Goal: Information Seeking & Learning: Learn about a topic

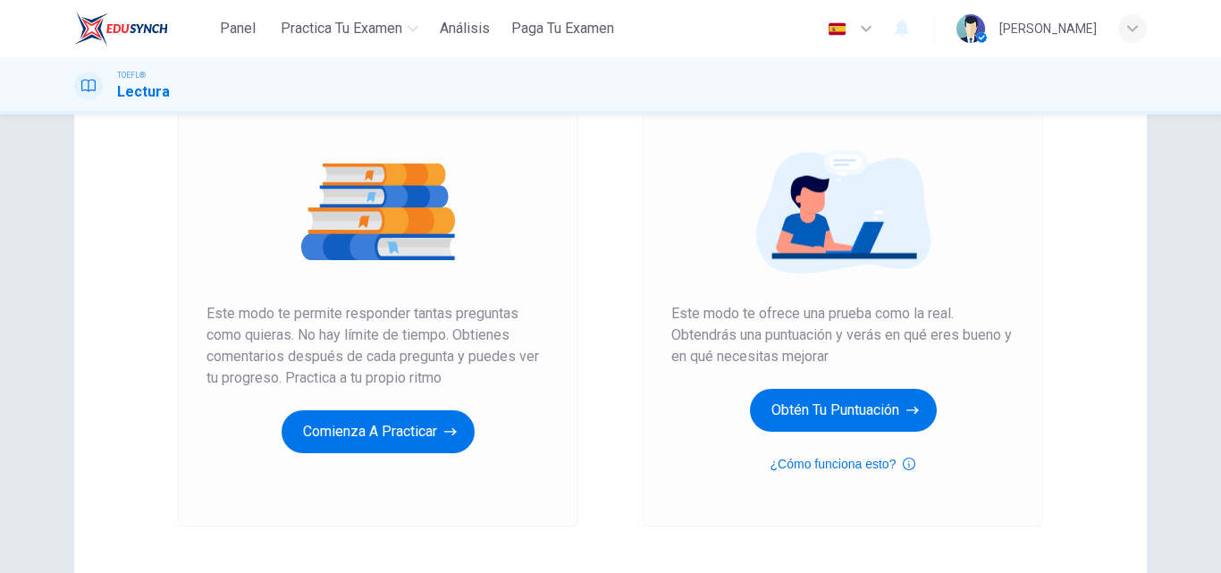
scroll to position [15, 0]
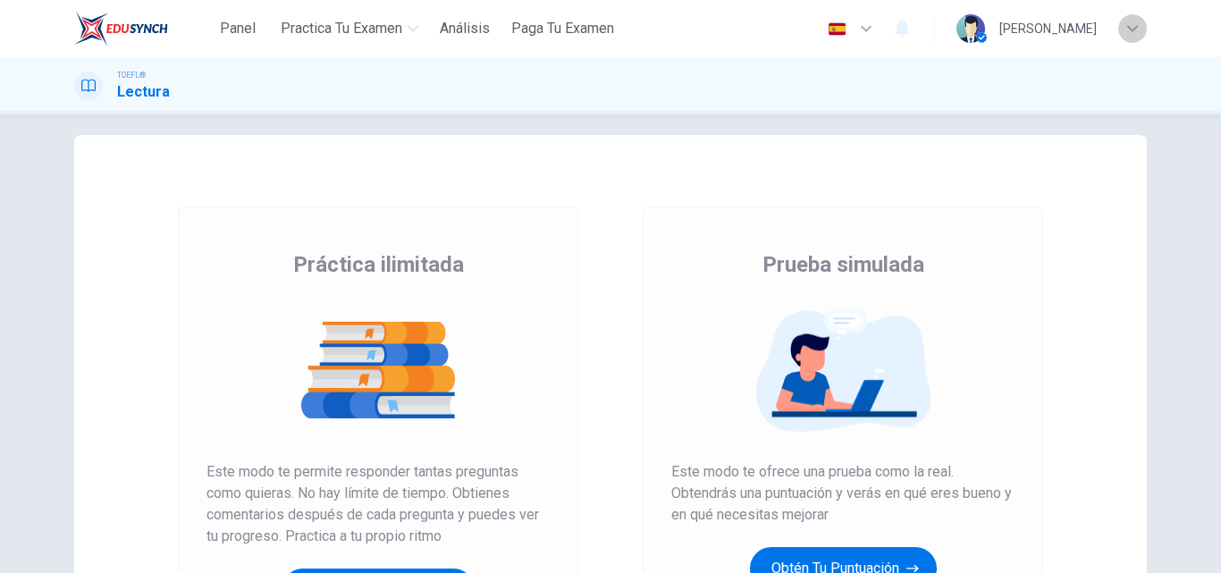
click at [1135, 32] on icon "button" at bounding box center [1132, 28] width 11 height 11
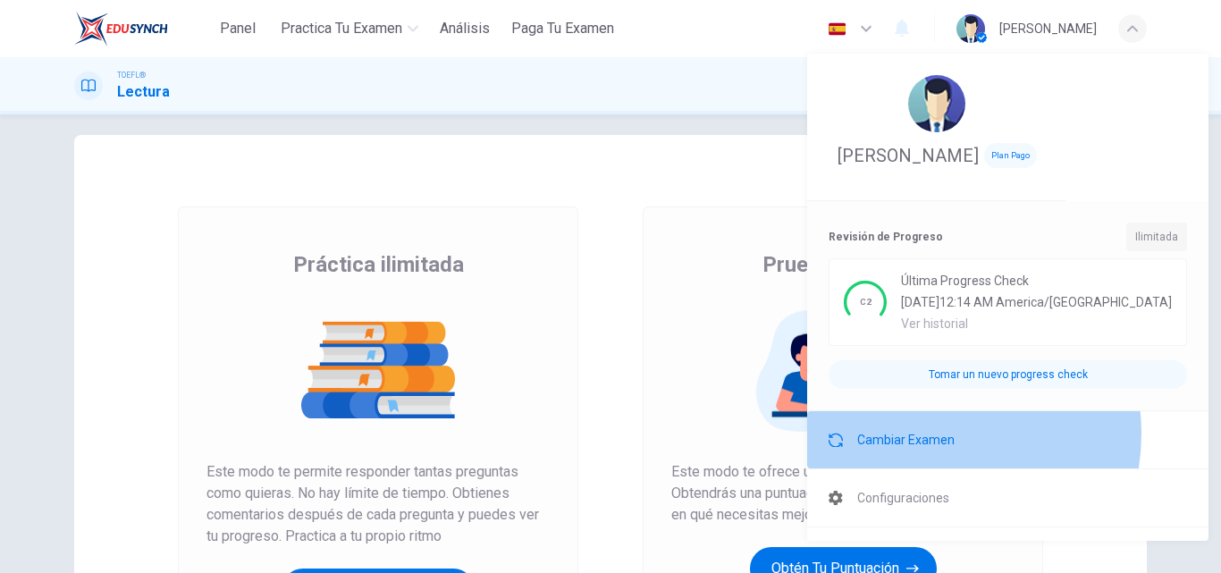
click at [921, 433] on span "Cambiar Examen" at bounding box center [905, 439] width 97 height 21
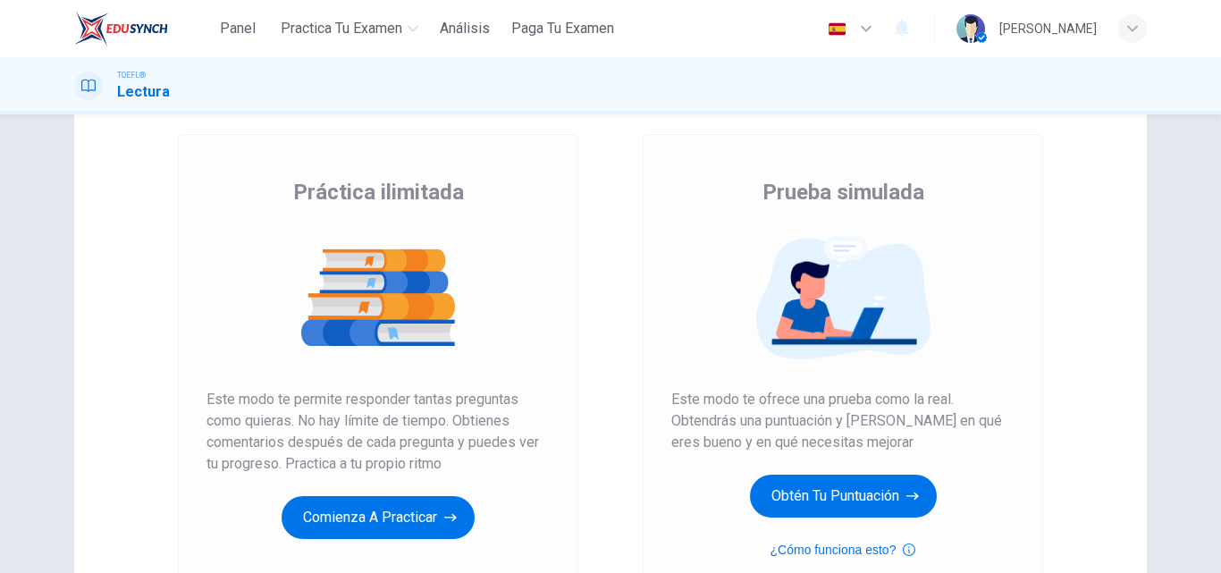
scroll to position [79, 0]
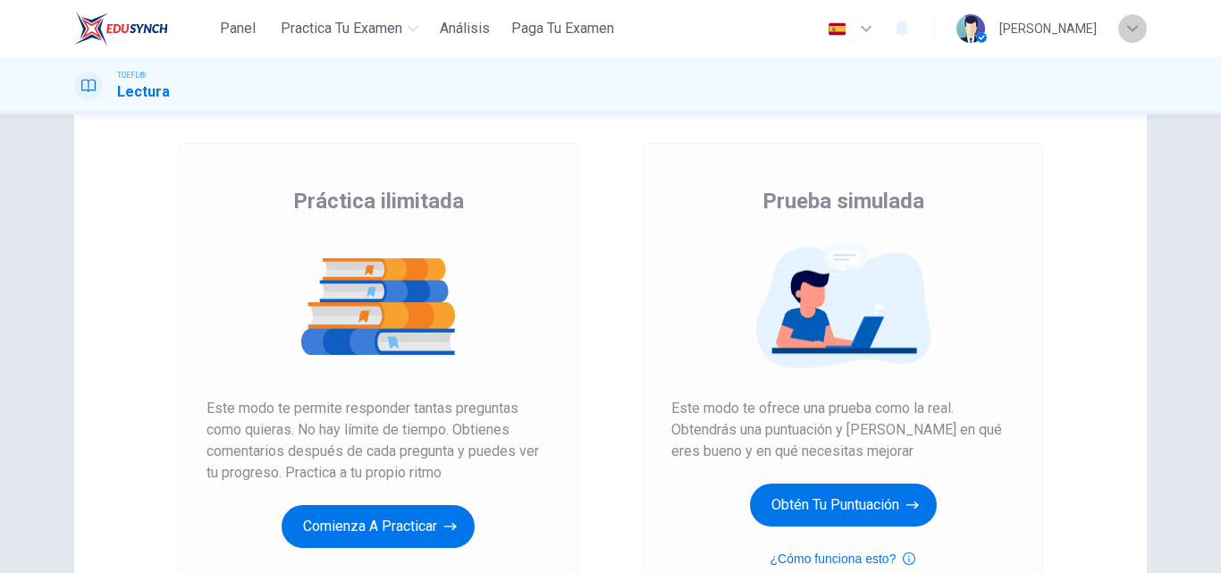
click at [1131, 38] on div "button" at bounding box center [1132, 28] width 29 height 29
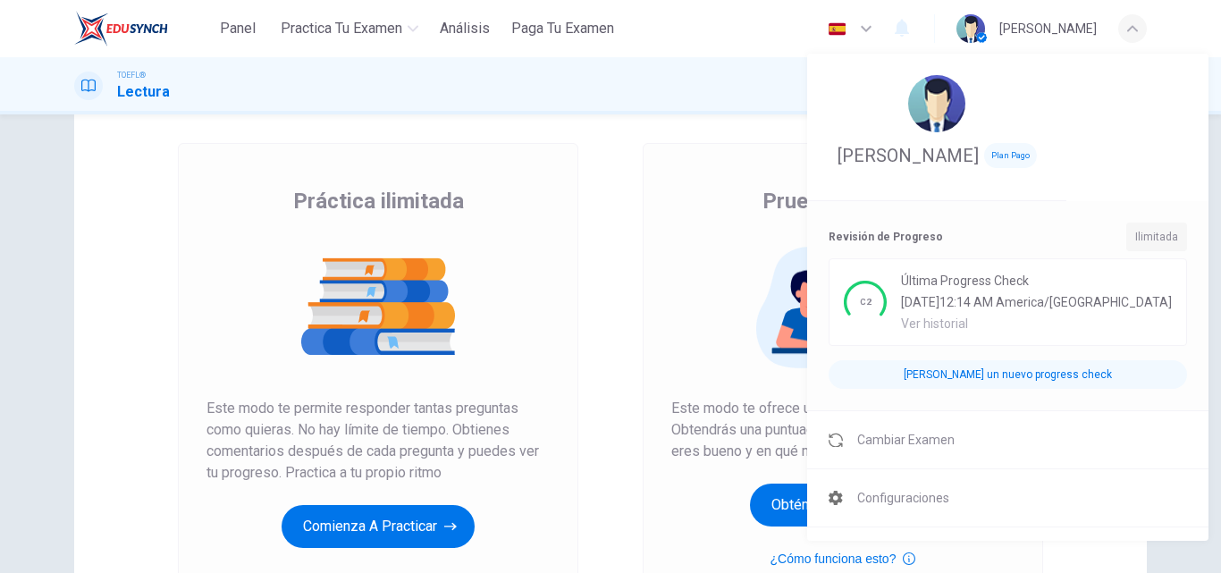
click at [991, 157] on span "Plan Pago" at bounding box center [1010, 155] width 53 height 25
click at [1126, 227] on div "Ilimitada" at bounding box center [1156, 237] width 61 height 29
click at [908, 224] on div "Revisión de Progreso Ilimitada" at bounding box center [1008, 241] width 358 height 36
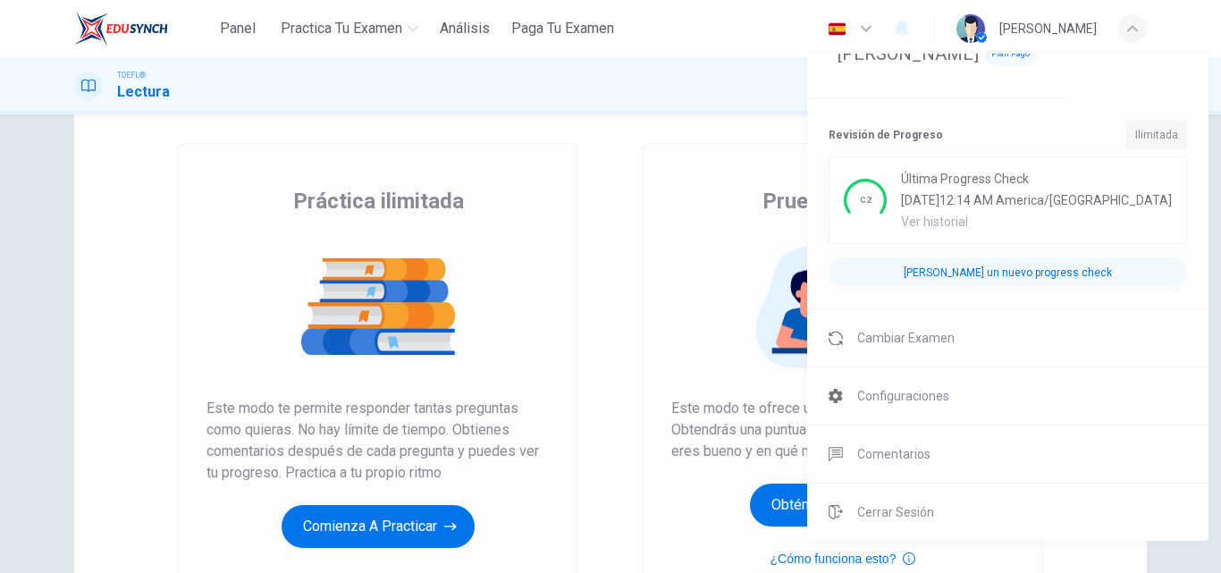
click at [912, 33] on div at bounding box center [610, 286] width 1221 height 573
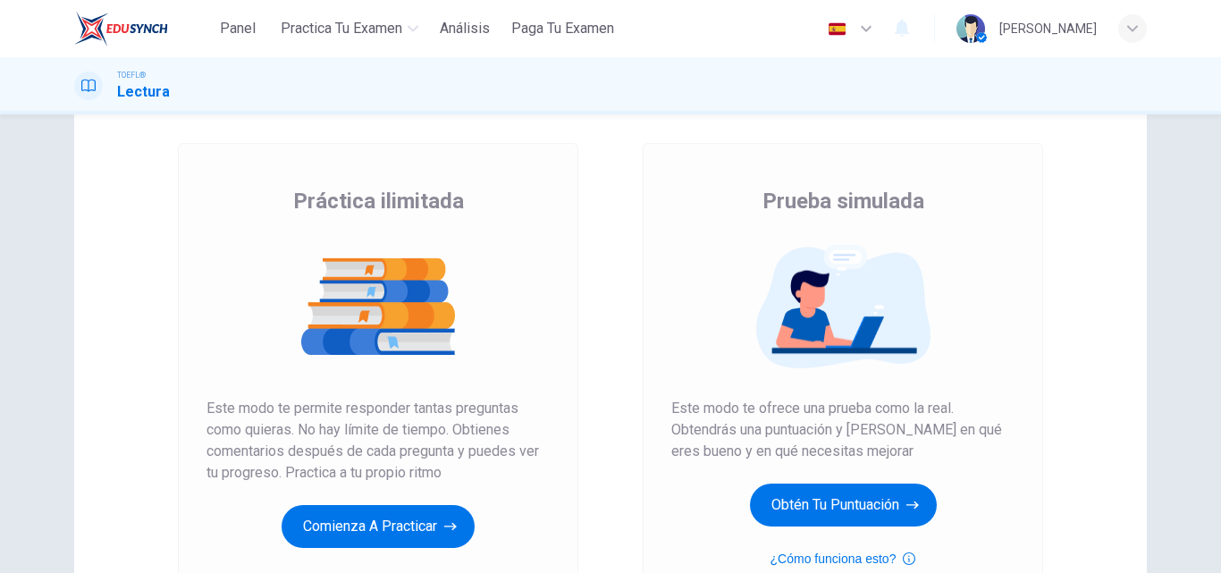
click at [909, 25] on icon "button" at bounding box center [902, 29] width 14 height 18
click at [374, 535] on div at bounding box center [610, 286] width 1221 height 573
click at [374, 535] on button "Comienza a practicar" at bounding box center [378, 526] width 193 height 43
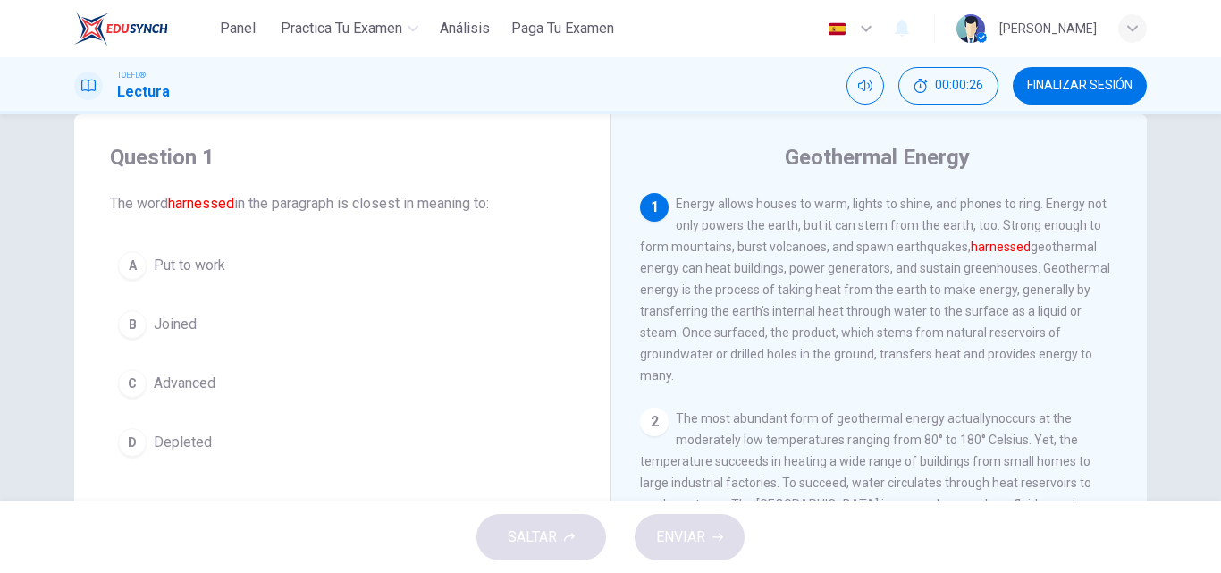
scroll to position [72, 0]
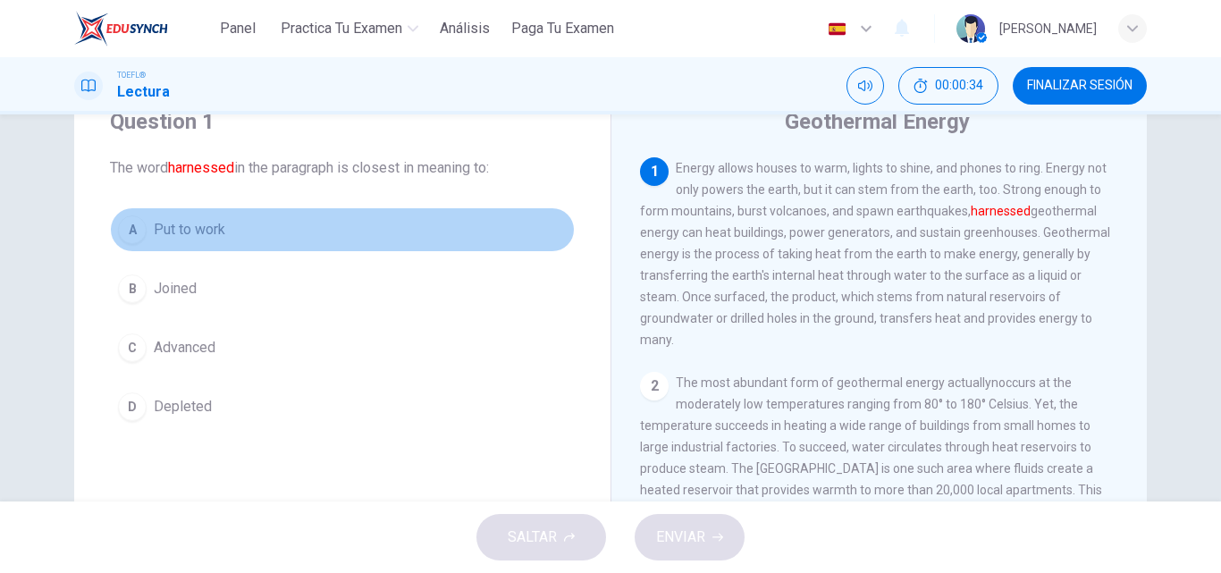
click at [130, 229] on div "A" at bounding box center [132, 229] width 29 height 29
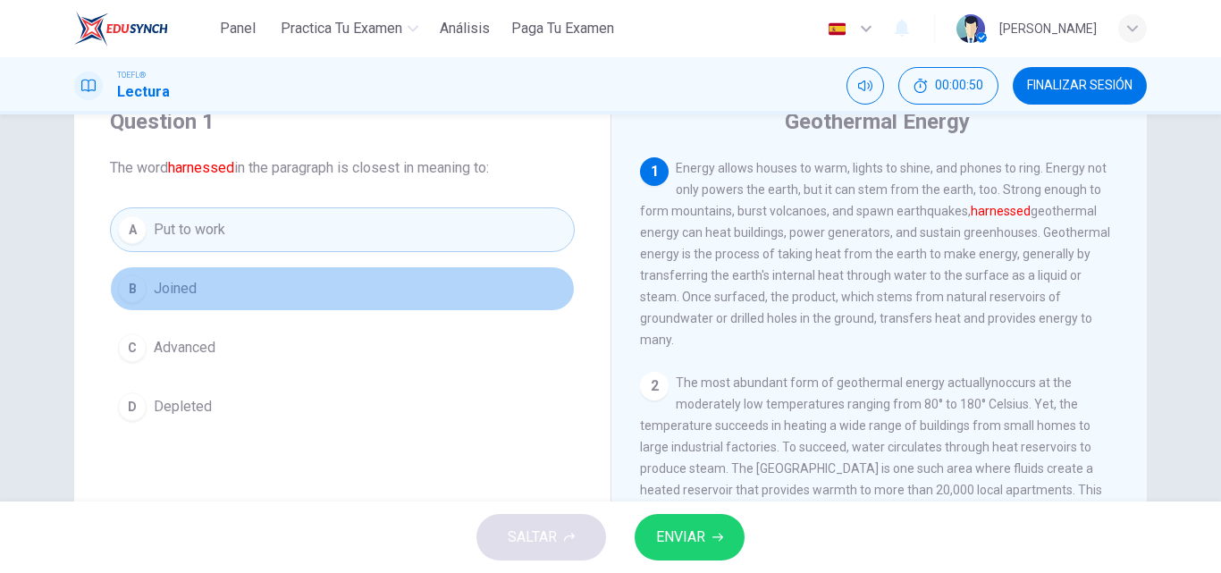
click at [169, 288] on span "Joined" at bounding box center [175, 288] width 43 height 21
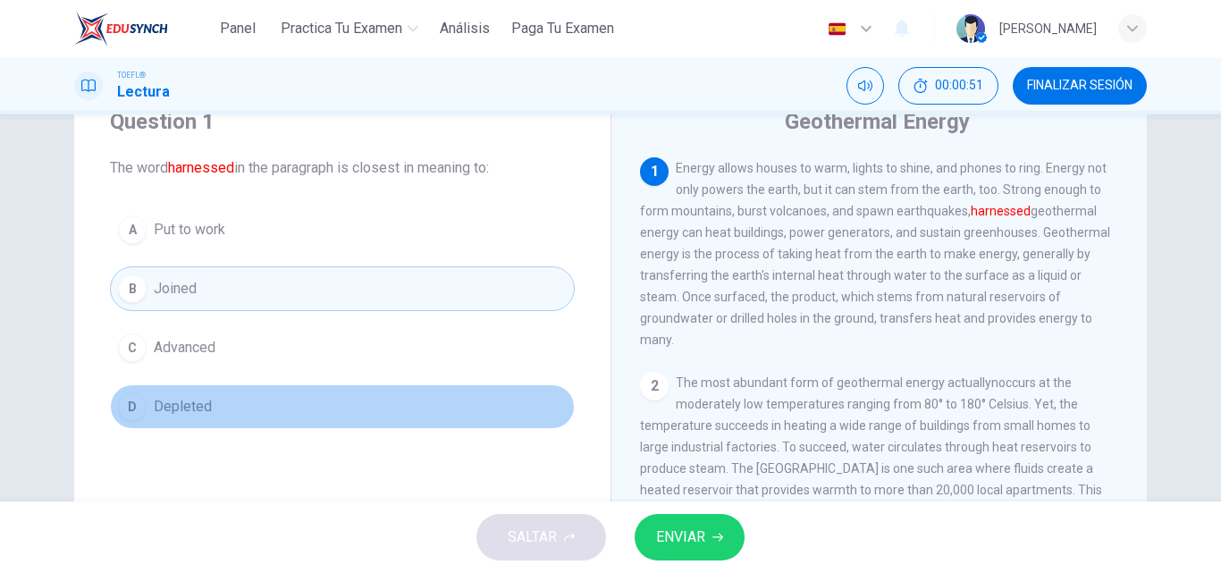
click at [182, 401] on span "Depleted" at bounding box center [183, 406] width 58 height 21
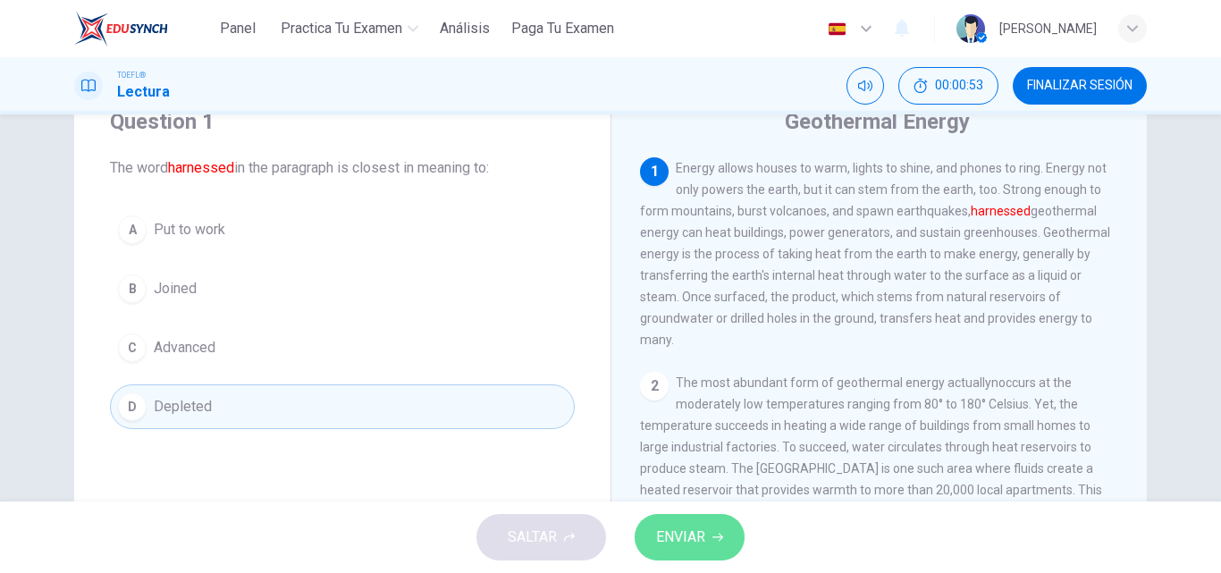
click at [694, 550] on button "ENVIAR" at bounding box center [690, 537] width 110 height 46
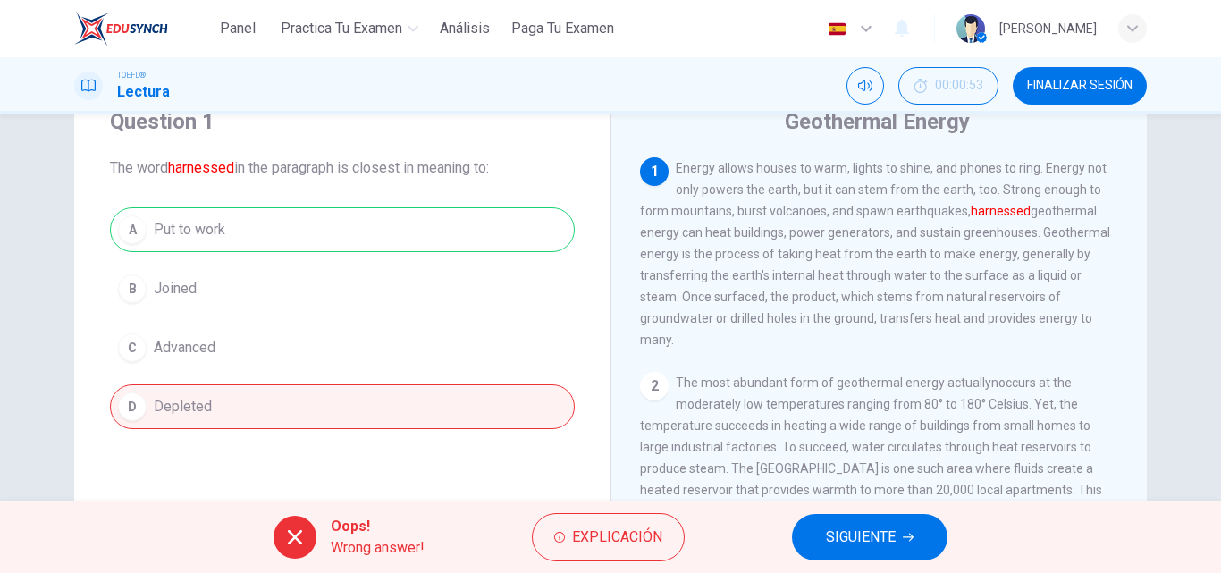
click at [439, 235] on div "A Put to work B Joined C Advanced D Depleted" at bounding box center [342, 318] width 465 height 222
click at [627, 534] on span "Explicación" at bounding box center [617, 537] width 90 height 25
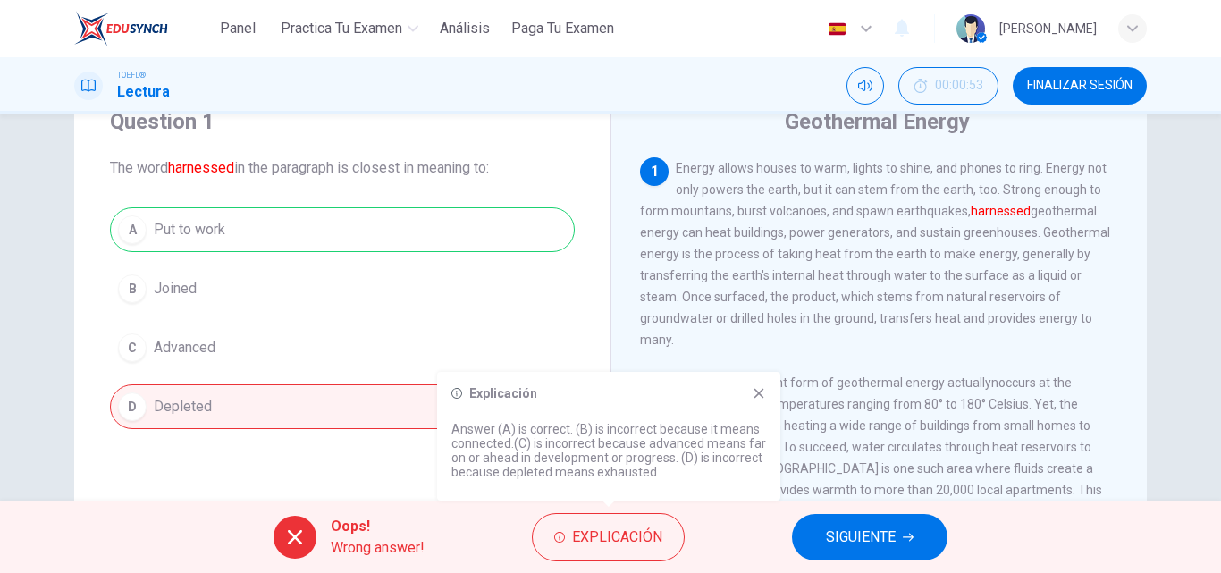
click at [855, 546] on span "SIGUIENTE" at bounding box center [861, 537] width 70 height 25
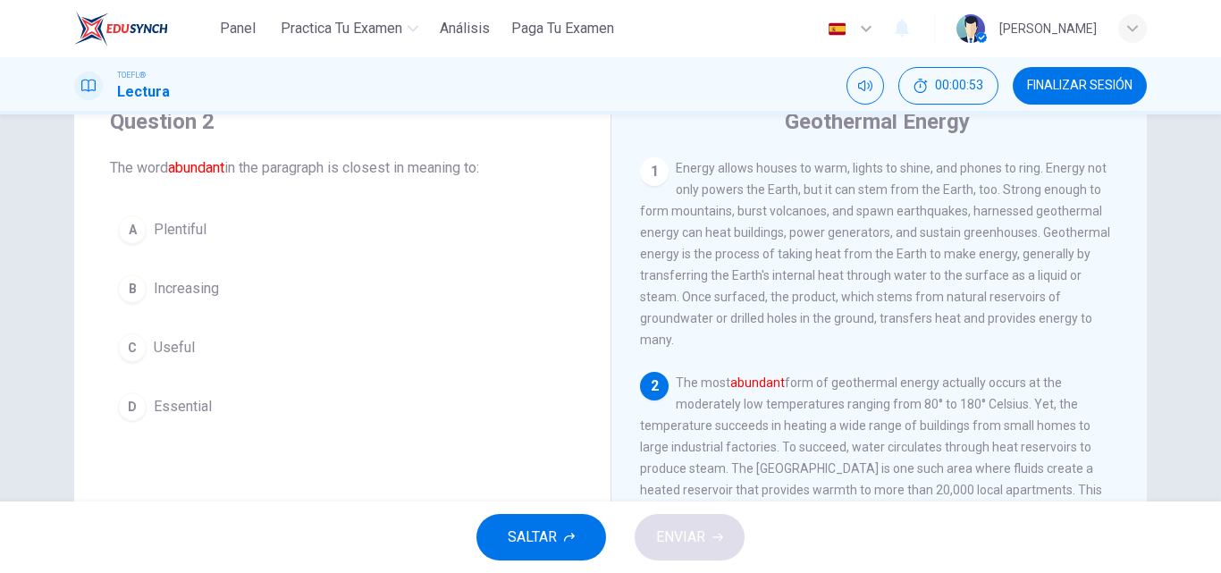
scroll to position [111, 0]
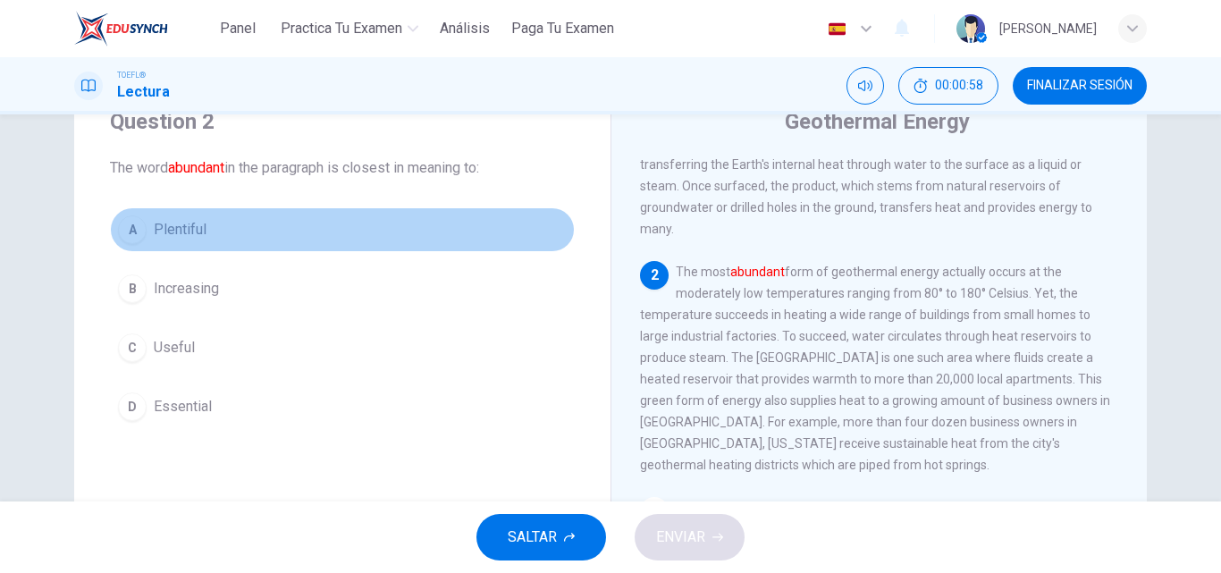
click at [139, 230] on div "A" at bounding box center [132, 229] width 29 height 29
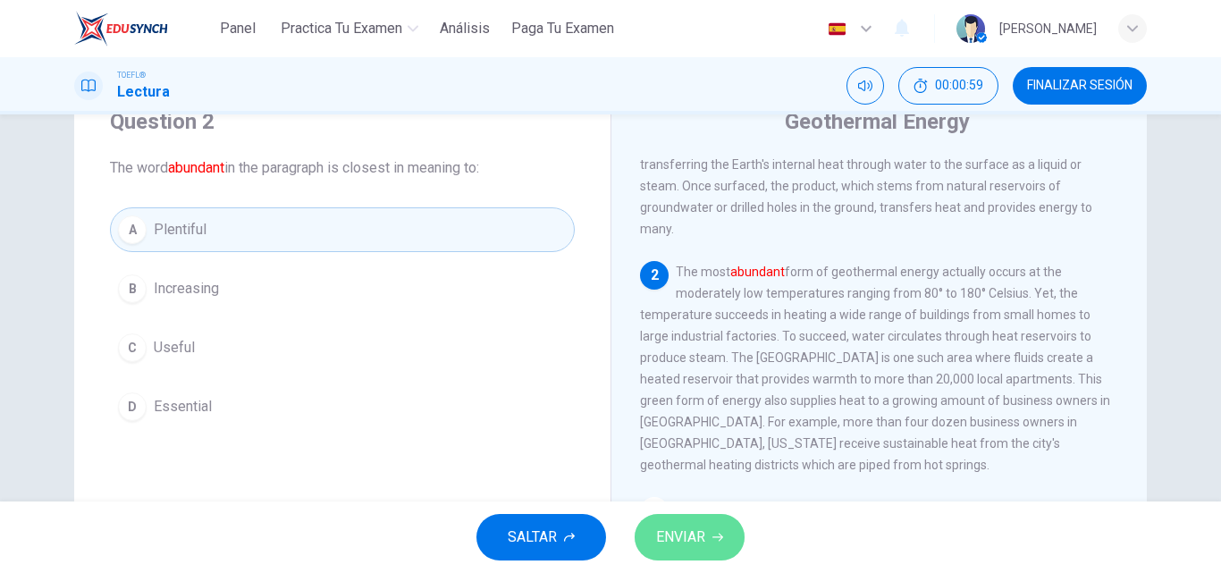
click at [712, 522] on button "ENVIAR" at bounding box center [690, 537] width 110 height 46
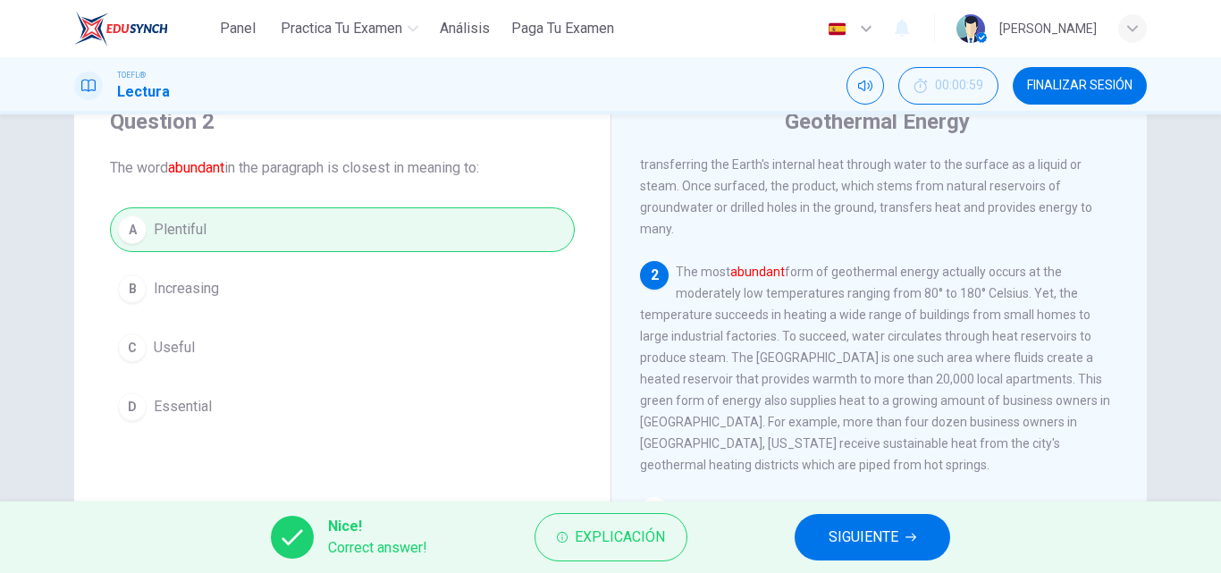
click at [853, 540] on span "SIGUIENTE" at bounding box center [864, 537] width 70 height 25
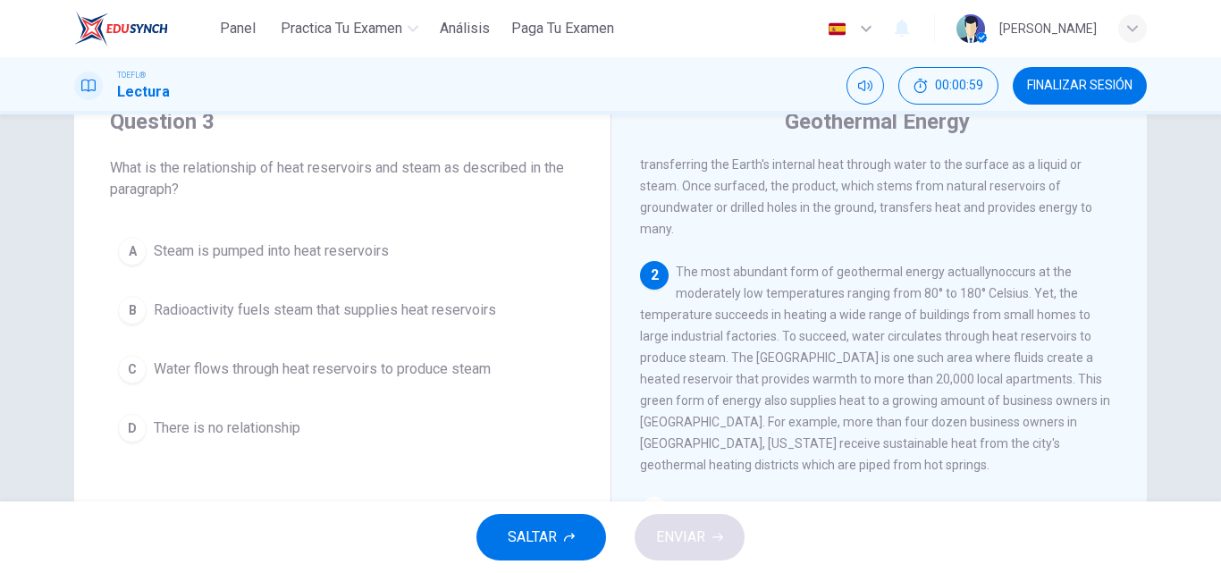
scroll to position [223, 0]
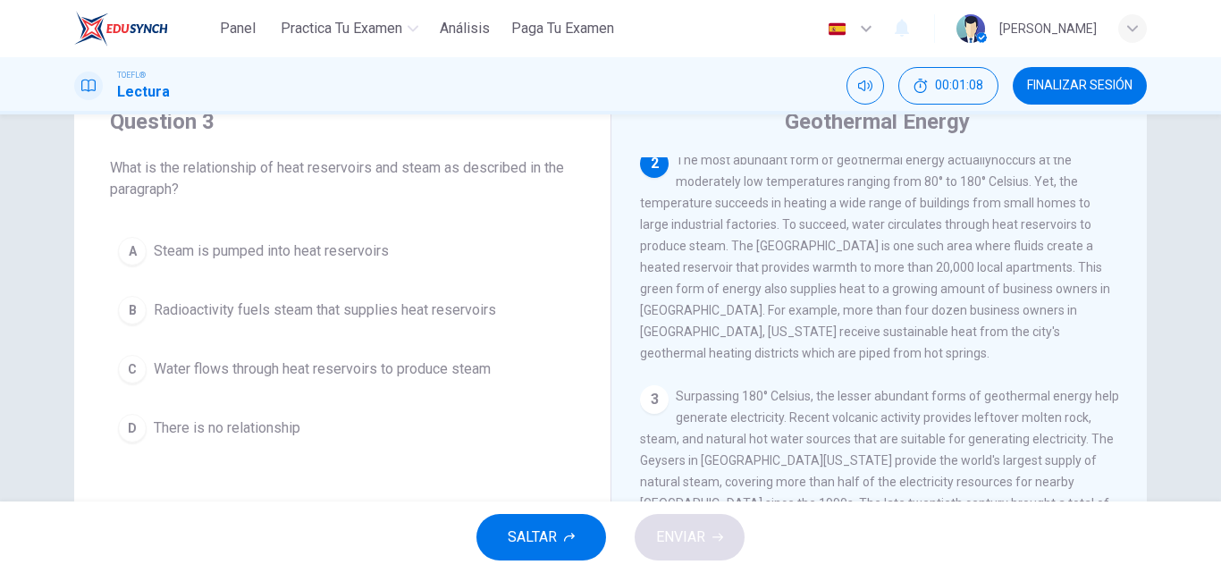
drag, startPoint x: 1138, startPoint y: 277, endPoint x: 1129, endPoint y: 331, distance: 54.4
click at [1129, 331] on div "Geothermal Energy 1 Energy allows houses to warm, lights to shine, and phones t…" at bounding box center [878, 389] width 536 height 621
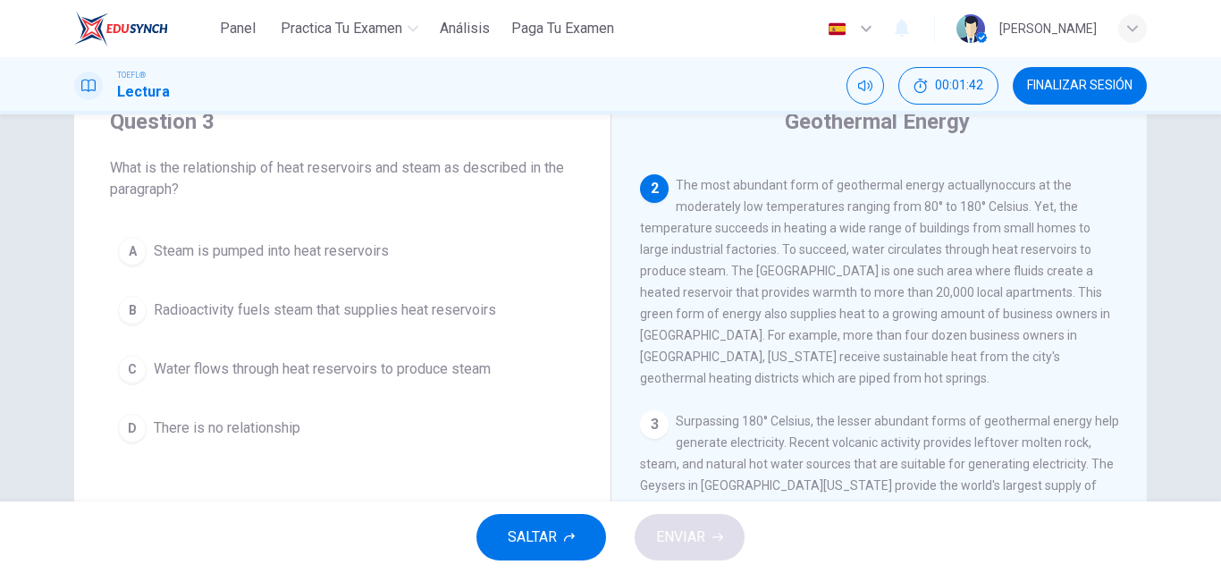
scroll to position [200, 0]
click at [181, 244] on span "Steam is pumped into heat reservoirs" at bounding box center [271, 250] width 235 height 21
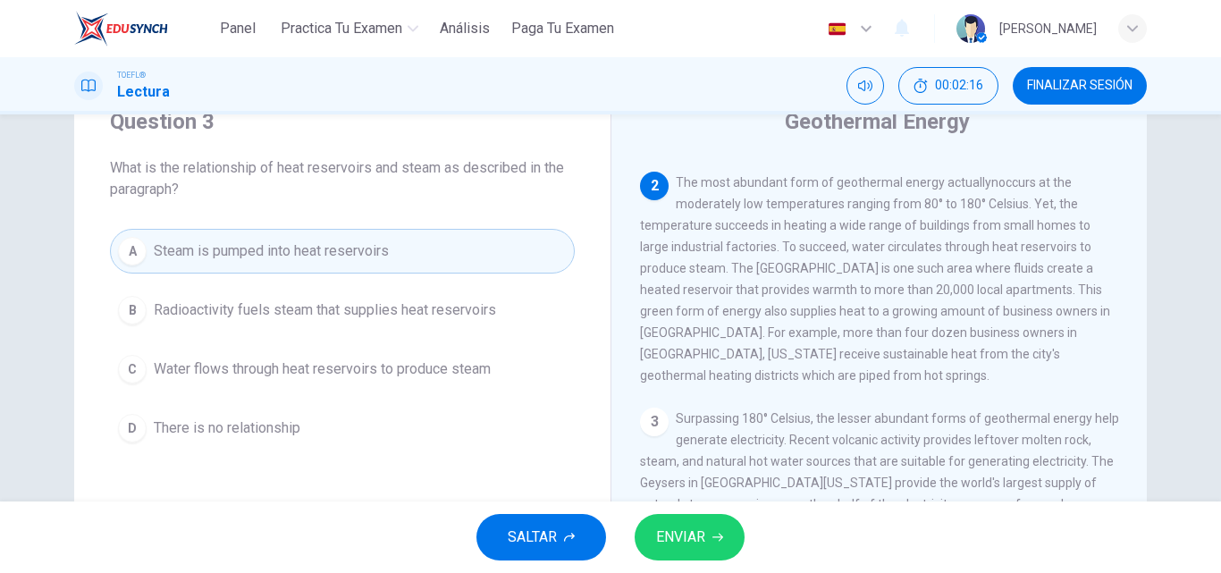
click at [272, 364] on span "Water flows through heat reservoirs to produce steam" at bounding box center [322, 368] width 337 height 21
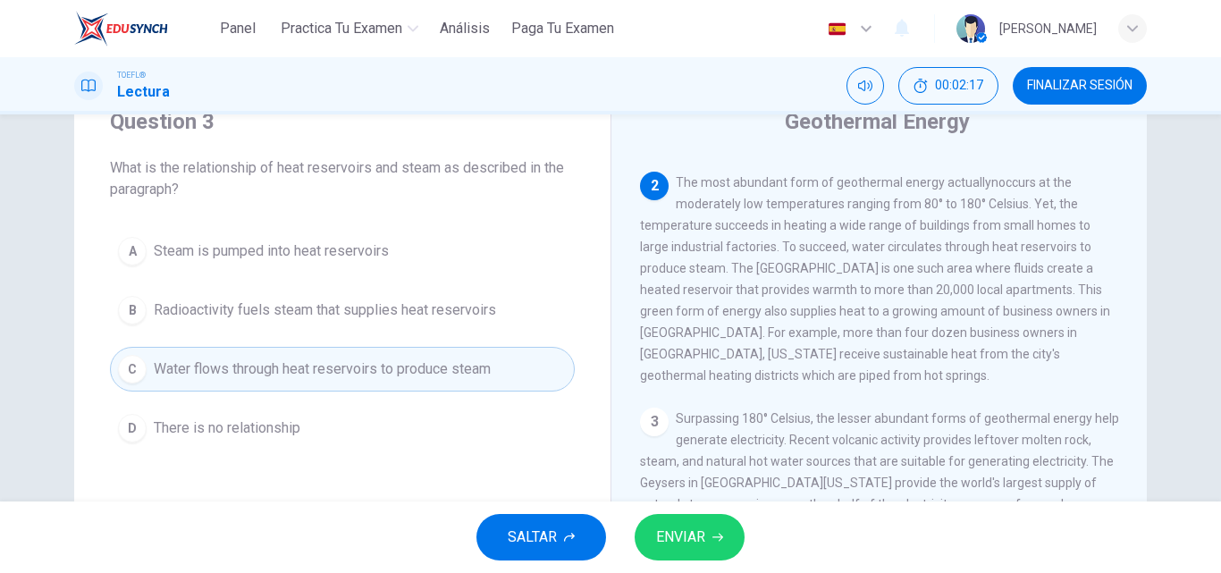
click at [711, 526] on button "ENVIAR" at bounding box center [690, 537] width 110 height 46
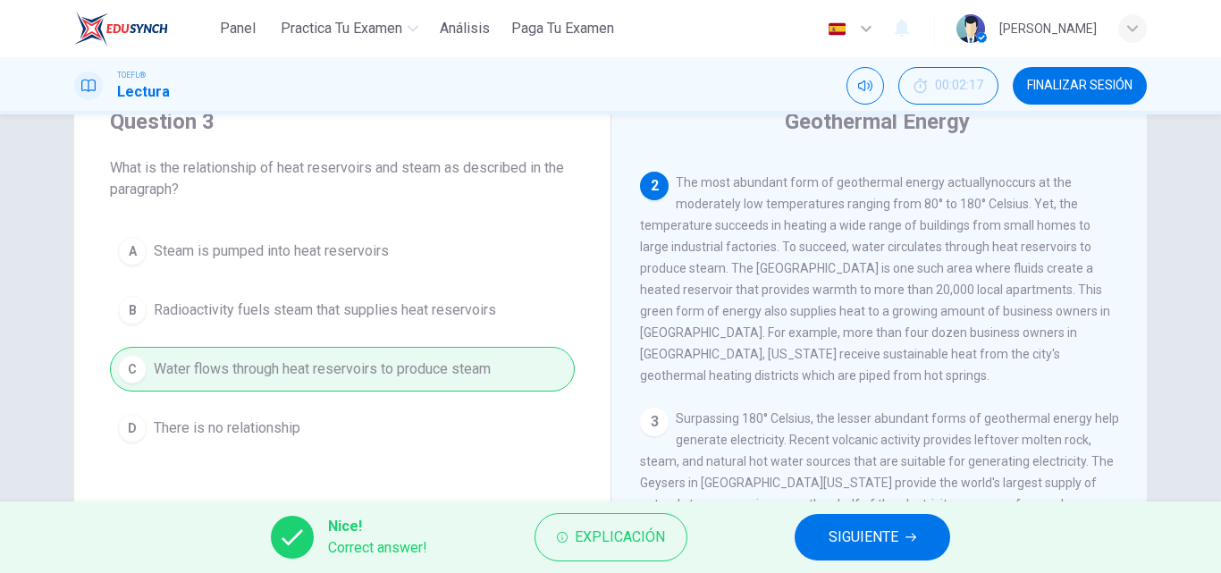
click at [894, 544] on span "SIGUIENTE" at bounding box center [864, 537] width 70 height 25
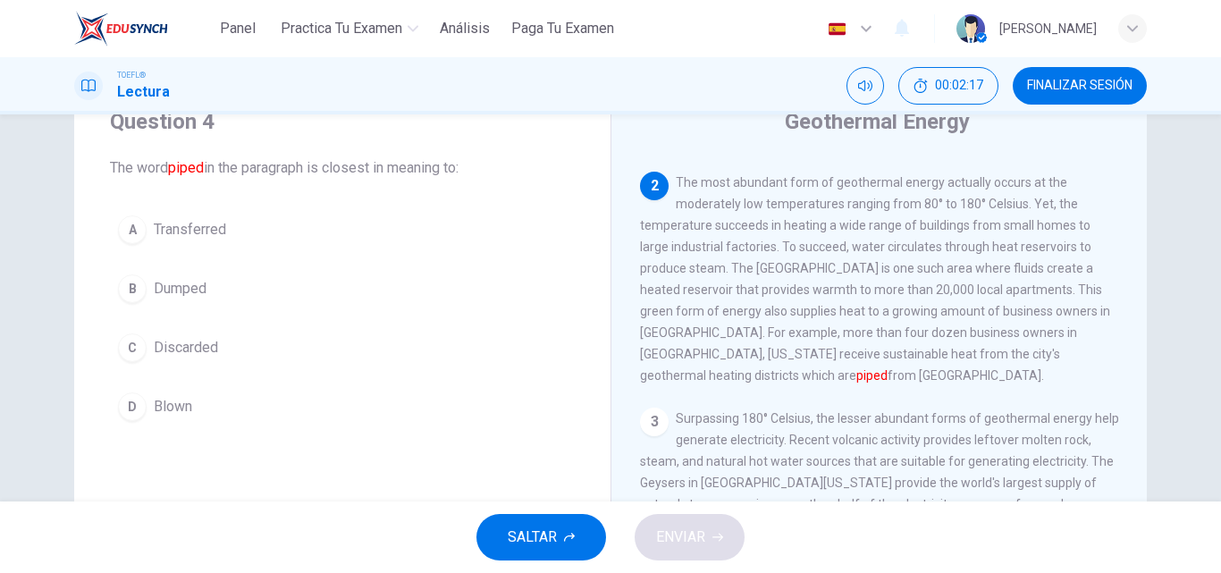
scroll to position [223, 0]
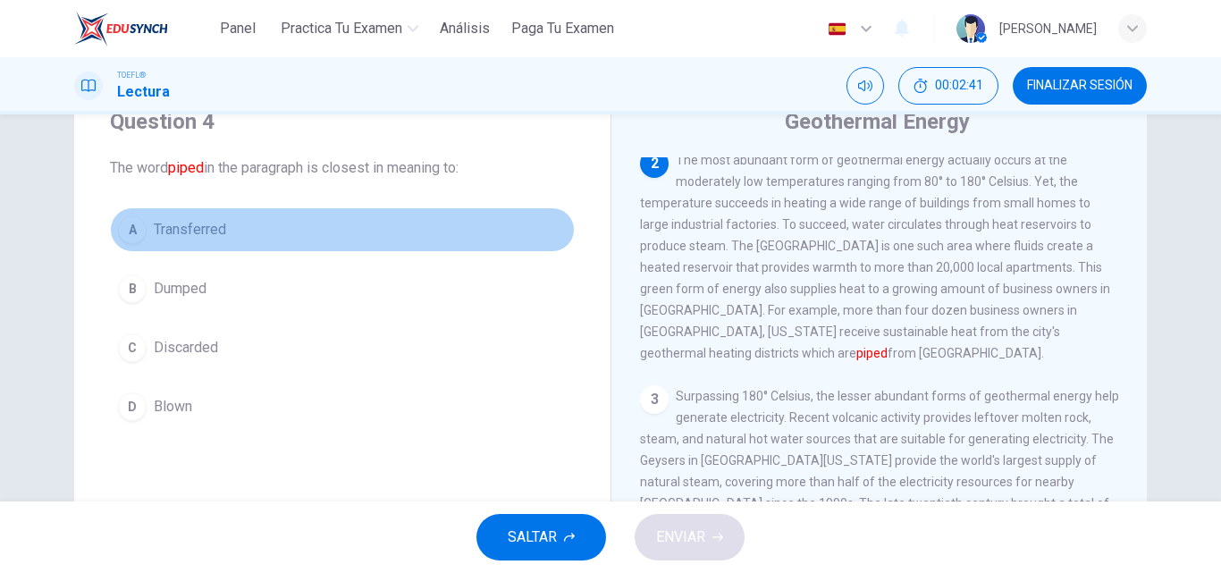
click at [140, 220] on button "A Transferred" at bounding box center [342, 229] width 465 height 45
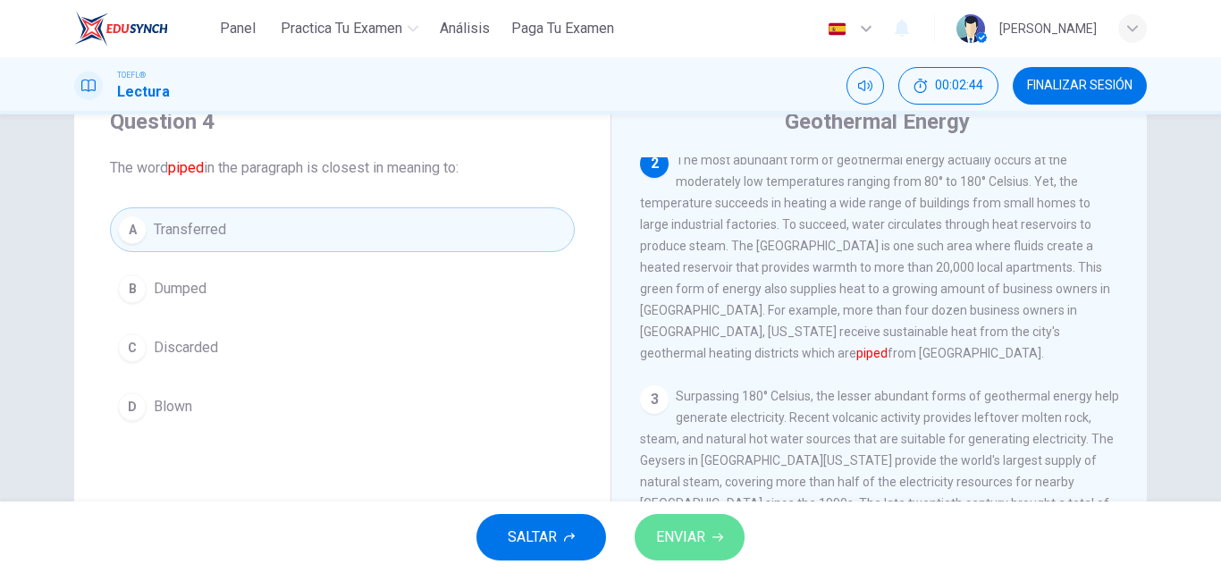
click at [682, 534] on span "ENVIAR" at bounding box center [680, 537] width 49 height 25
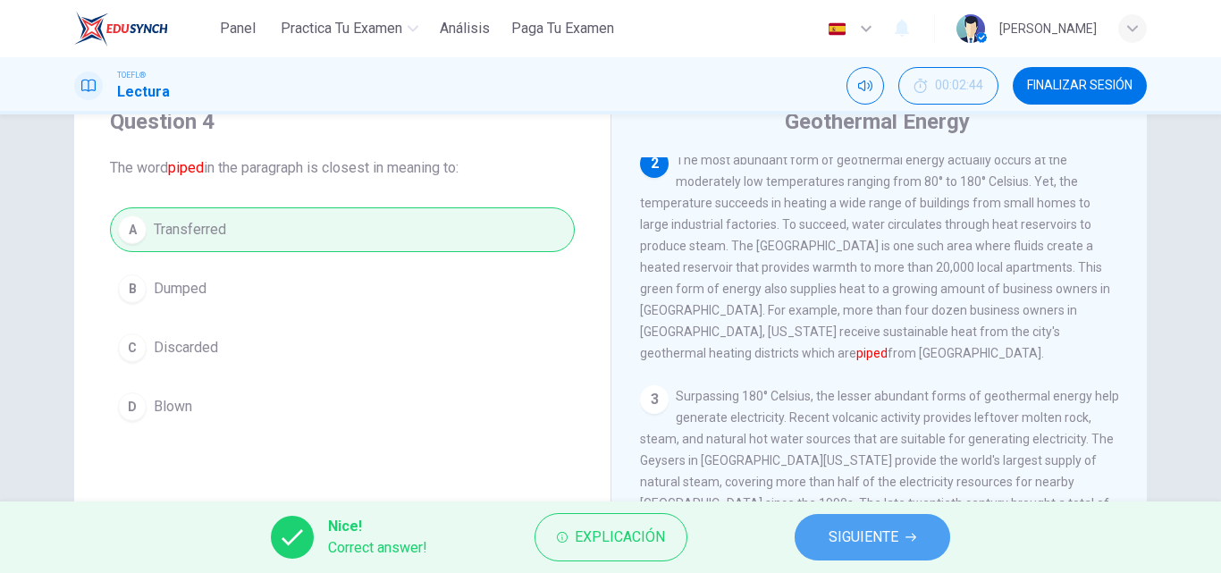
click at [907, 543] on button "SIGUIENTE" at bounding box center [873, 537] width 156 height 46
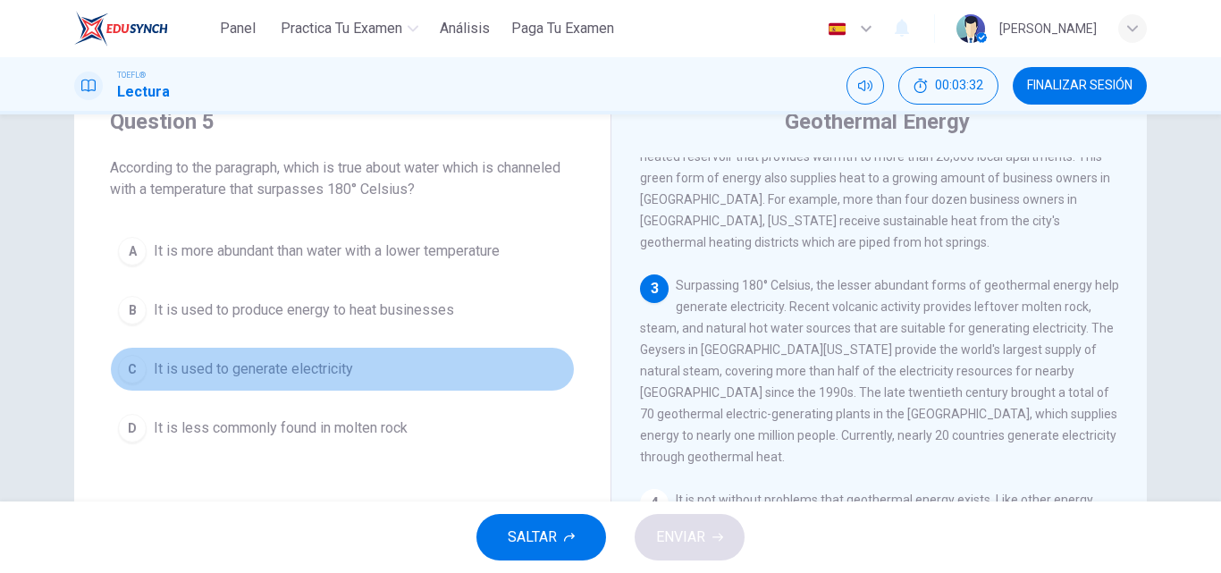
click at [318, 360] on span "It is used to generate electricity" at bounding box center [253, 368] width 199 height 21
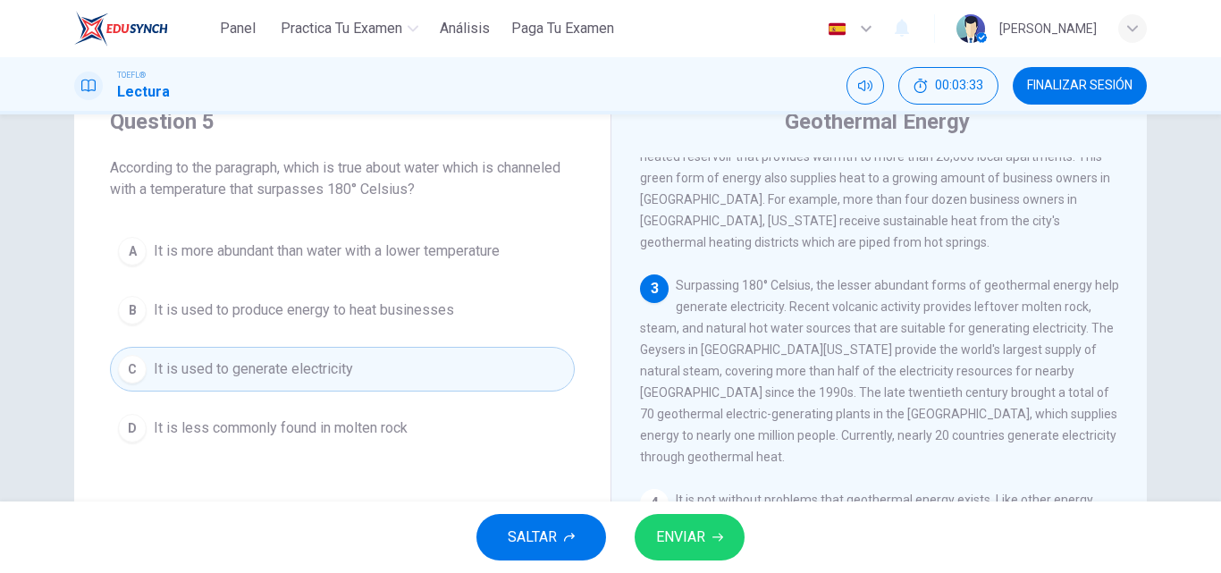
click at [675, 532] on span "ENVIAR" at bounding box center [680, 537] width 49 height 25
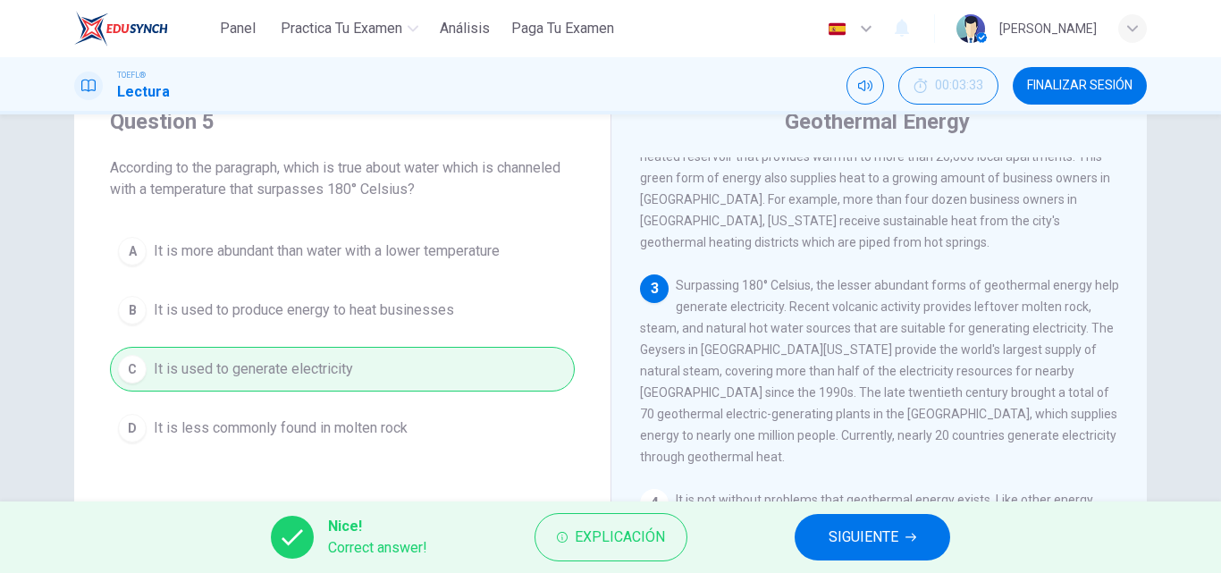
click at [839, 544] on span "SIGUIENTE" at bounding box center [864, 537] width 70 height 25
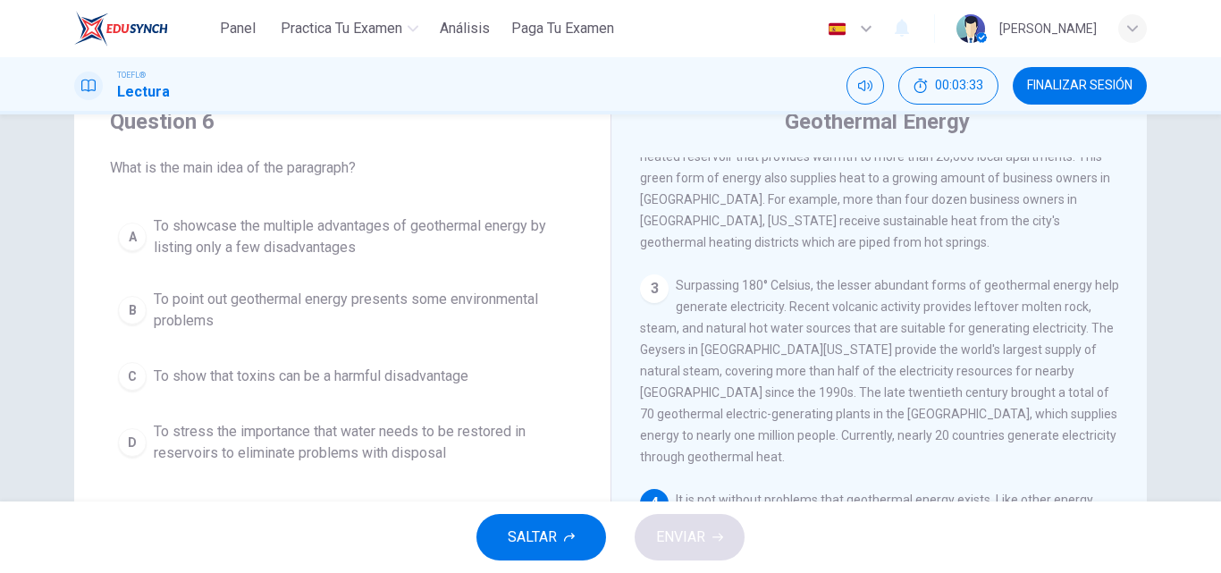
scroll to position [511, 0]
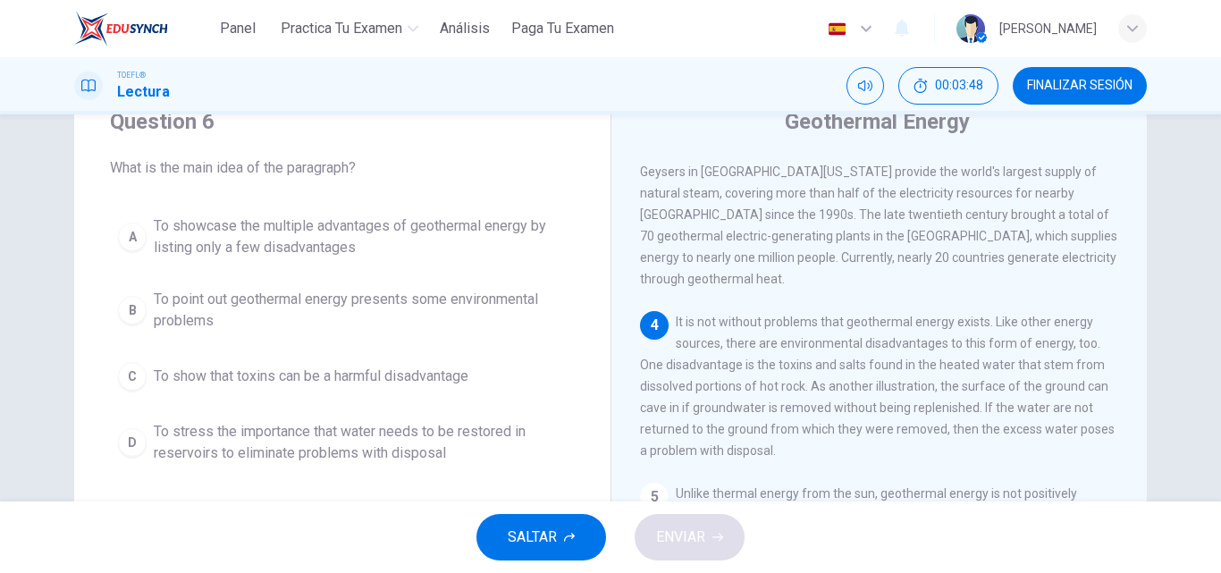
drag, startPoint x: 1126, startPoint y: 420, endPoint x: 1130, endPoint y: 438, distance: 18.2
click at [1130, 438] on div "1 Energy allows houses to warm, lights to shine, and phones to ring. Energy not…" at bounding box center [891, 414] width 502 height 514
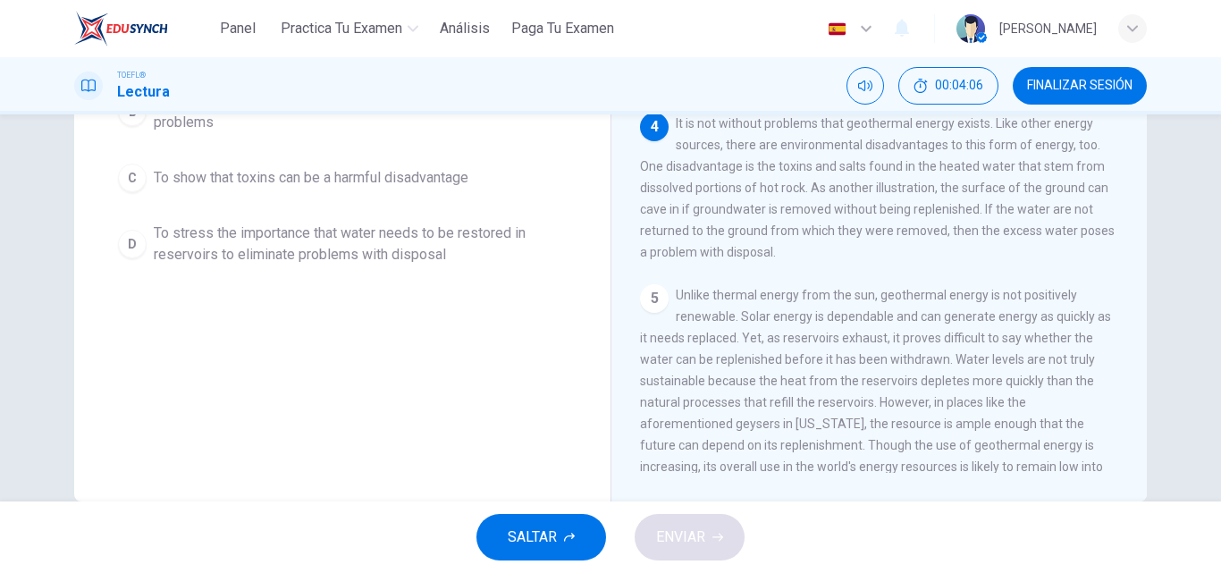
scroll to position [268, 0]
drag, startPoint x: 1138, startPoint y: 351, endPoint x: 1140, endPoint y: 406, distance: 54.6
click at [1140, 406] on div "Geothermal Energy 1 Energy allows houses to warm, lights to shine, and phones t…" at bounding box center [878, 192] width 536 height 621
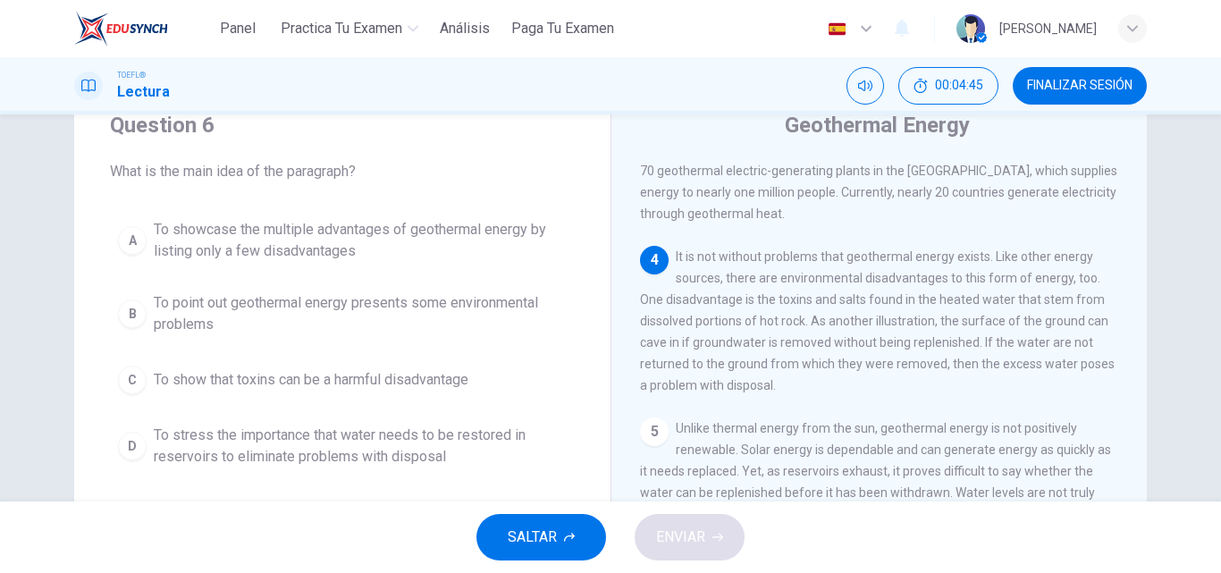
scroll to position [63, 0]
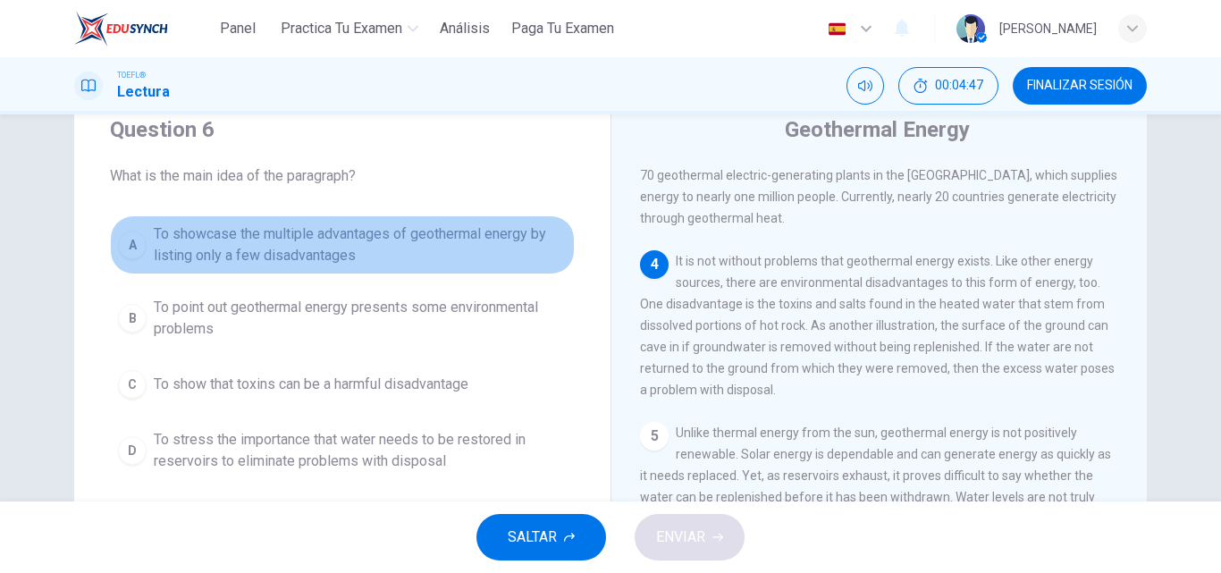
click at [402, 231] on span "To showcase the multiple advantages of geothermal energy by listing only a few …" at bounding box center [360, 244] width 413 height 43
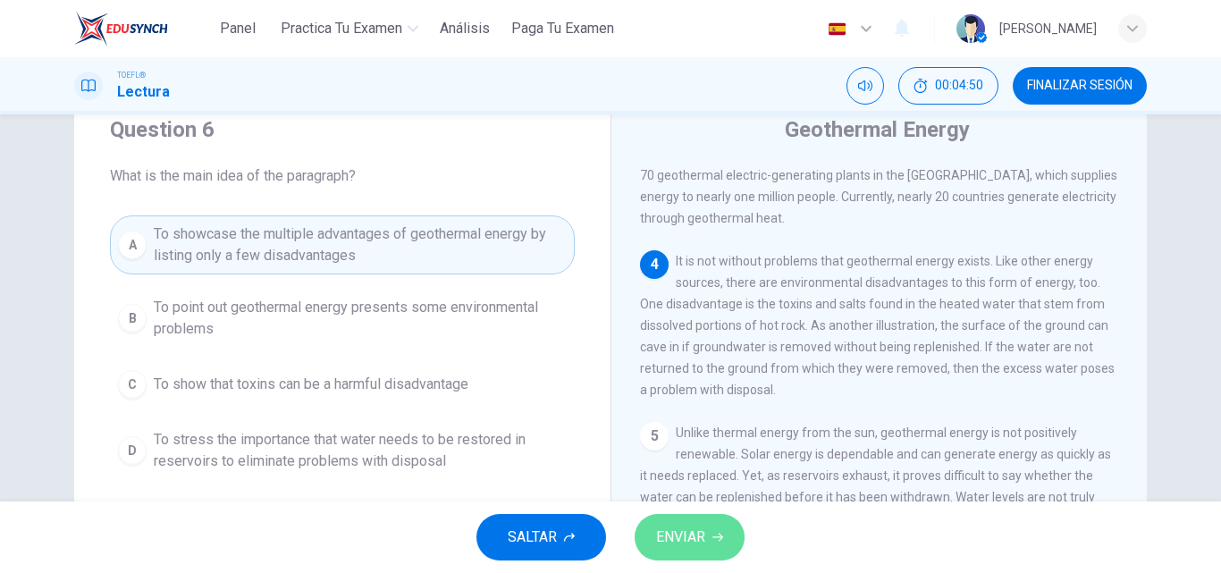
click at [700, 517] on button "ENVIAR" at bounding box center [690, 537] width 110 height 46
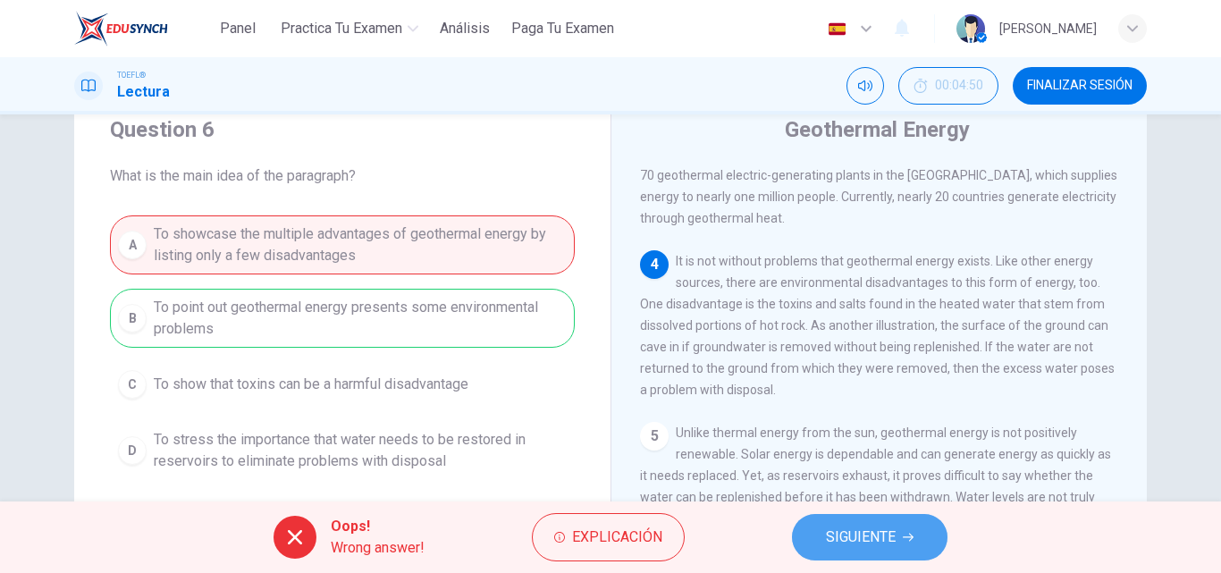
click at [867, 535] on span "SIGUIENTE" at bounding box center [861, 537] width 70 height 25
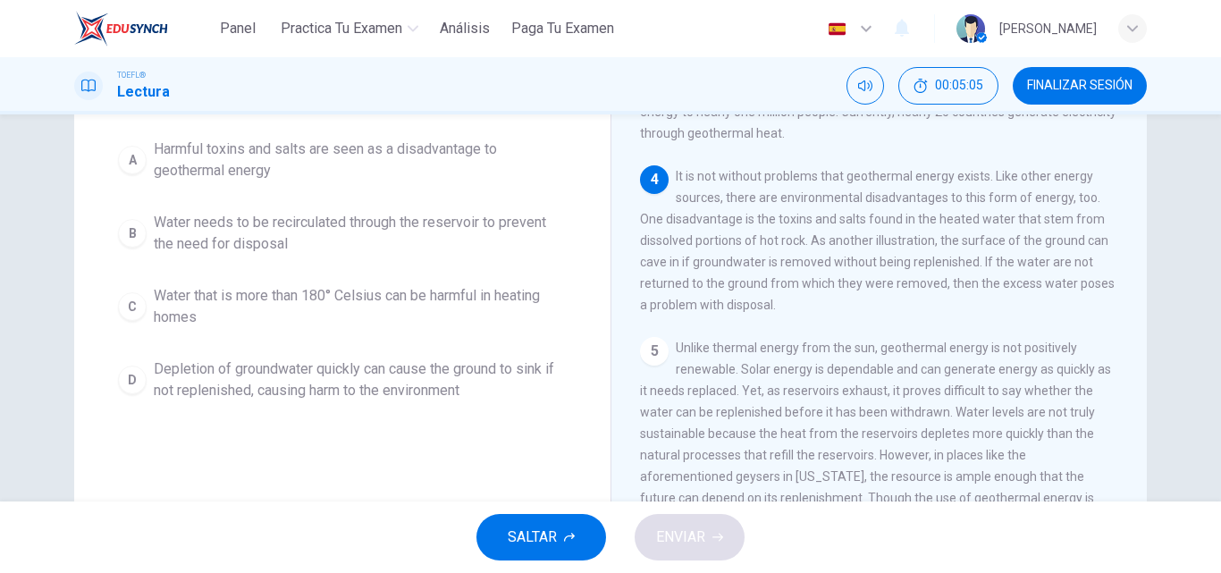
scroll to position [151, 0]
click at [447, 169] on span "Harmful toxins and salts are seen as a disadvantage to geothermal energy" at bounding box center [360, 157] width 413 height 43
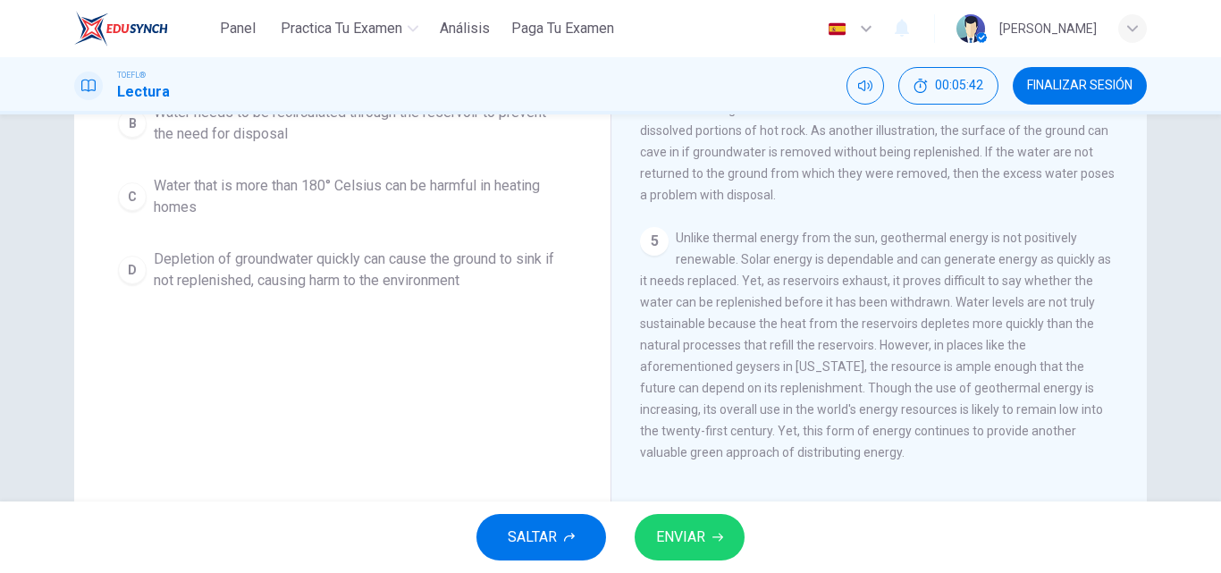
scroll to position [253, 0]
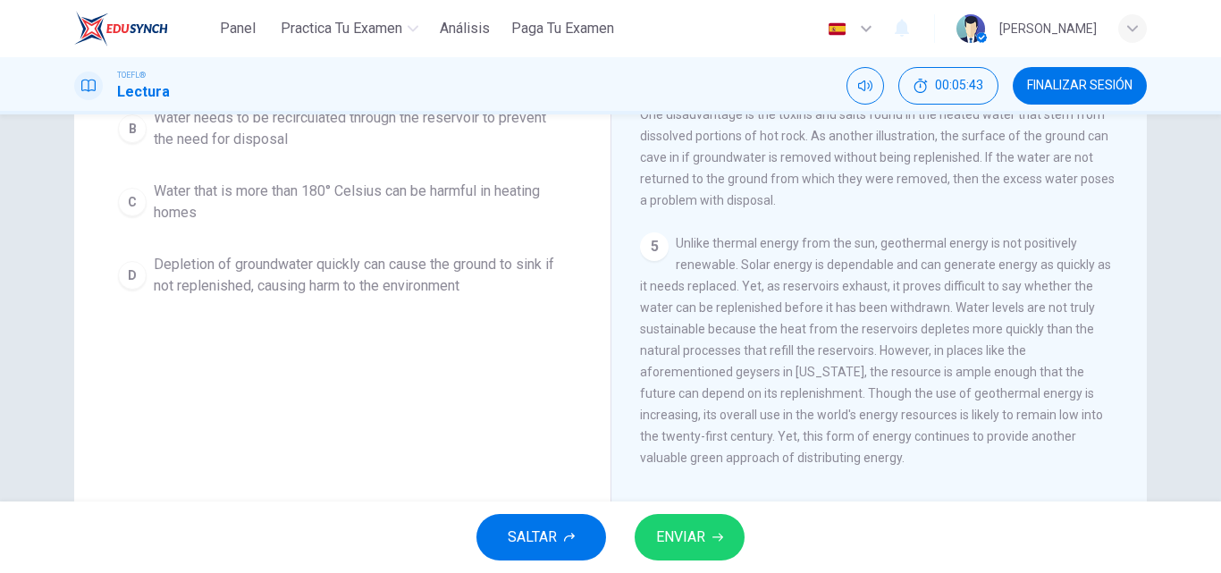
click at [724, 535] on button "ENVIAR" at bounding box center [690, 537] width 110 height 46
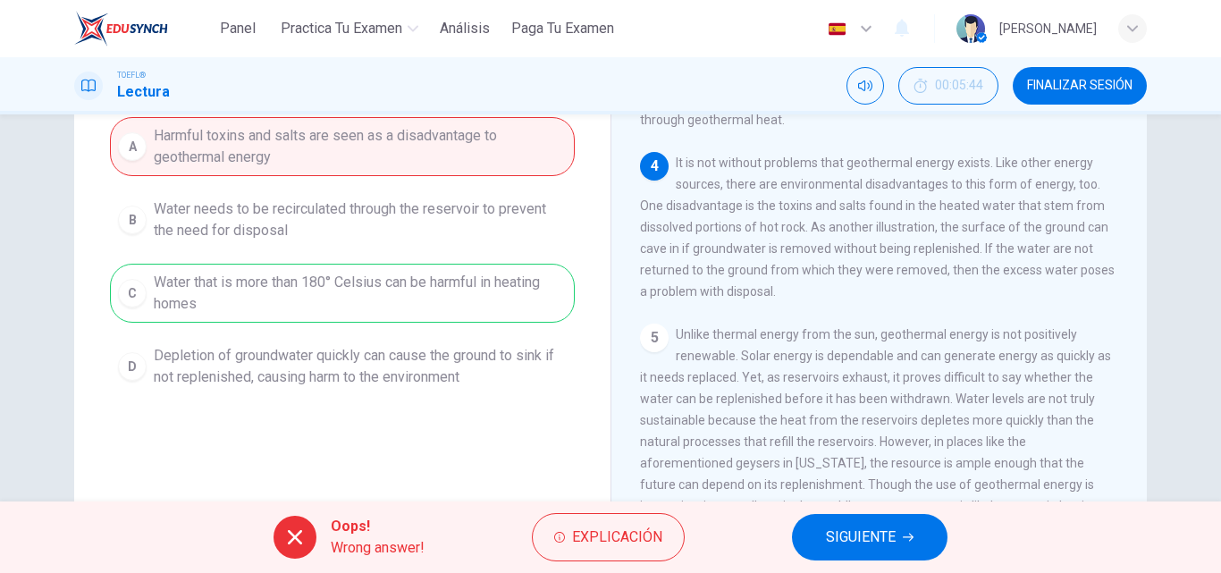
scroll to position [164, 0]
drag, startPoint x: 1125, startPoint y: 422, endPoint x: 1130, endPoint y: 499, distance: 77.0
click at [1130, 499] on div "1 Energy allows houses to warm, lights to shine, and phones to ring. Energy not…" at bounding box center [891, 322] width 502 height 514
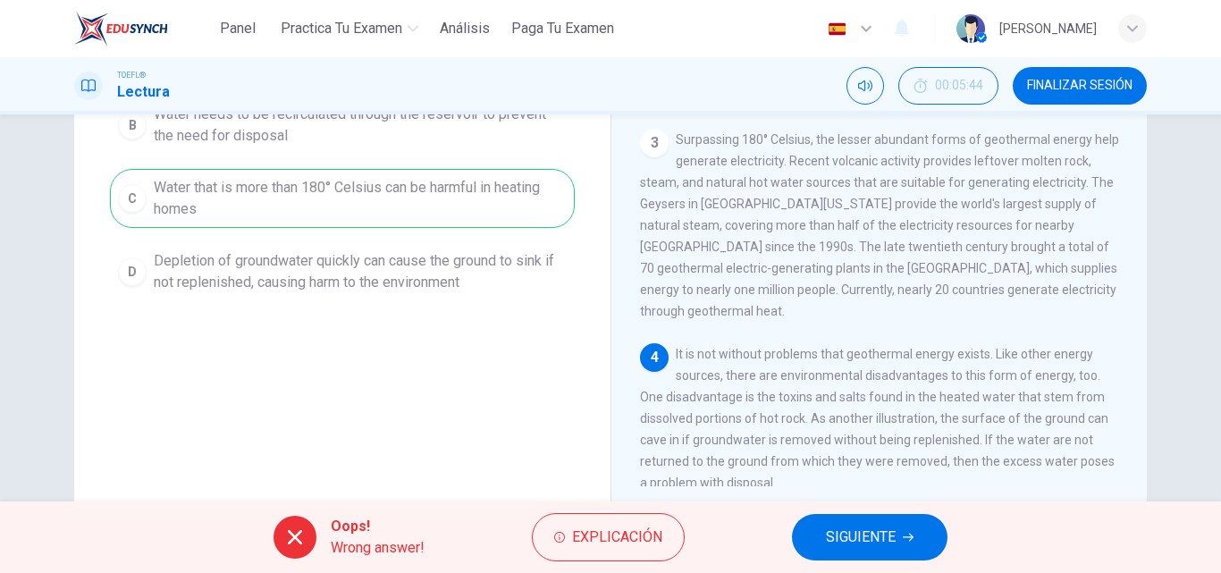
scroll to position [248, 0]
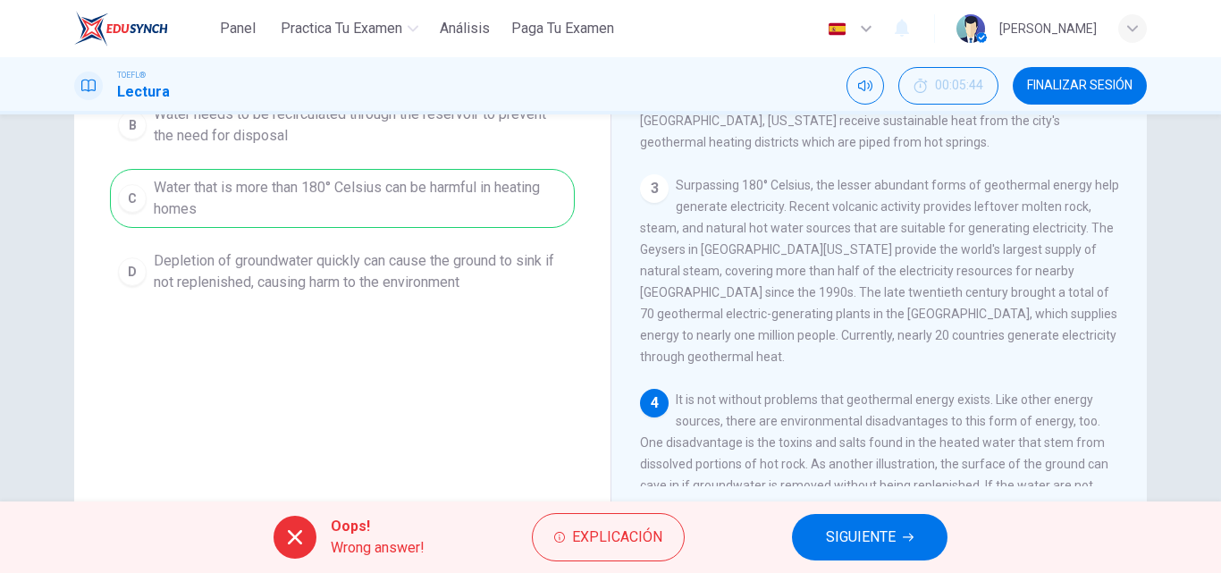
click at [829, 534] on span "SIGUIENTE" at bounding box center [861, 537] width 70 height 25
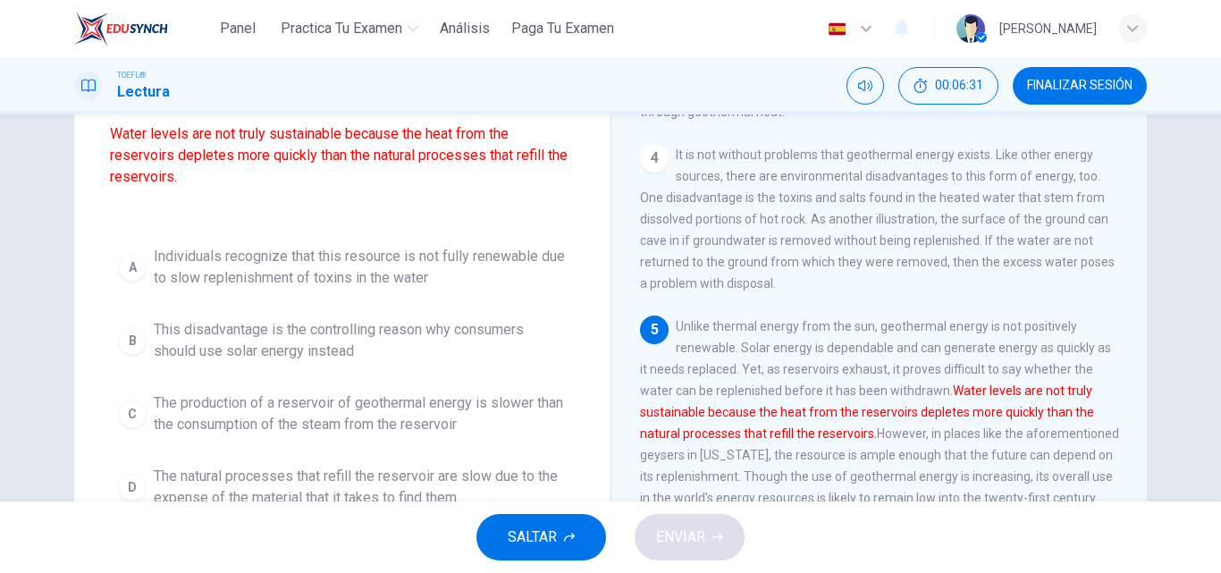
scroll to position [206, 0]
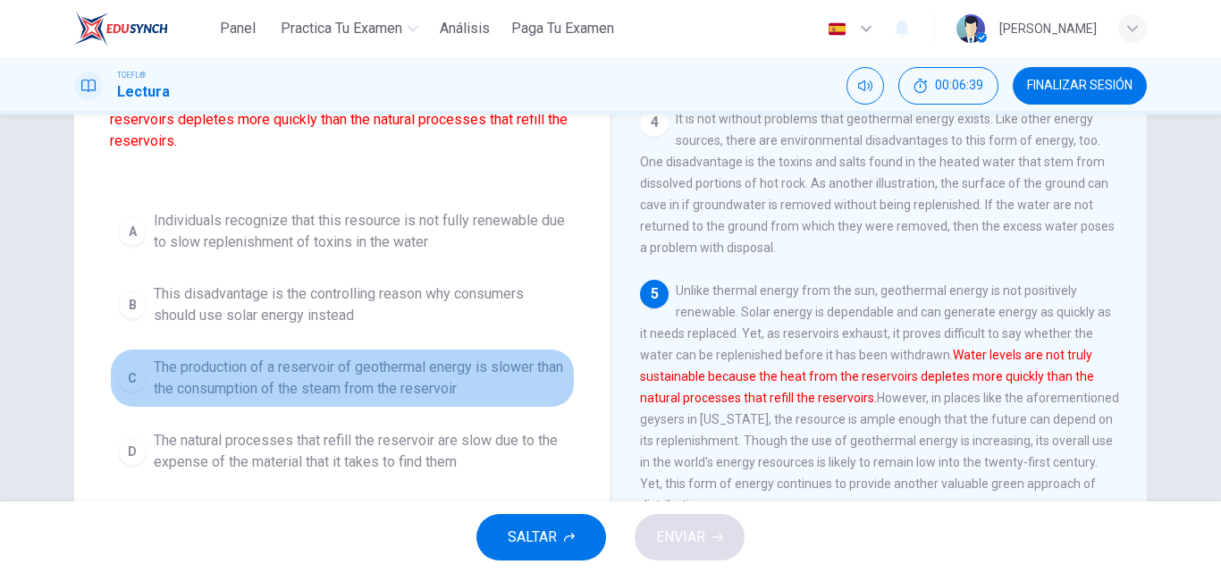
click at [464, 376] on span "The production of a reservoir of geothermal energy is slower than the consumpti…" at bounding box center [360, 378] width 413 height 43
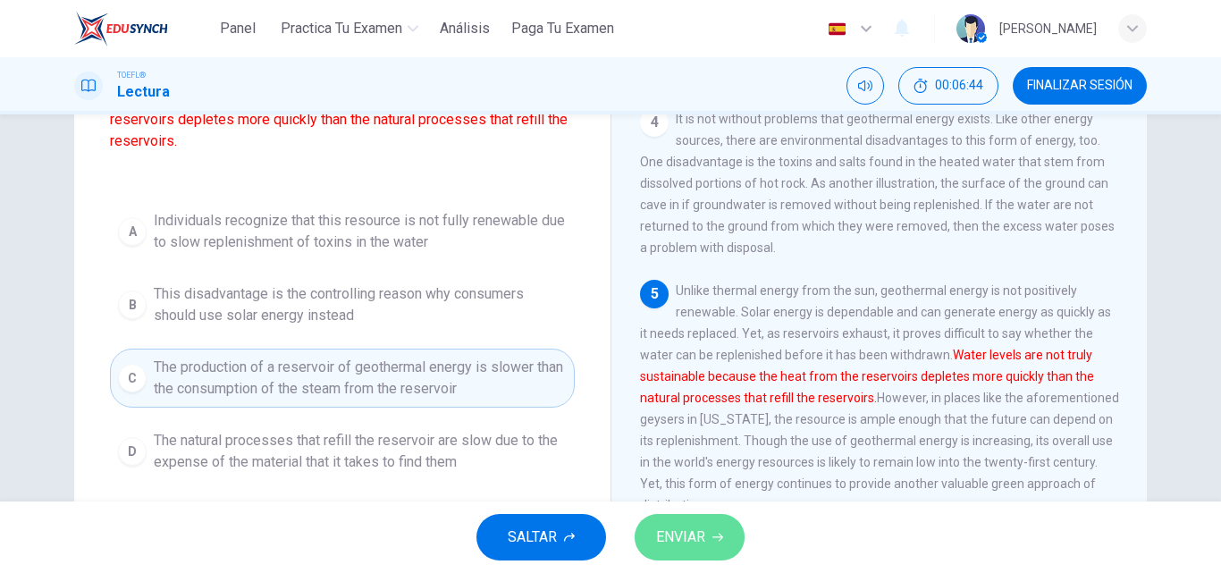
click at [692, 555] on button "ENVIAR" at bounding box center [690, 537] width 110 height 46
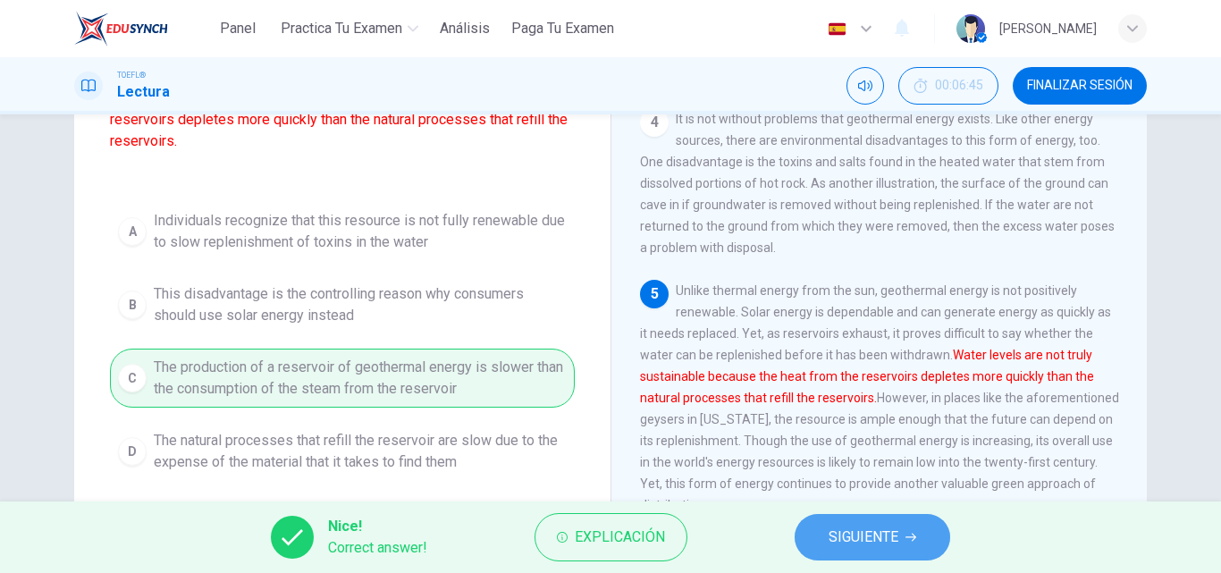
click at [847, 549] on span "SIGUIENTE" at bounding box center [864, 537] width 70 height 25
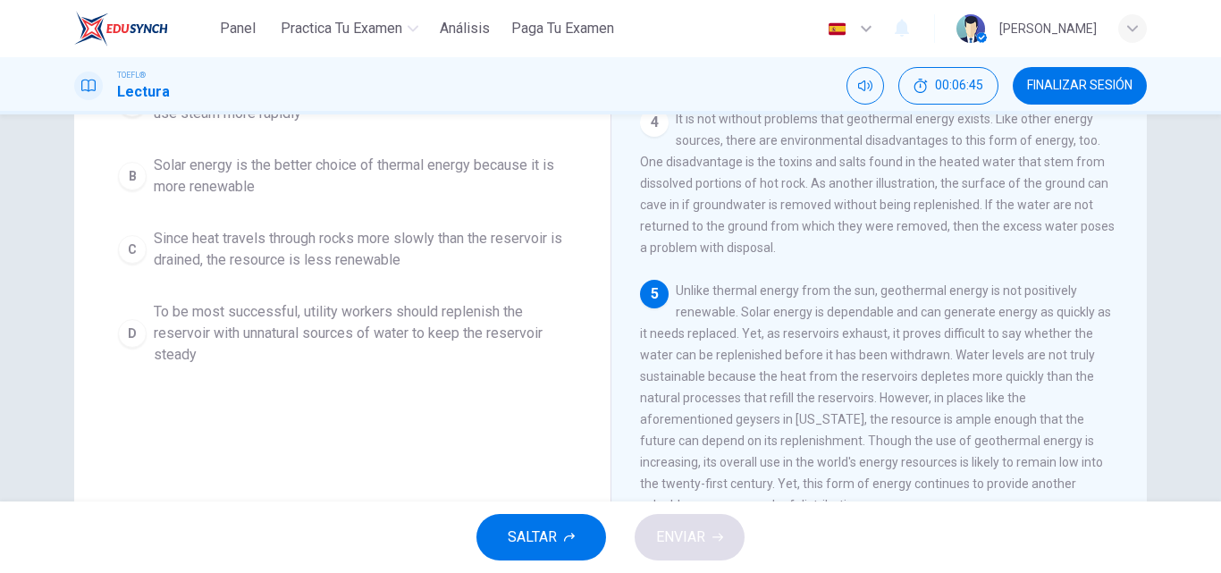
scroll to position [0, 0]
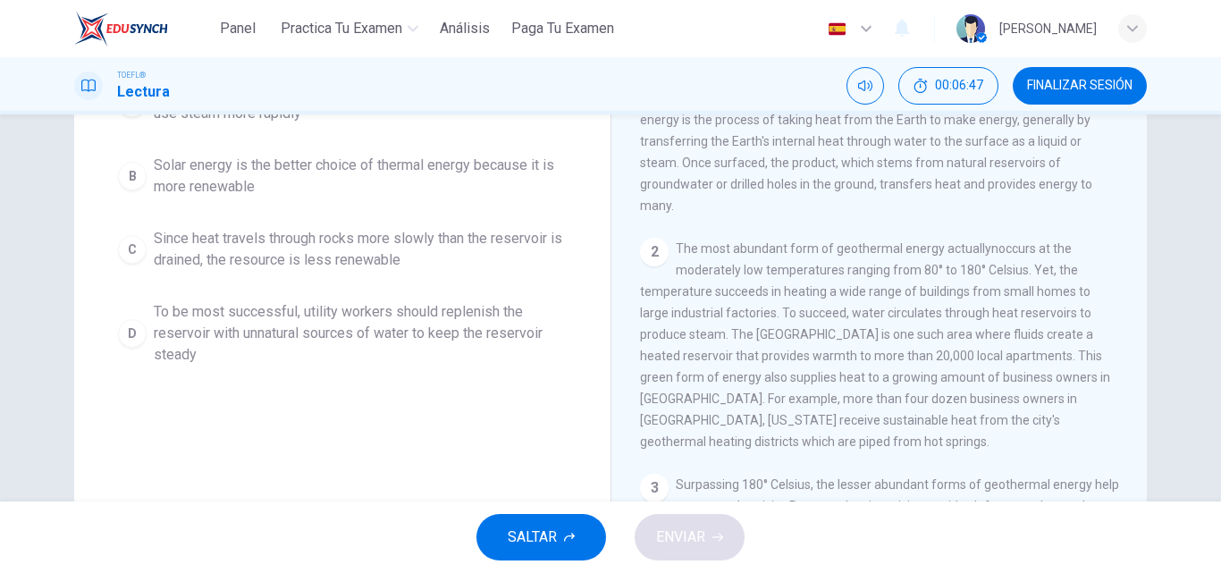
click at [575, 408] on div "Question 9 What does the author imply in the paragraph? A Heat flows very quick…" at bounding box center [342, 255] width 536 height 621
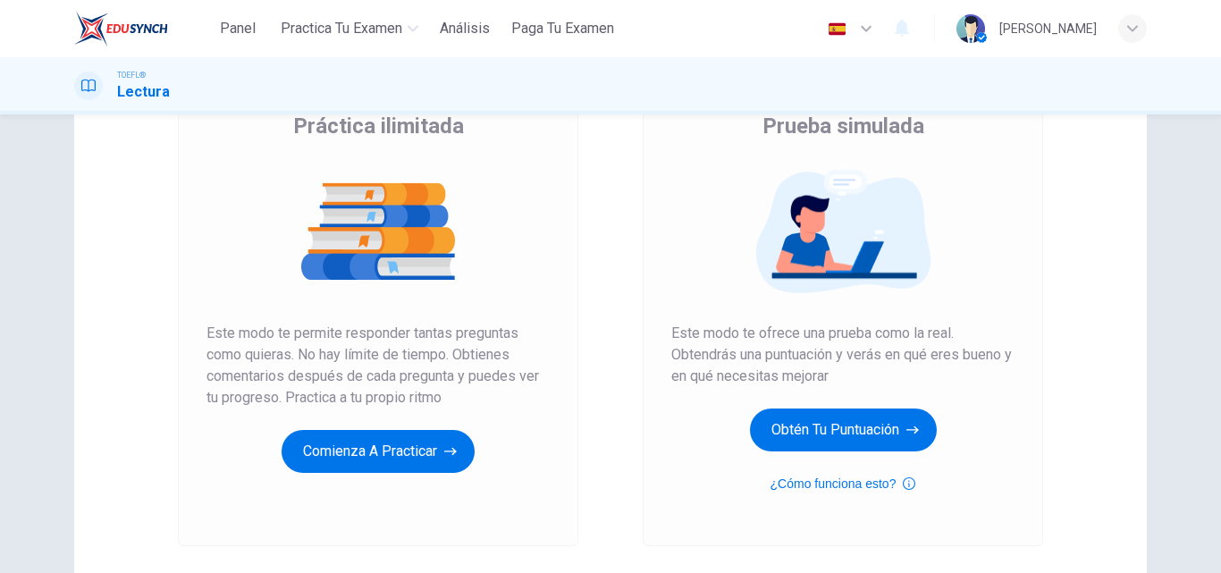
scroll to position [190, 0]
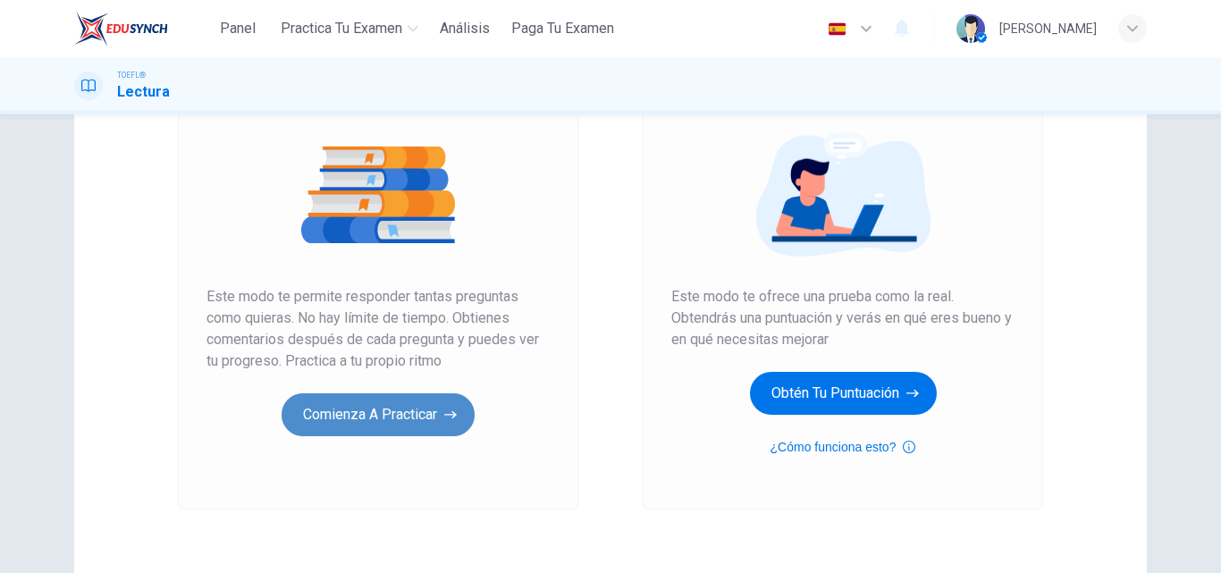
click at [451, 401] on button "Comienza a practicar" at bounding box center [378, 414] width 193 height 43
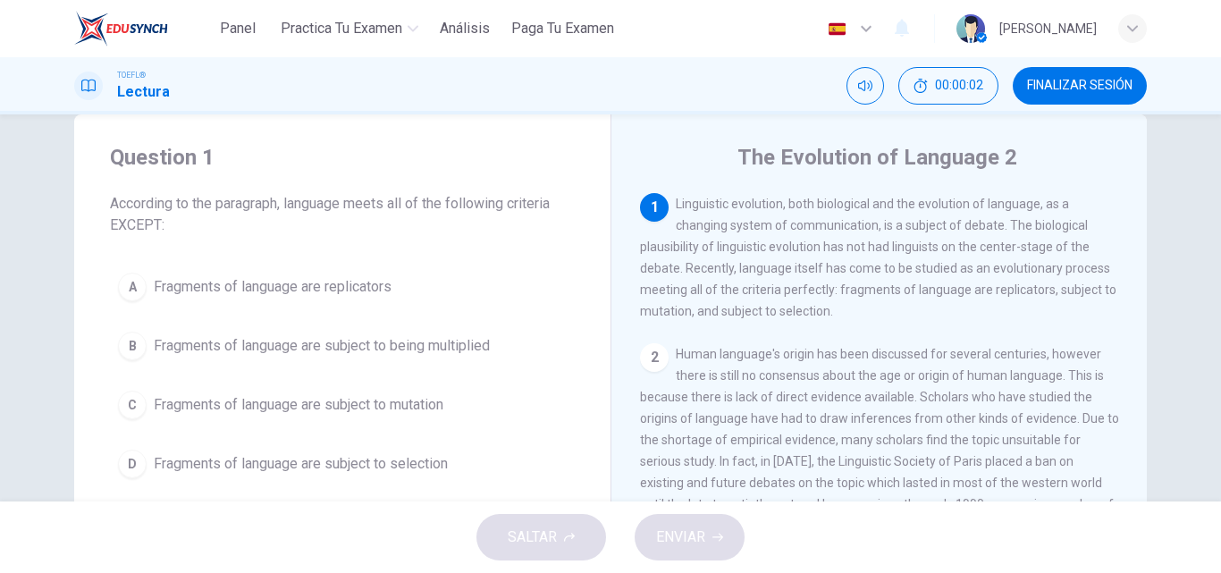
scroll to position [72, 0]
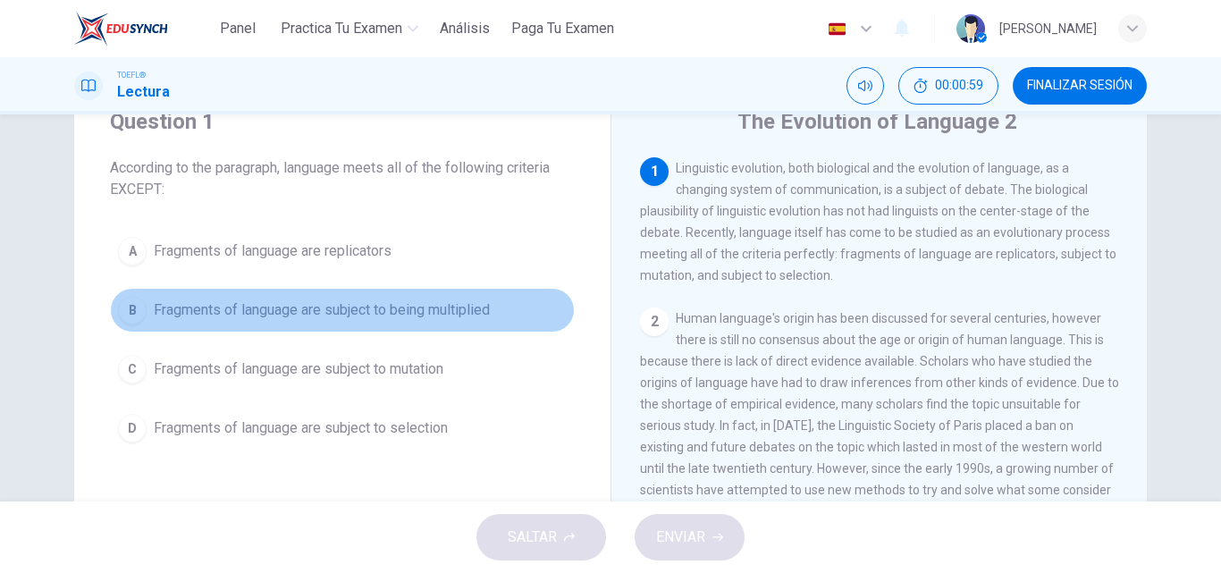
click at [459, 296] on button "B Fragments of language are subject to being multiplied" at bounding box center [342, 310] width 465 height 45
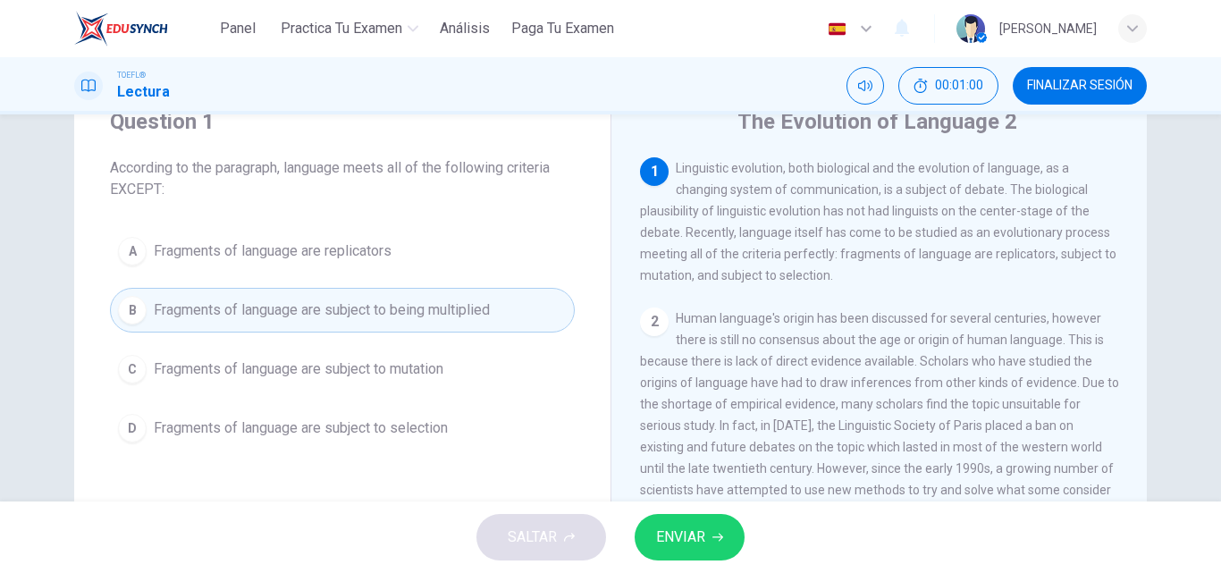
click at [701, 543] on span "ENVIAR" at bounding box center [680, 537] width 49 height 25
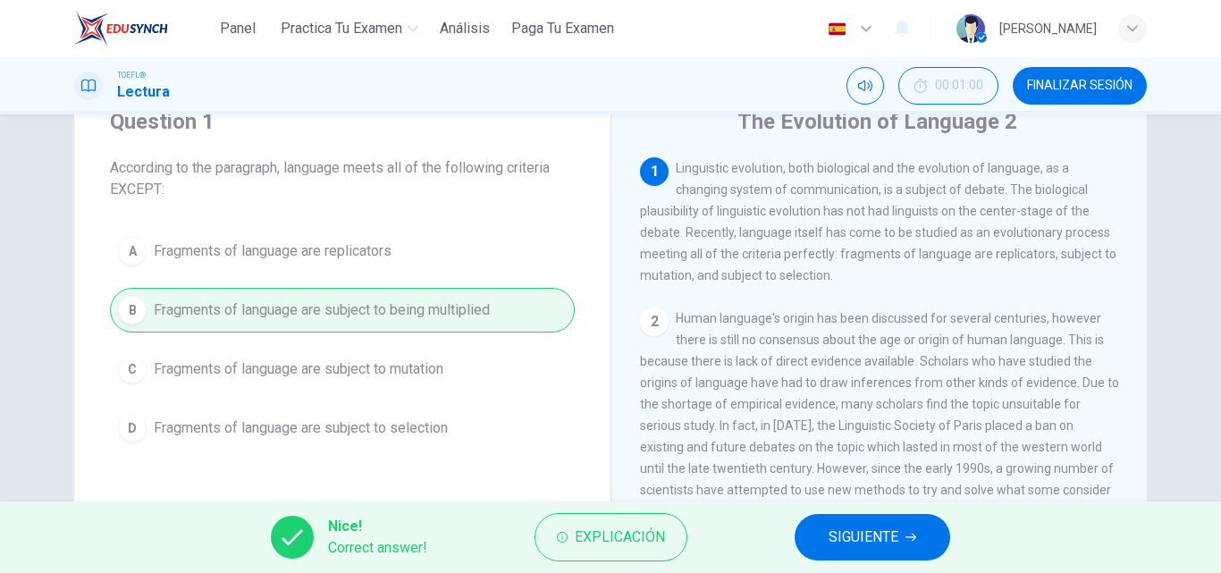
click at [825, 539] on button "SIGUIENTE" at bounding box center [873, 537] width 156 height 46
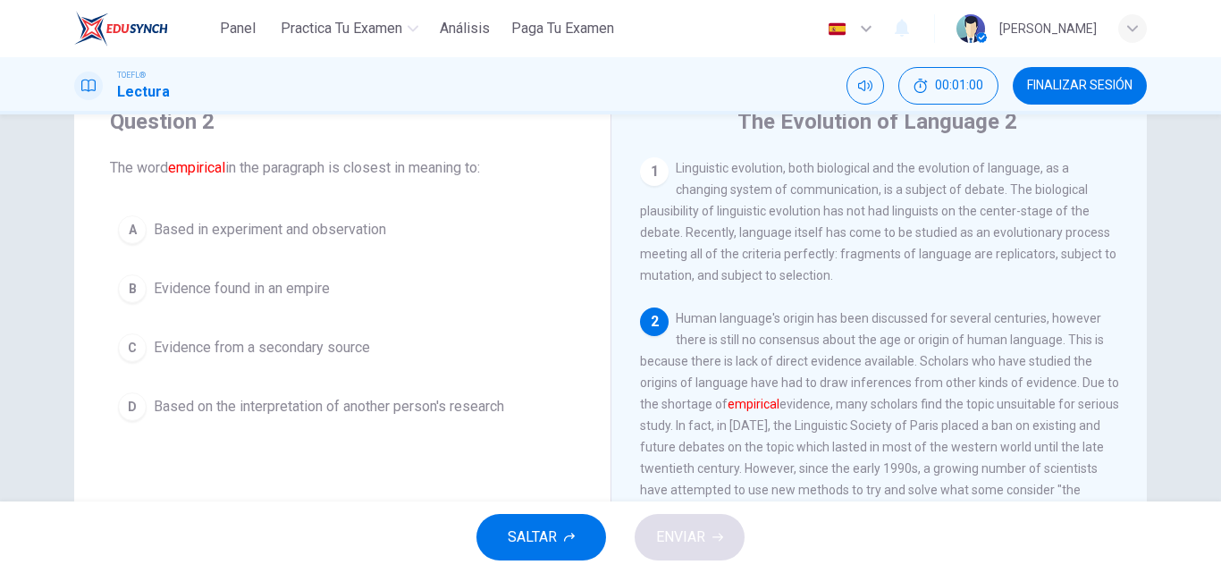
scroll to position [44, 0]
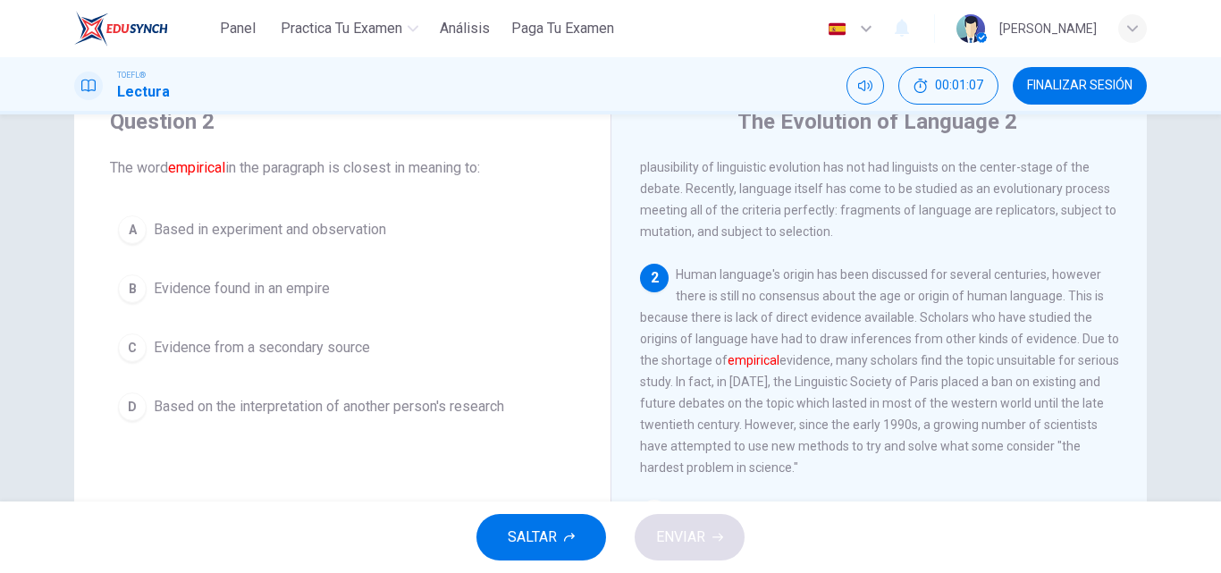
click at [350, 233] on span "Based in experiment and observation" at bounding box center [270, 229] width 232 height 21
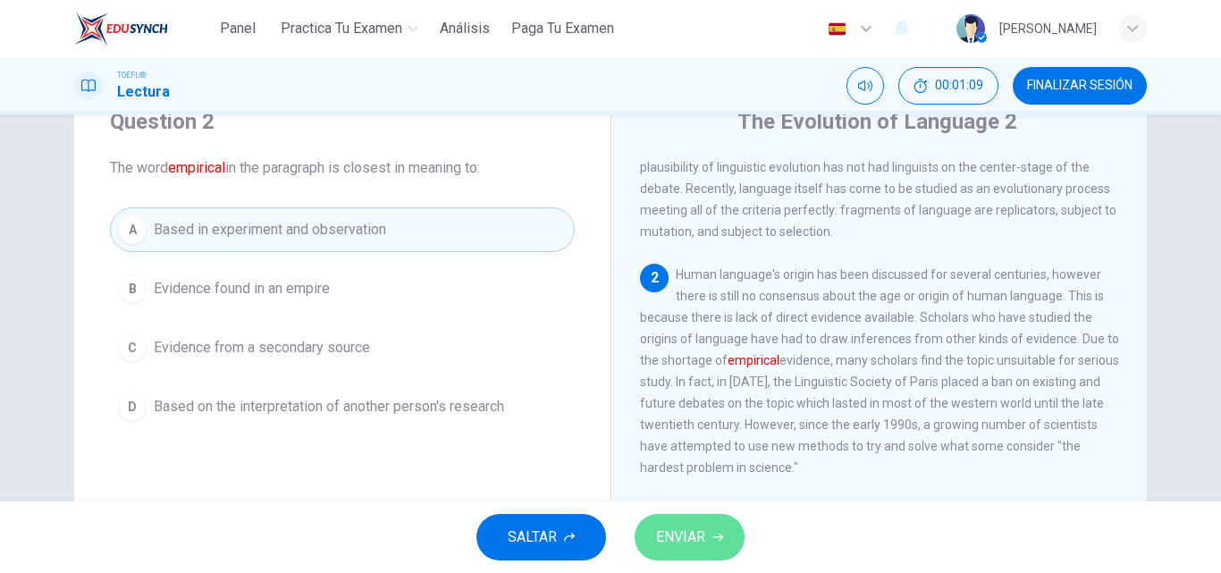
click at [673, 538] on span "ENVIAR" at bounding box center [680, 537] width 49 height 25
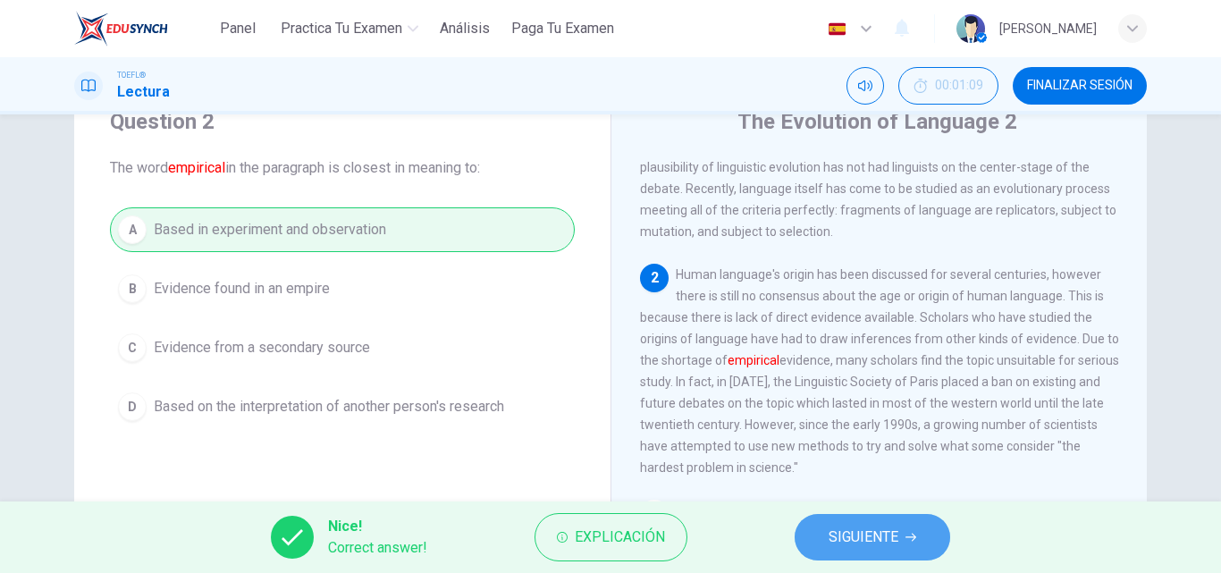
click at [829, 531] on span "SIGUIENTE" at bounding box center [864, 537] width 70 height 25
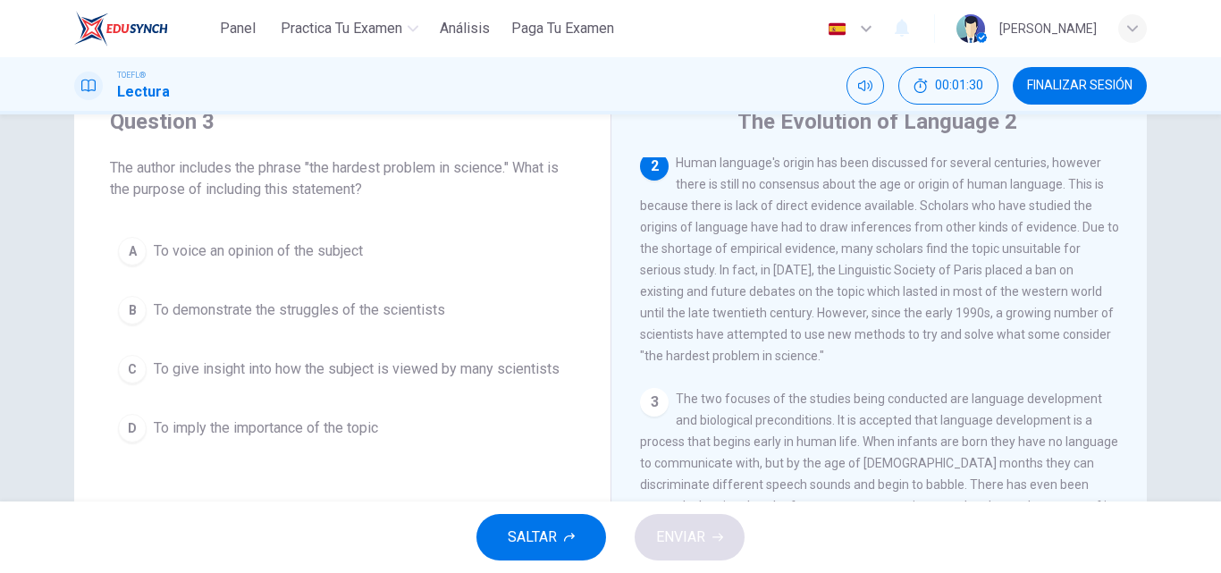
click at [404, 362] on span "To give insight into how the subject is viewed by many scientists" at bounding box center [357, 368] width 406 height 21
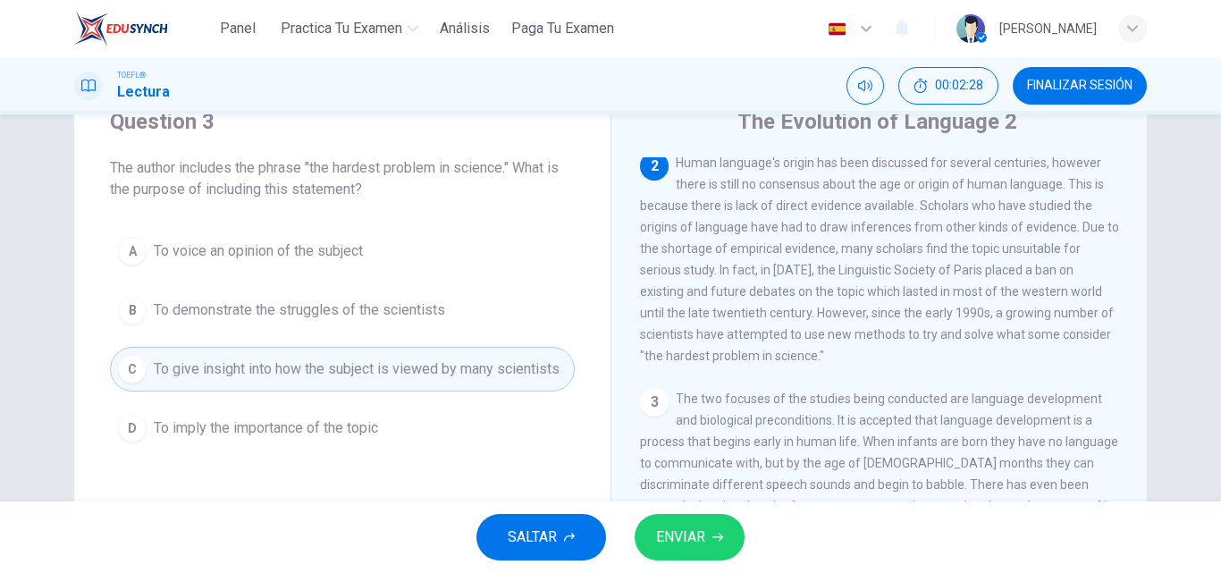
click at [719, 544] on button "ENVIAR" at bounding box center [690, 537] width 110 height 46
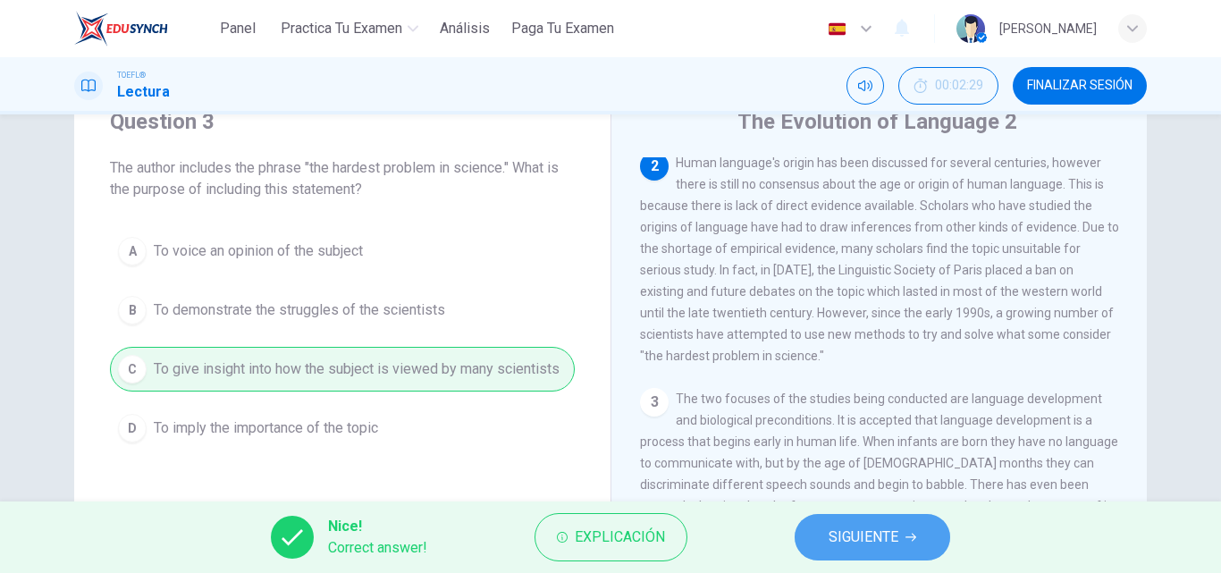
click at [826, 534] on button "SIGUIENTE" at bounding box center [873, 537] width 156 height 46
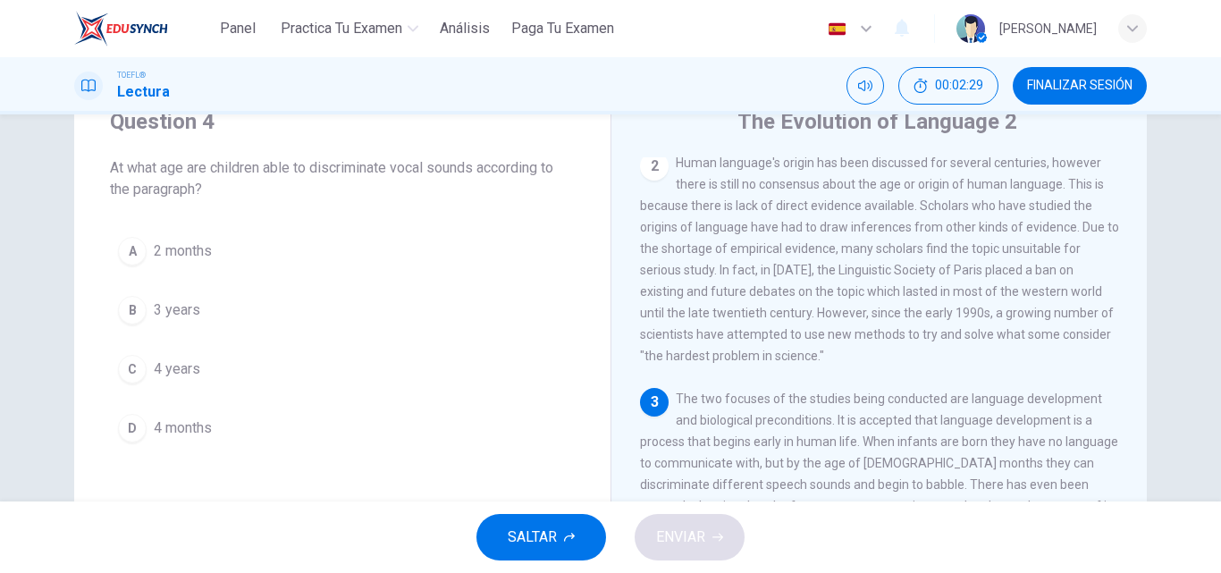
scroll to position [199, 0]
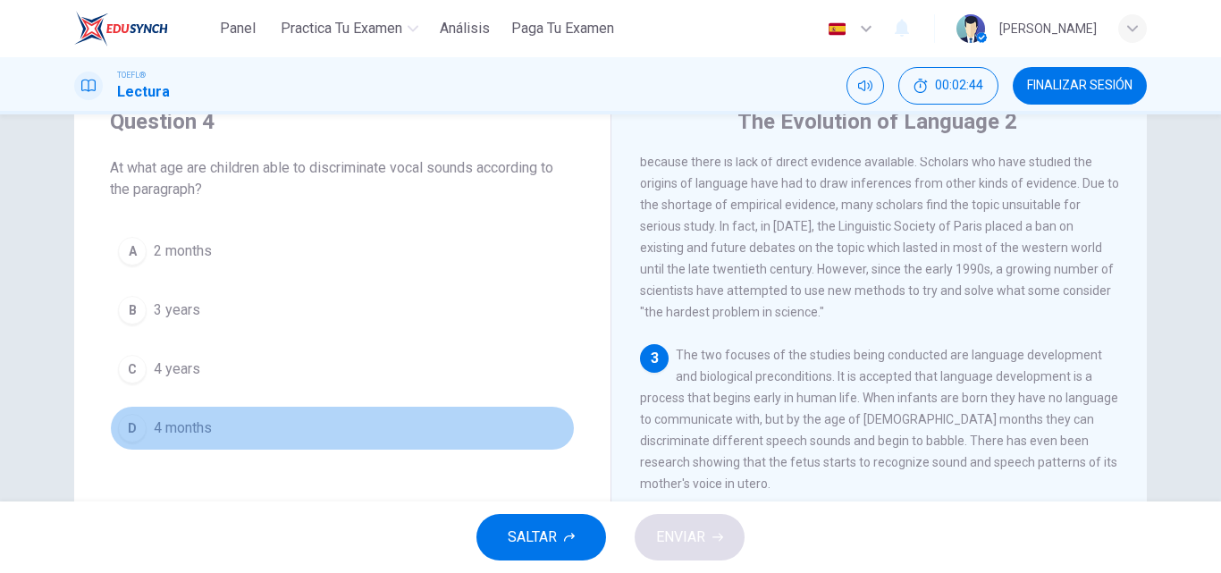
click at [262, 436] on button "D 4 months" at bounding box center [342, 428] width 465 height 45
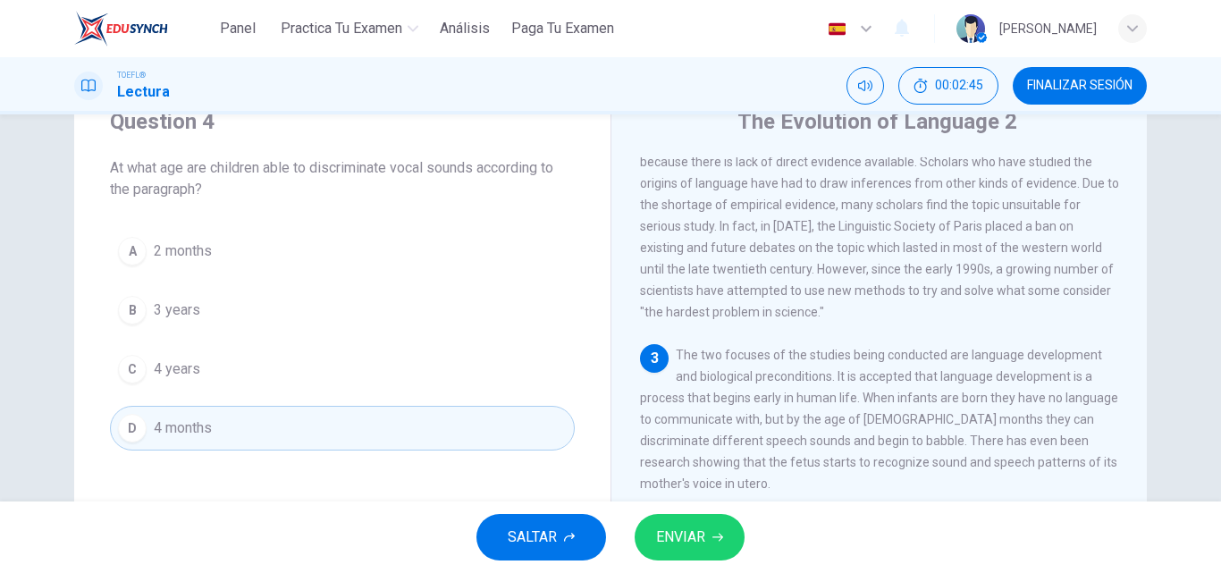
click at [680, 523] on button "ENVIAR" at bounding box center [690, 537] width 110 height 46
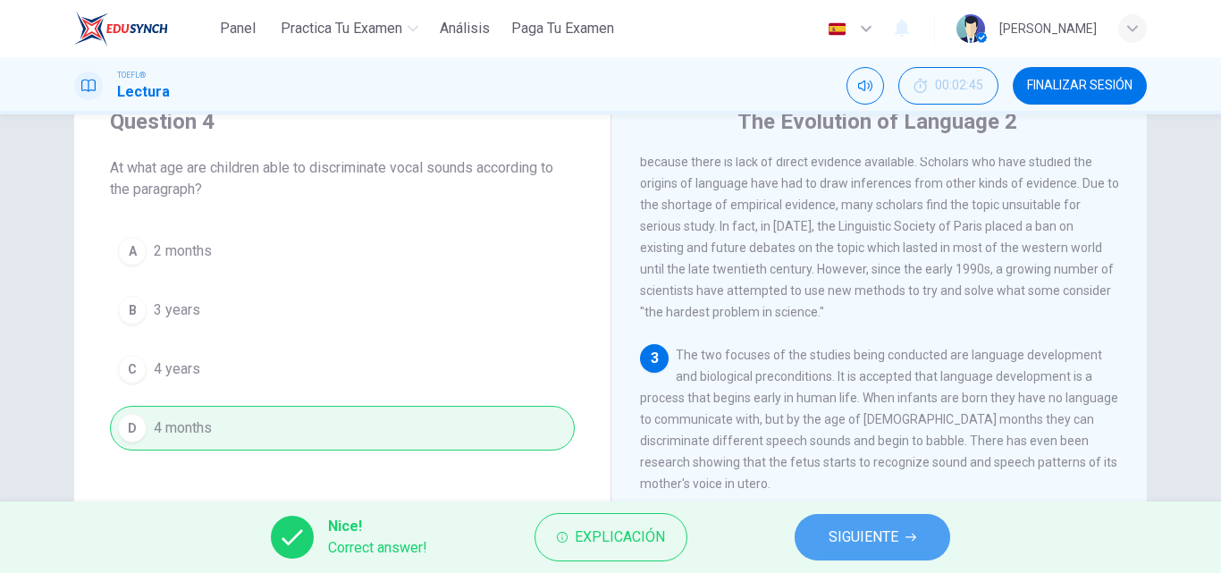
click at [864, 551] on button "SIGUIENTE" at bounding box center [873, 537] width 156 height 46
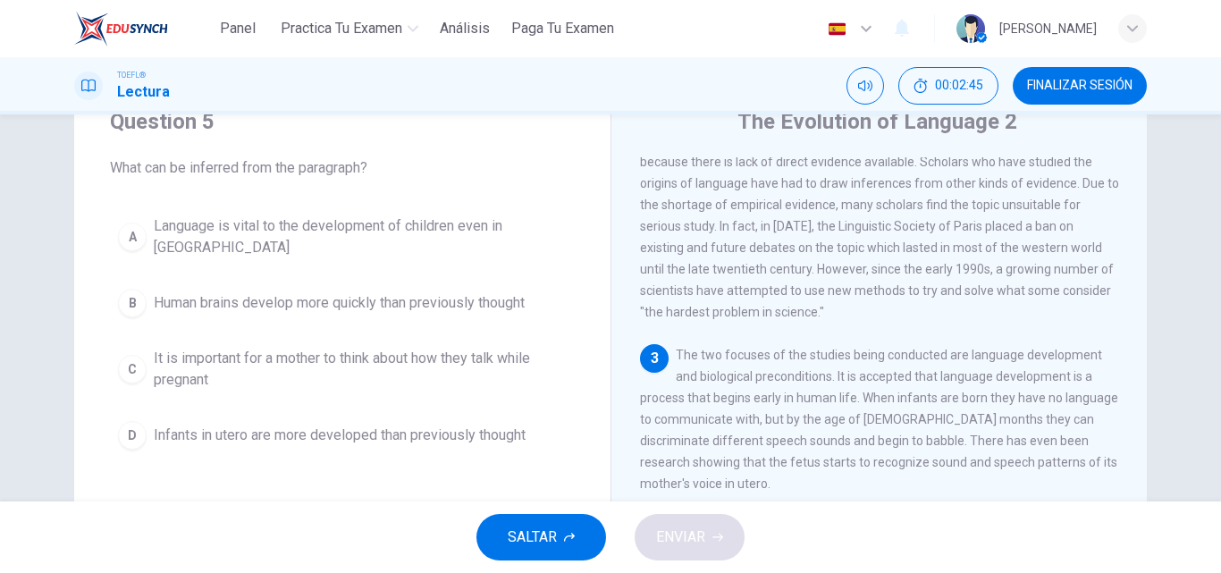
scroll to position [0, 0]
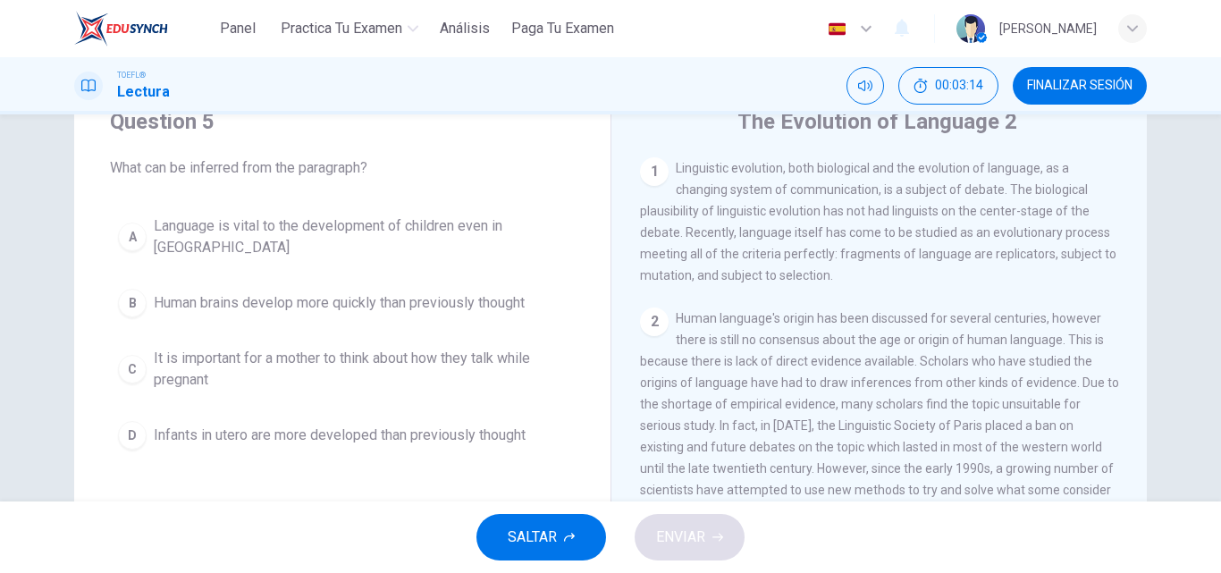
click at [921, 442] on span "Human language's origin has been discussed for several centuries, however there…" at bounding box center [879, 414] width 479 height 207
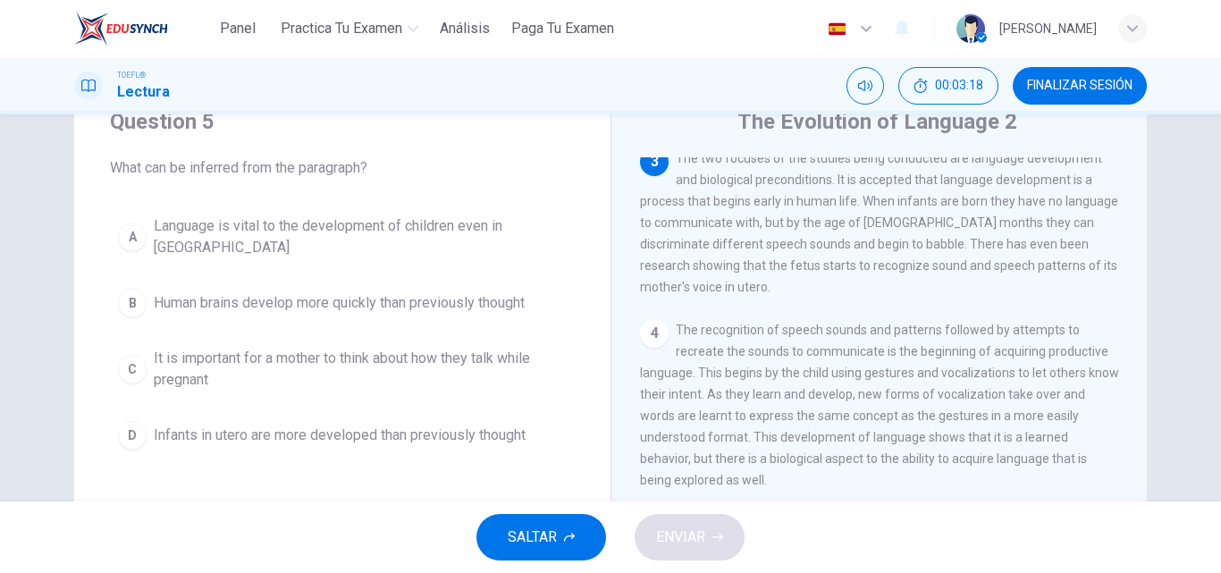
scroll to position [394, 0]
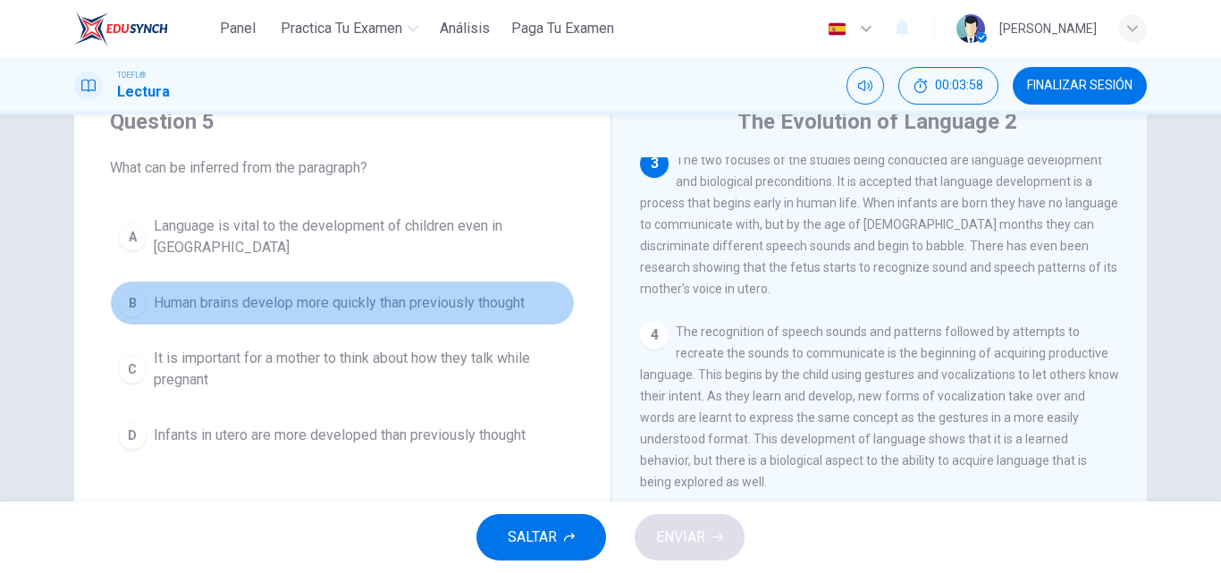
click at [420, 296] on span "Human brains develop more quickly than previously thought" at bounding box center [339, 302] width 371 height 21
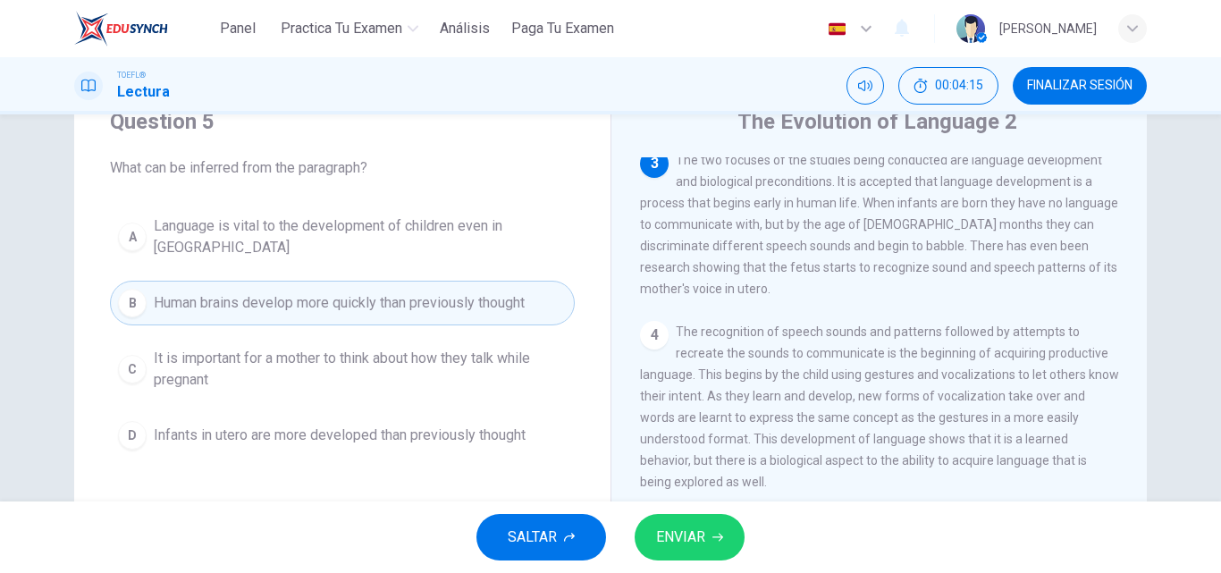
click at [483, 231] on span "Language is vital to the development of children even in [GEOGRAPHIC_DATA]" at bounding box center [360, 236] width 413 height 43
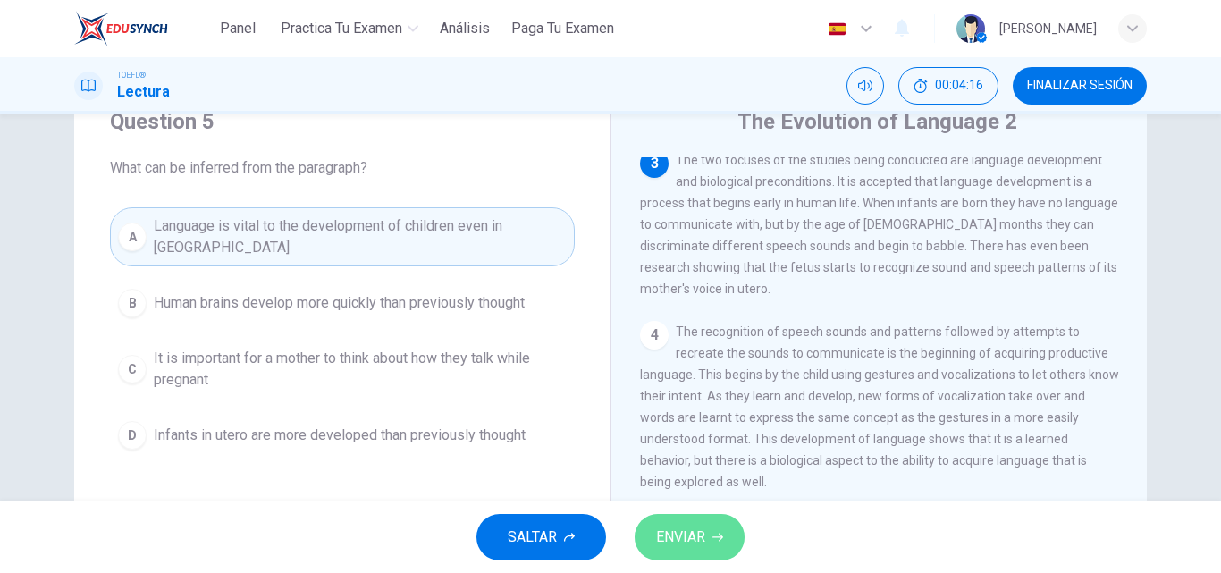
click at [686, 517] on button "ENVIAR" at bounding box center [690, 537] width 110 height 46
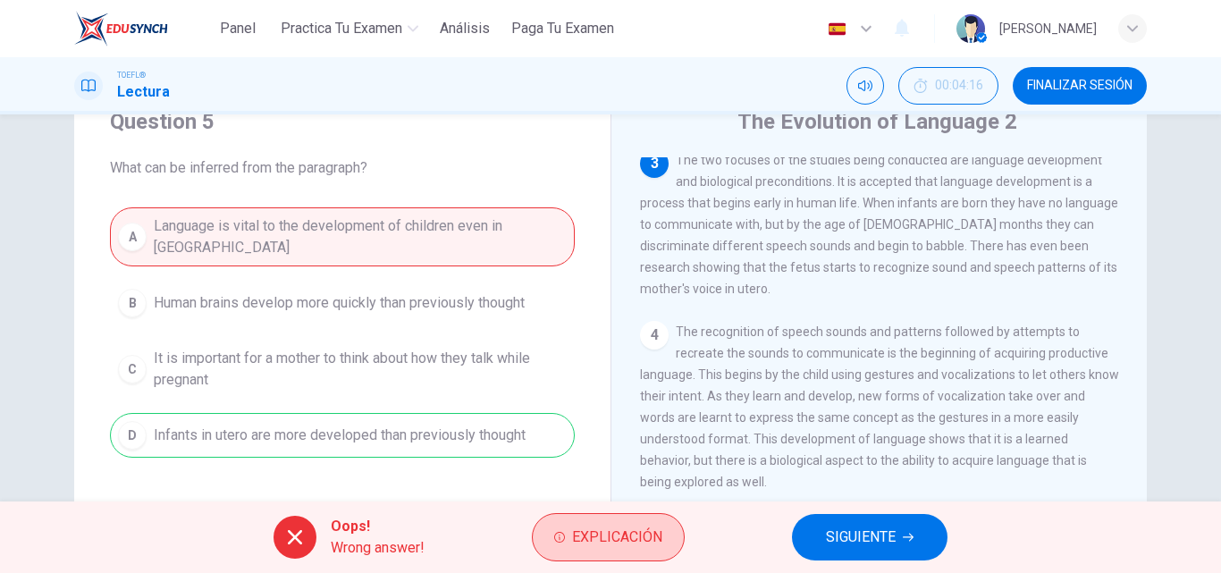
click at [652, 543] on span "Explicación" at bounding box center [617, 537] width 90 height 25
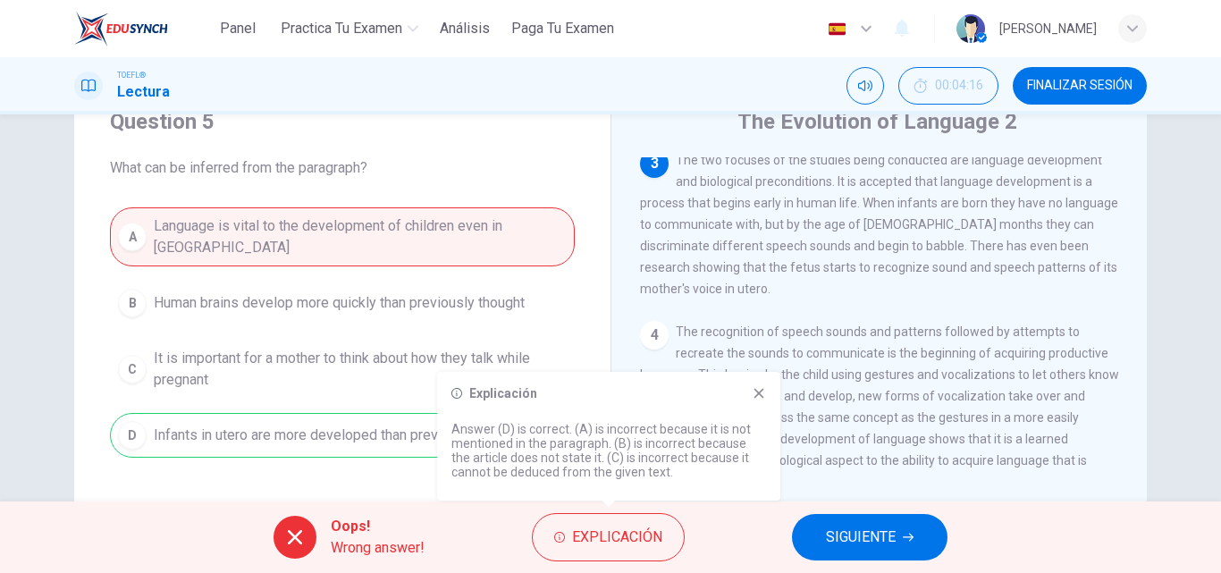
click at [753, 407] on div "Explicación Answer (D) is correct. (A) is incorrect because it is not mentioned…" at bounding box center [608, 436] width 343 height 129
click at [757, 386] on icon at bounding box center [759, 393] width 14 height 14
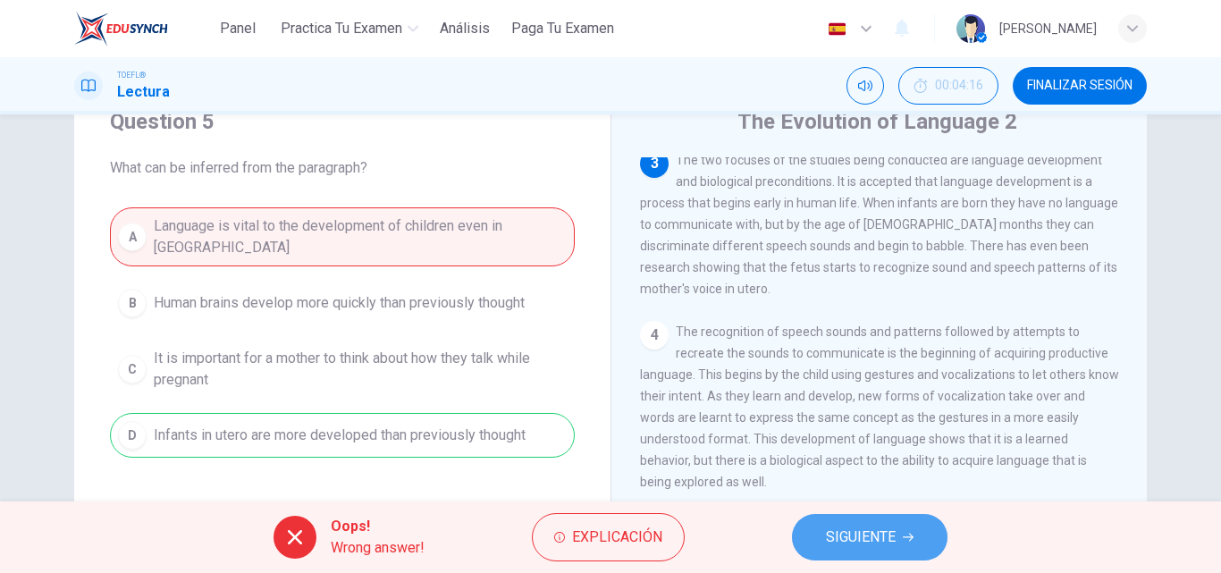
click at [896, 546] on span "SIGUIENTE" at bounding box center [861, 537] width 70 height 25
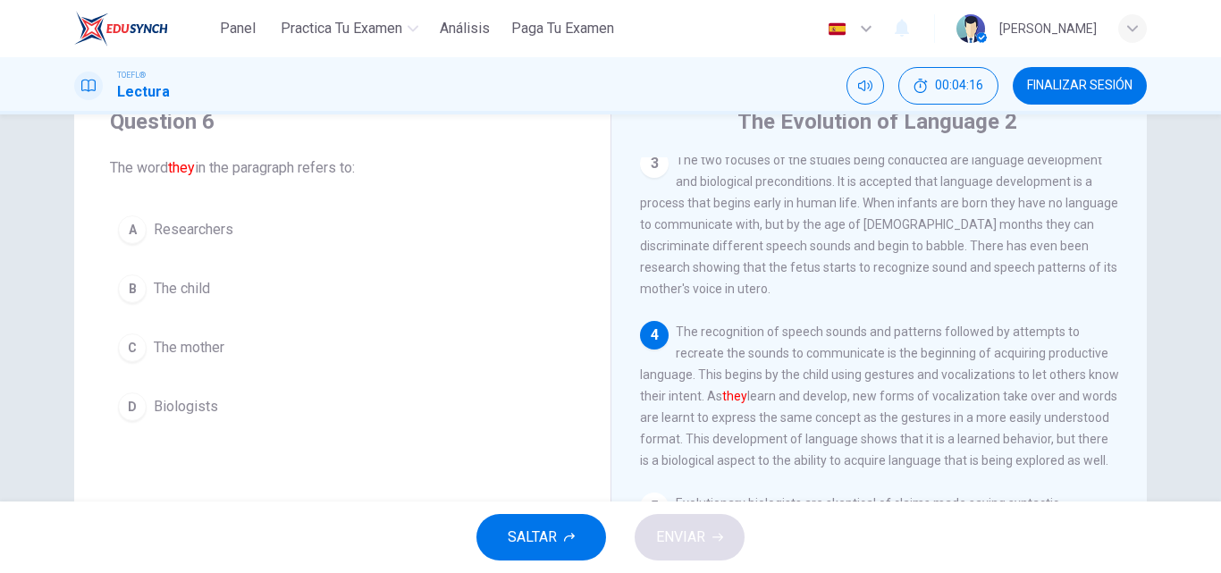
scroll to position [556, 0]
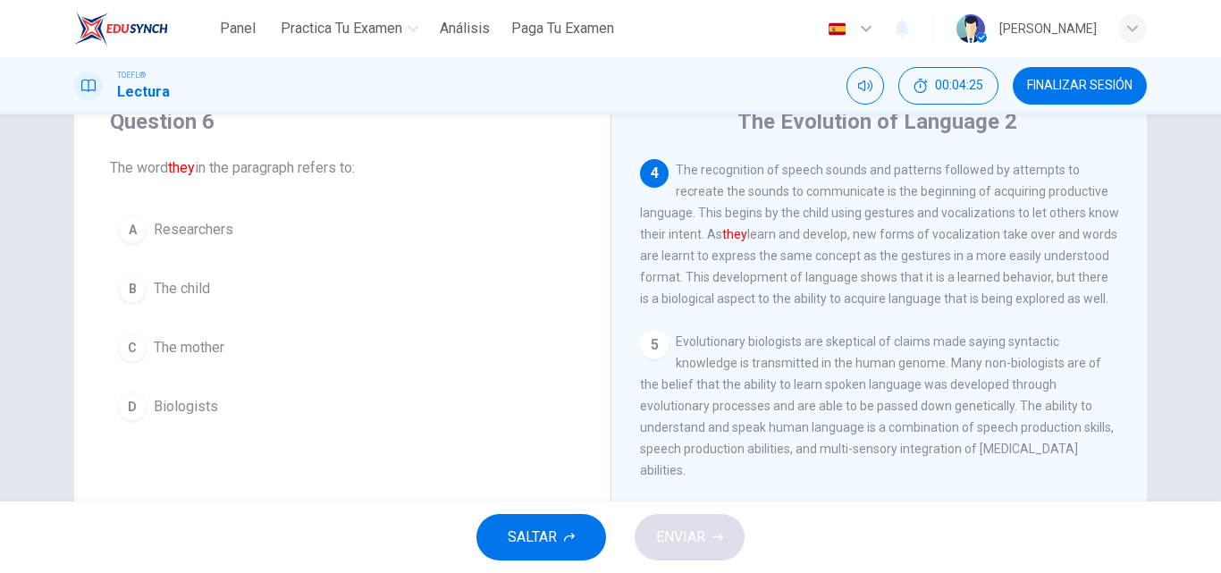
click at [186, 292] on span "The child" at bounding box center [182, 288] width 56 height 21
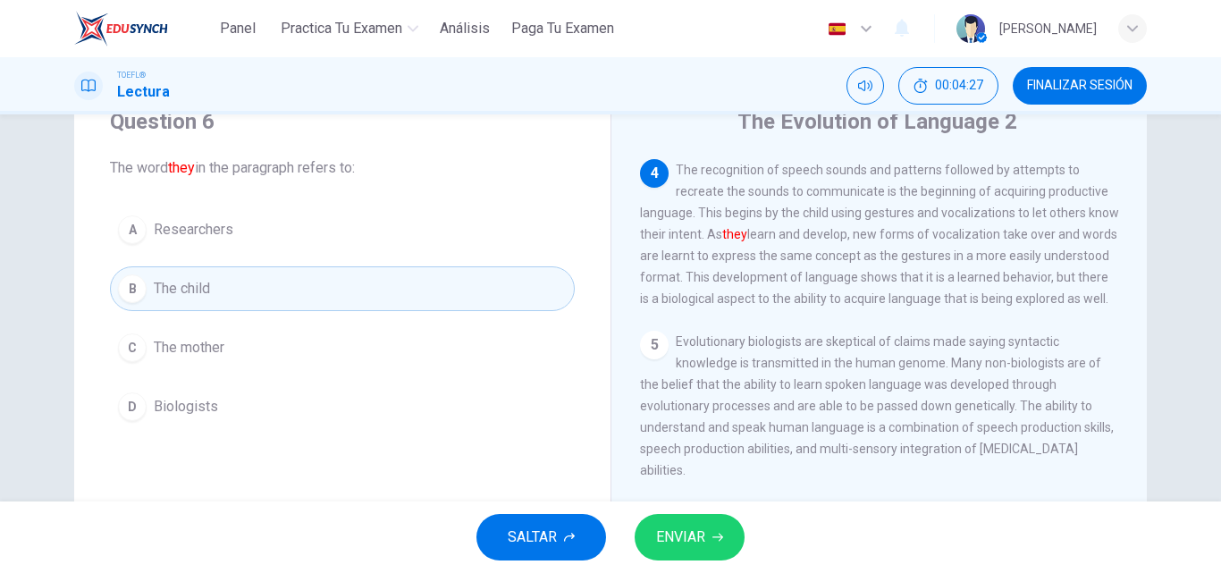
click at [678, 526] on span "ENVIAR" at bounding box center [680, 537] width 49 height 25
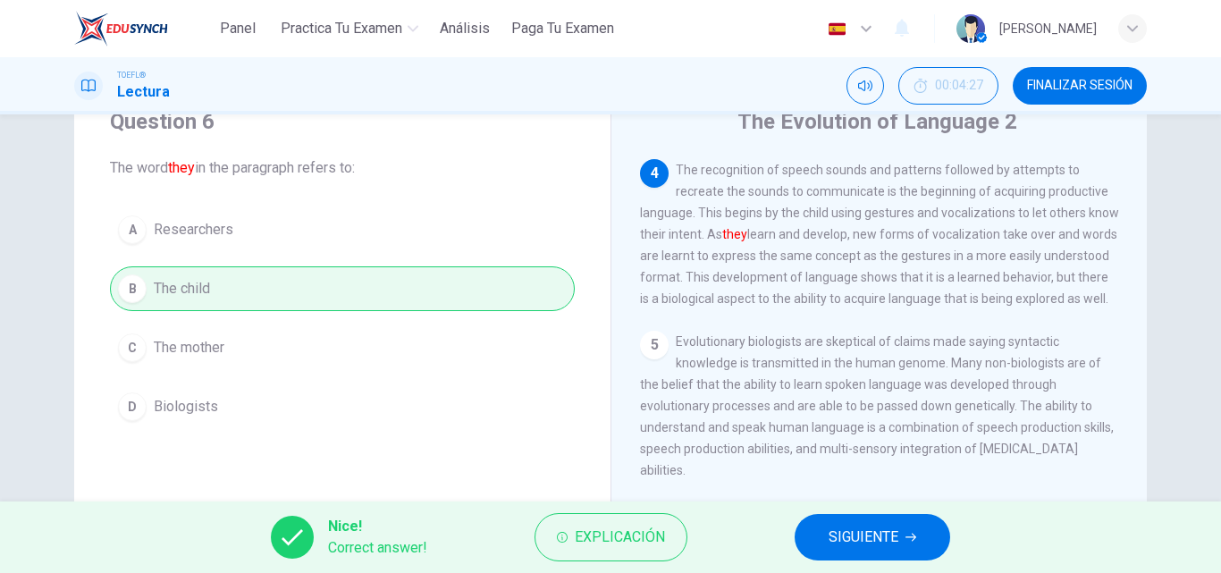
click at [887, 531] on span "SIGUIENTE" at bounding box center [864, 537] width 70 height 25
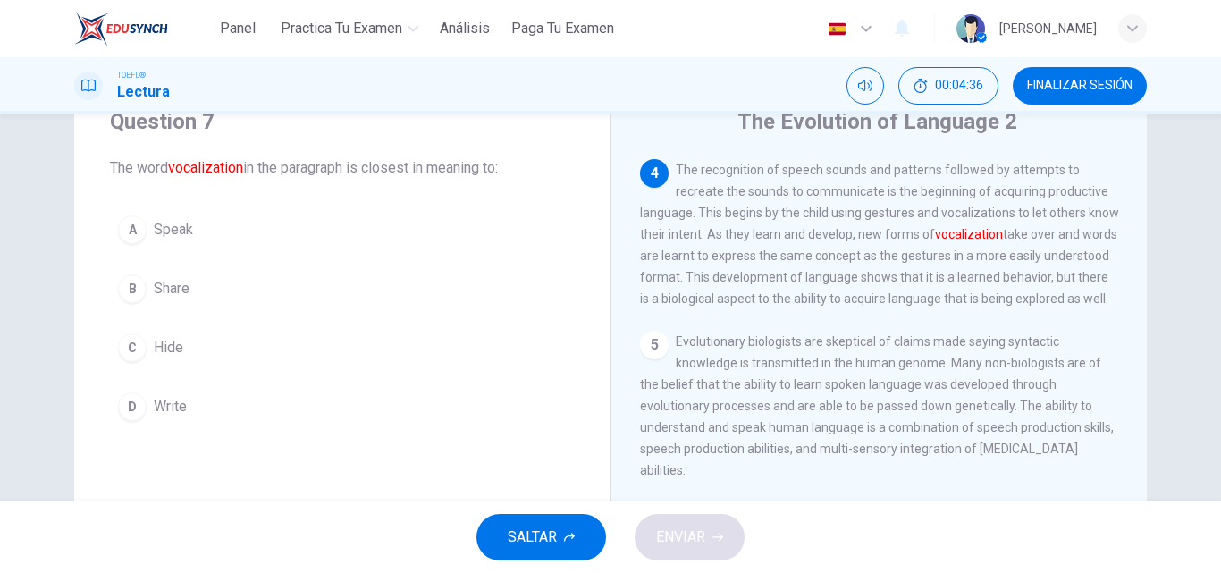
click at [122, 222] on div "A" at bounding box center [132, 229] width 29 height 29
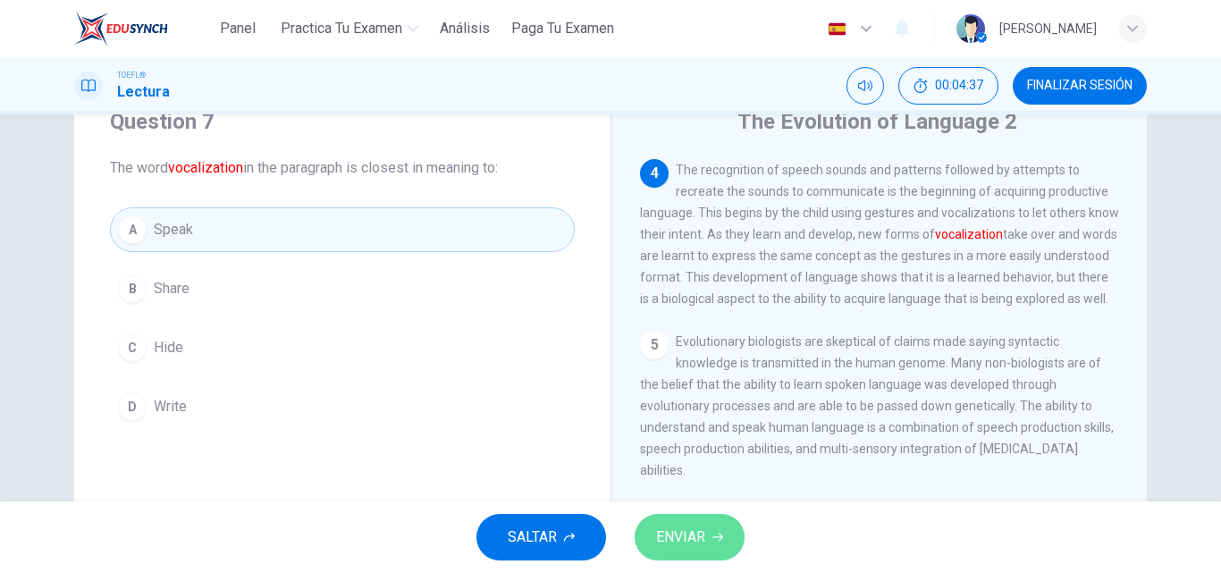
click at [698, 519] on button "ENVIAR" at bounding box center [690, 537] width 110 height 46
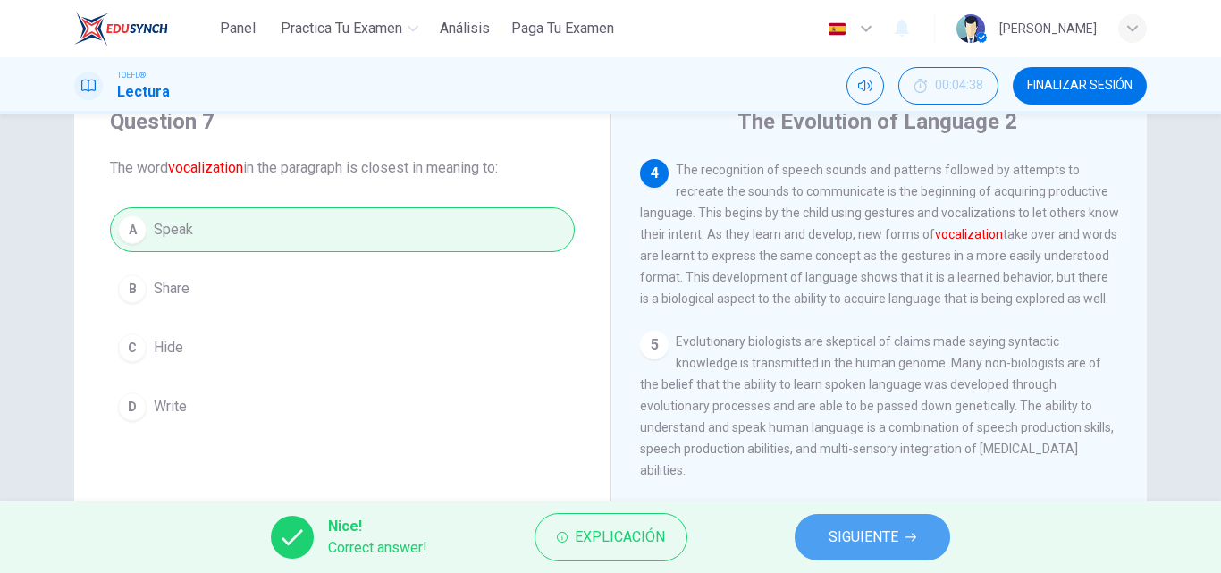
click at [866, 533] on span "SIGUIENTE" at bounding box center [864, 537] width 70 height 25
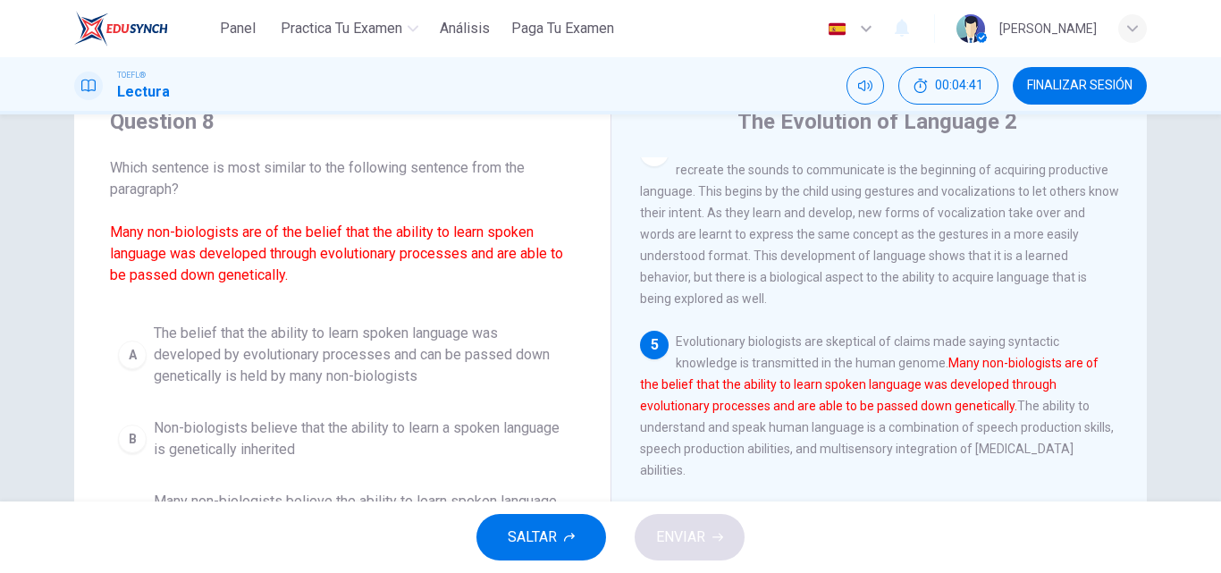
click at [508, 304] on div "Question 8 Which sentence is most similar to the following sentence from the pa…" at bounding box center [342, 372] width 536 height 586
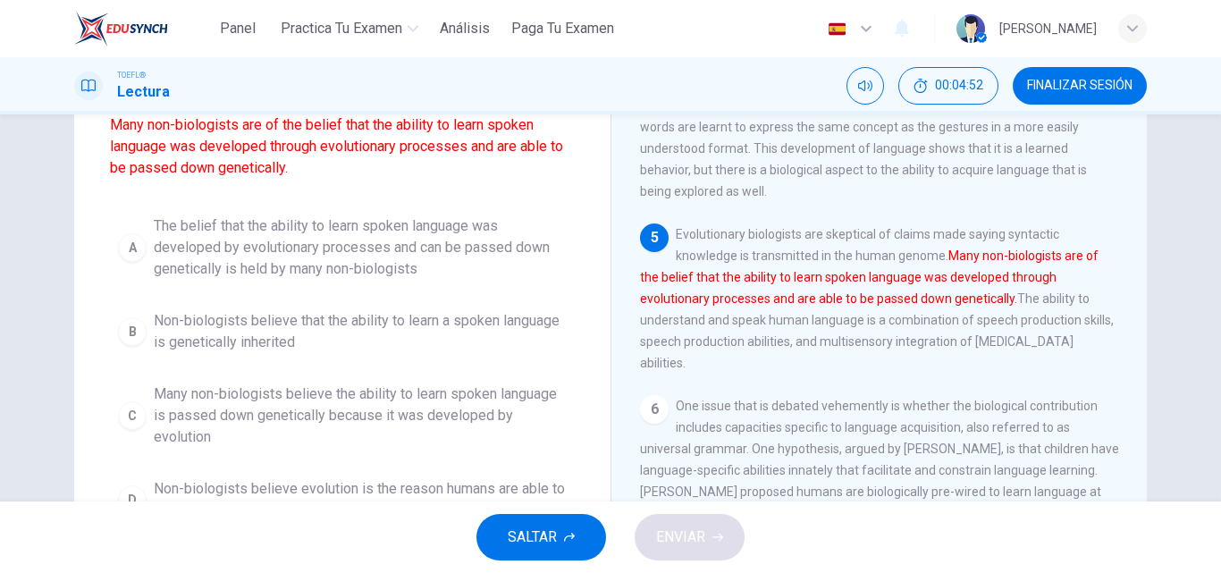
scroll to position [215, 0]
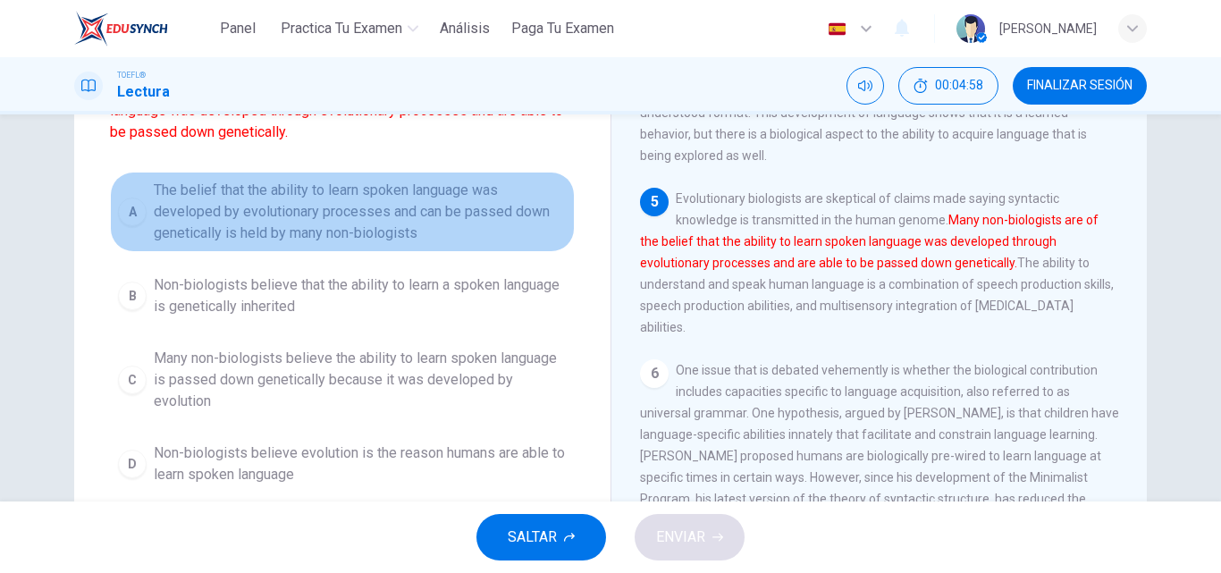
click at [452, 208] on span "The belief that the ability to learn spoken language was developed by evolution…" at bounding box center [360, 212] width 413 height 64
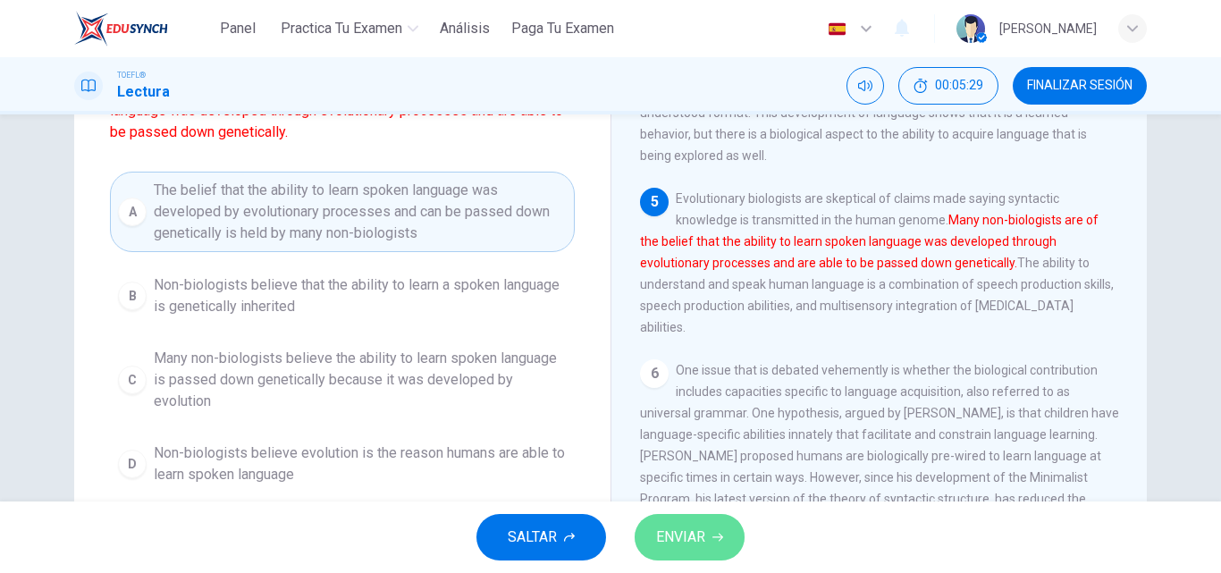
click at [692, 526] on span "ENVIAR" at bounding box center [680, 537] width 49 height 25
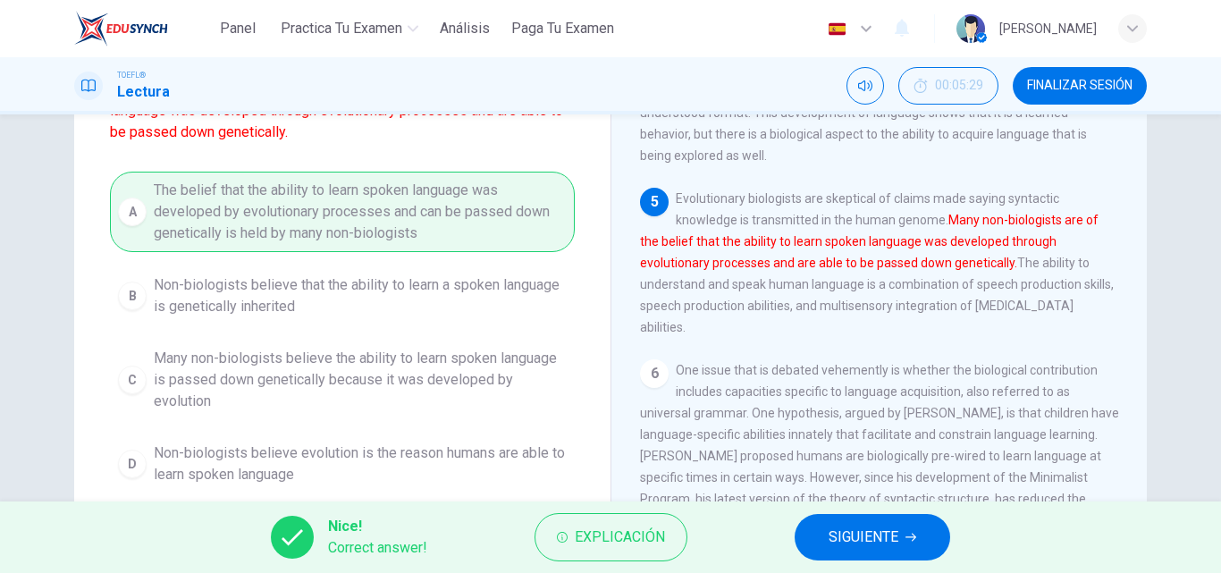
click at [825, 550] on button "SIGUIENTE" at bounding box center [873, 537] width 156 height 46
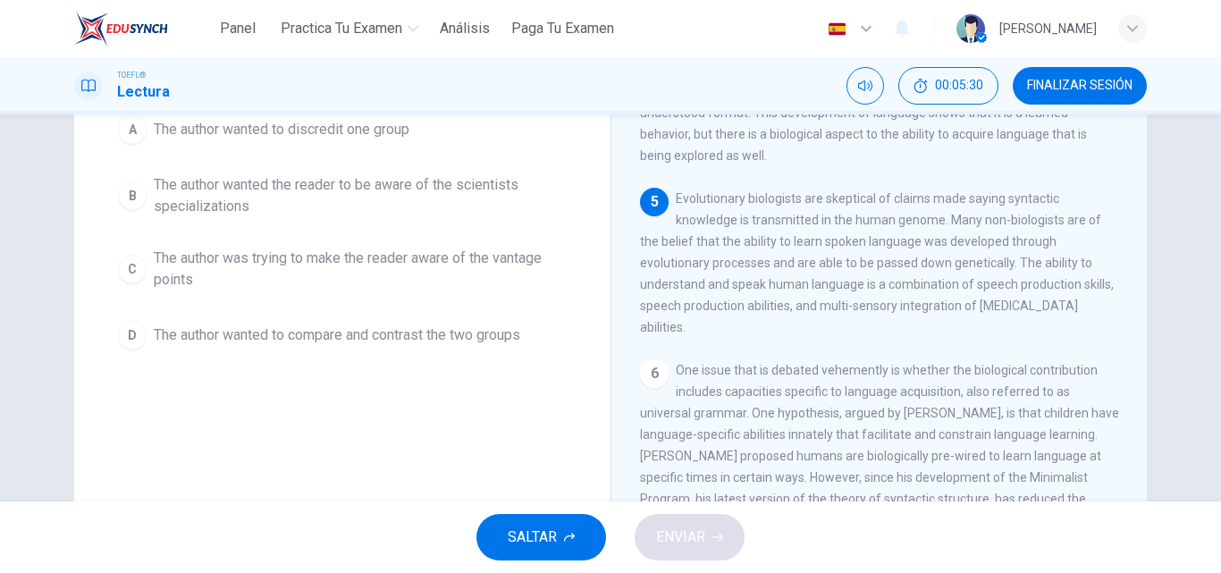
click at [575, 394] on div "Question 9 In the paragraph, the author makes a noted distinction between biolo…" at bounding box center [342, 246] width 536 height 621
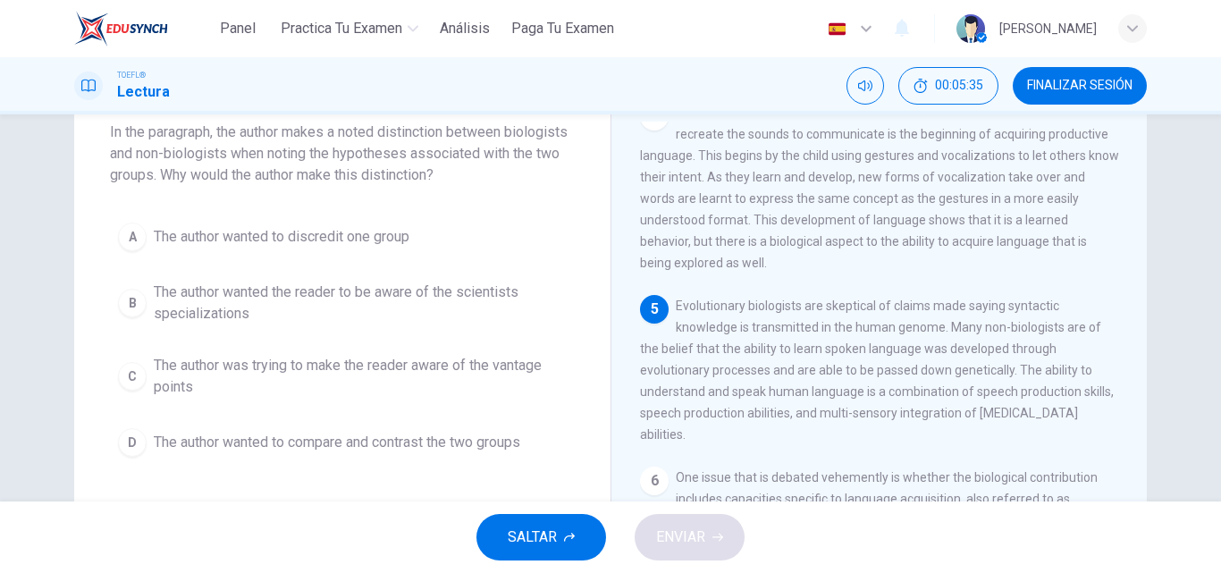
scroll to position [143, 0]
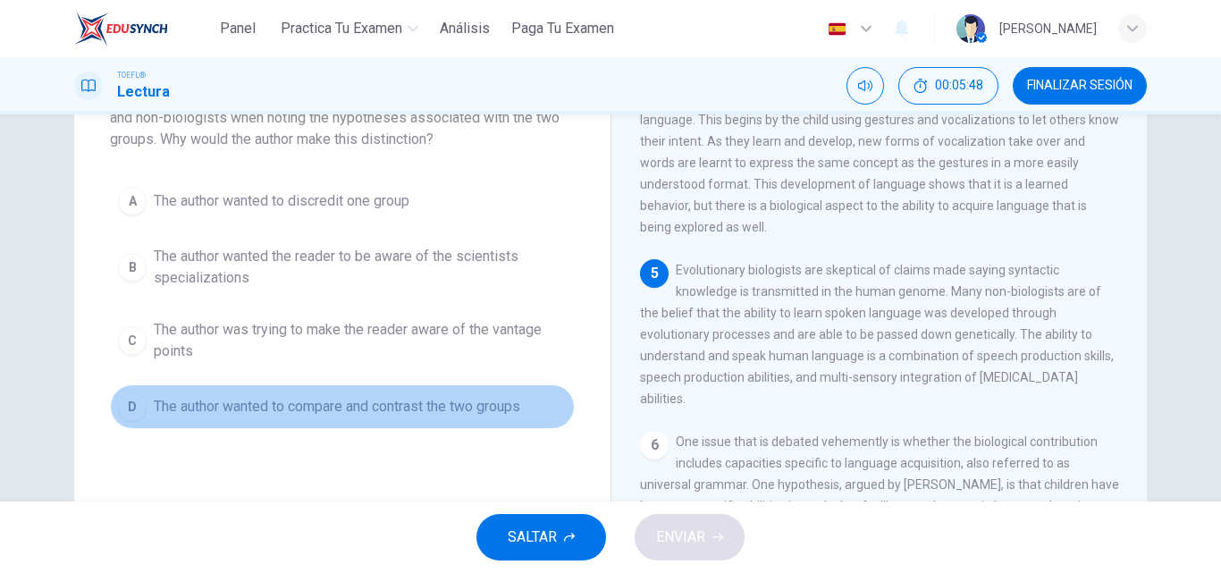
click at [501, 410] on span "The author wanted to compare and contrast the two groups" at bounding box center [337, 406] width 366 height 21
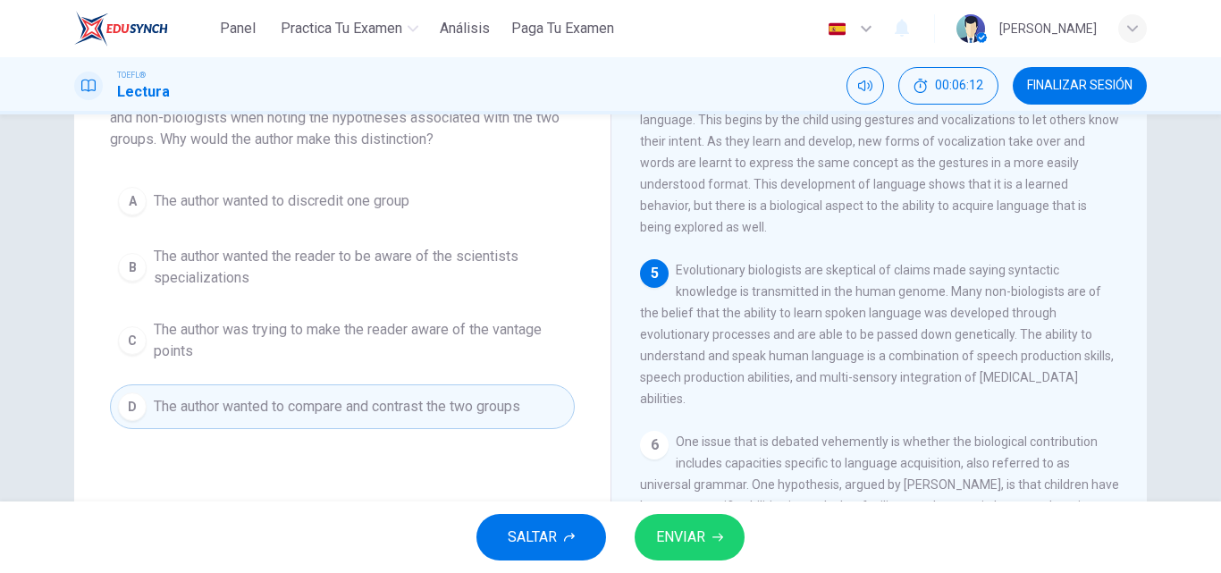
click at [701, 552] on button "ENVIAR" at bounding box center [690, 537] width 110 height 46
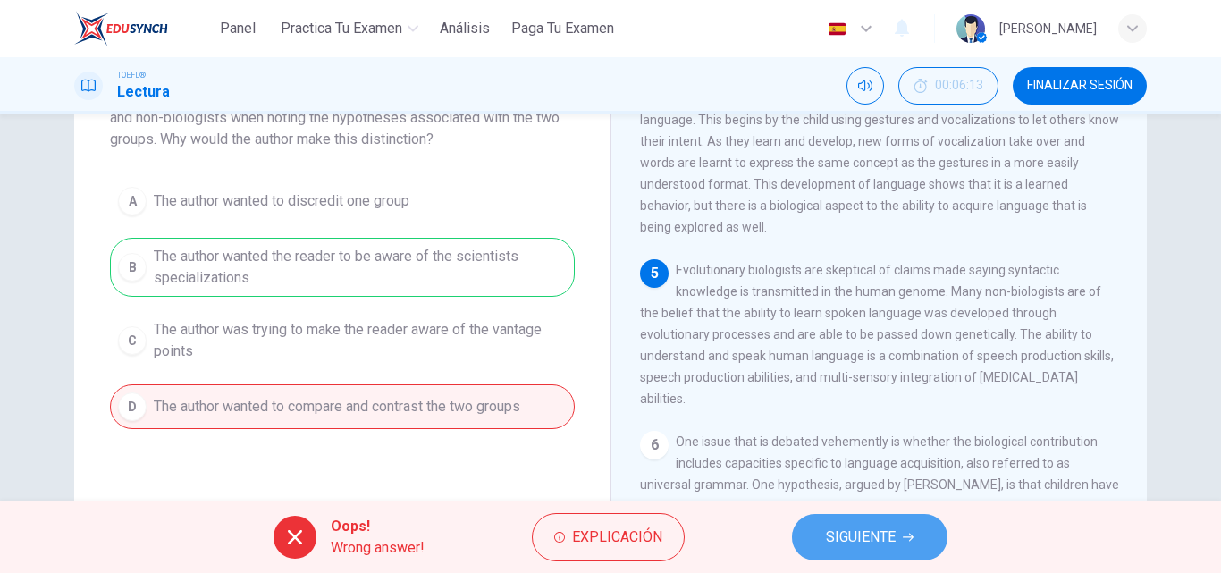
click at [862, 533] on span "SIGUIENTE" at bounding box center [861, 537] width 70 height 25
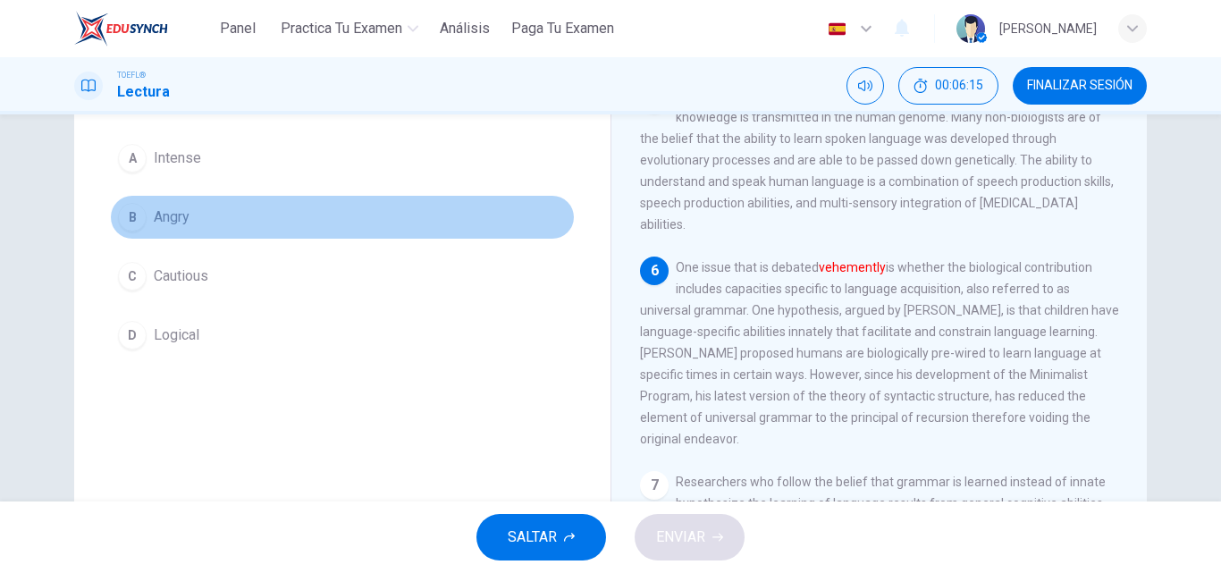
click at [408, 234] on button "B Angry" at bounding box center [342, 217] width 465 height 45
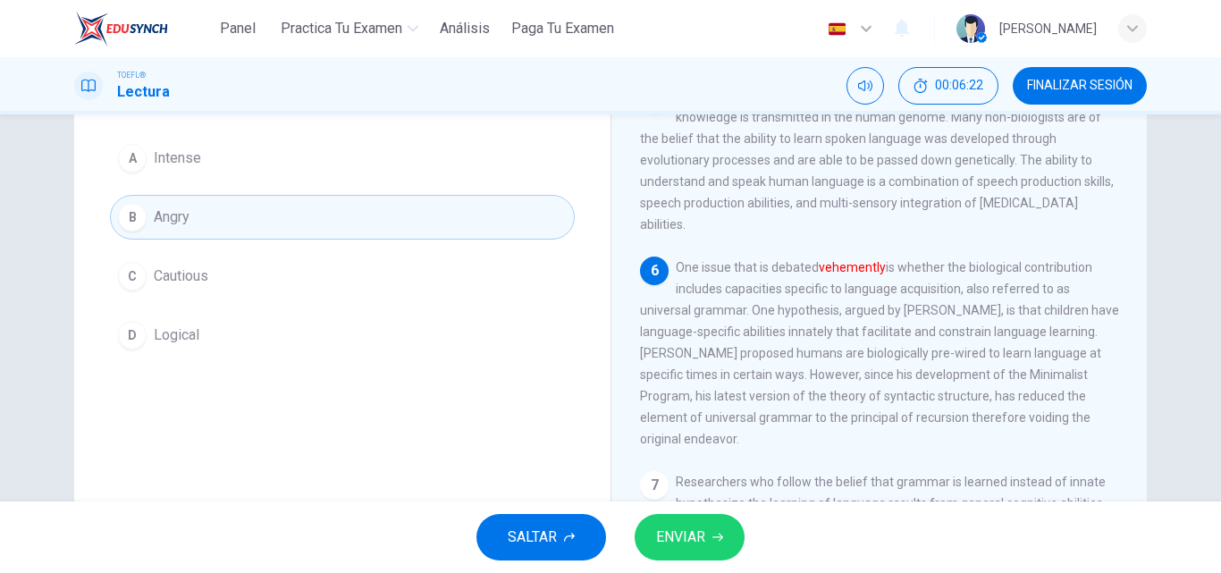
scroll to position [107, 0]
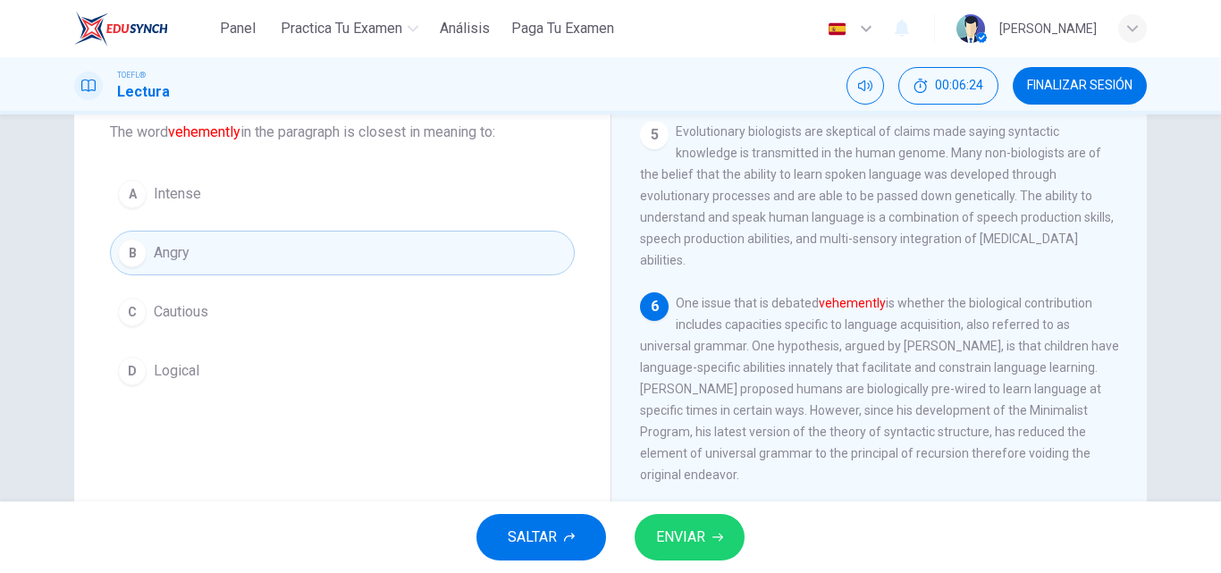
click at [314, 170] on div "Question 10 The word vehemently in the paragraph is closest in meaning to: A In…" at bounding box center [342, 232] width 536 height 379
click at [317, 200] on button "A Intense" at bounding box center [342, 194] width 465 height 45
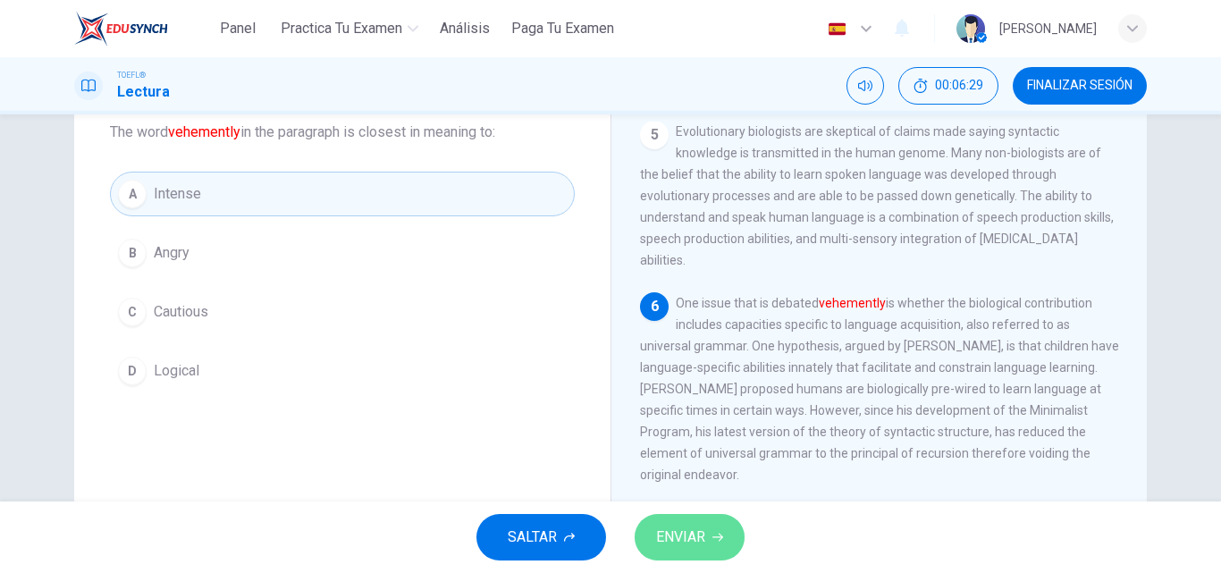
click at [684, 531] on span "ENVIAR" at bounding box center [680, 537] width 49 height 25
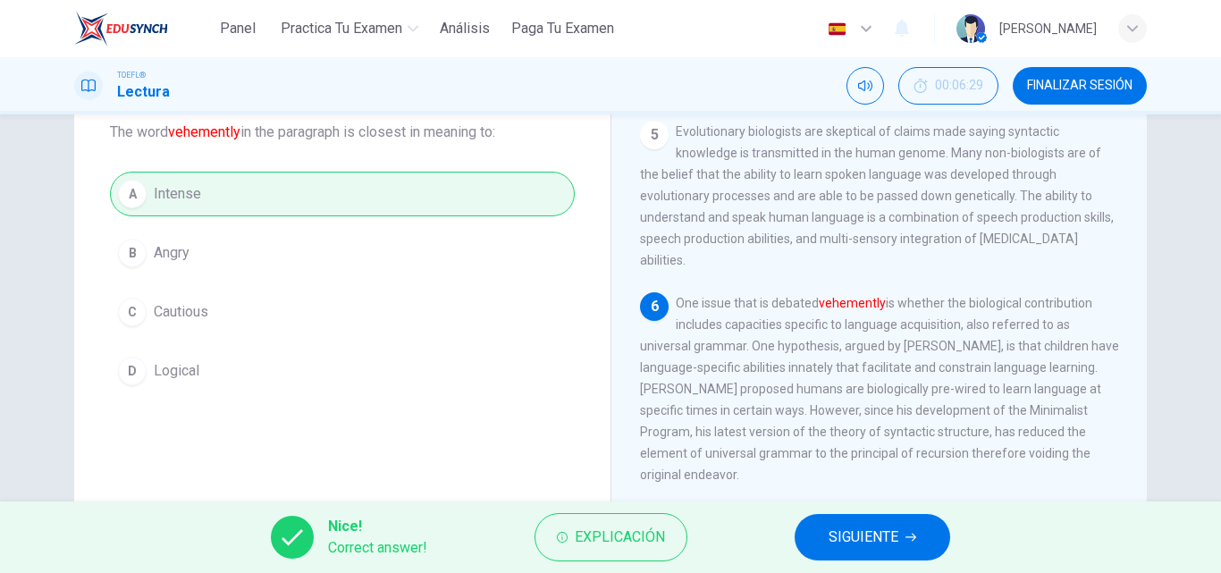
click at [870, 558] on button "SIGUIENTE" at bounding box center [873, 537] width 156 height 46
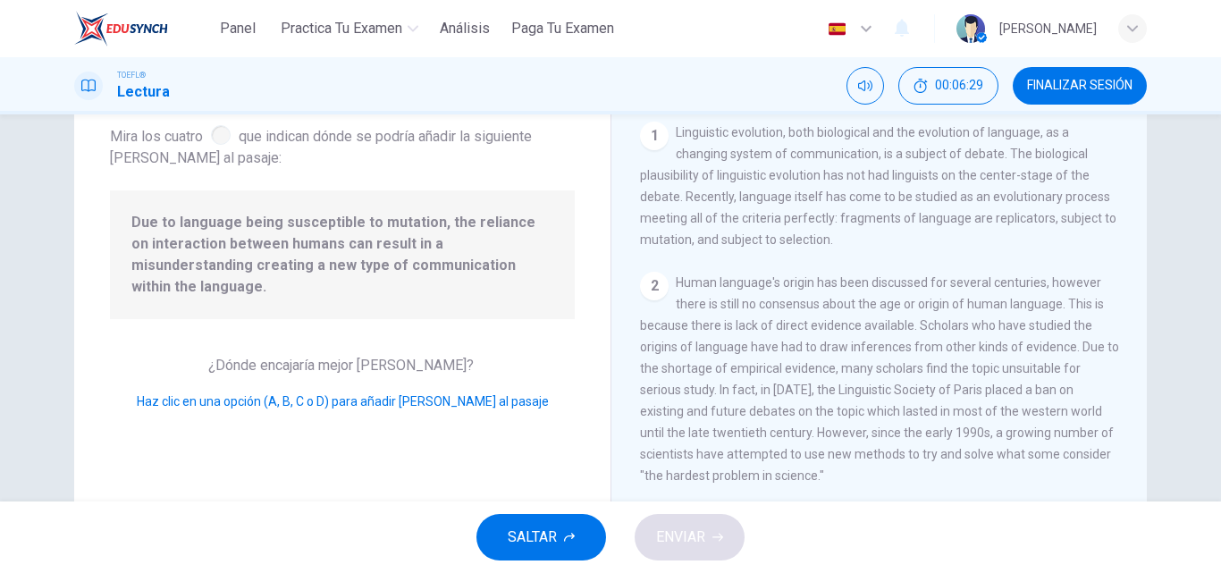
scroll to position [843, 0]
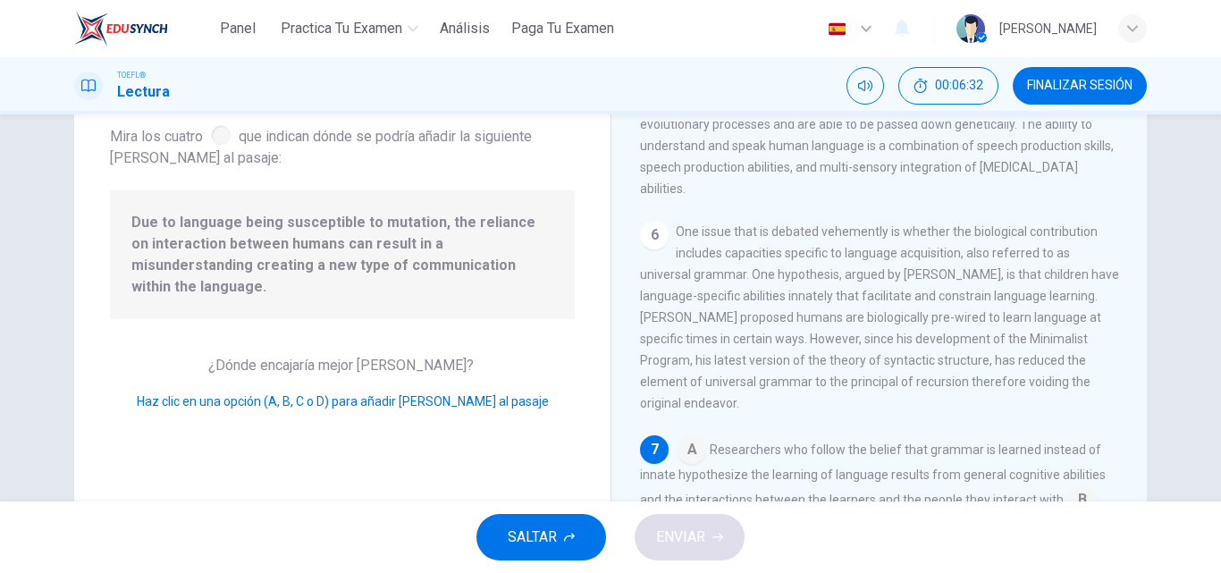
click at [588, 345] on div "Question 11 Mira los cuatro que indican dónde se podría añadir la siguiente fra…" at bounding box center [342, 353] width 536 height 621
click at [1138, 467] on div "The Evolution of Language 2 1 Linguistic evolution, both biological and the evo…" at bounding box center [878, 353] width 536 height 621
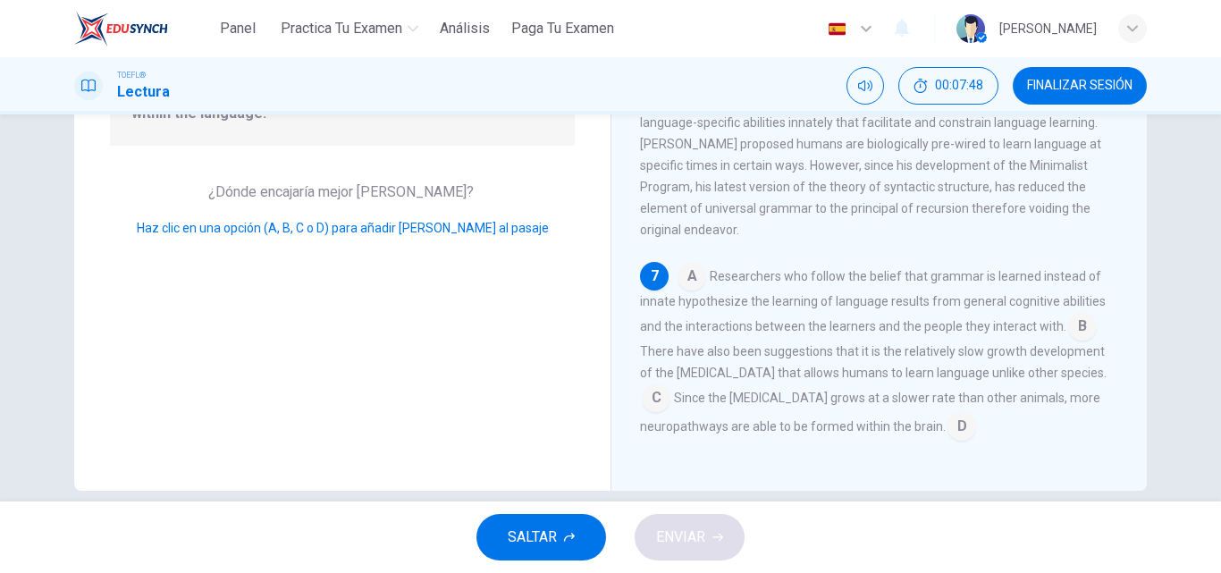
scroll to position [284, 0]
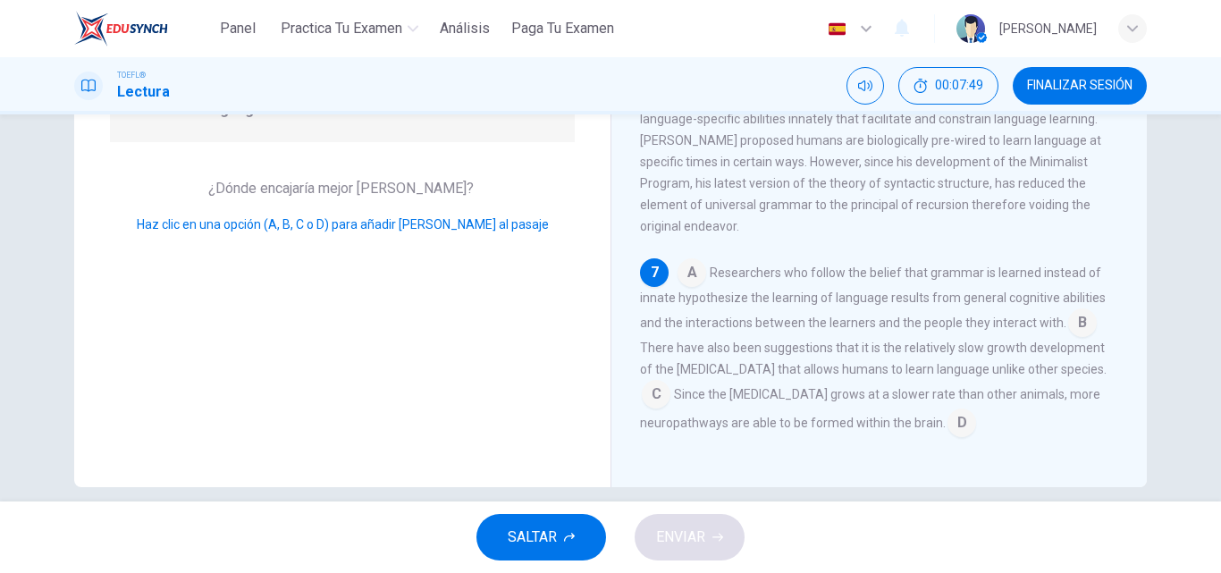
drag, startPoint x: 593, startPoint y: 392, endPoint x: 420, endPoint y: 268, distance: 212.6
click at [420, 268] on div "Question 11 Mira los cuatro que indican dónde se podría añadir la siguiente fra…" at bounding box center [342, 176] width 536 height 621
click at [951, 416] on input at bounding box center [961, 424] width 29 height 29
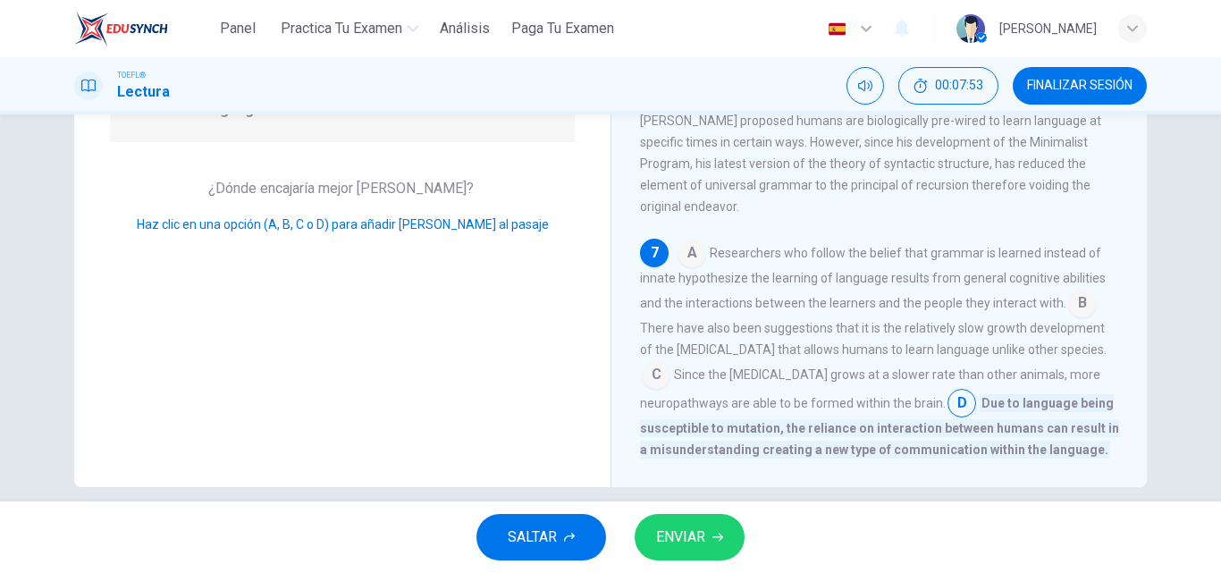
click at [659, 536] on span "ENVIAR" at bounding box center [680, 537] width 49 height 25
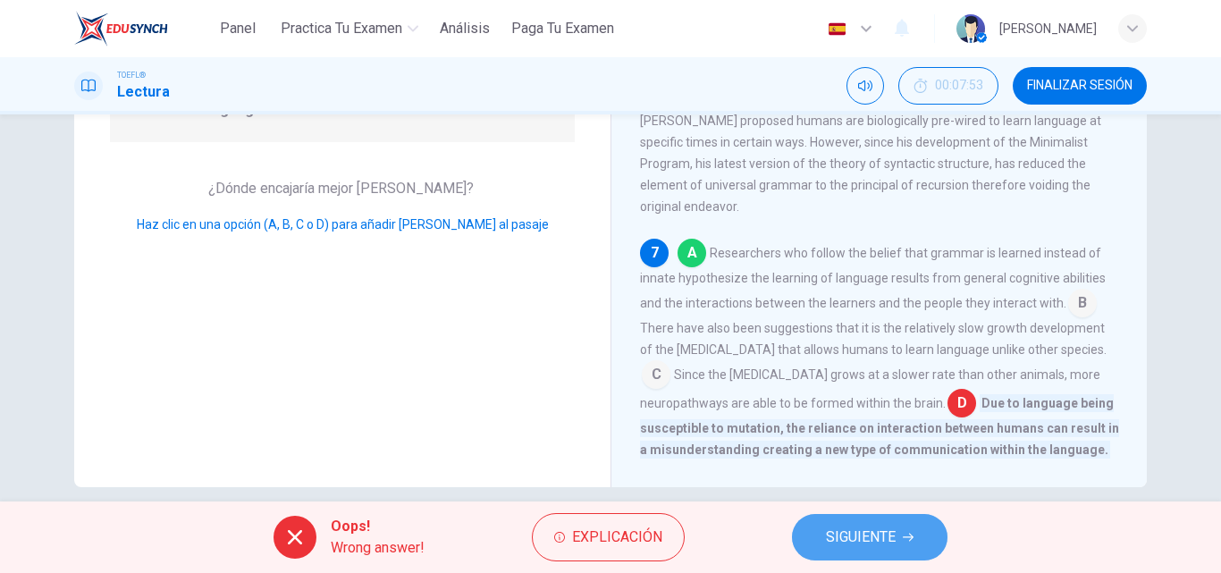
click at [801, 526] on button "SIGUIENTE" at bounding box center [870, 537] width 156 height 46
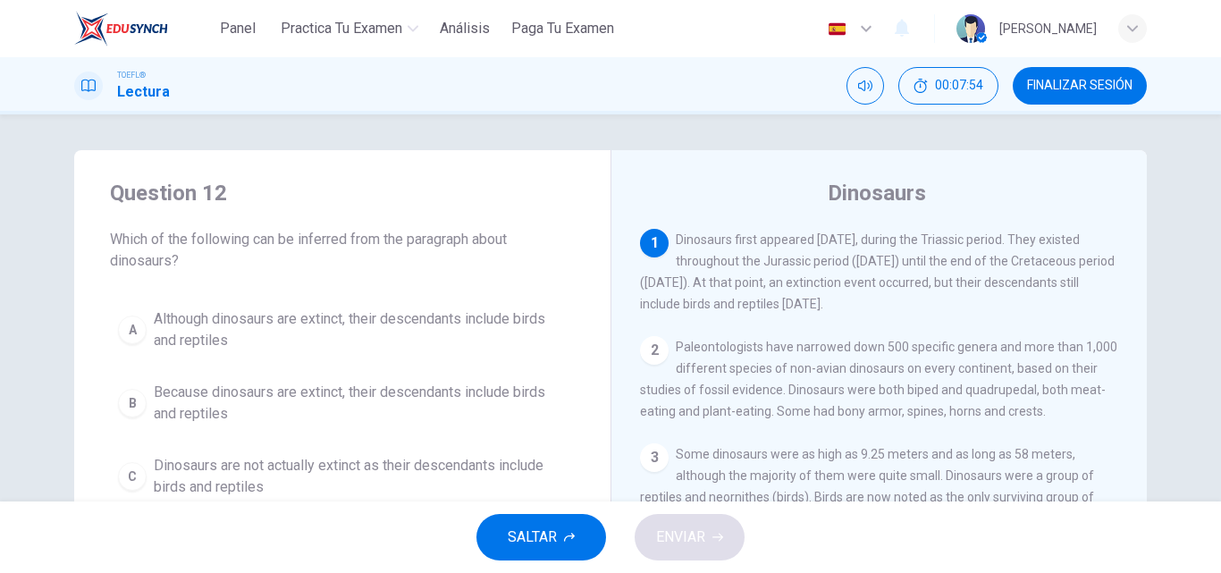
click at [537, 276] on div "Question 12 Which of the following can be inferred from the paragraph about din…" at bounding box center [342, 379] width 536 height 458
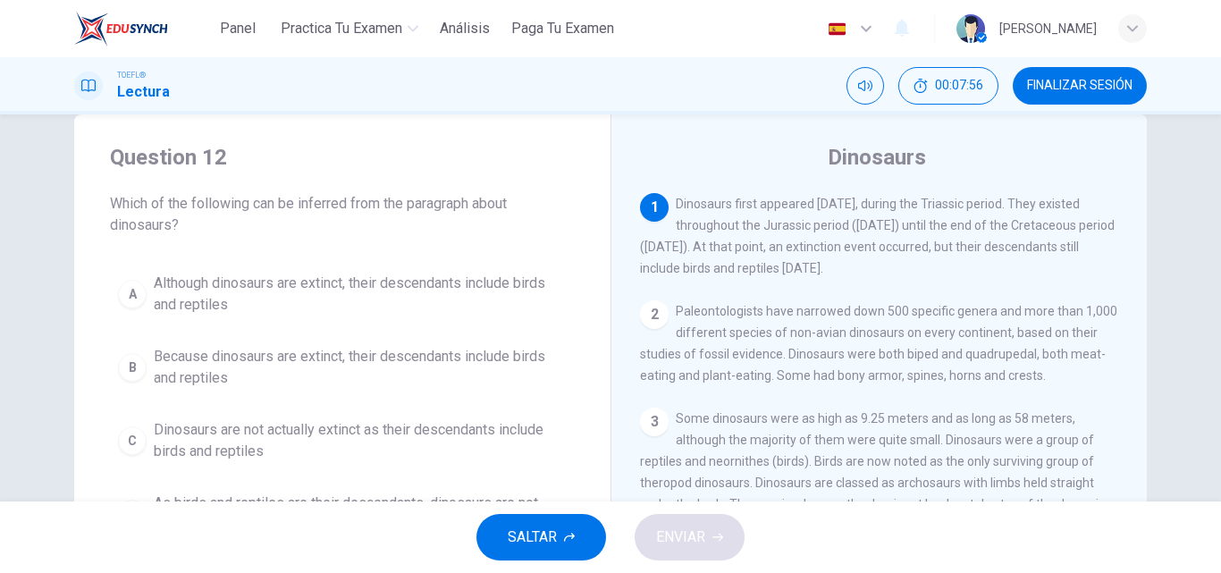
scroll to position [72, 0]
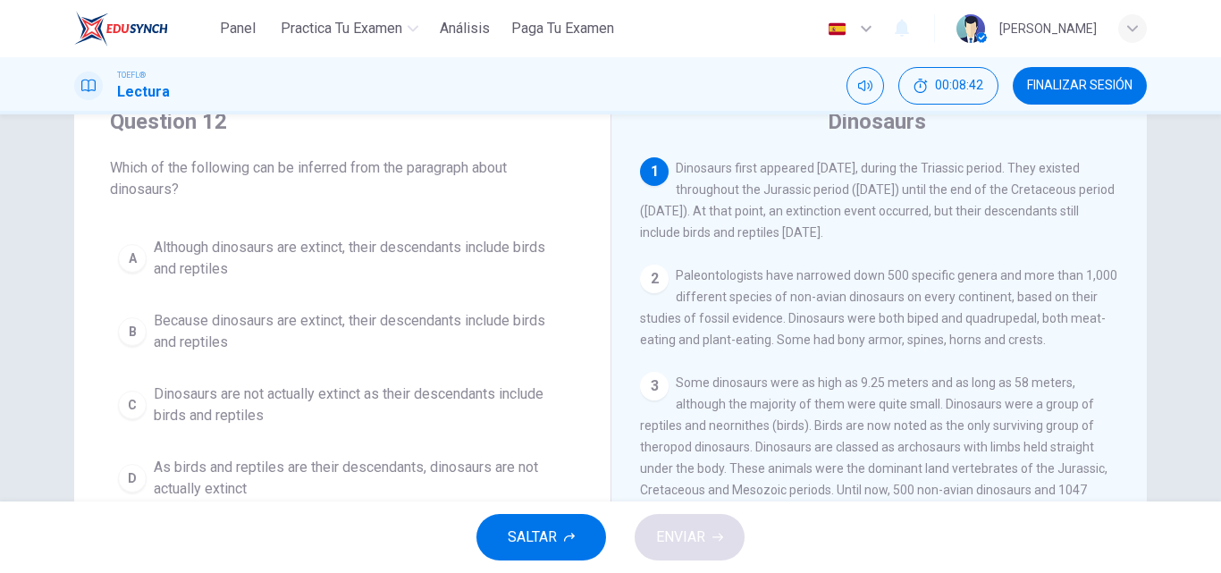
click at [503, 256] on span "Although dinosaurs are extinct, their descendants include birds and reptiles" at bounding box center [360, 258] width 413 height 43
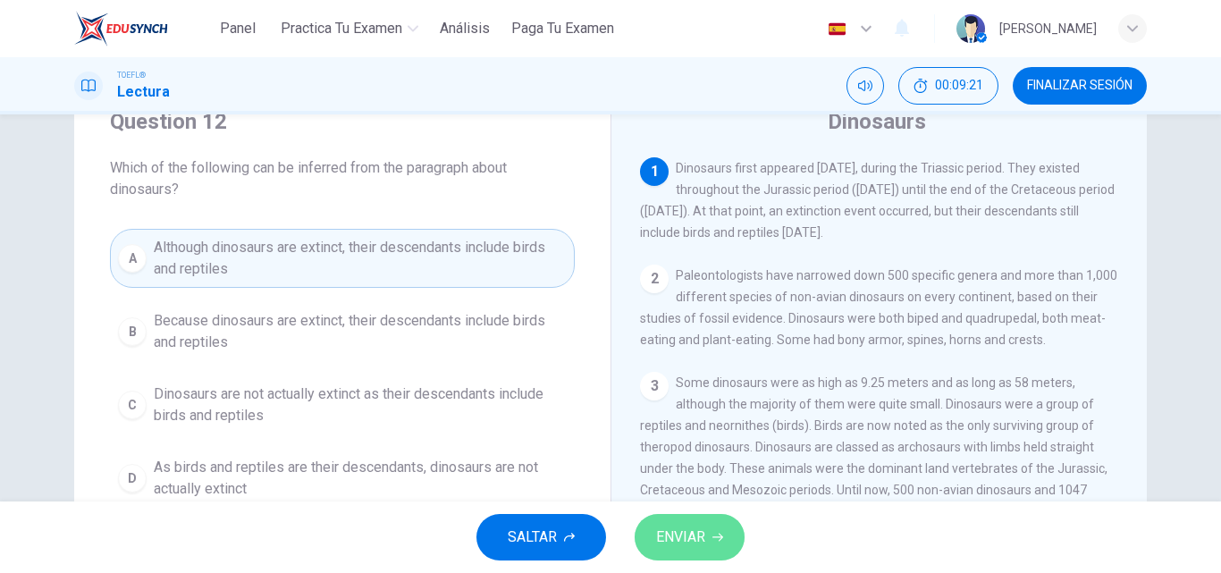
click at [689, 528] on span "ENVIAR" at bounding box center [680, 537] width 49 height 25
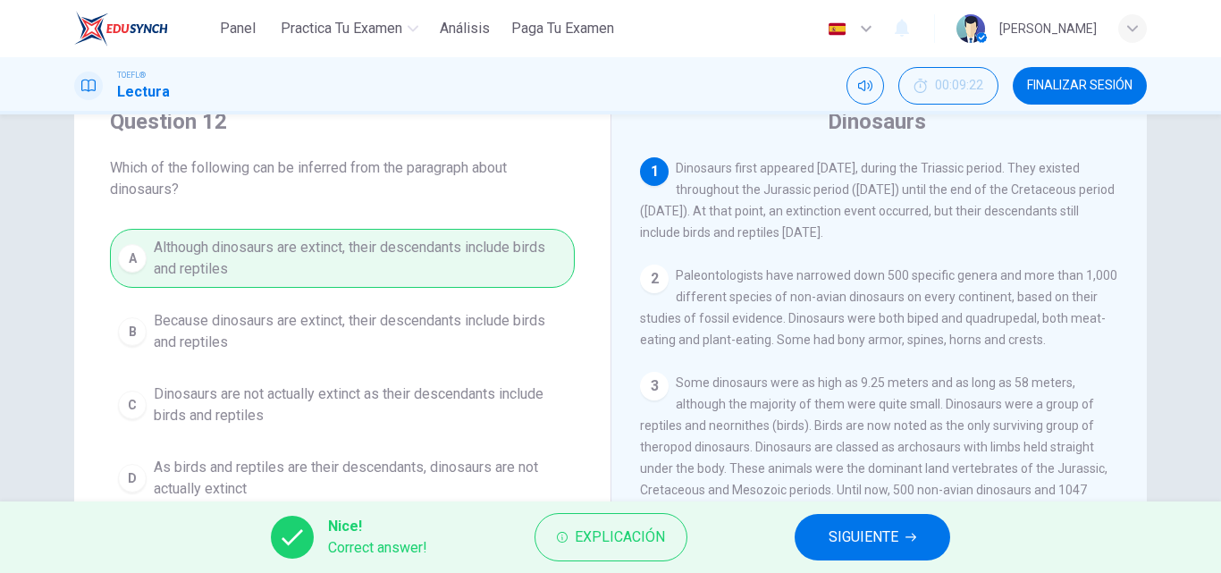
click at [814, 539] on button "SIGUIENTE" at bounding box center [873, 537] width 156 height 46
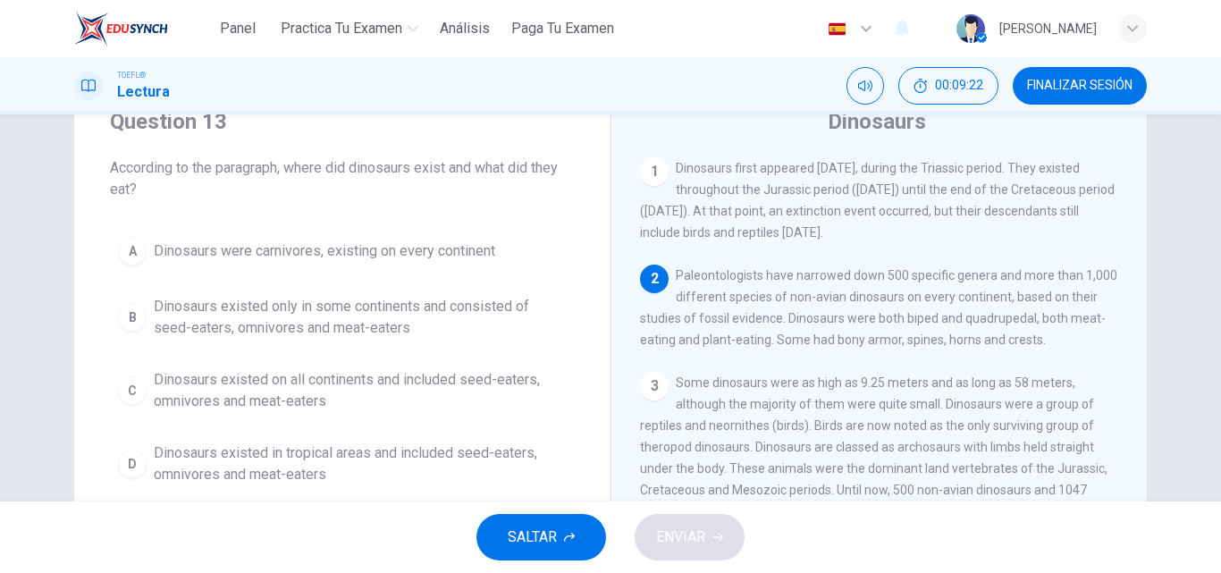
scroll to position [111, 0]
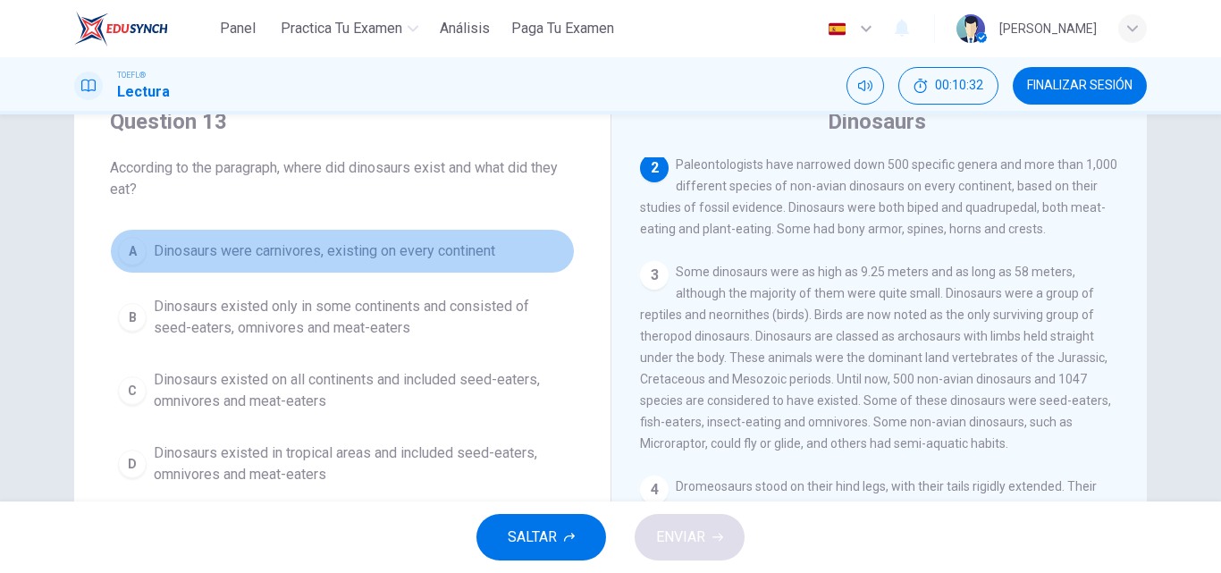
click at [366, 240] on span "Dinosaurs were carnivores, existing on every continent" at bounding box center [324, 250] width 341 height 21
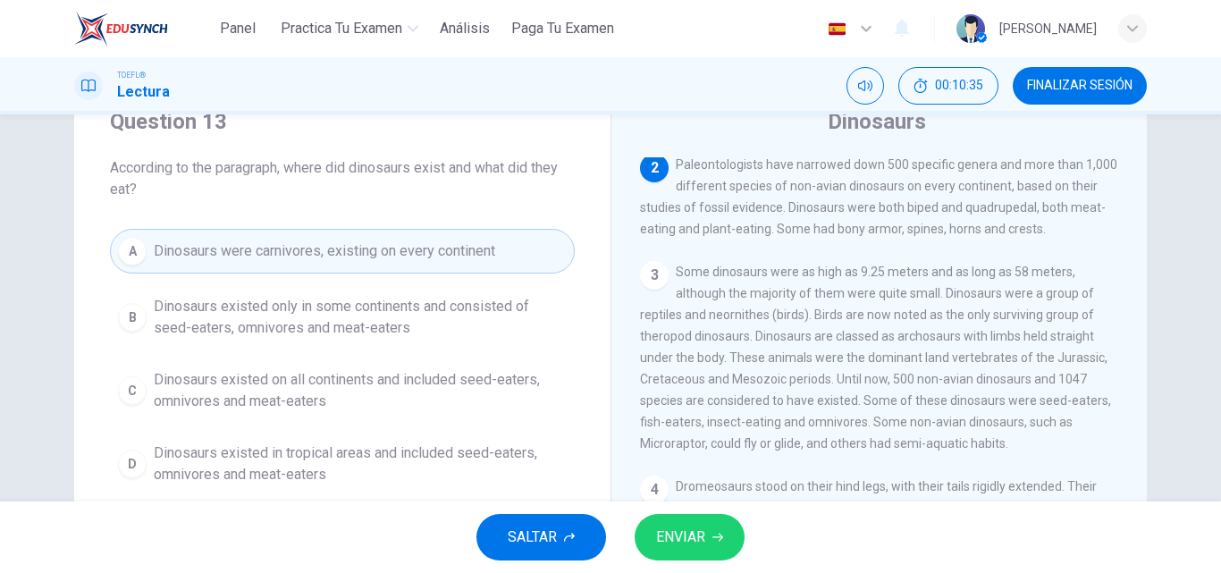
click at [673, 518] on button "ENVIAR" at bounding box center [690, 537] width 110 height 46
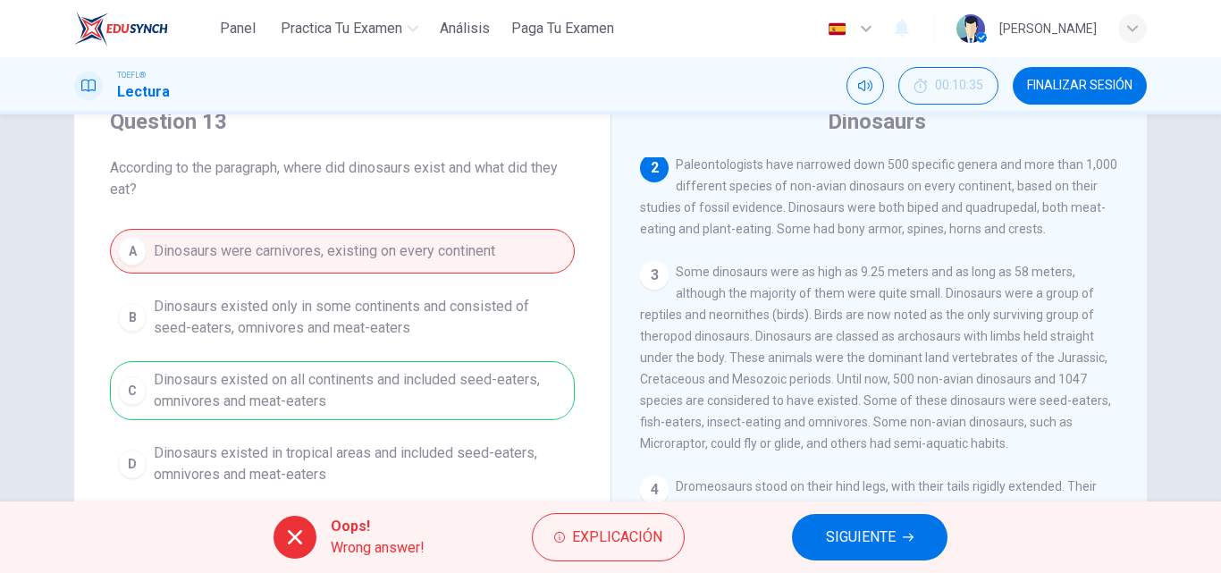
click at [783, 519] on div "Oops! Wrong answer! Explicación SIGUIENTE" at bounding box center [610, 537] width 1221 height 72
click at [829, 537] on span "SIGUIENTE" at bounding box center [861, 537] width 70 height 25
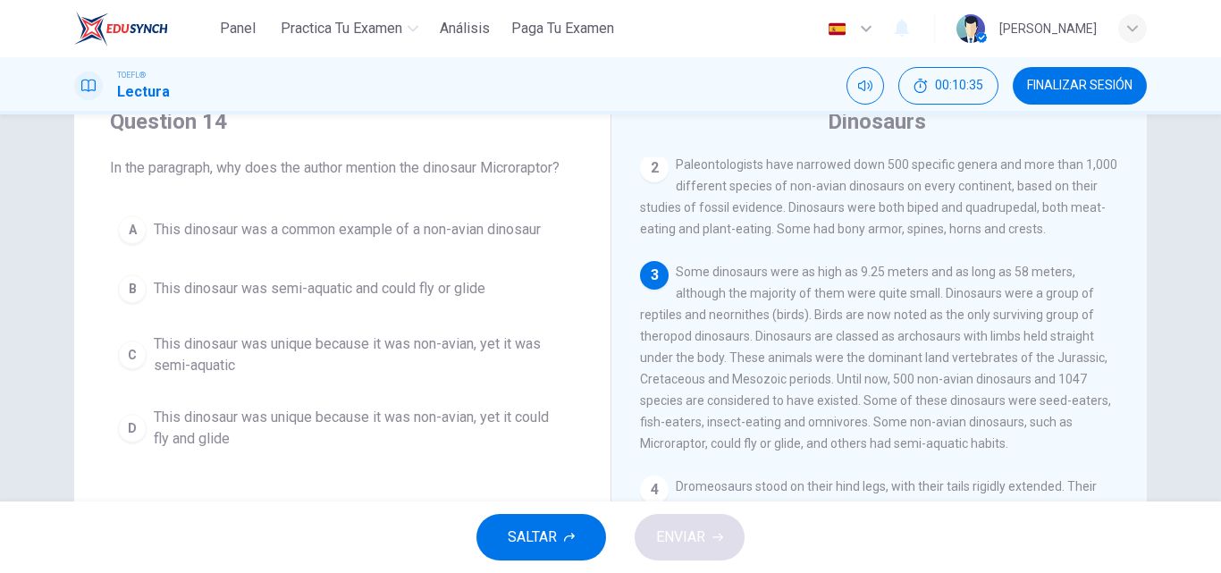
scroll to position [222, 0]
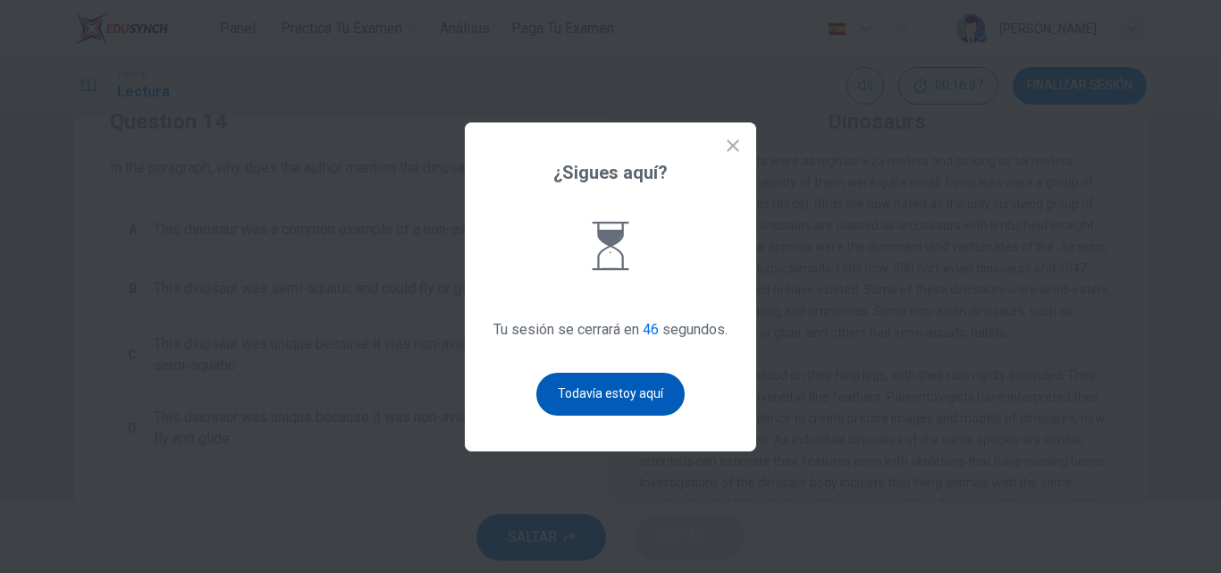
click at [633, 394] on button "Todavía estoy aquí" at bounding box center [610, 394] width 148 height 43
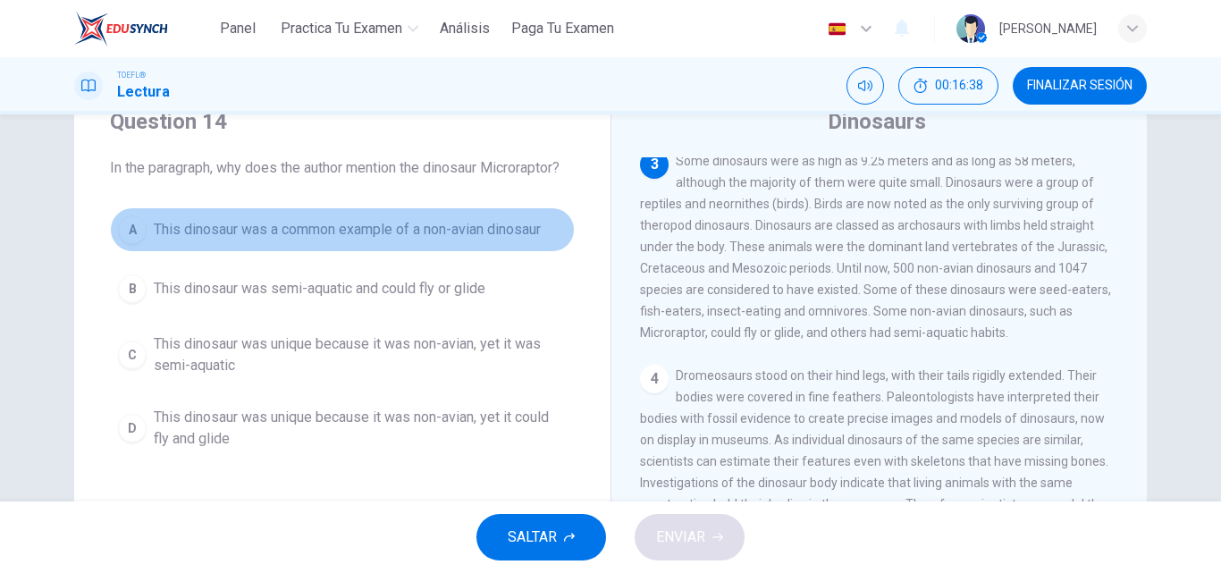
click at [536, 227] on span "This dinosaur was a common example of a non-avian dinosaur" at bounding box center [347, 229] width 387 height 21
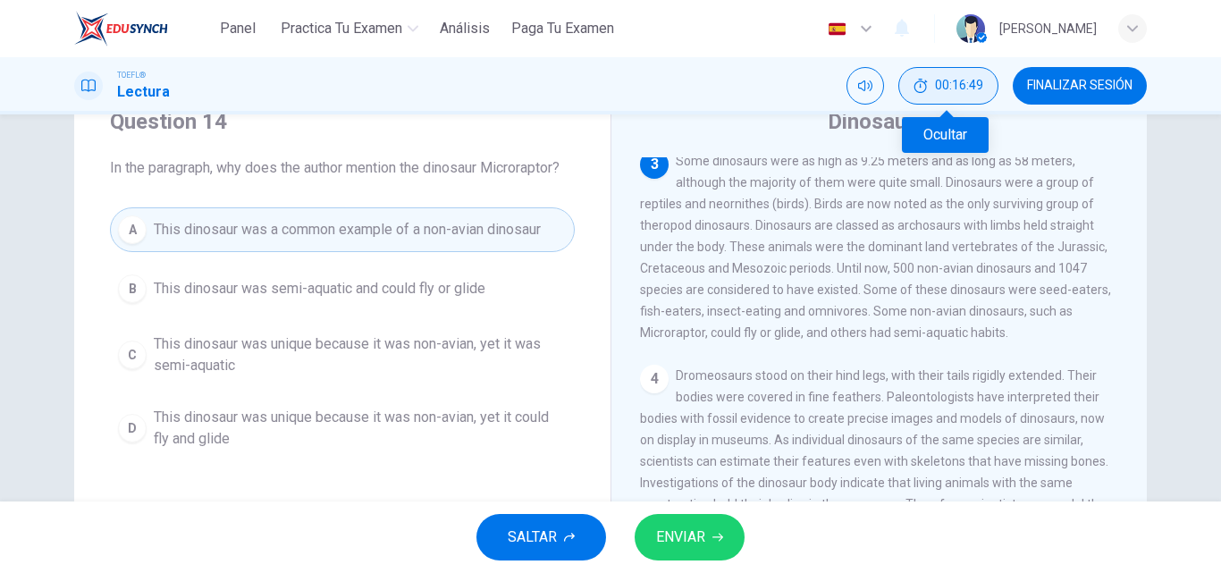
click at [913, 76] on button "00:16:49" at bounding box center [948, 86] width 100 height 38
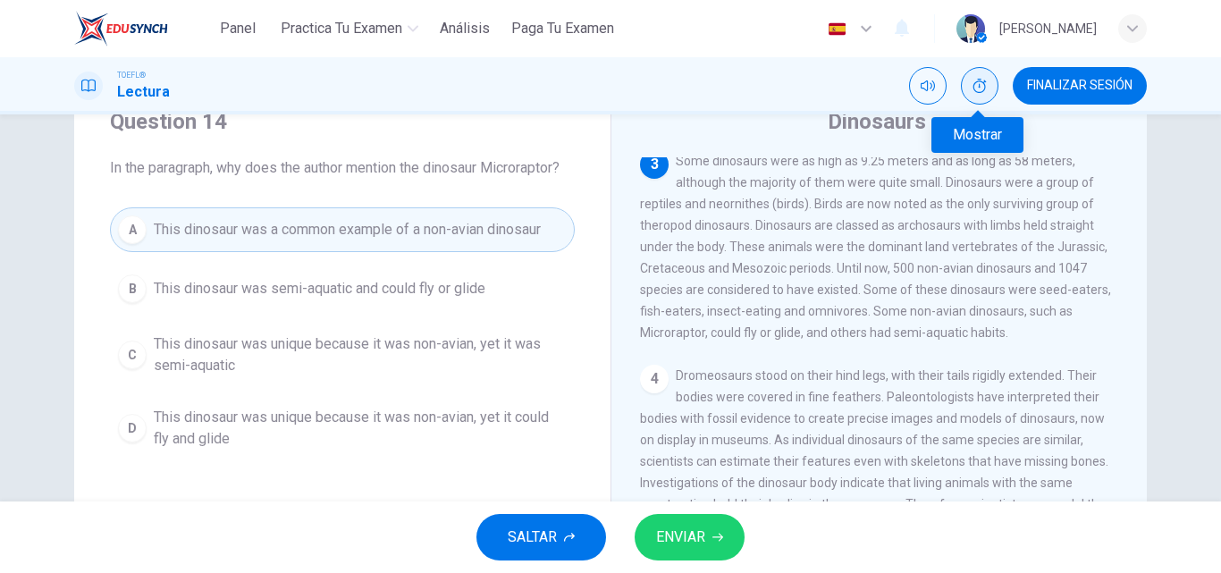
click at [969, 79] on button "Mostrar" at bounding box center [980, 86] width 38 height 38
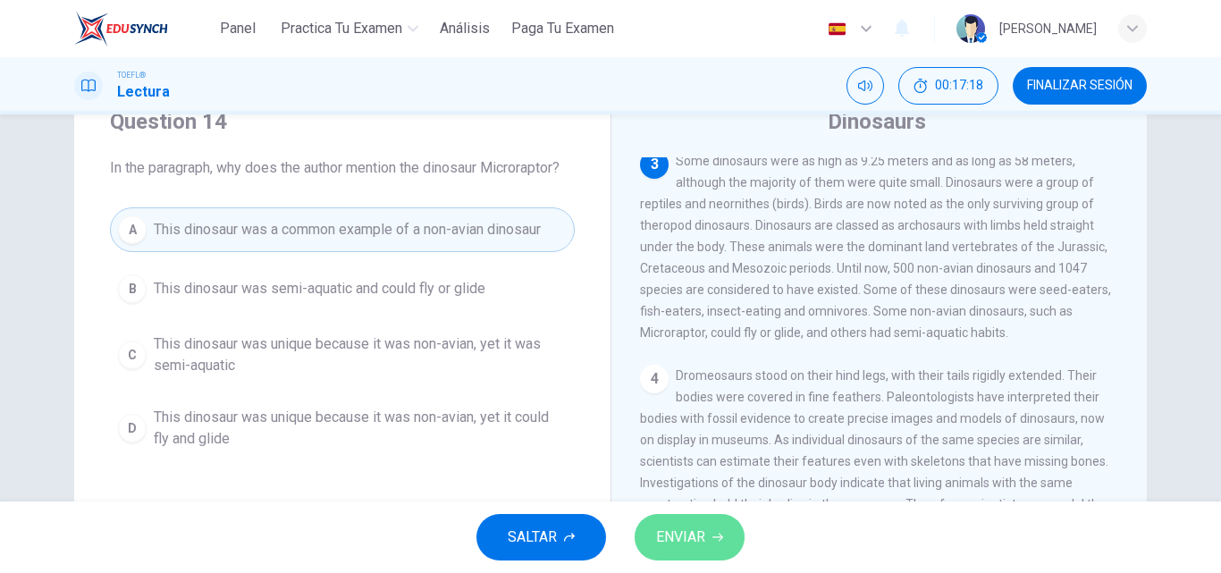
click at [679, 543] on span "ENVIAR" at bounding box center [680, 537] width 49 height 25
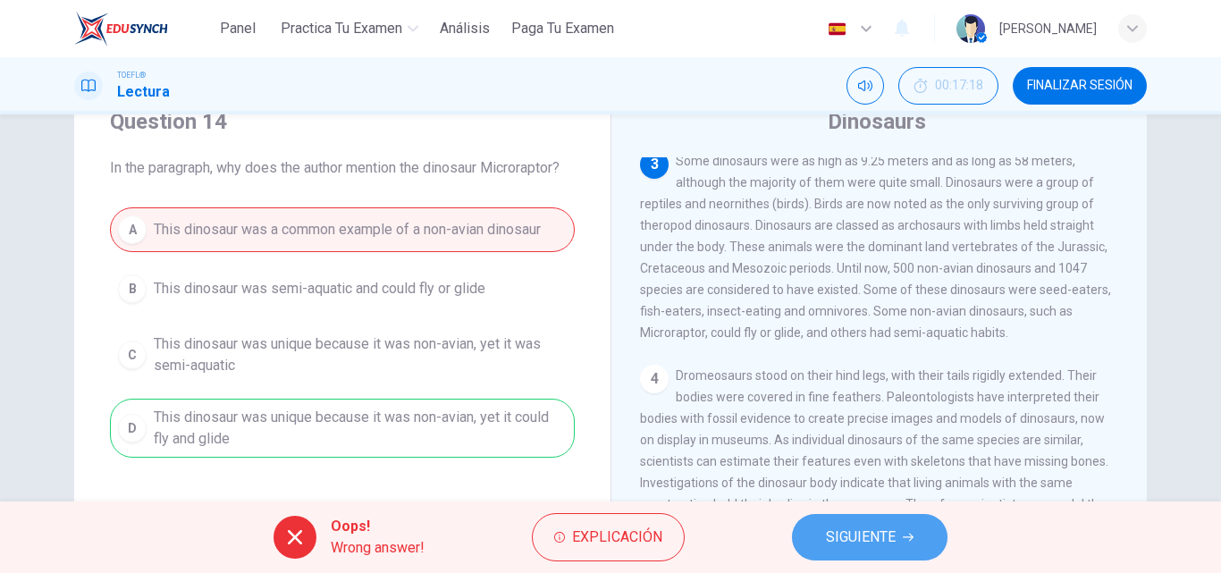
click at [871, 534] on span "SIGUIENTE" at bounding box center [861, 537] width 70 height 25
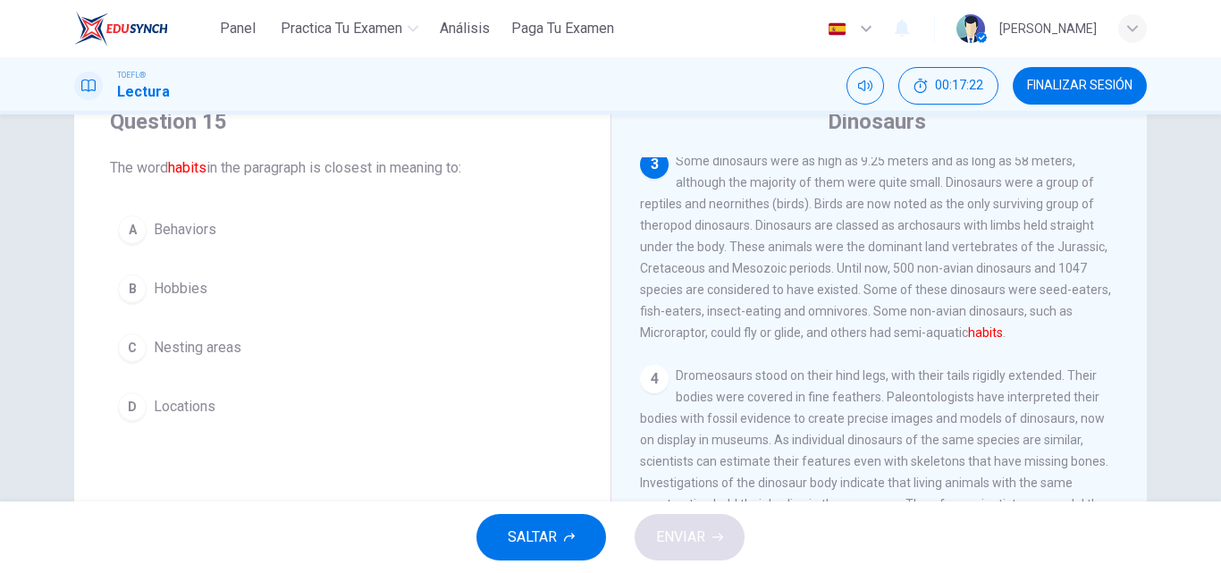
click at [185, 423] on button "D Locations" at bounding box center [342, 406] width 465 height 45
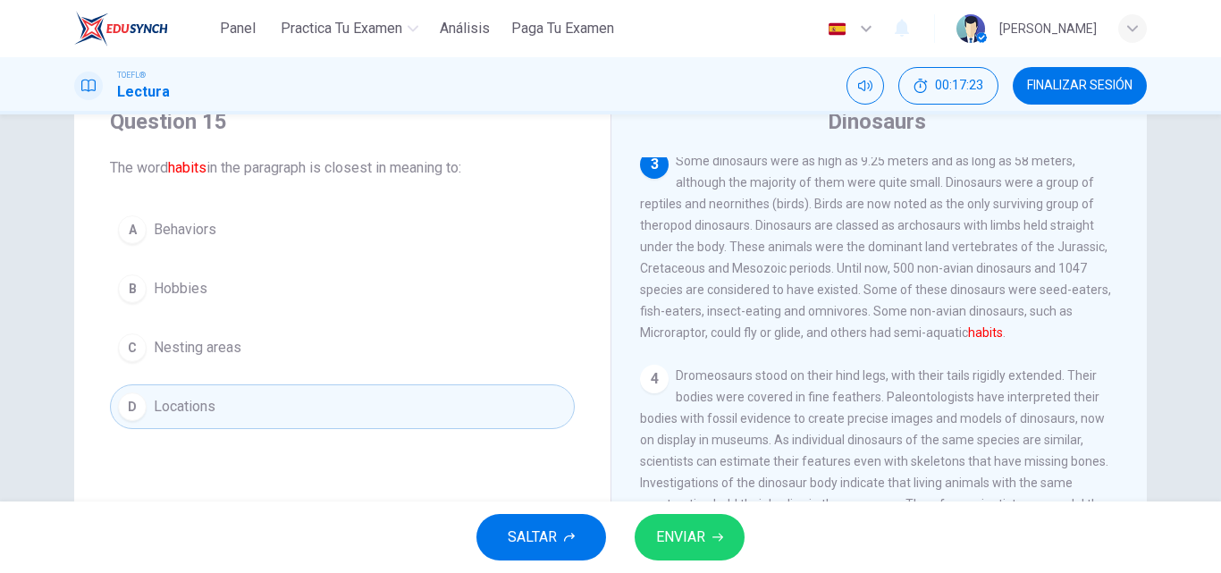
click at [681, 517] on button "ENVIAR" at bounding box center [690, 537] width 110 height 46
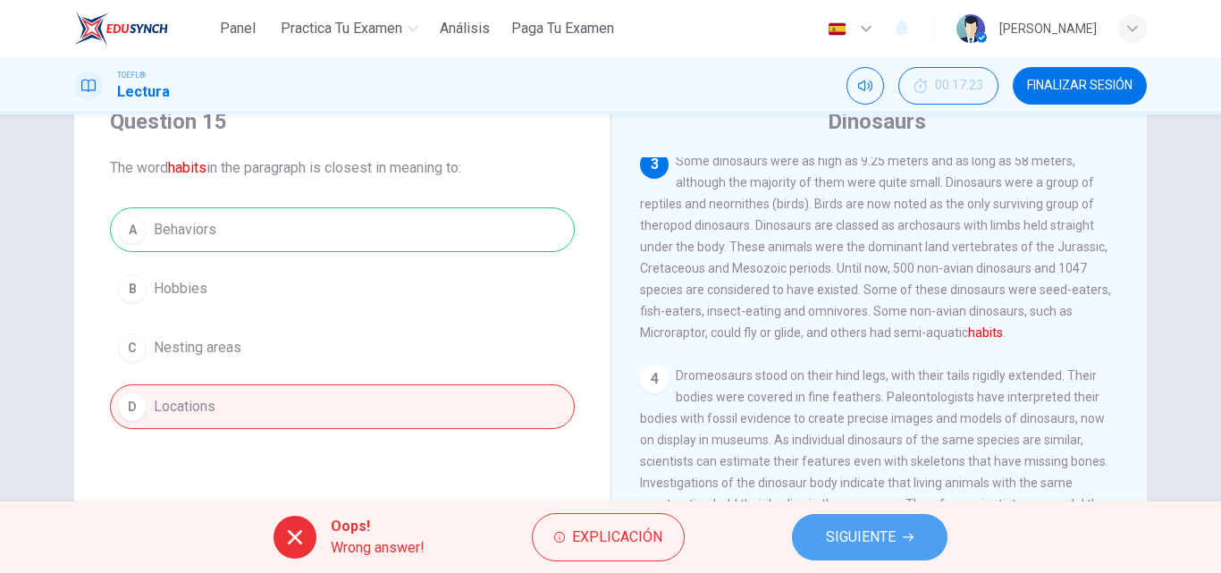
click at [830, 535] on span "SIGUIENTE" at bounding box center [861, 537] width 70 height 25
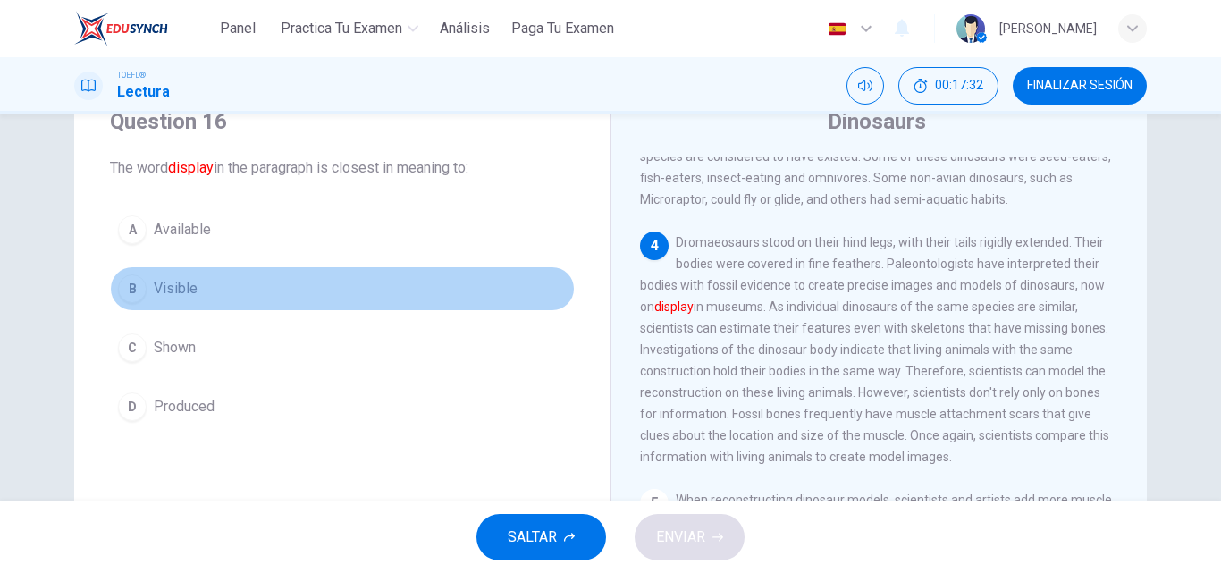
click at [148, 299] on button "B Visible" at bounding box center [342, 288] width 465 height 45
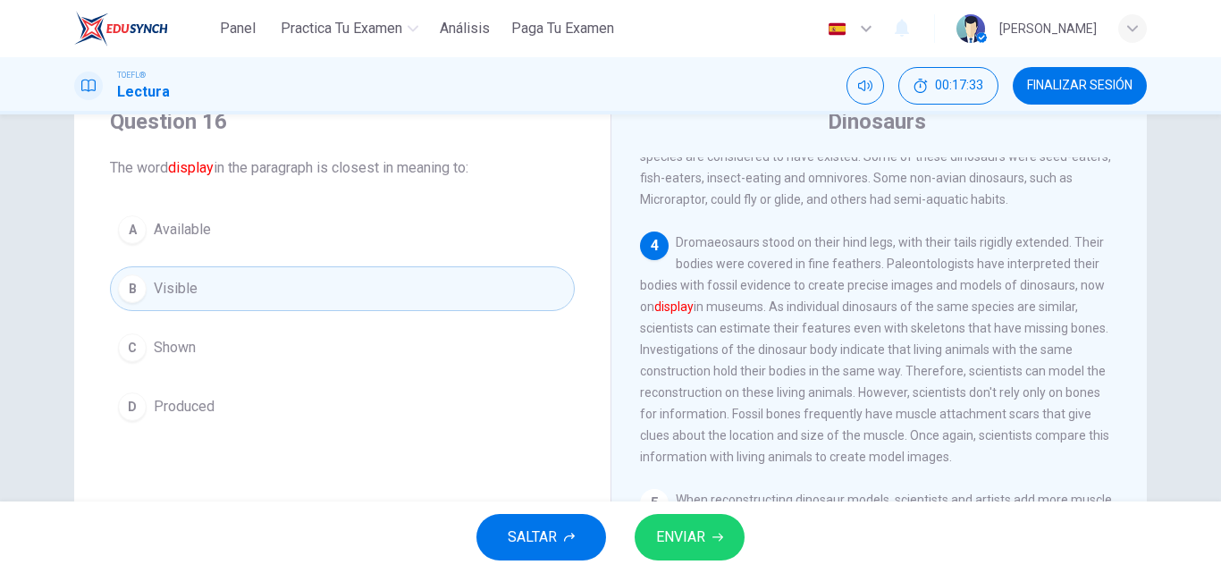
click at [700, 528] on span "ENVIAR" at bounding box center [680, 537] width 49 height 25
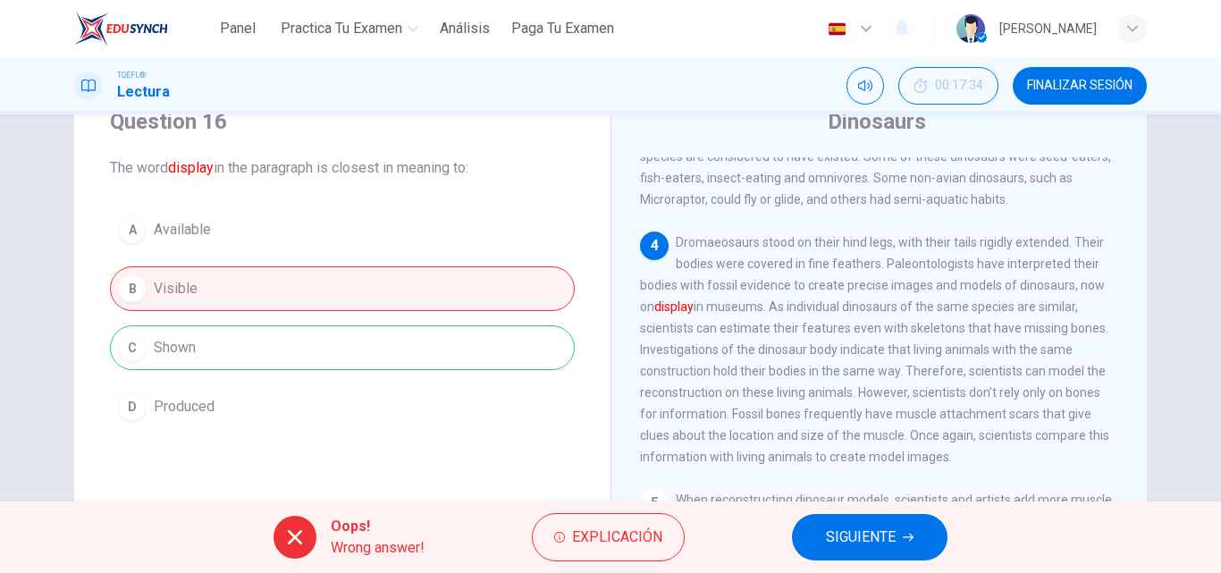
click at [773, 543] on div "Oops! Wrong answer! Explicación SIGUIENTE" at bounding box center [610, 537] width 1221 height 72
click at [848, 552] on button "SIGUIENTE" at bounding box center [870, 537] width 156 height 46
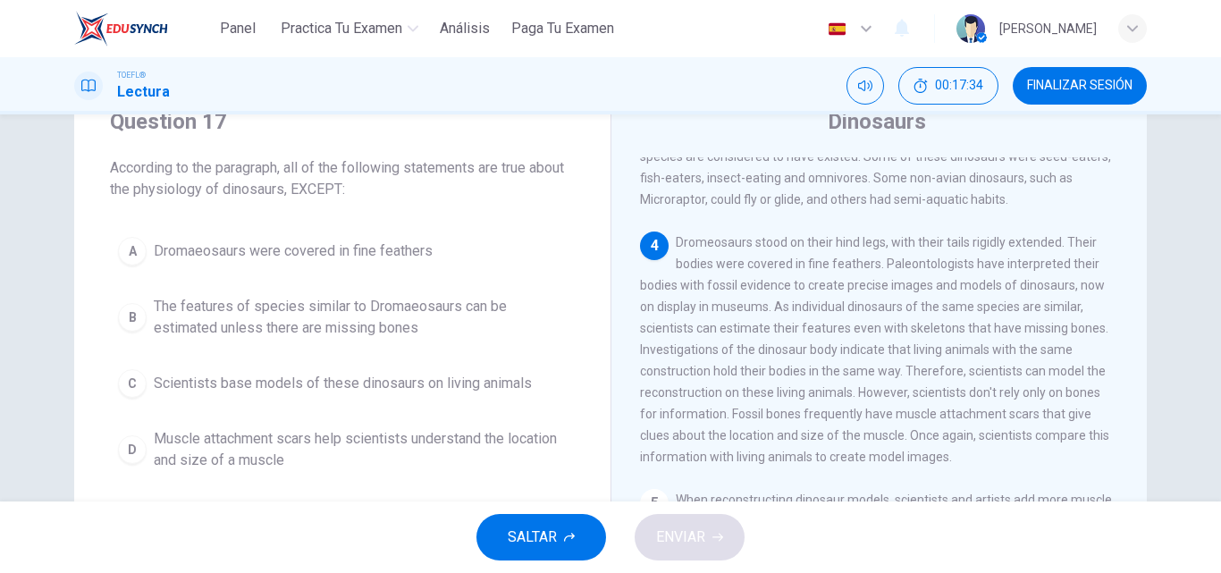
scroll to position [444, 0]
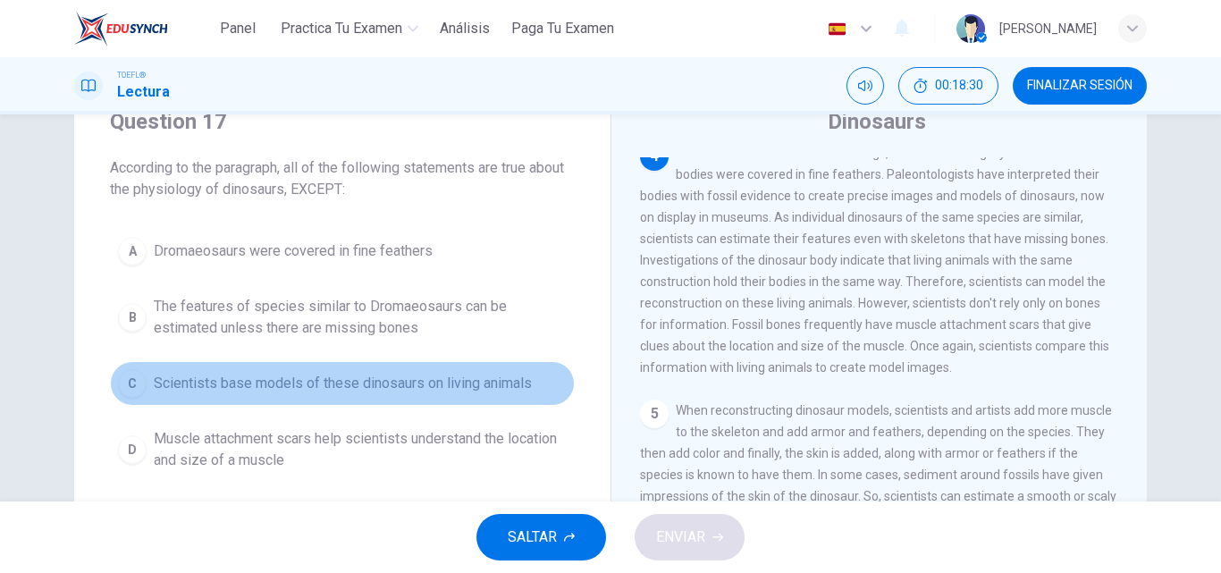
click at [415, 386] on span "Scientists base models of these dinosaurs on living animals" at bounding box center [343, 383] width 378 height 21
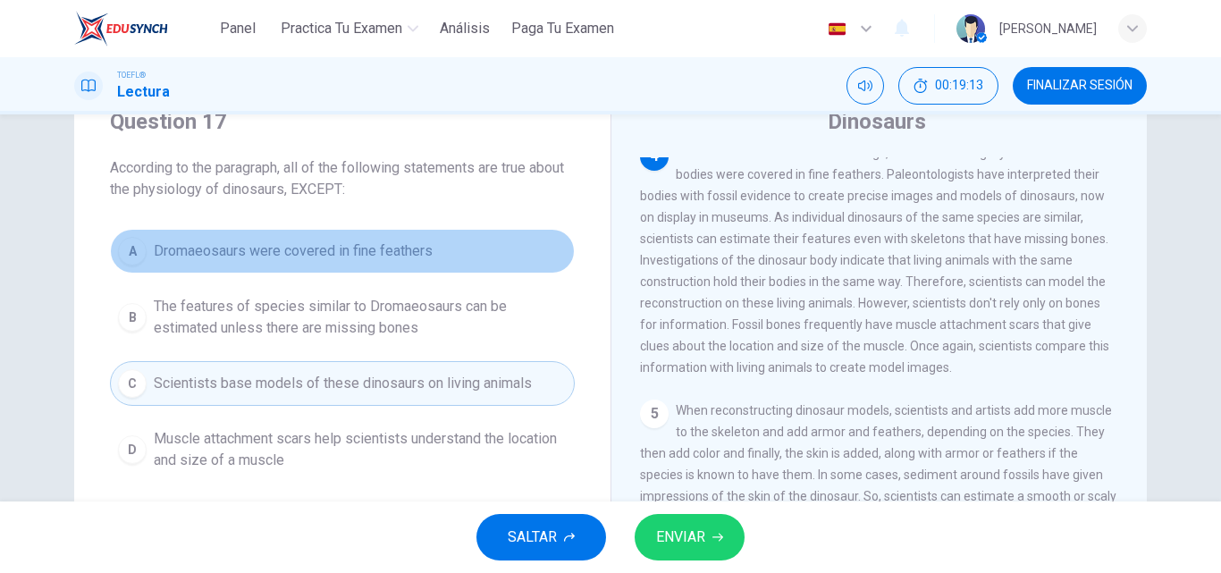
click at [383, 256] on span "Dromaeosaurs were covered in fine feathers" at bounding box center [293, 250] width 279 height 21
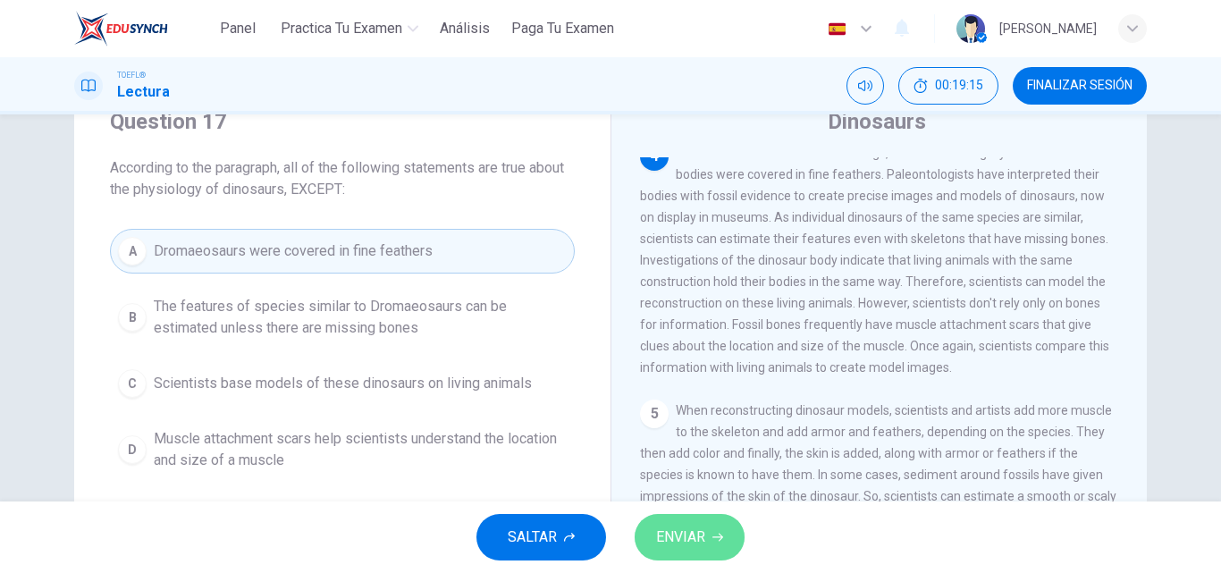
click at [671, 530] on span "ENVIAR" at bounding box center [680, 537] width 49 height 25
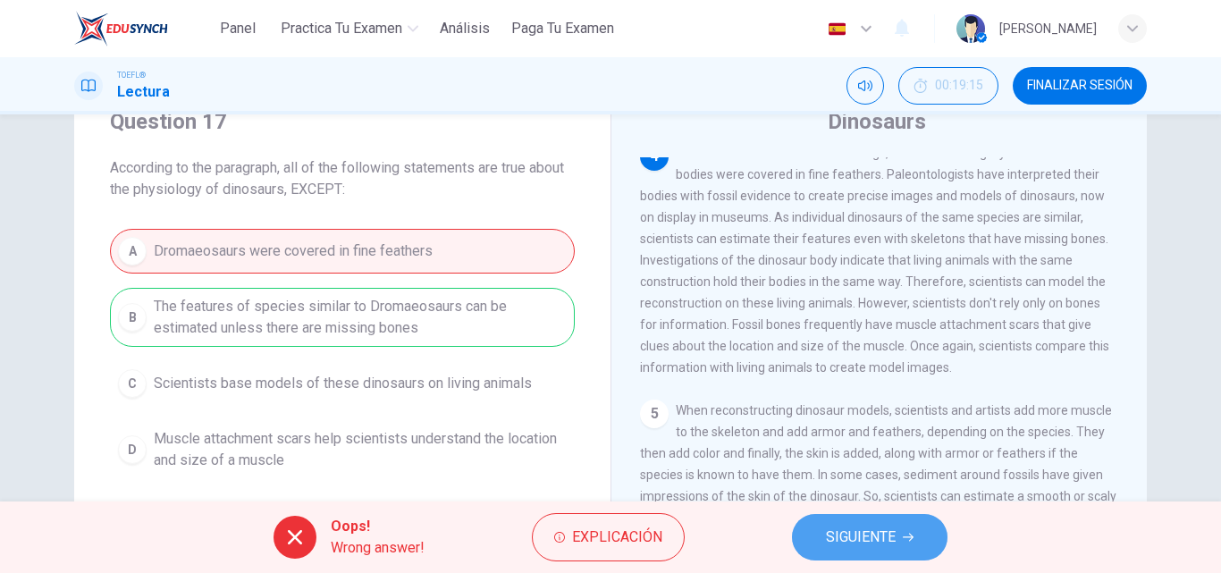
click at [861, 541] on span "SIGUIENTE" at bounding box center [861, 537] width 70 height 25
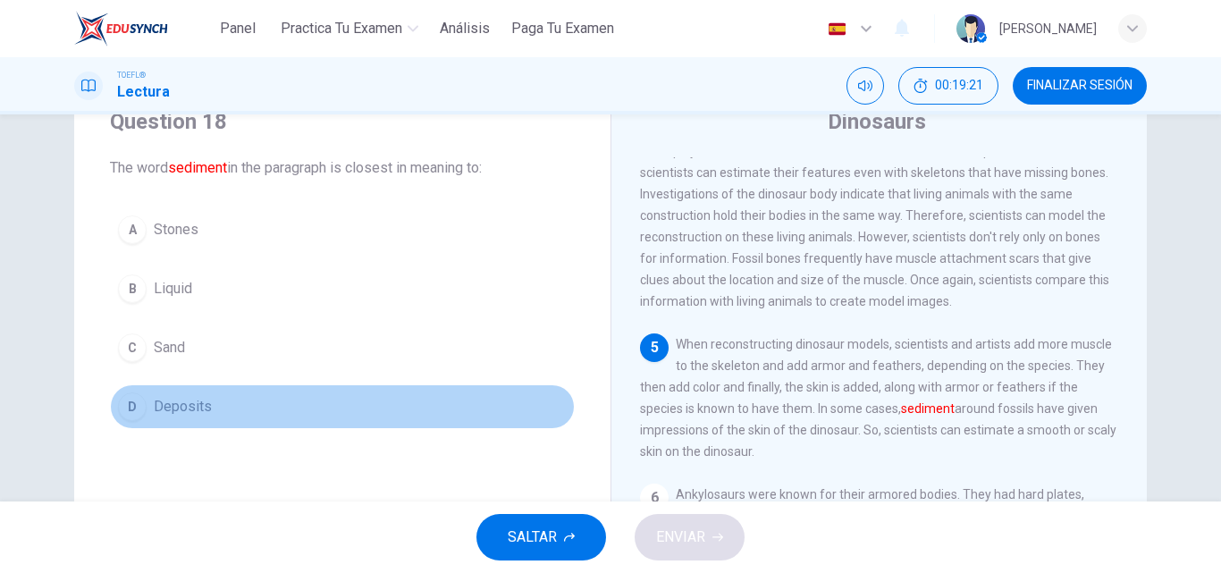
click at [148, 407] on button "D Deposits" at bounding box center [342, 406] width 465 height 45
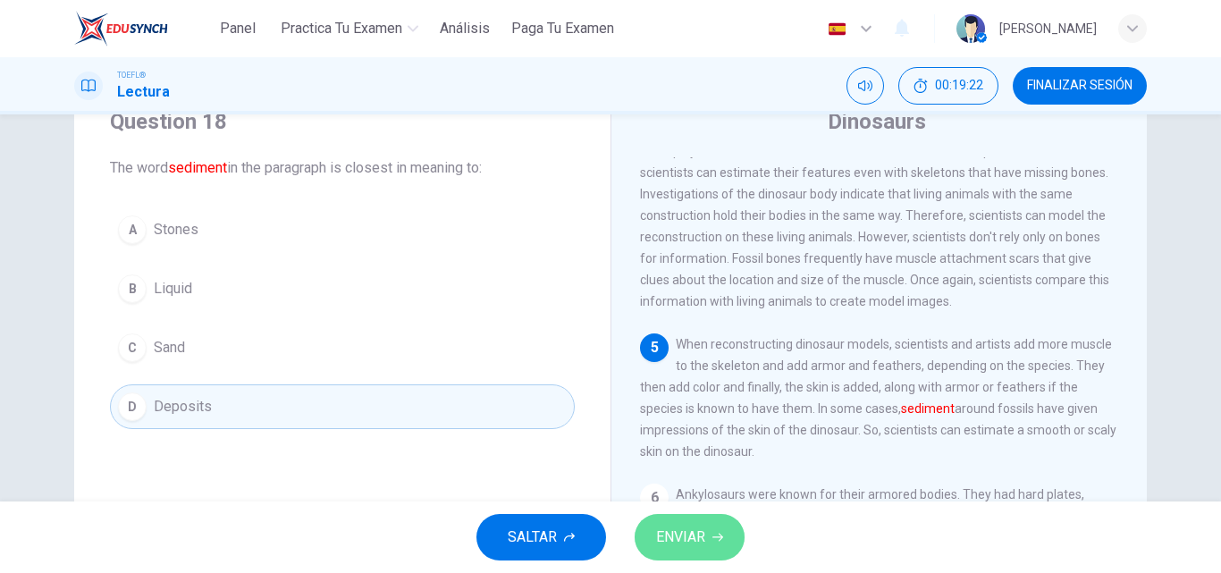
click at [726, 547] on button "ENVIAR" at bounding box center [690, 537] width 110 height 46
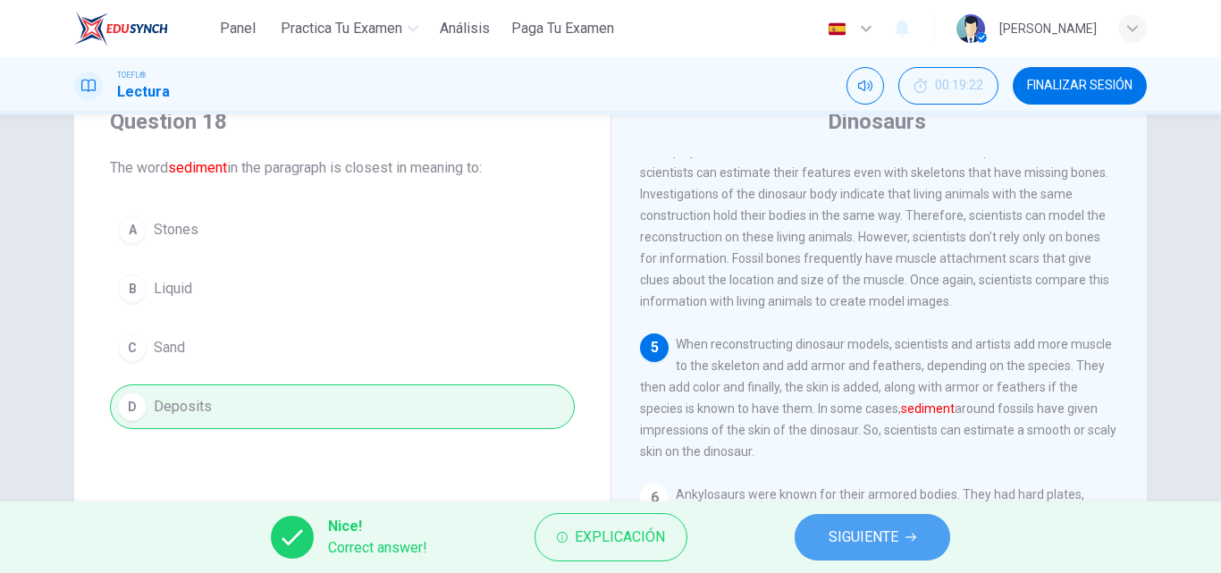
click at [896, 536] on span "SIGUIENTE" at bounding box center [864, 537] width 70 height 25
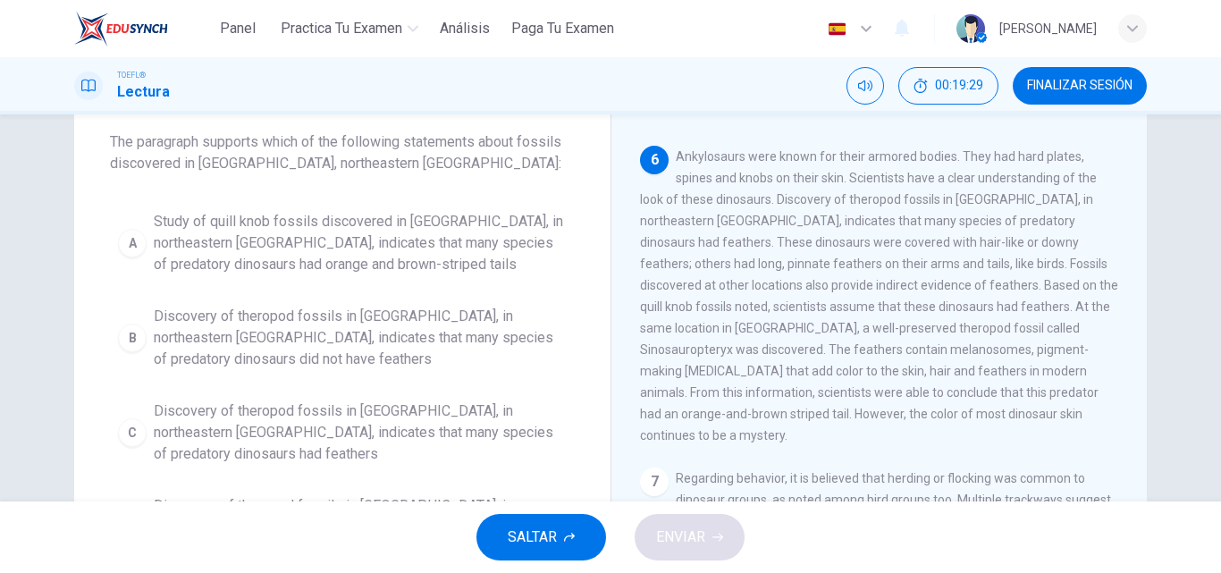
scroll to position [96, 0]
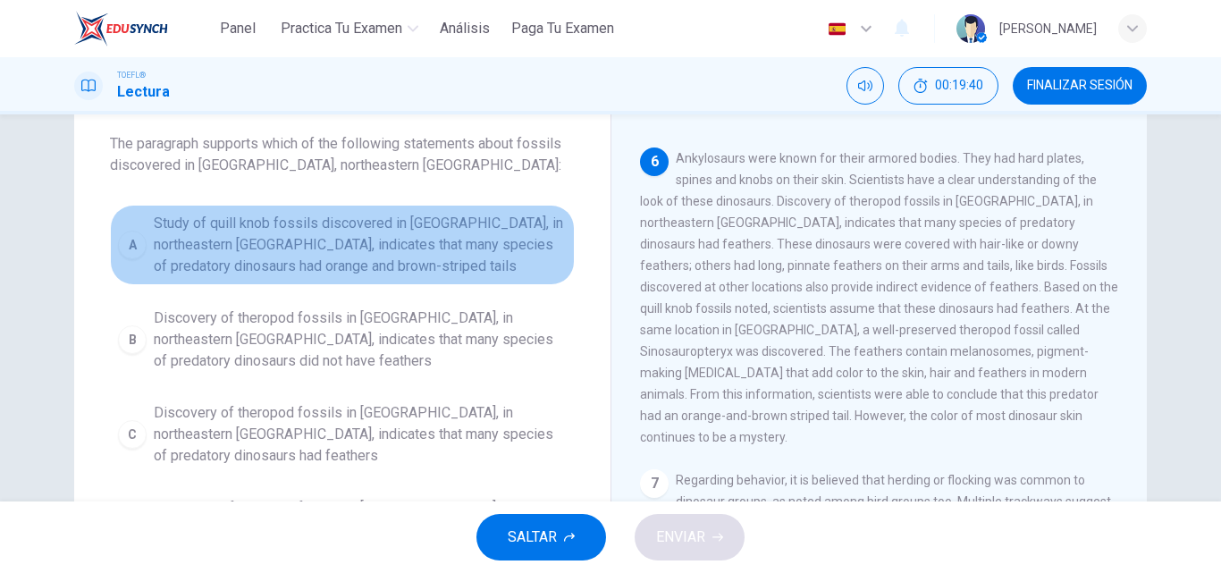
click at [363, 231] on span "Study of quill knob fossils discovered in Liaoning, in northeastern China, indi…" at bounding box center [360, 245] width 413 height 64
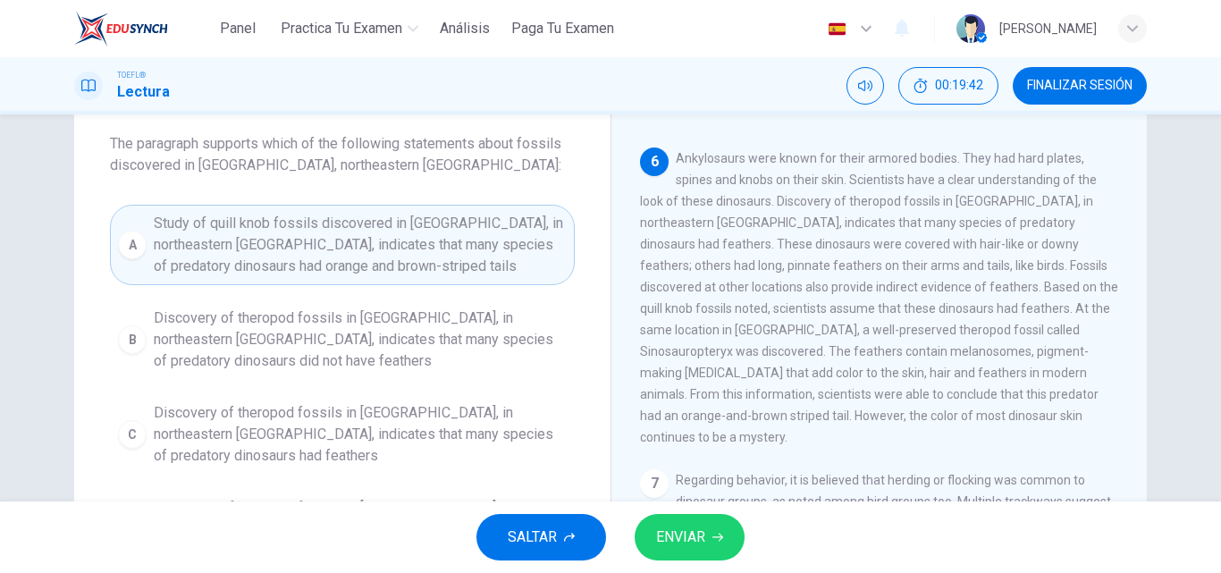
click at [373, 326] on span "Discovery of theropod fossils in Liaoning, in northeastern China, indicates tha…" at bounding box center [360, 339] width 413 height 64
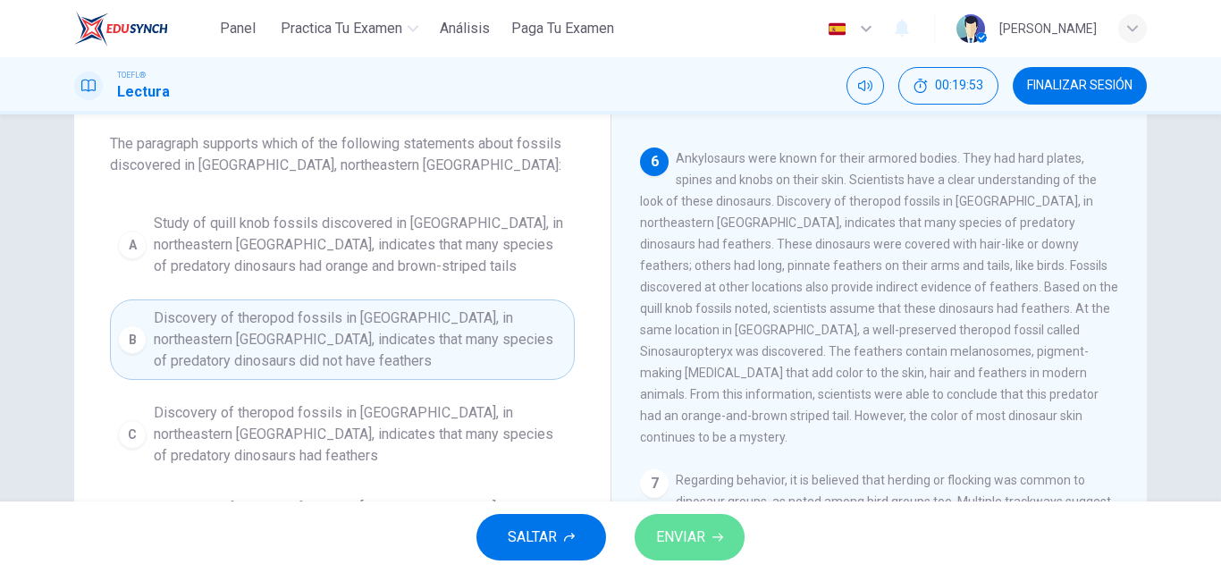
click at [695, 531] on span "ENVIAR" at bounding box center [680, 537] width 49 height 25
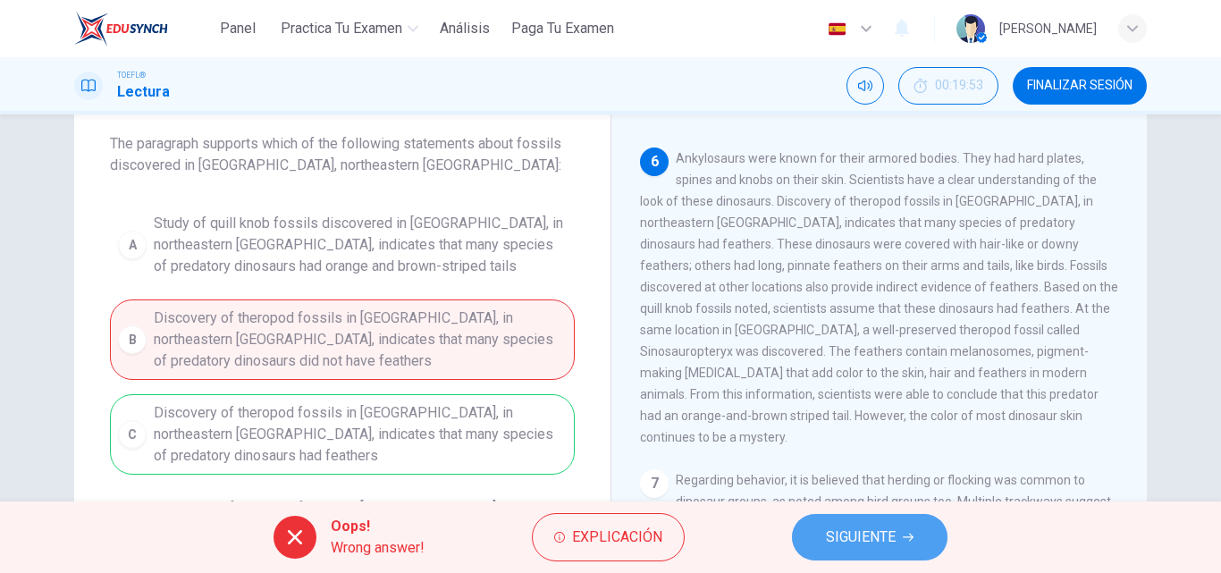
click at [847, 535] on span "SIGUIENTE" at bounding box center [861, 537] width 70 height 25
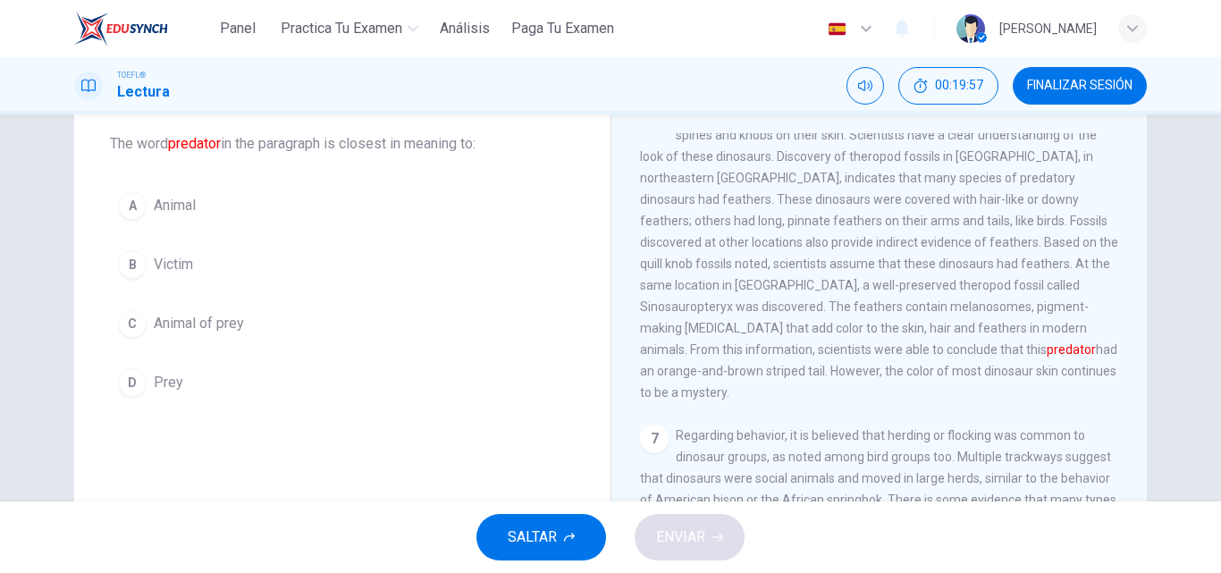
click at [139, 210] on div "A" at bounding box center [132, 205] width 29 height 29
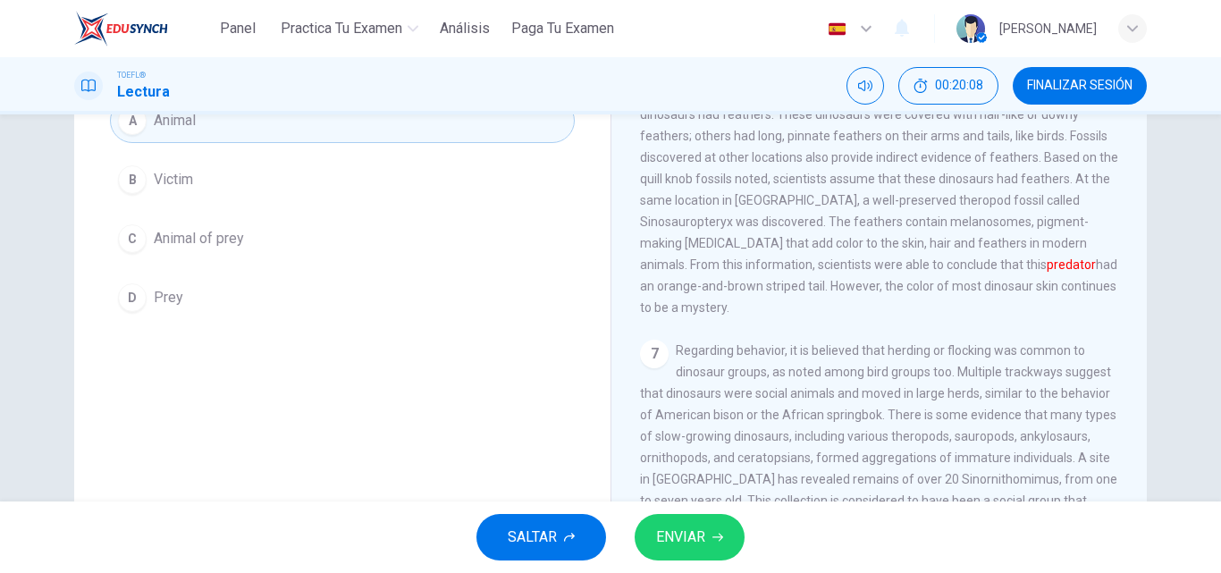
scroll to position [168, 0]
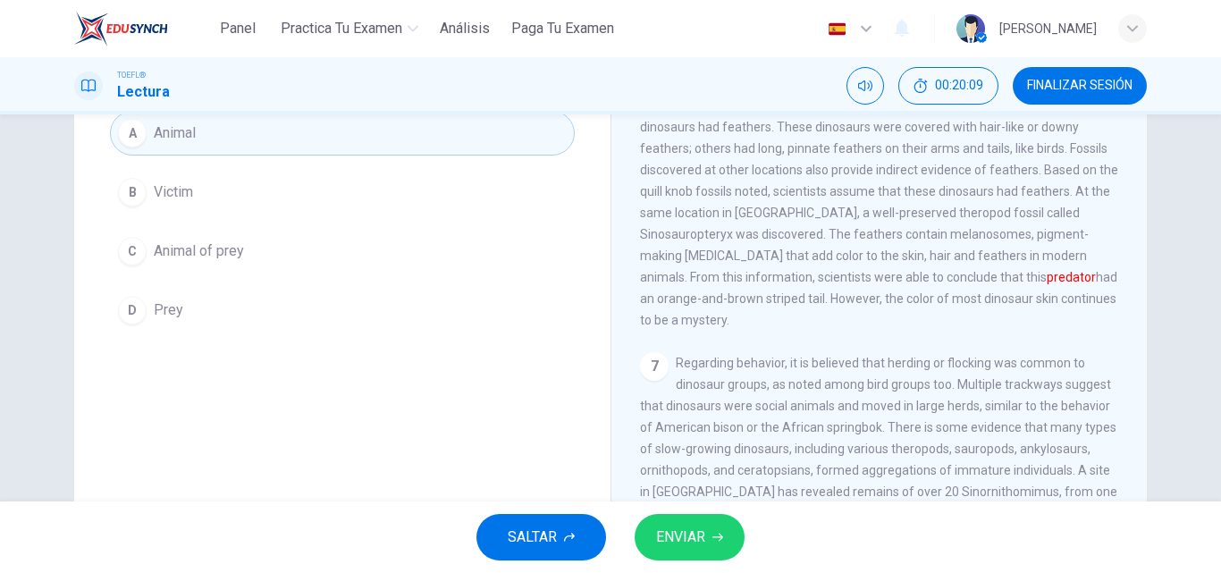
drag, startPoint x: 795, startPoint y: 324, endPoint x: 794, endPoint y: 309, distance: 14.3
click at [794, 309] on div "6 Ankylosaurs were known for their armored bodies. They had hard plates, spines…" at bounding box center [879, 180] width 479 height 300
click at [470, 298] on button "D Prey" at bounding box center [342, 310] width 465 height 45
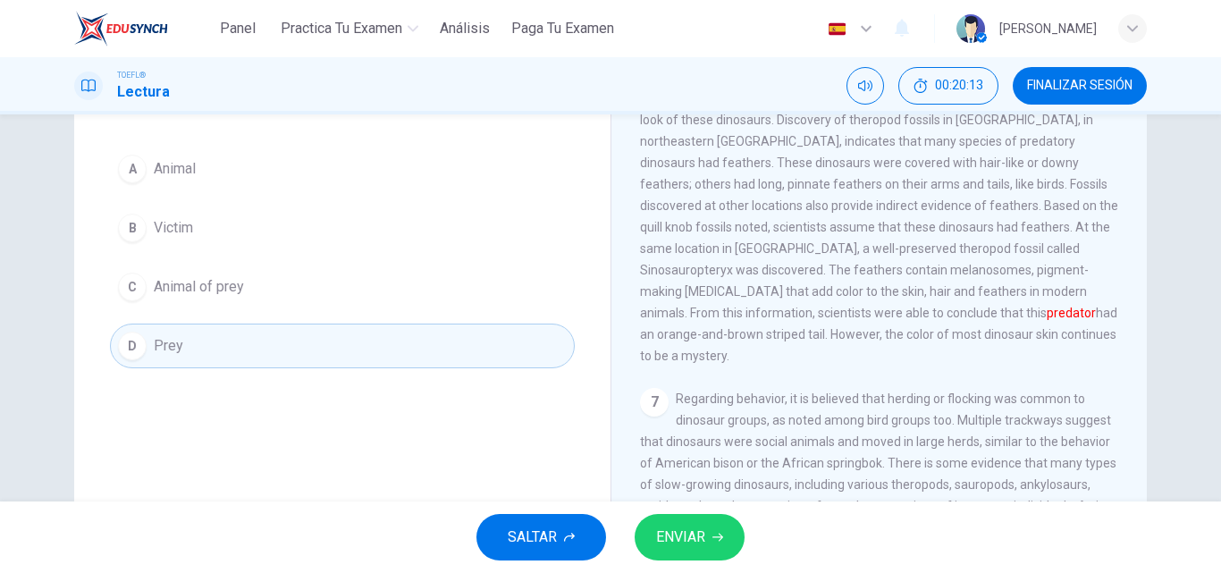
scroll to position [97, 0]
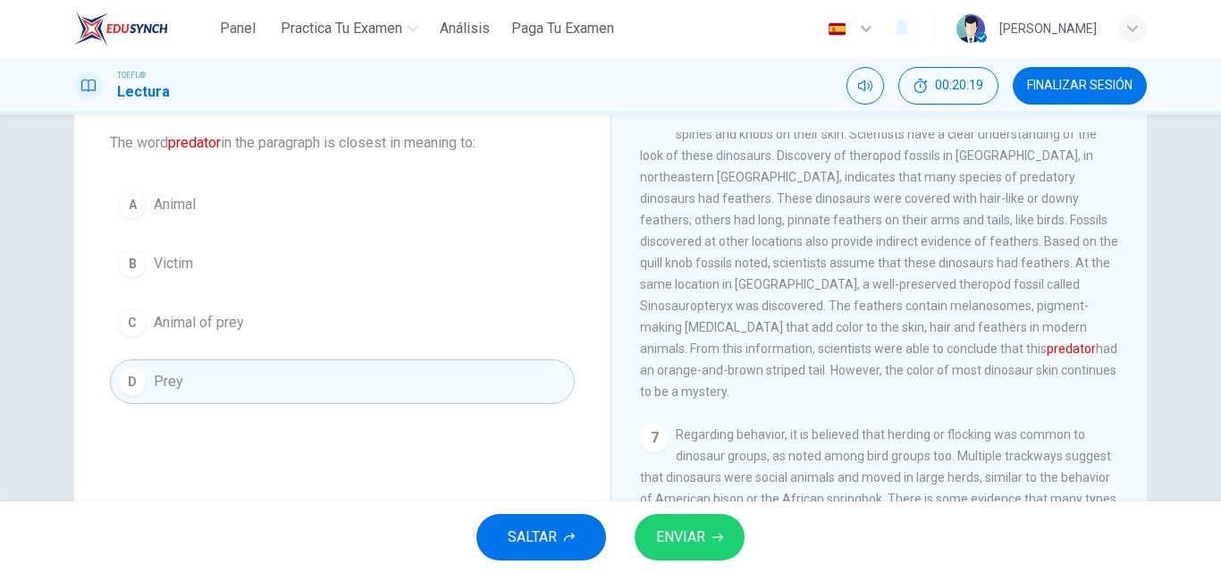
click at [336, 335] on button "C Animal of prey" at bounding box center [342, 322] width 465 height 45
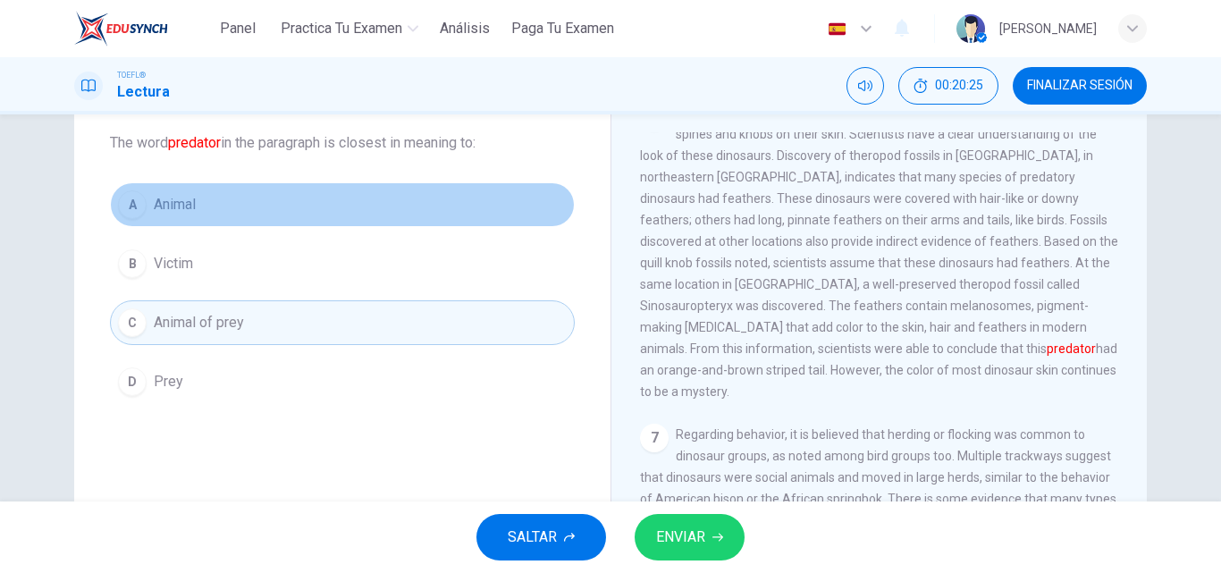
drag, startPoint x: 291, startPoint y: 200, endPoint x: 291, endPoint y: 188, distance: 12.5
click at [291, 188] on button "A Animal" at bounding box center [342, 204] width 465 height 45
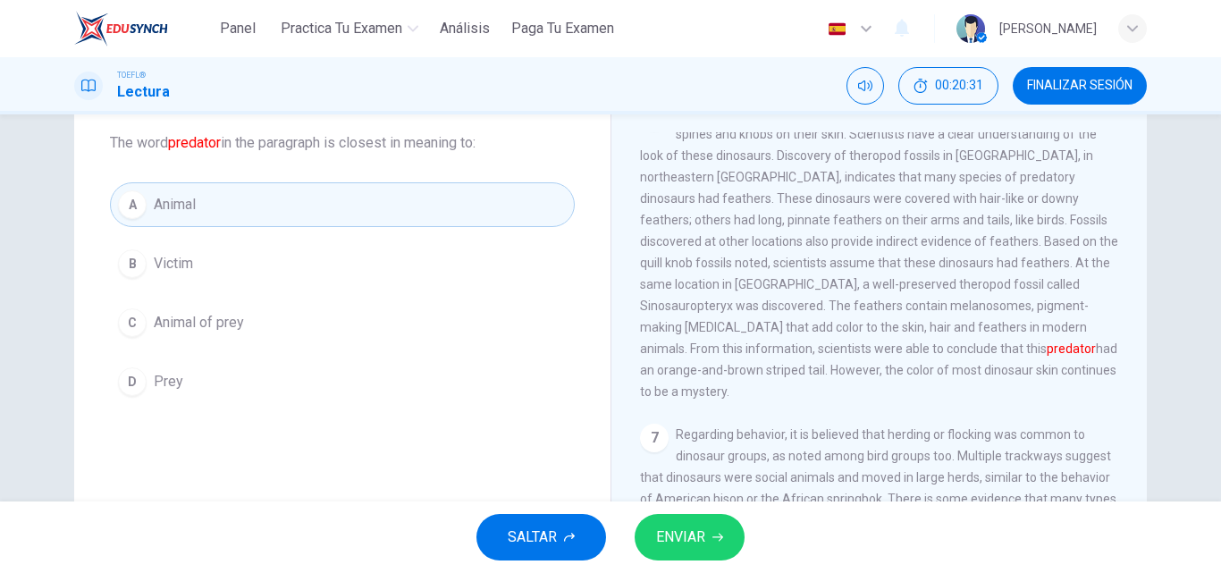
click at [702, 541] on span "ENVIAR" at bounding box center [680, 537] width 49 height 25
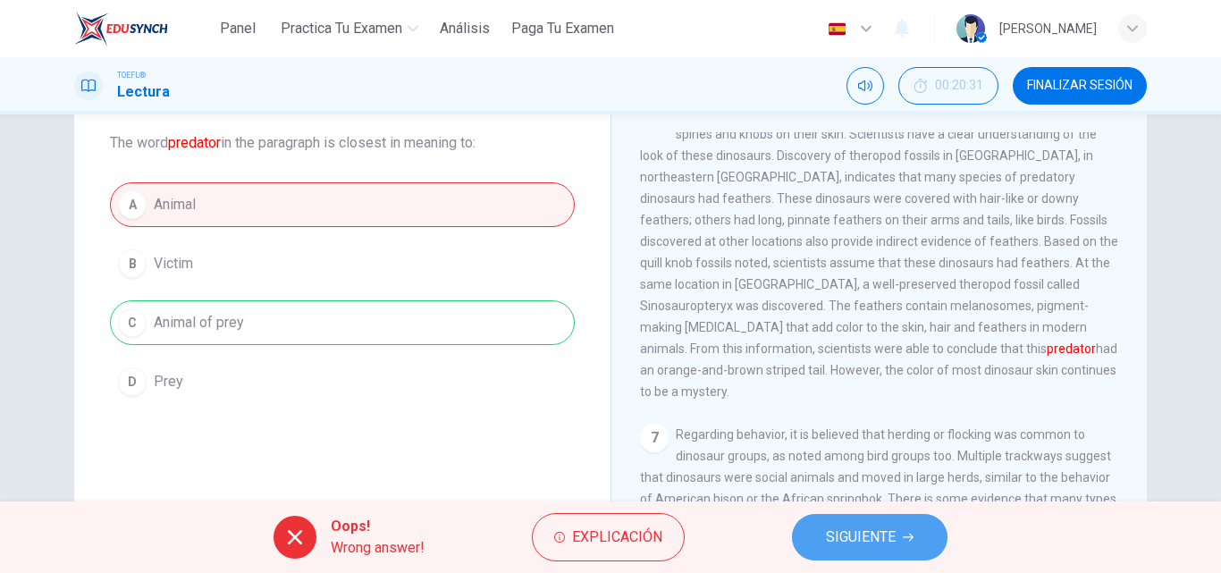
click at [891, 548] on span "SIGUIENTE" at bounding box center [861, 537] width 70 height 25
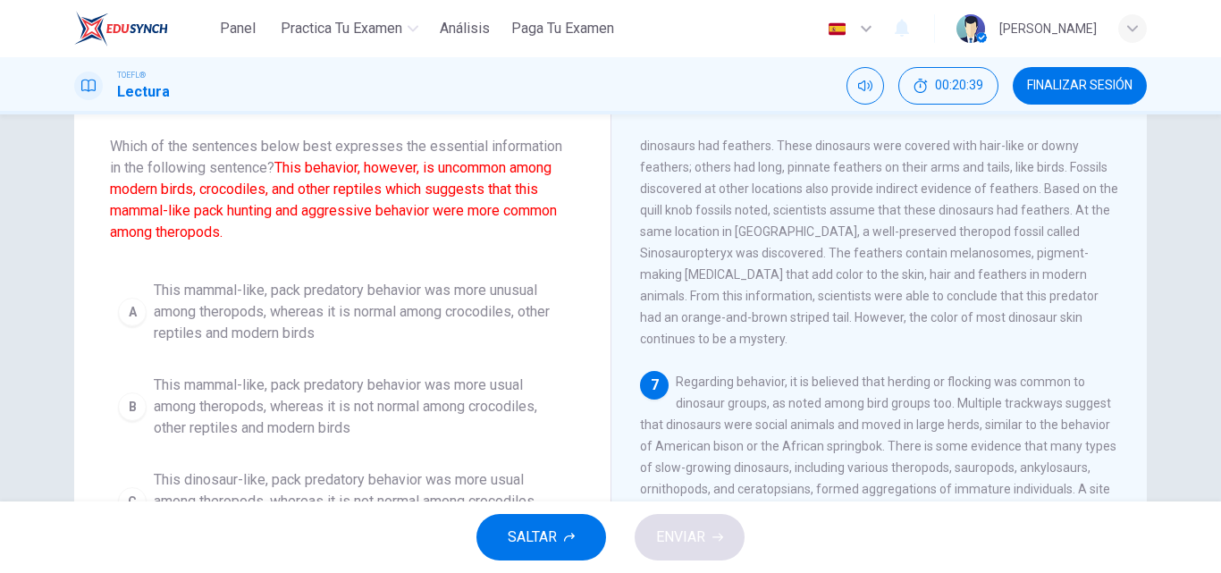
scroll to position [98, 0]
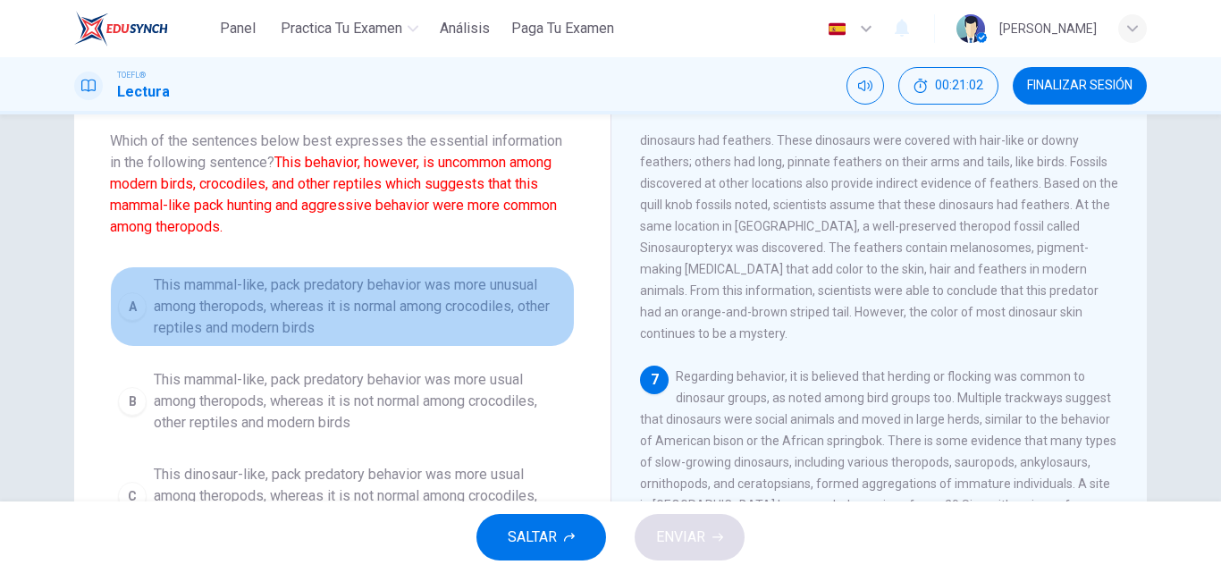
click at [561, 326] on span "This mammal-like, pack predatory behavior was more unusual among theropods, whe…" at bounding box center [360, 306] width 413 height 64
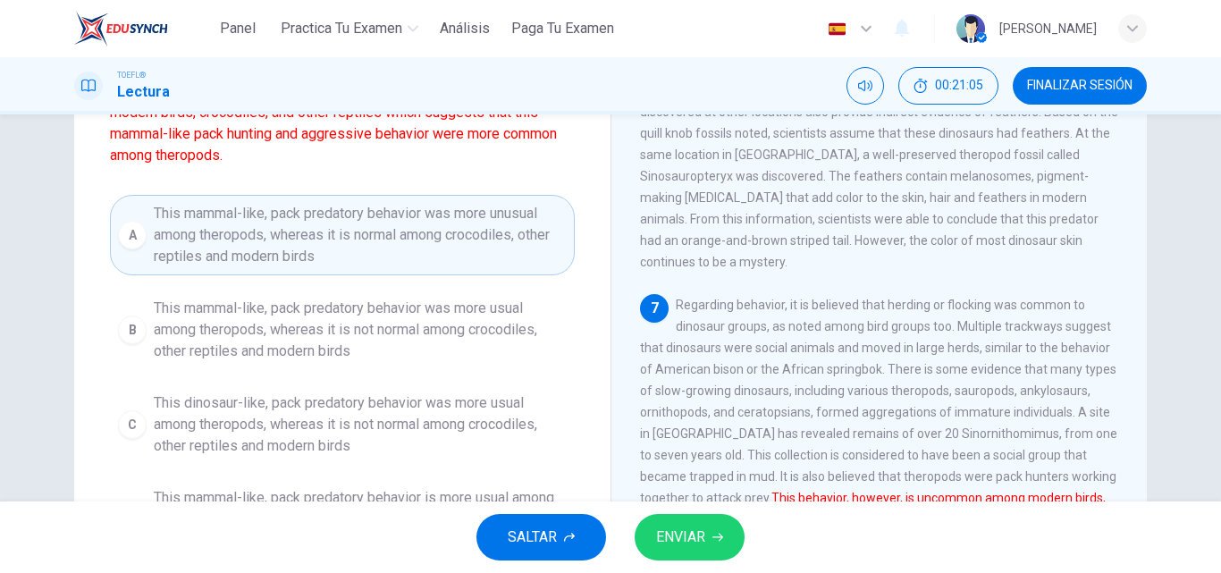
scroll to position [206, 0]
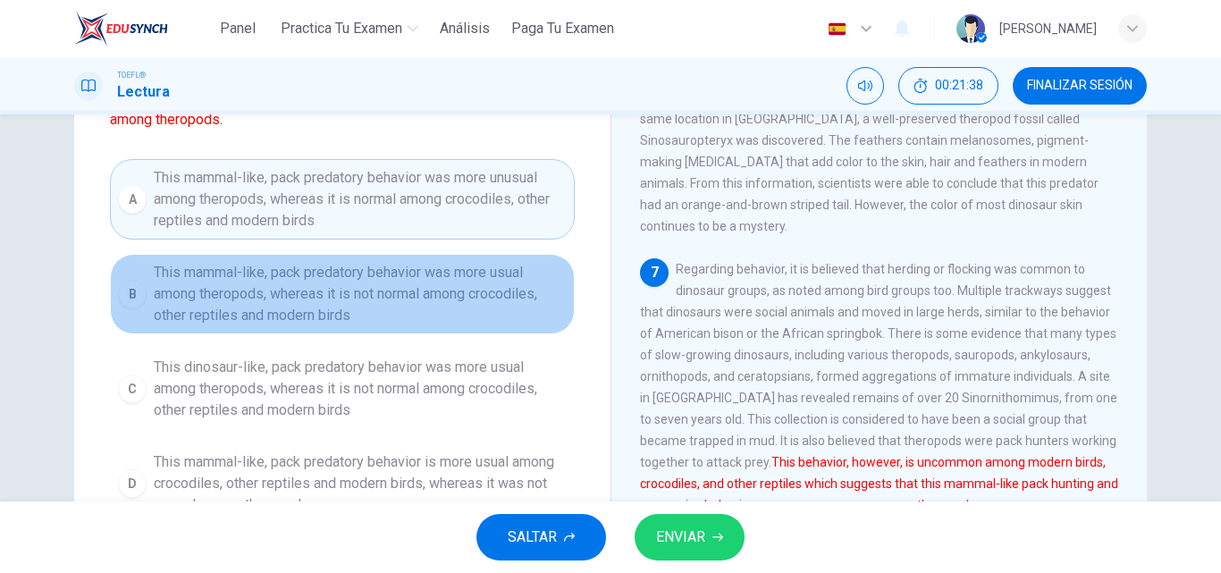
click at [399, 295] on span "This mammal-like, pack predatory behavior was more usual among theropods, where…" at bounding box center [360, 294] width 413 height 64
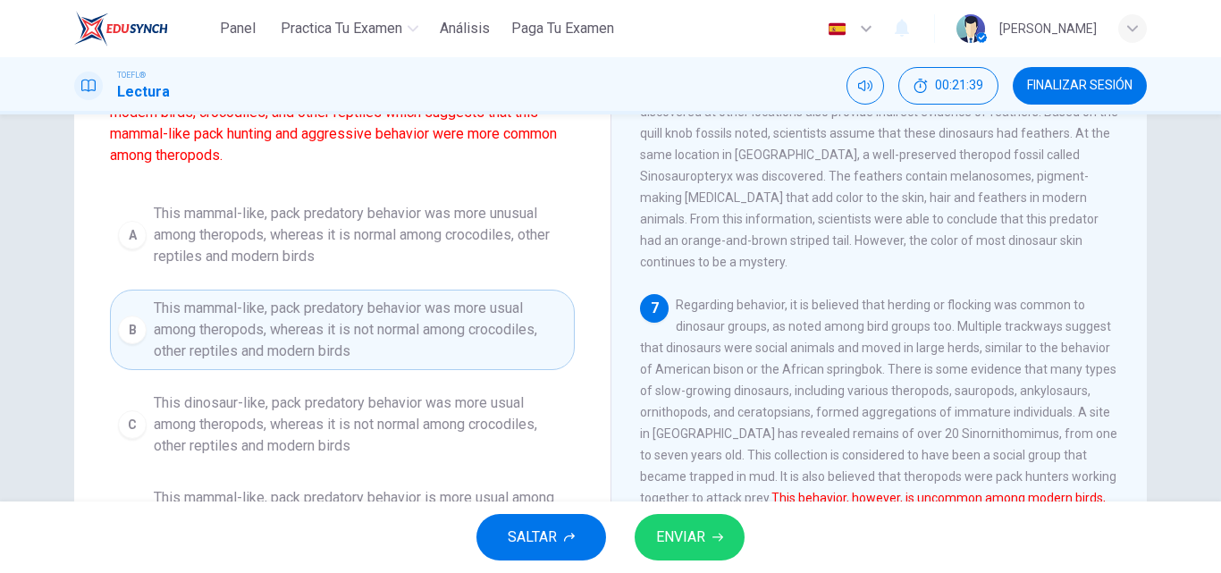
scroll to position [134, 0]
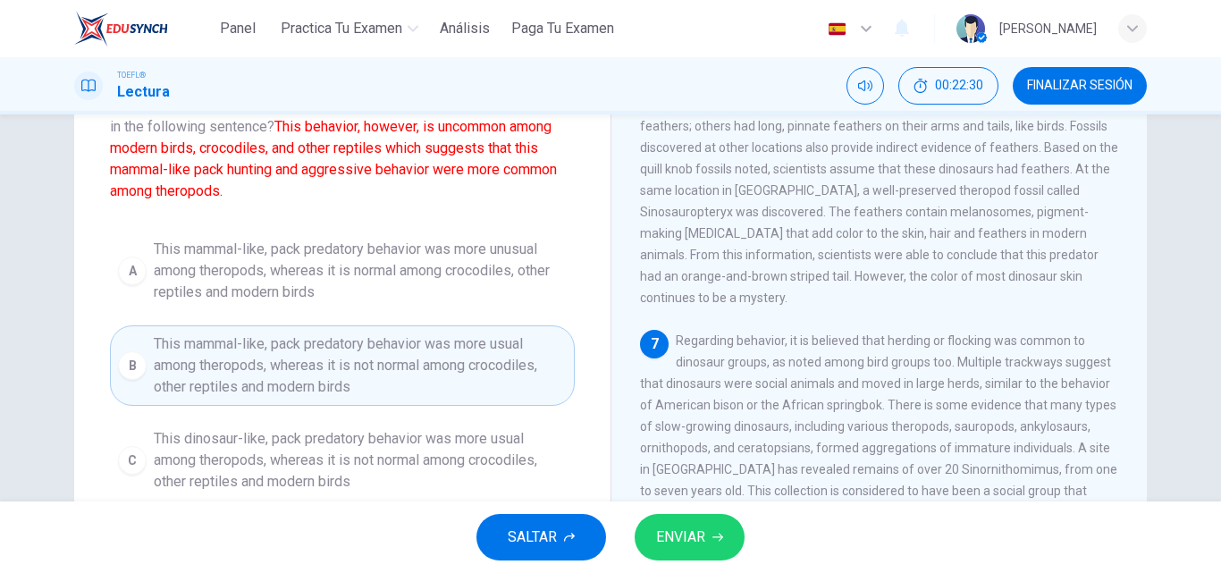
click at [695, 537] on span "ENVIAR" at bounding box center [680, 537] width 49 height 25
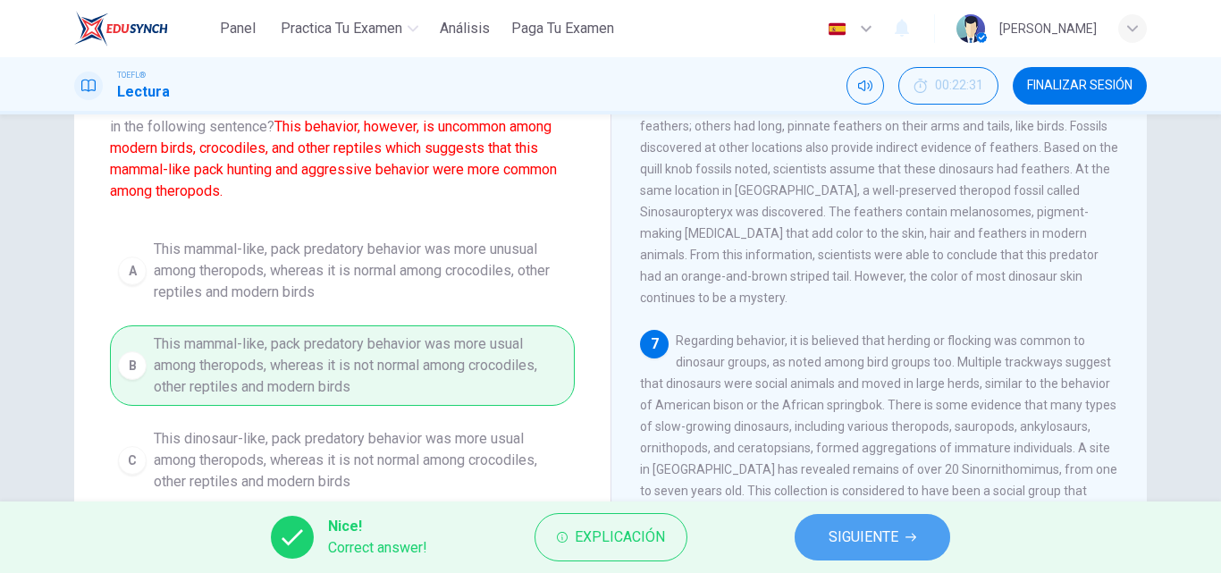
click at [824, 535] on button "SIGUIENTE" at bounding box center [873, 537] width 156 height 46
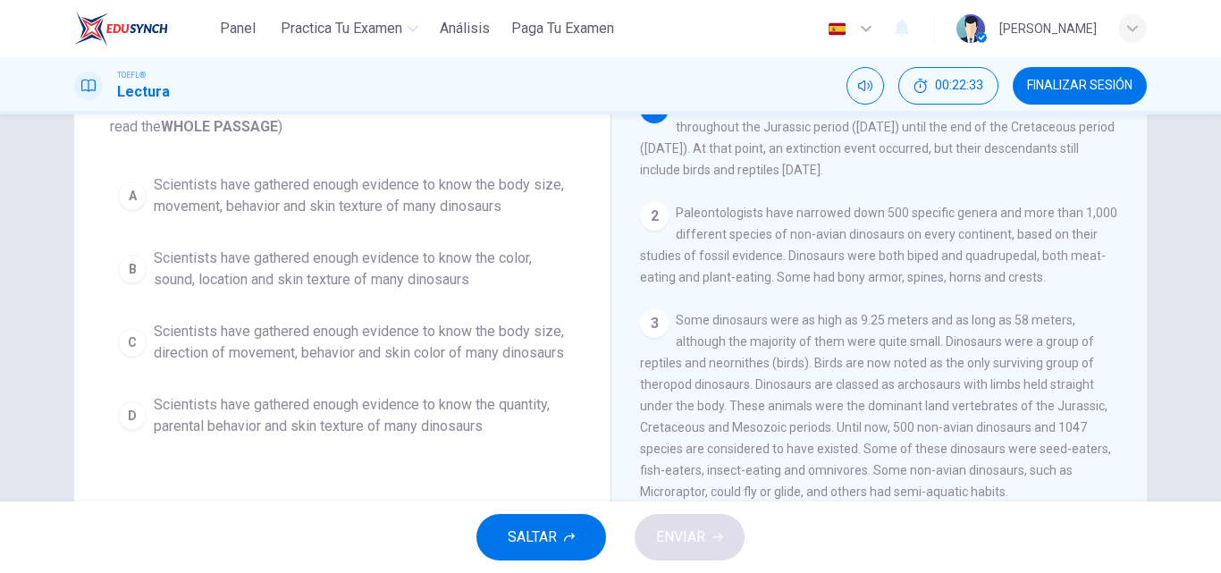
click at [621, 314] on div "Dinosaurs 1 Dinosaurs first appeared 231.4 million years ago, during the Triass…" at bounding box center [878, 326] width 536 height 621
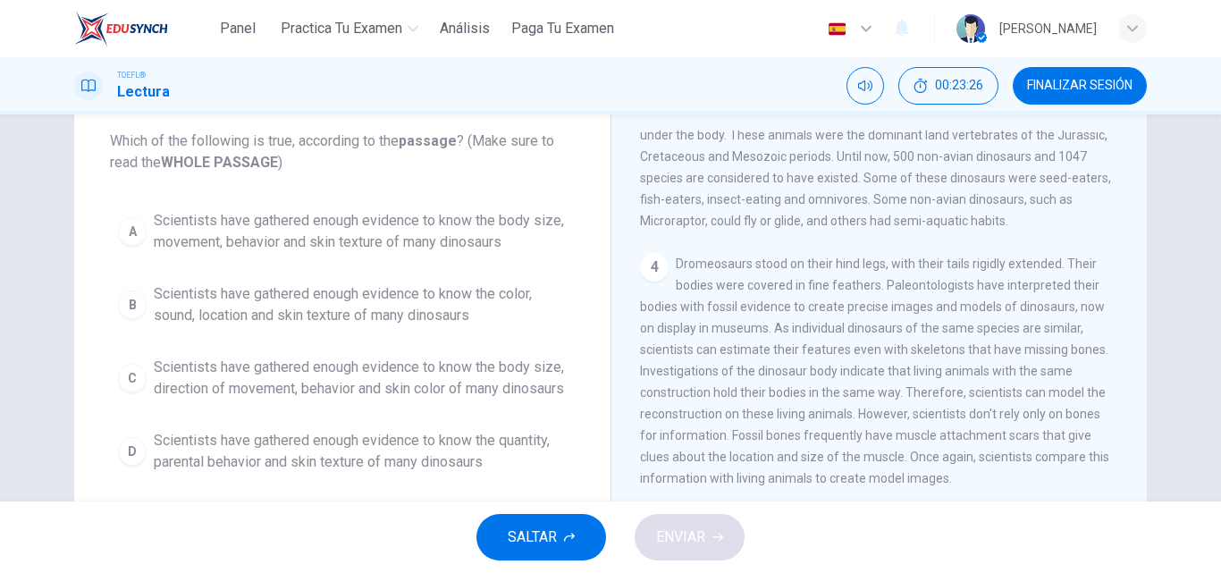
scroll to position [341, 0]
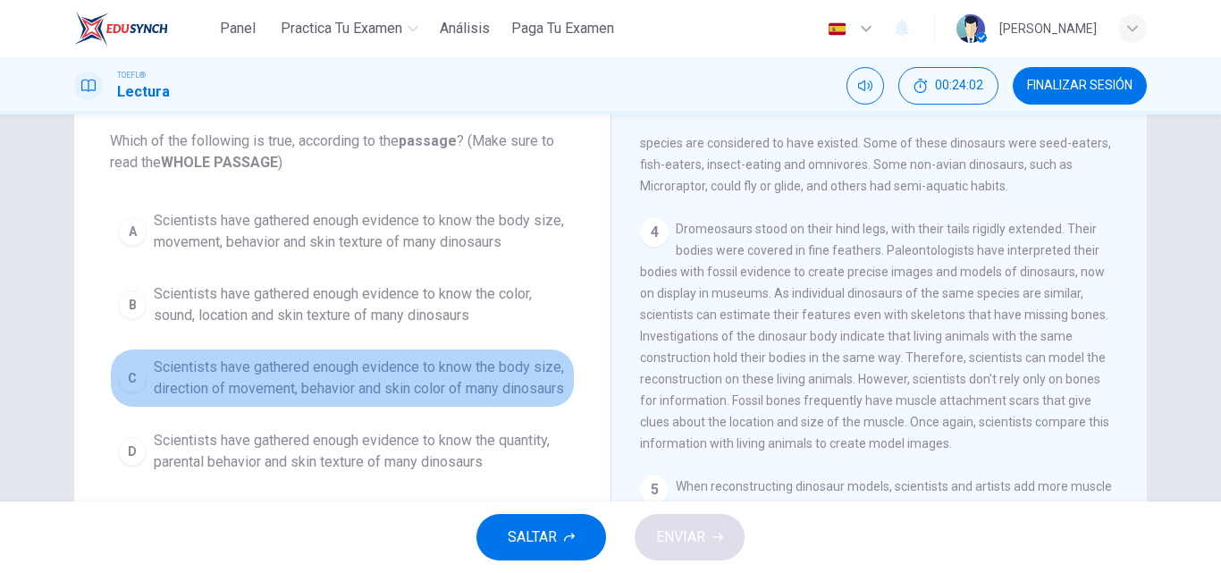
click at [483, 387] on span "Scientists have gathered enough evidence to know the body size, direction of mo…" at bounding box center [360, 378] width 413 height 43
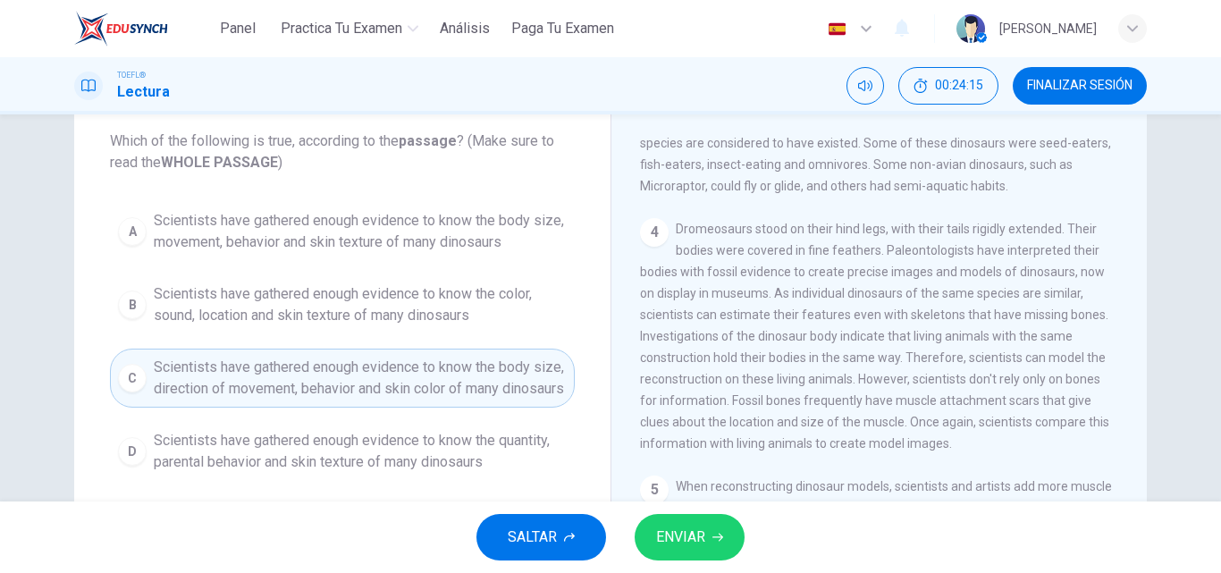
click at [682, 539] on span "ENVIAR" at bounding box center [680, 537] width 49 height 25
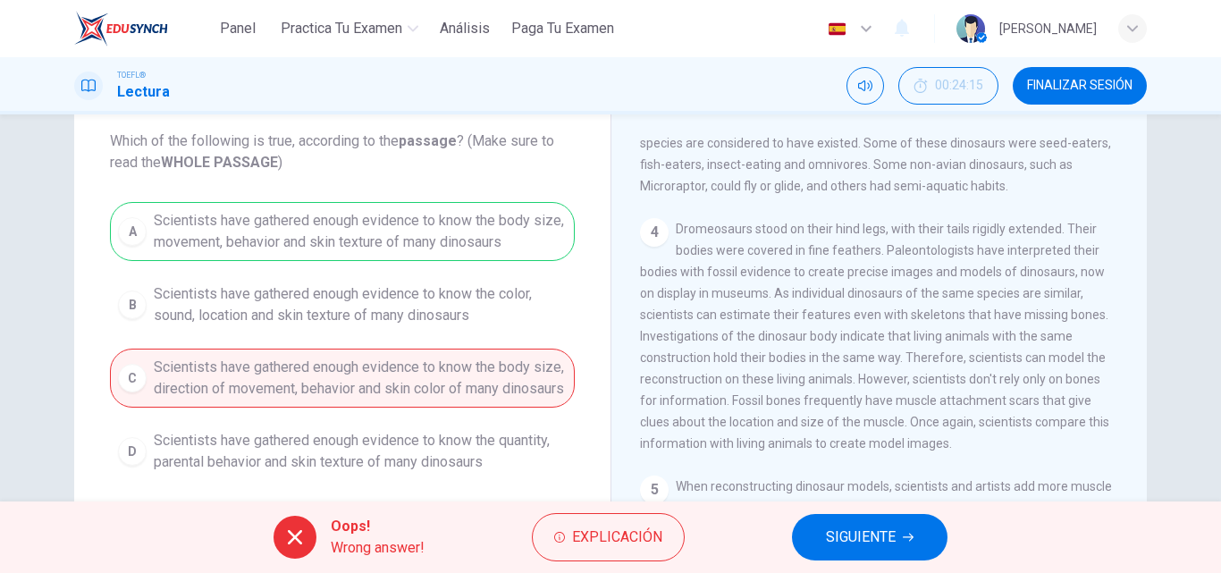
click at [822, 564] on div "Oops! Wrong answer! Explicación SIGUIENTE" at bounding box center [610, 537] width 1221 height 72
click at [832, 546] on span "SIGUIENTE" at bounding box center [861, 537] width 70 height 25
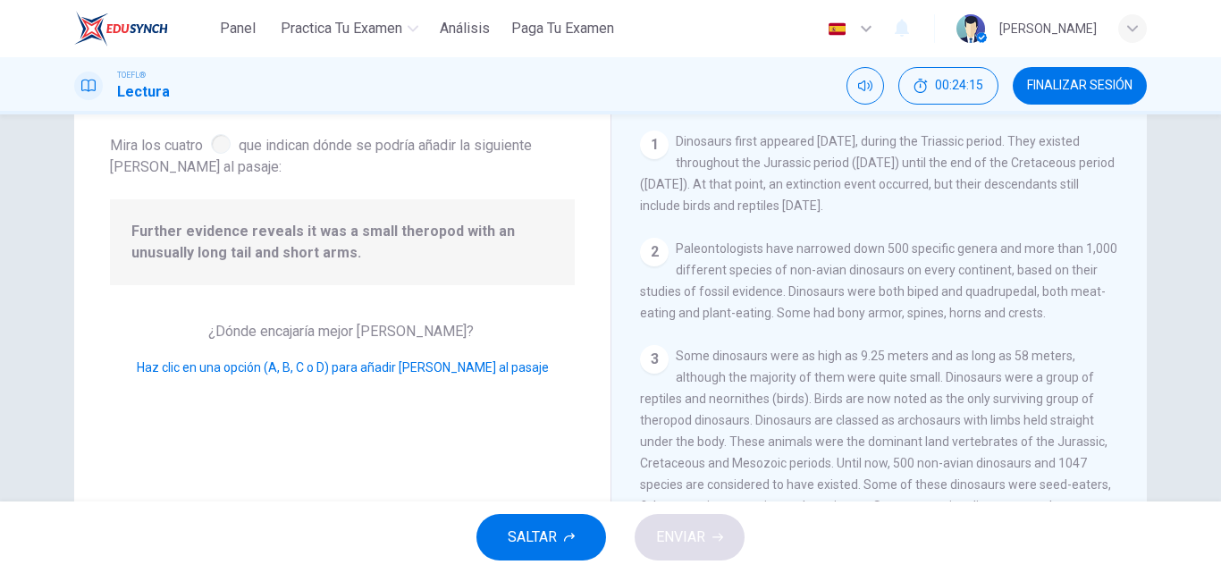
scroll to position [839, 0]
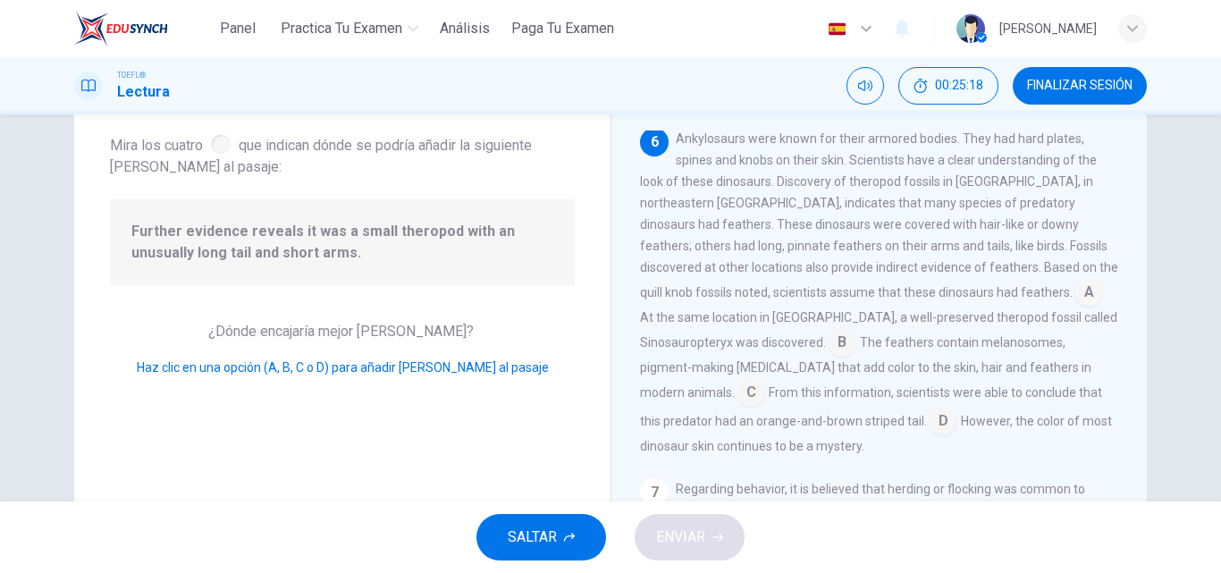
click at [1074, 308] on input at bounding box center [1088, 294] width 29 height 29
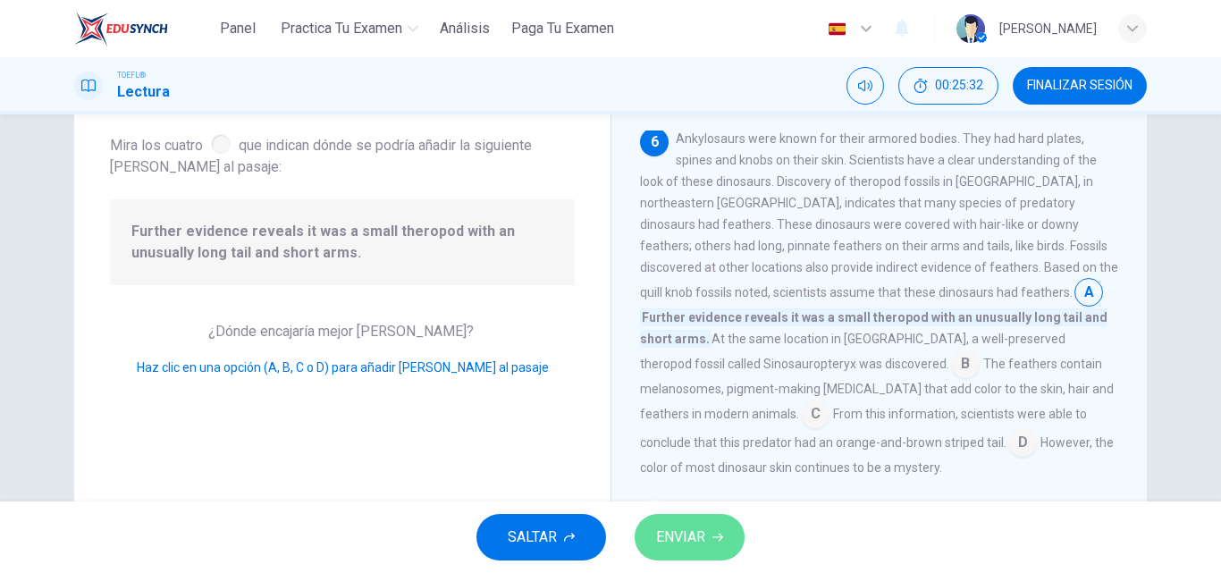
click at [717, 521] on button "ENVIAR" at bounding box center [690, 537] width 110 height 46
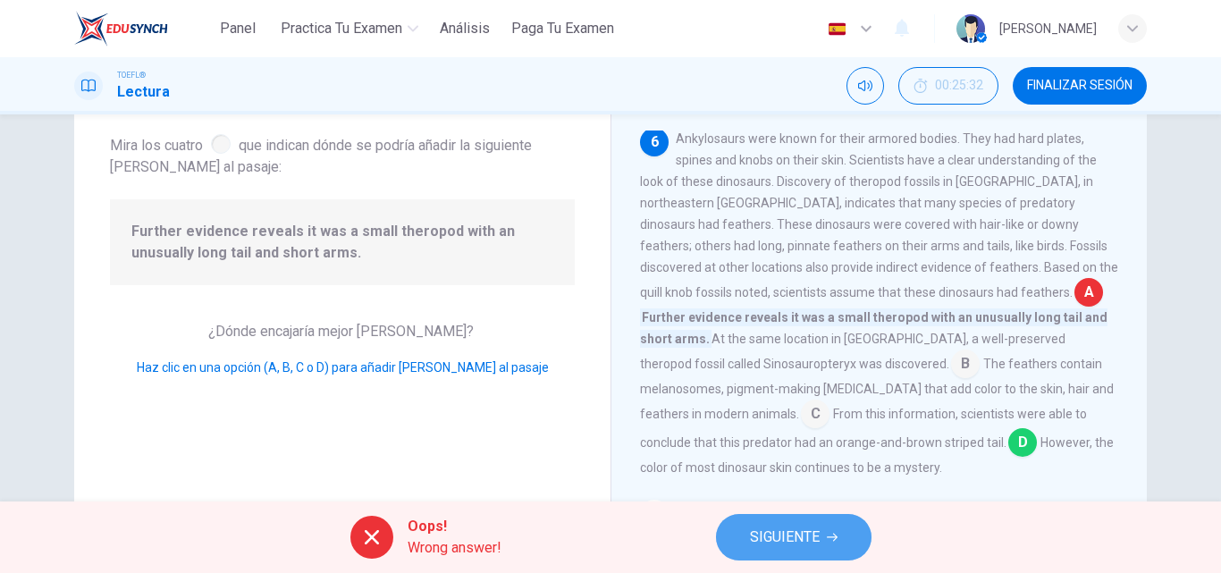
click at [779, 549] on span "SIGUIENTE" at bounding box center [785, 537] width 70 height 25
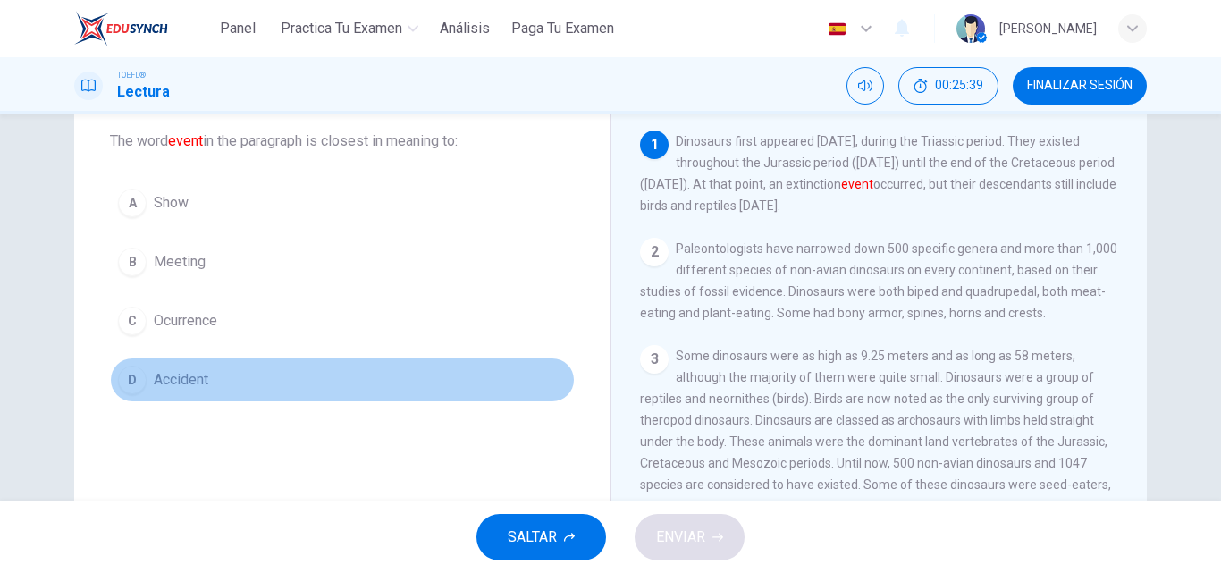
click at [164, 377] on span "Accident" at bounding box center [181, 379] width 55 height 21
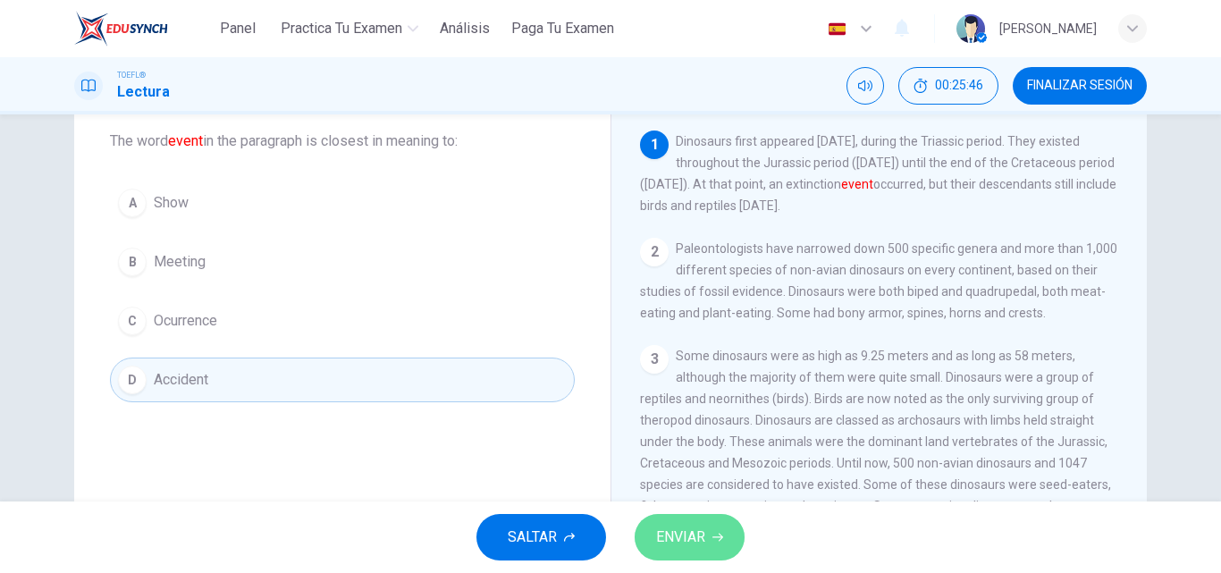
click at [686, 533] on span "ENVIAR" at bounding box center [680, 537] width 49 height 25
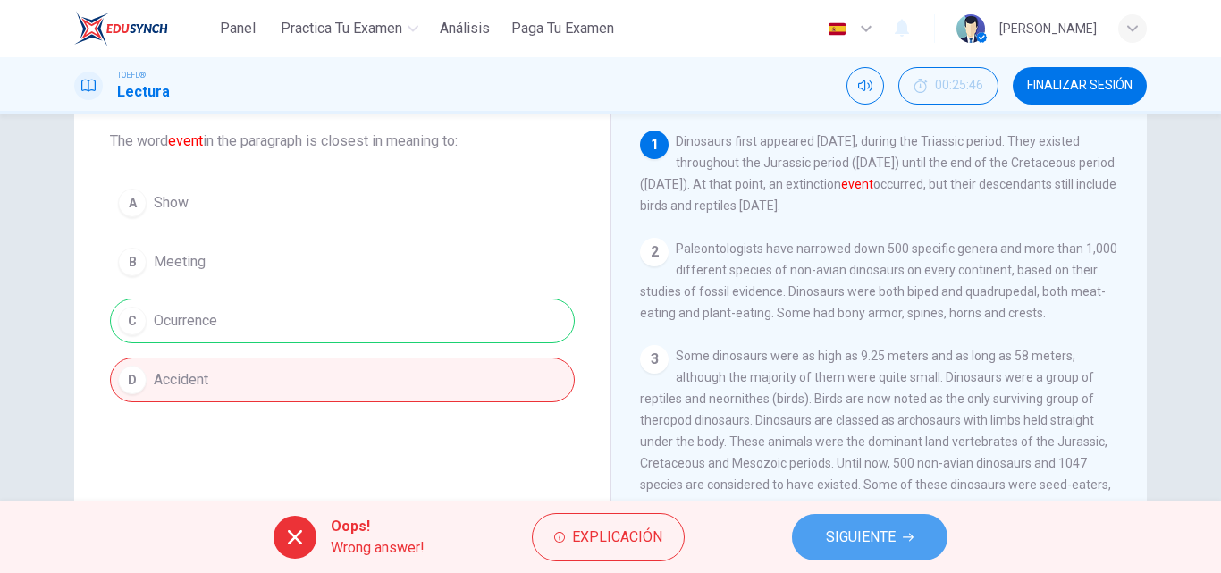
click at [808, 541] on button "SIGUIENTE" at bounding box center [870, 537] width 156 height 46
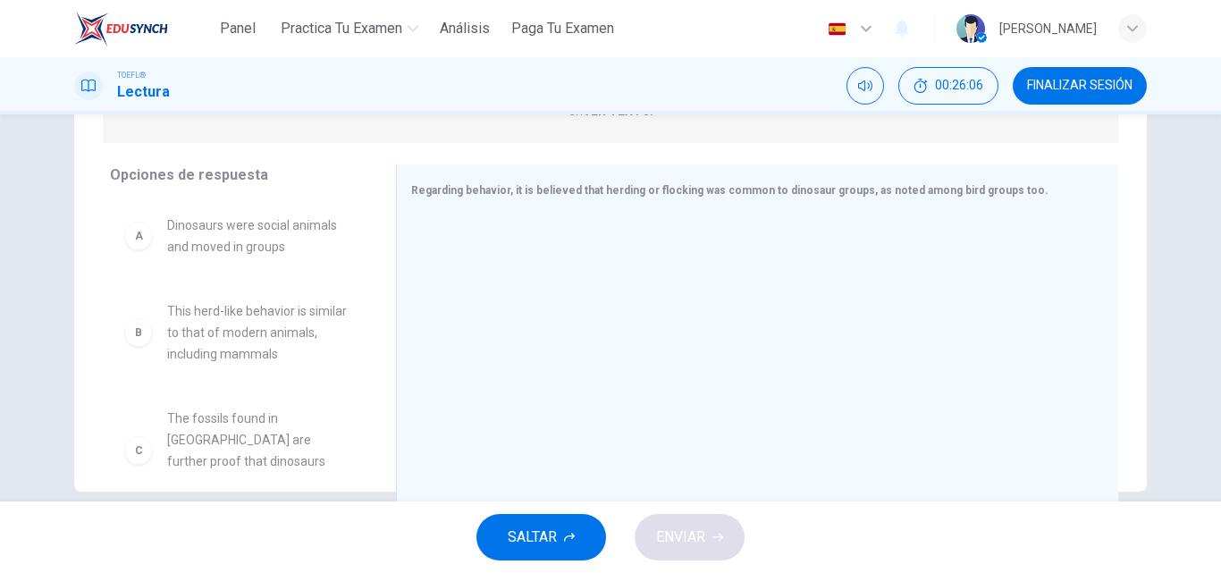
scroll to position [292, 0]
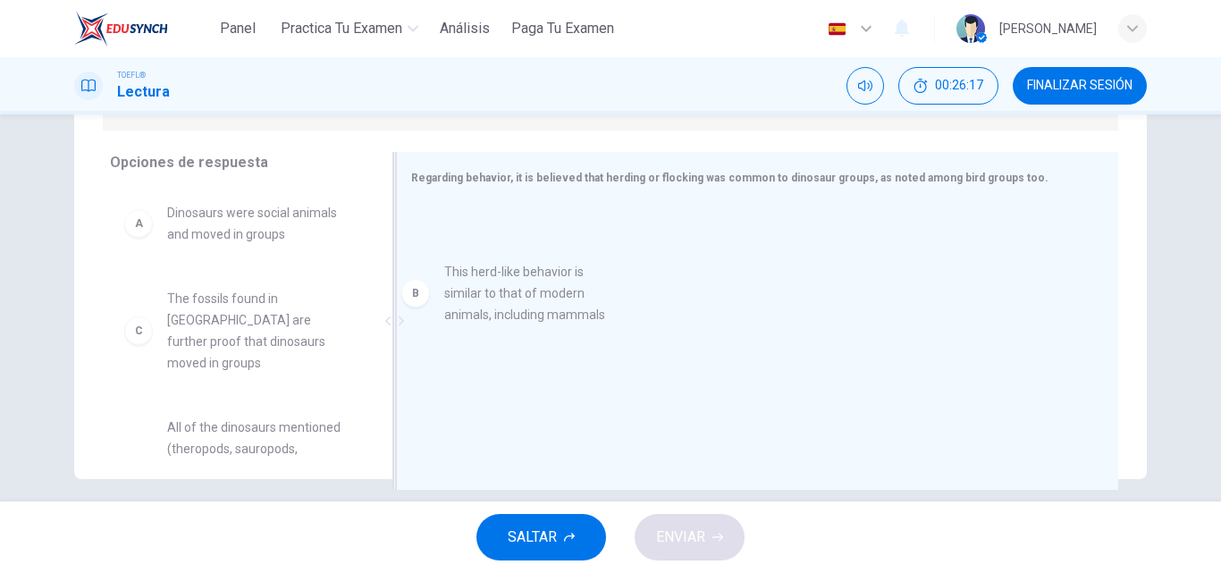
drag, startPoint x: 259, startPoint y: 317, endPoint x: 545, endPoint y: 316, distance: 286.0
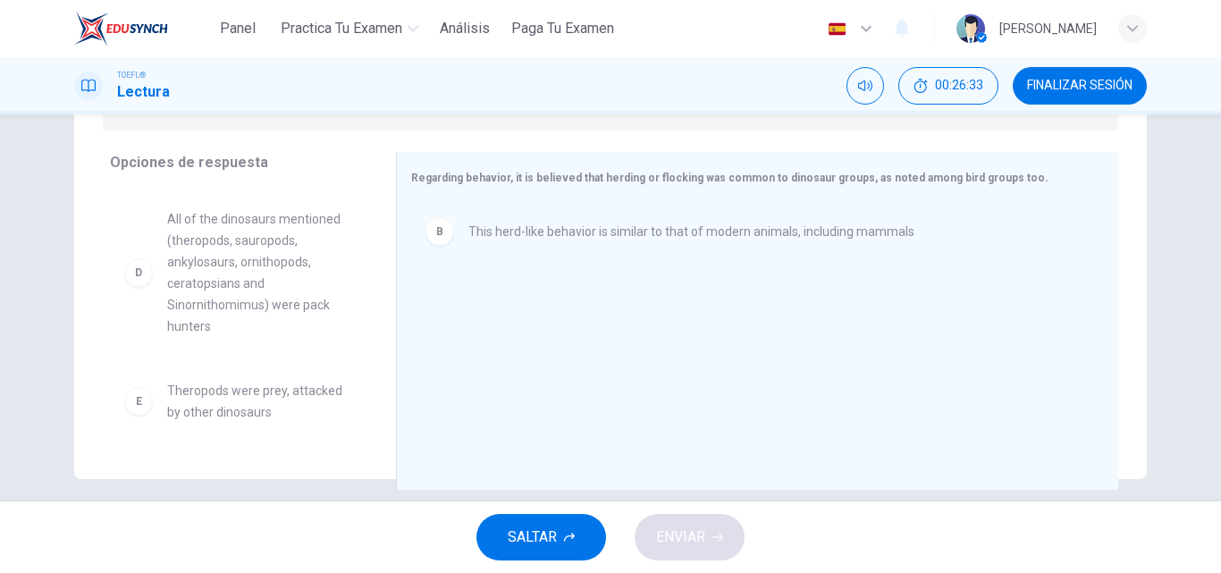
scroll to position [247, 0]
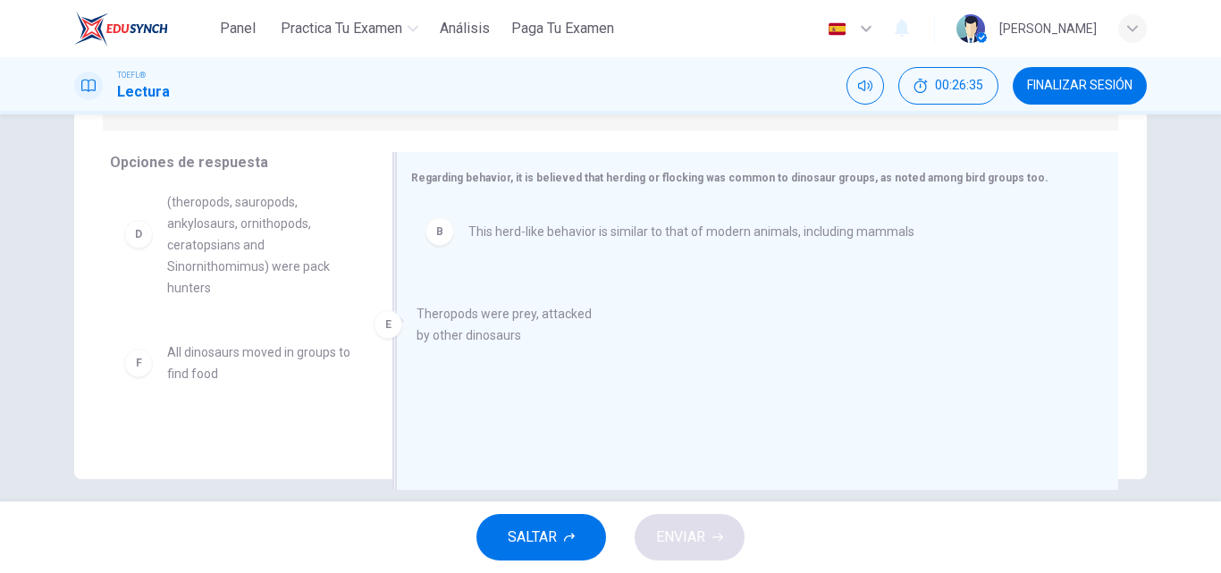
drag, startPoint x: 248, startPoint y: 320, endPoint x: 513, endPoint y: 326, distance: 265.5
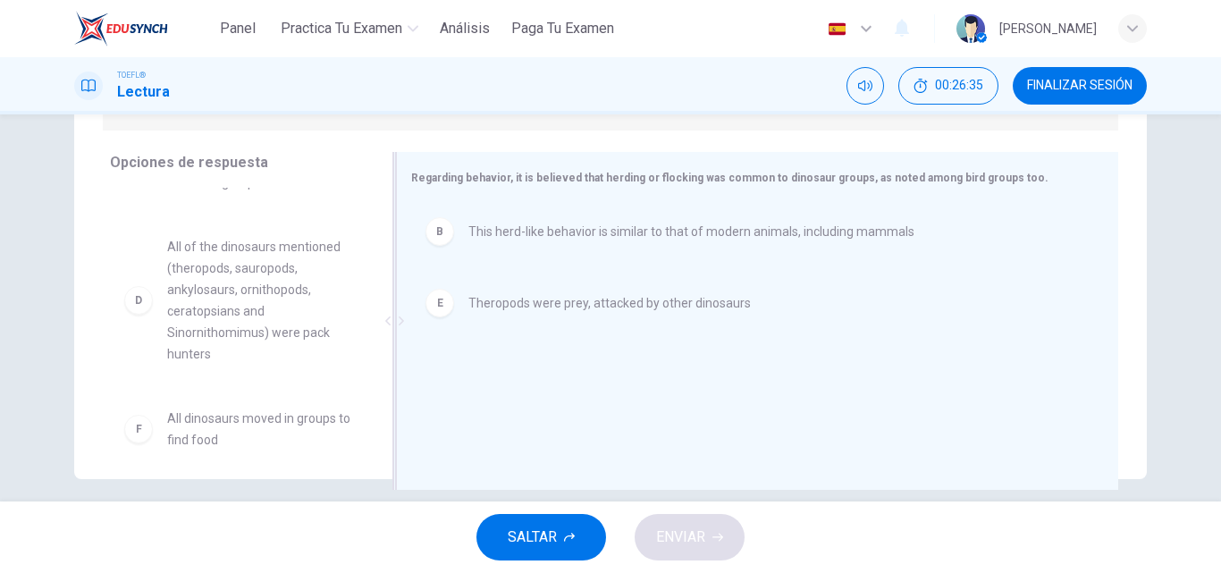
scroll to position [161, 0]
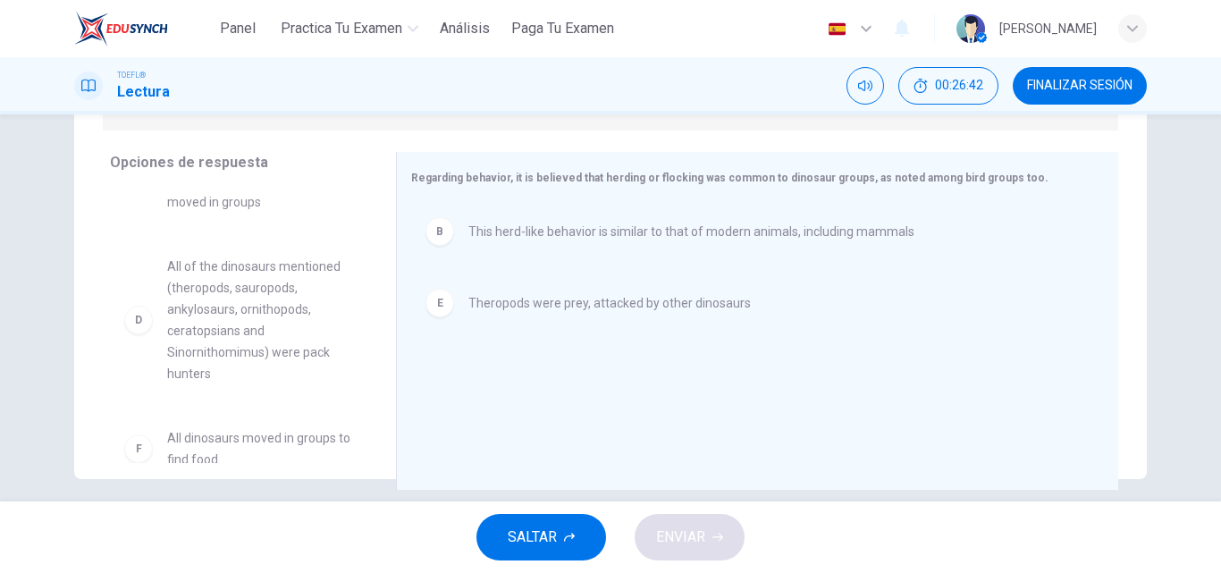
drag, startPoint x: 367, startPoint y: 332, endPoint x: 367, endPoint y: 288, distance: 44.7
click at [367, 288] on div "A Dinosaurs were social animals and moved in groups C The fossils found in Mong…" at bounding box center [246, 325] width 272 height 275
click at [378, 243] on div "Opciones de respuesta A Dinosaurs were social animals and moved in groups C The…" at bounding box center [235, 325] width 322 height 347
click at [330, 278] on span "All of the dinosaurs mentioned (theropods, sauropods, ankylosaurs, ornithopods,…" at bounding box center [260, 320] width 186 height 129
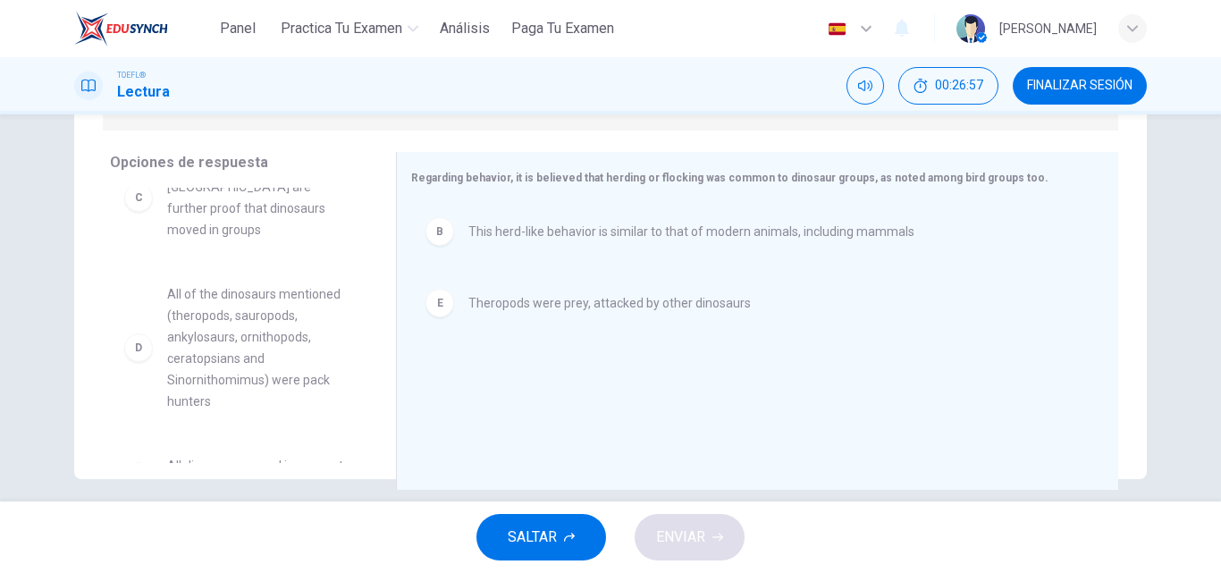
scroll to position [141, 0]
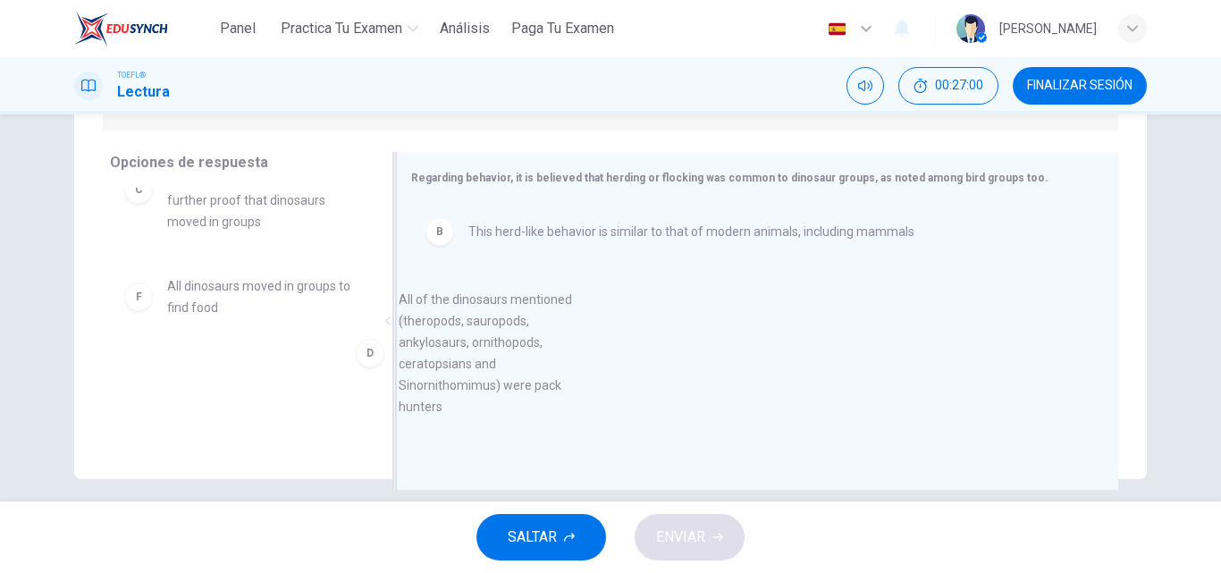
drag, startPoint x: 261, startPoint y: 289, endPoint x: 502, endPoint y: 347, distance: 248.2
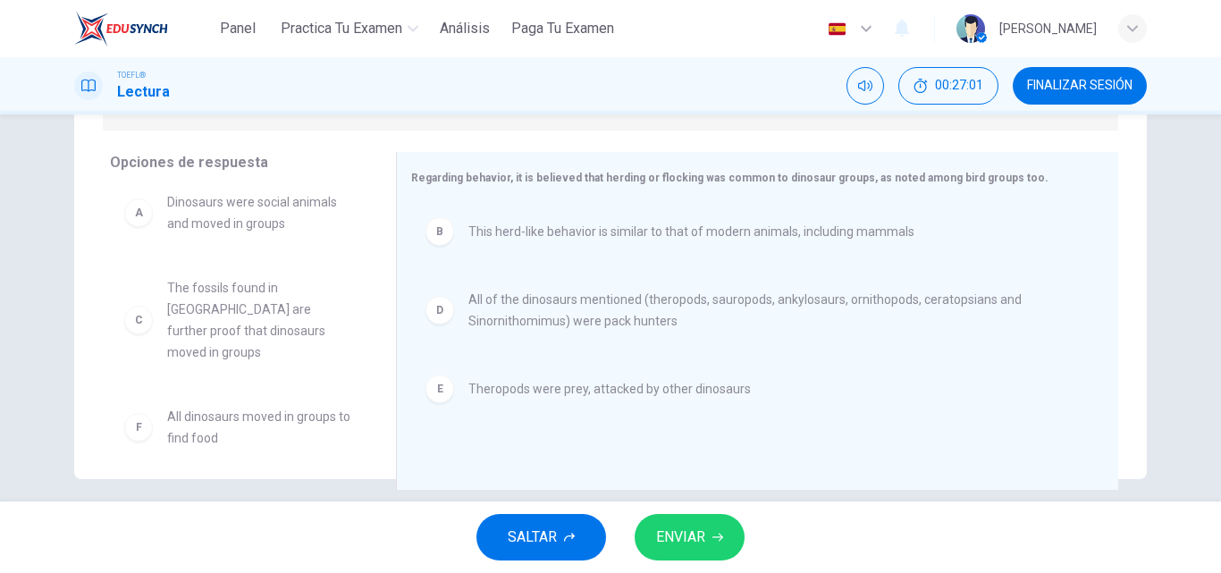
scroll to position [0, 0]
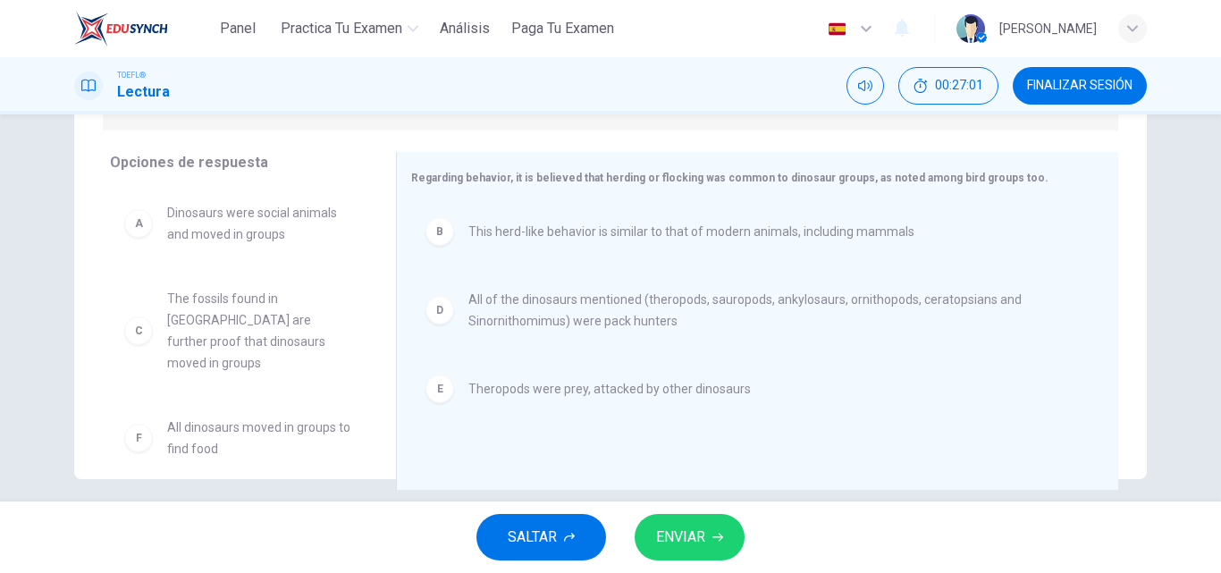
click at [684, 525] on span "ENVIAR" at bounding box center [680, 537] width 49 height 25
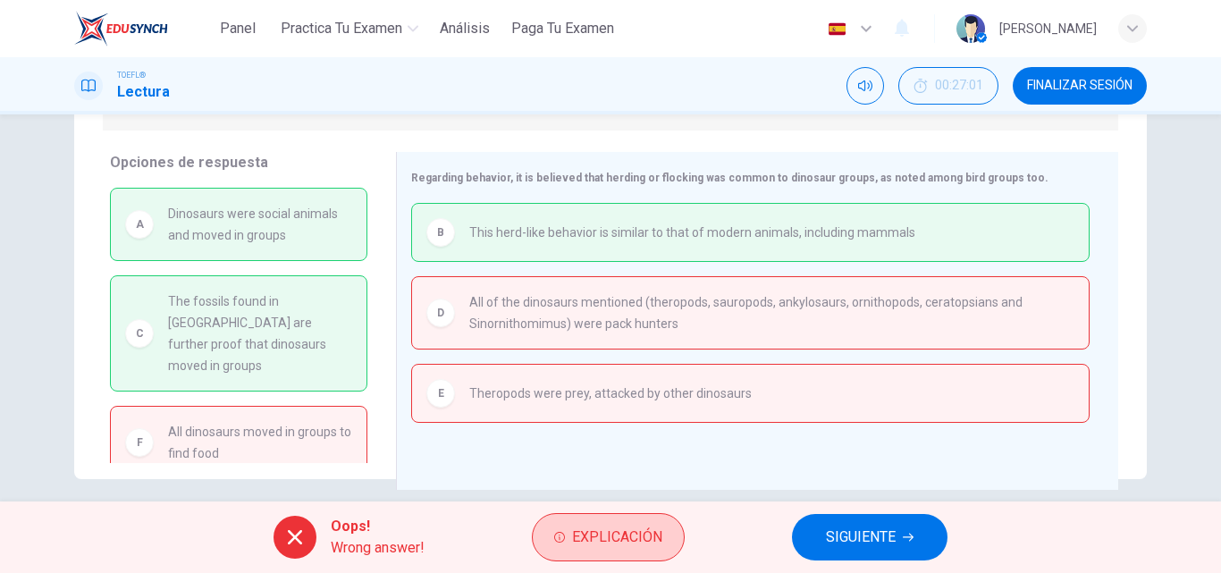
drag, startPoint x: 684, startPoint y: 525, endPoint x: 636, endPoint y: 526, distance: 47.4
click at [636, 526] on div "Explicación" at bounding box center [608, 537] width 153 height 48
click at [636, 526] on span "Explicación" at bounding box center [617, 537] width 90 height 25
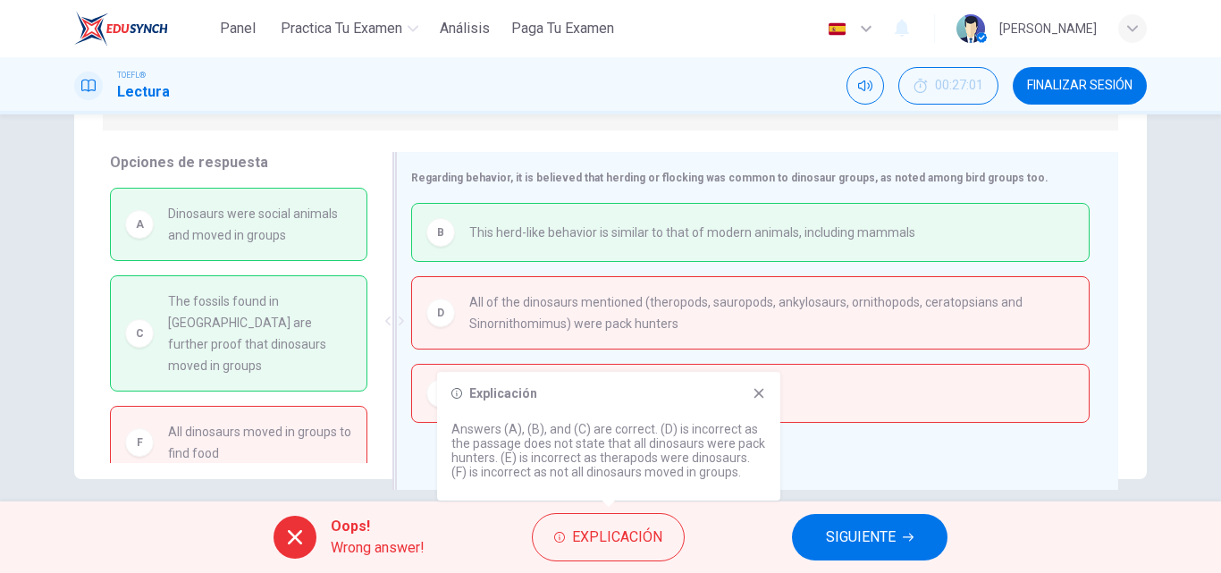
click at [803, 425] on div "Regarding behavior, it is believed that herding or flocking was common to dinos…" at bounding box center [757, 321] width 722 height 338
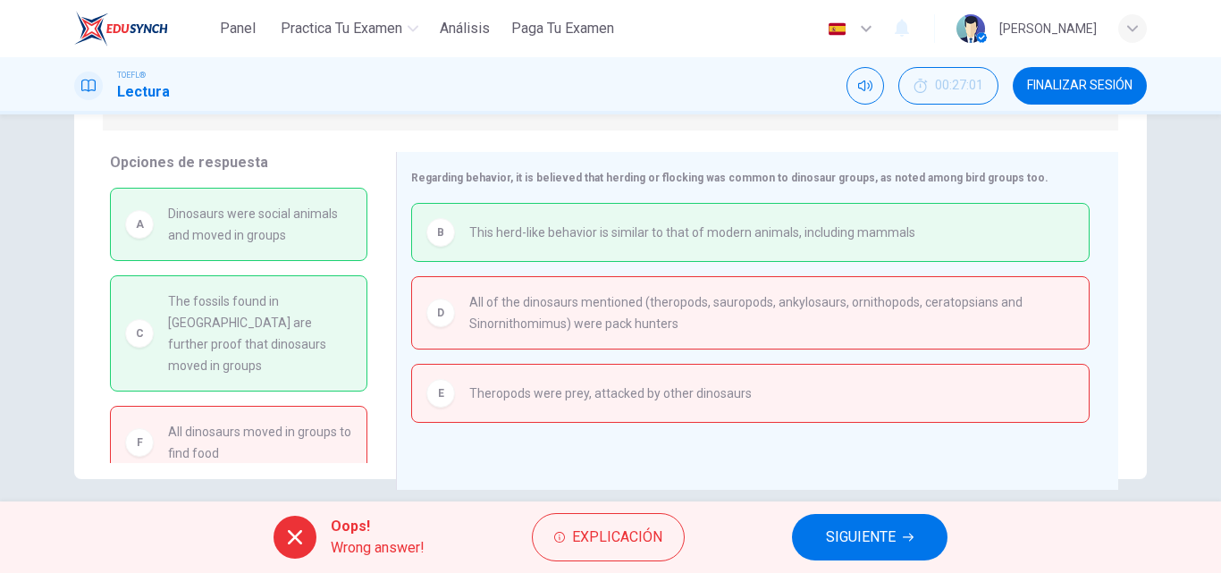
click at [871, 552] on button "SIGUIENTE" at bounding box center [870, 537] width 156 height 46
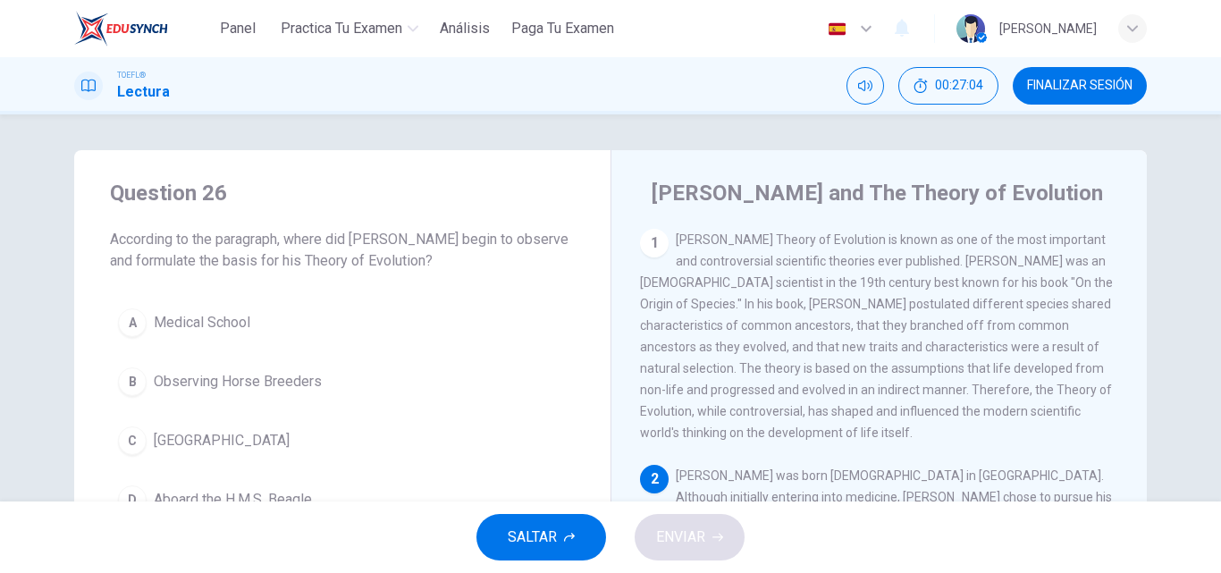
click at [778, 443] on div "1 Charles Darwin's Theory of Evolution is known as one of the most important an…" at bounding box center [879, 336] width 479 height 215
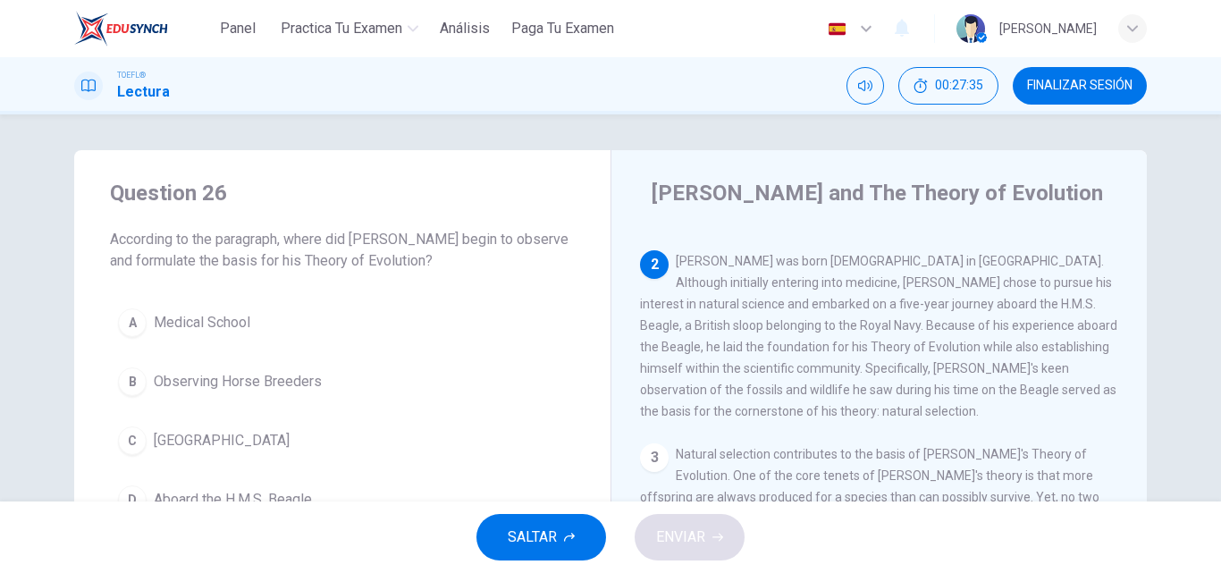
scroll to position [36, 0]
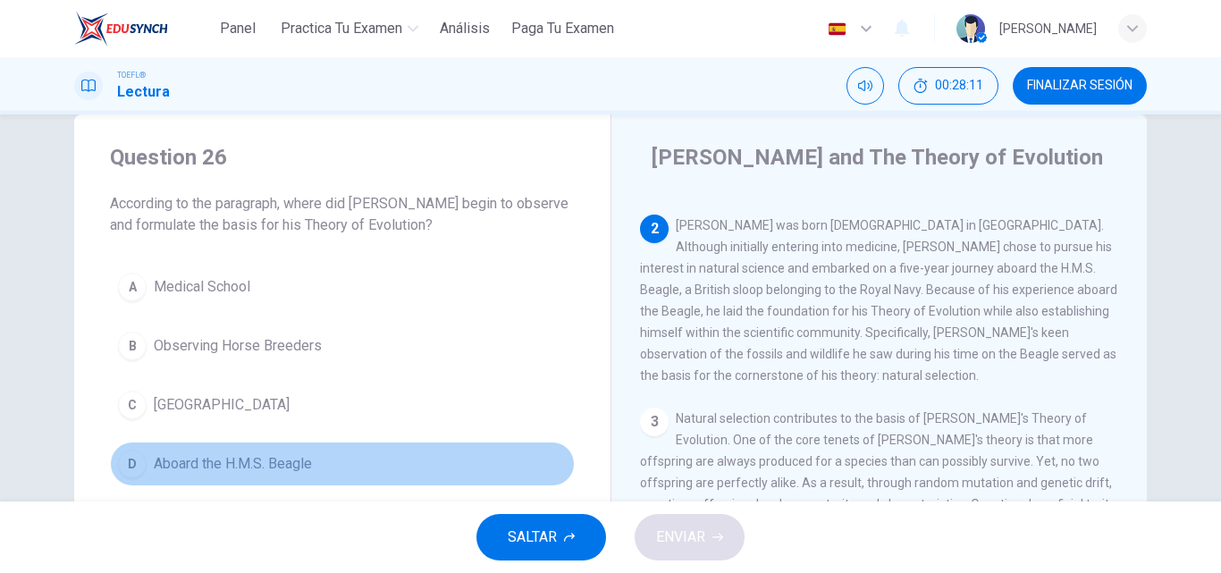
drag, startPoint x: 270, startPoint y: 467, endPoint x: 203, endPoint y: 430, distance: 76.8
click at [203, 430] on div "A Medical School B Observing Horse Breeders C England D Aboard the H.M.S. Beagle" at bounding box center [342, 376] width 465 height 222
click at [269, 451] on button "D Aboard the H.M.S. Beagle" at bounding box center [342, 464] width 465 height 45
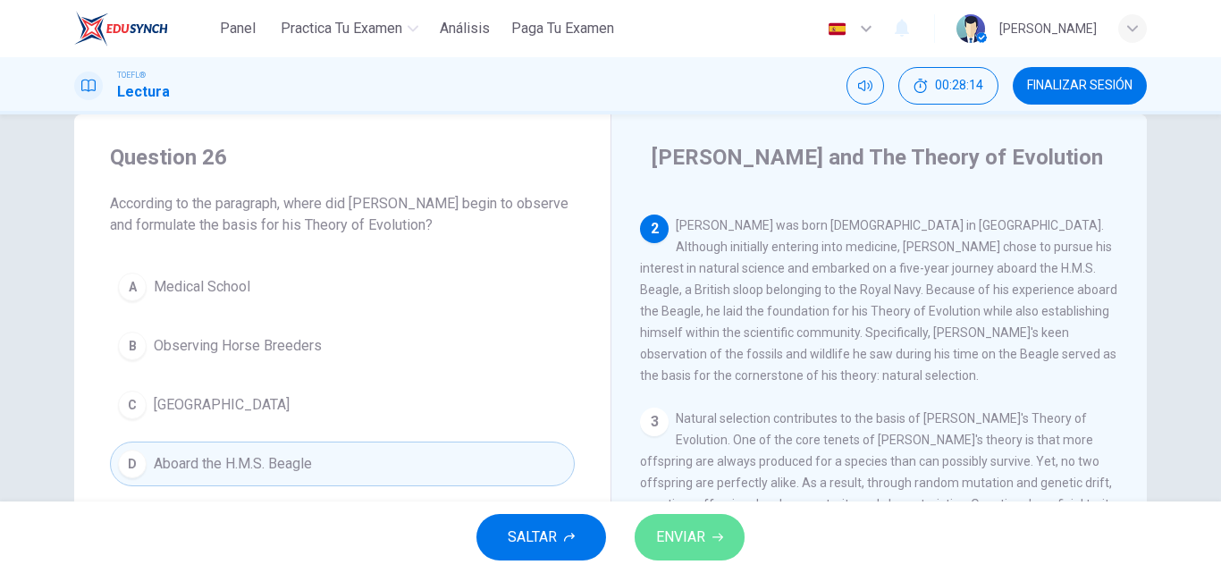
click at [661, 518] on button "ENVIAR" at bounding box center [690, 537] width 110 height 46
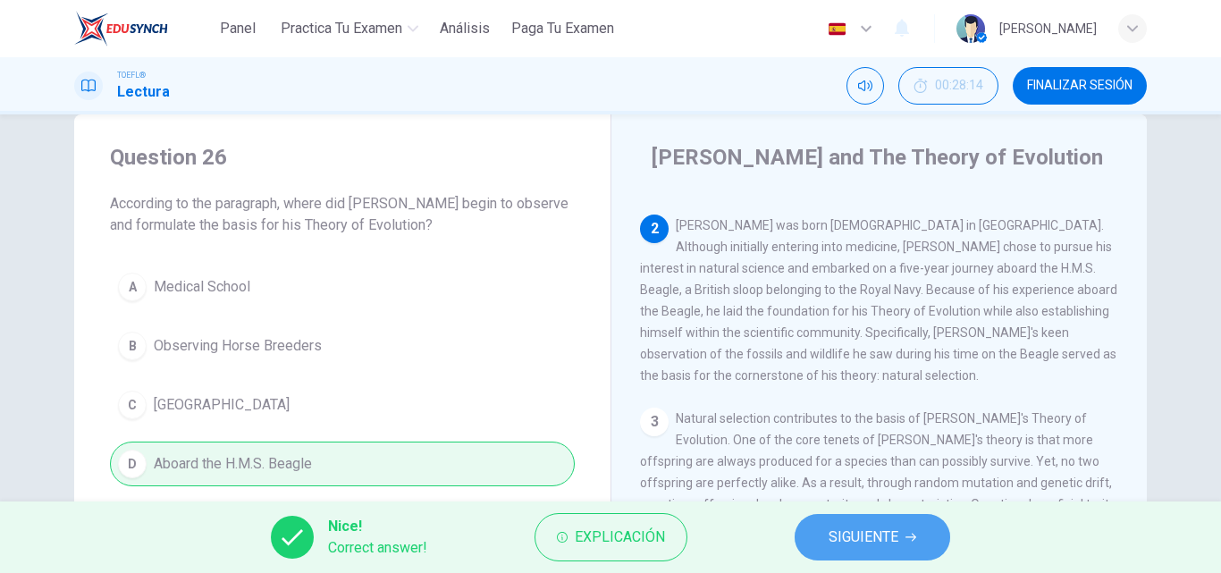
click at [838, 547] on span "SIGUIENTE" at bounding box center [864, 537] width 70 height 25
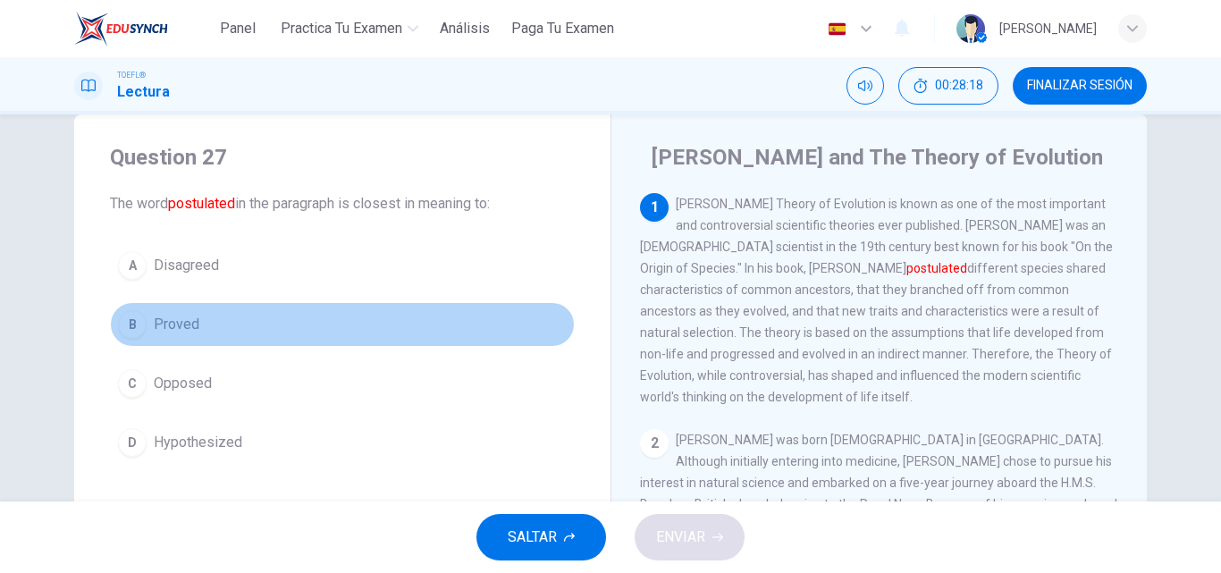
click at [178, 319] on span "Proved" at bounding box center [177, 324] width 46 height 21
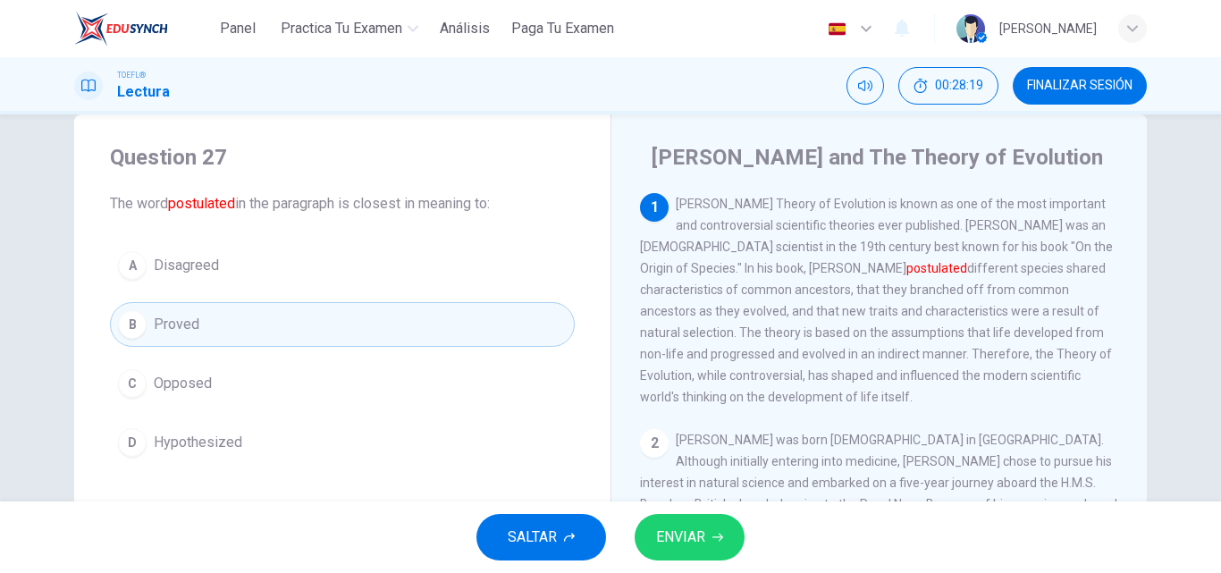
click at [704, 543] on span "ENVIAR" at bounding box center [680, 537] width 49 height 25
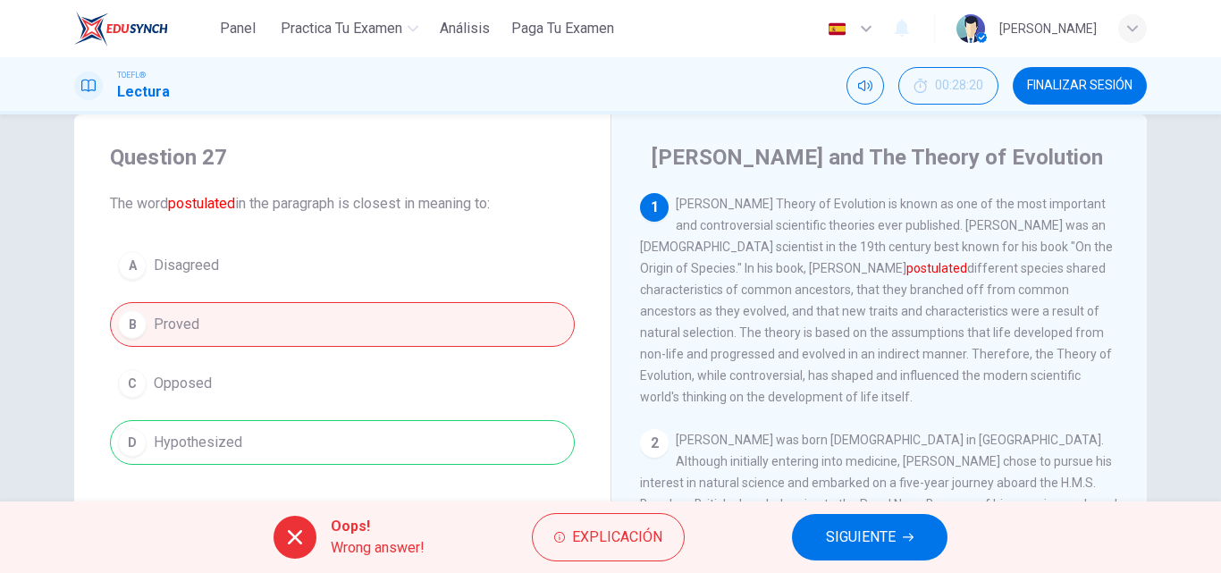
click at [851, 517] on button "SIGUIENTE" at bounding box center [870, 537] width 156 height 46
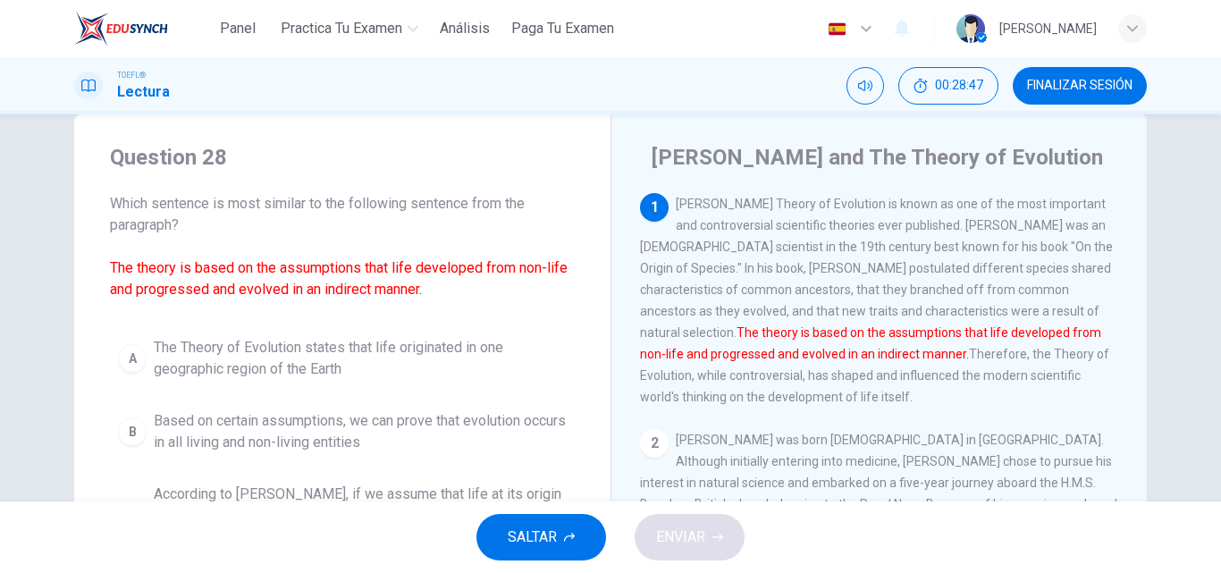
click at [497, 383] on button "A The Theory of Evolution states that life originated in one geographic region …" at bounding box center [342, 358] width 465 height 59
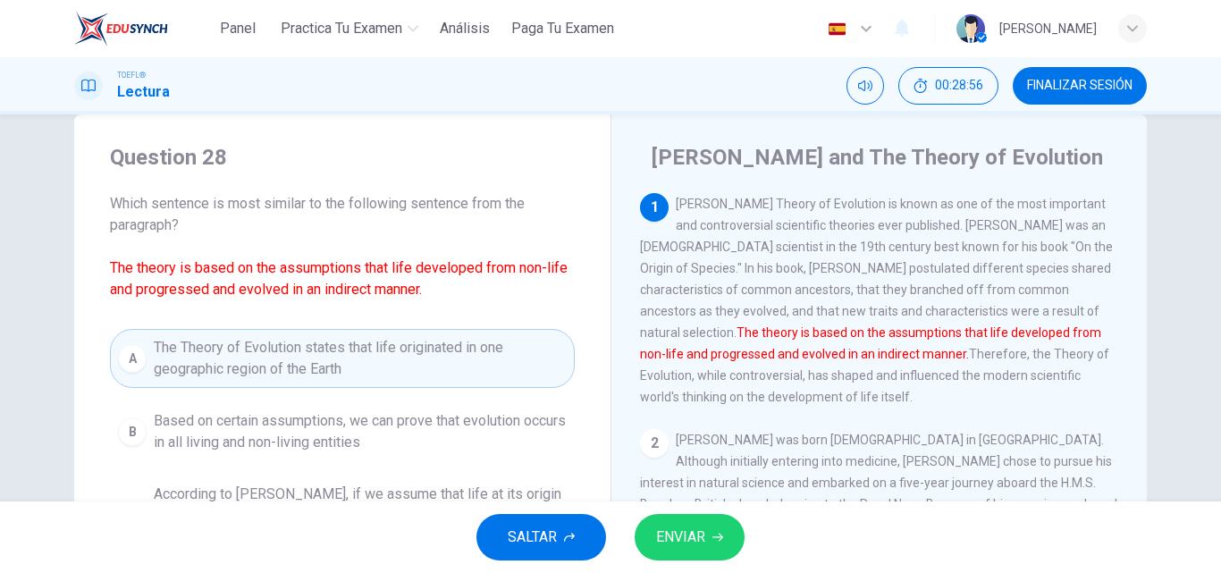
click at [585, 418] on div "Question 28 Which sentence is most similar to the following sentence from the p…" at bounding box center [342, 385] width 536 height 543
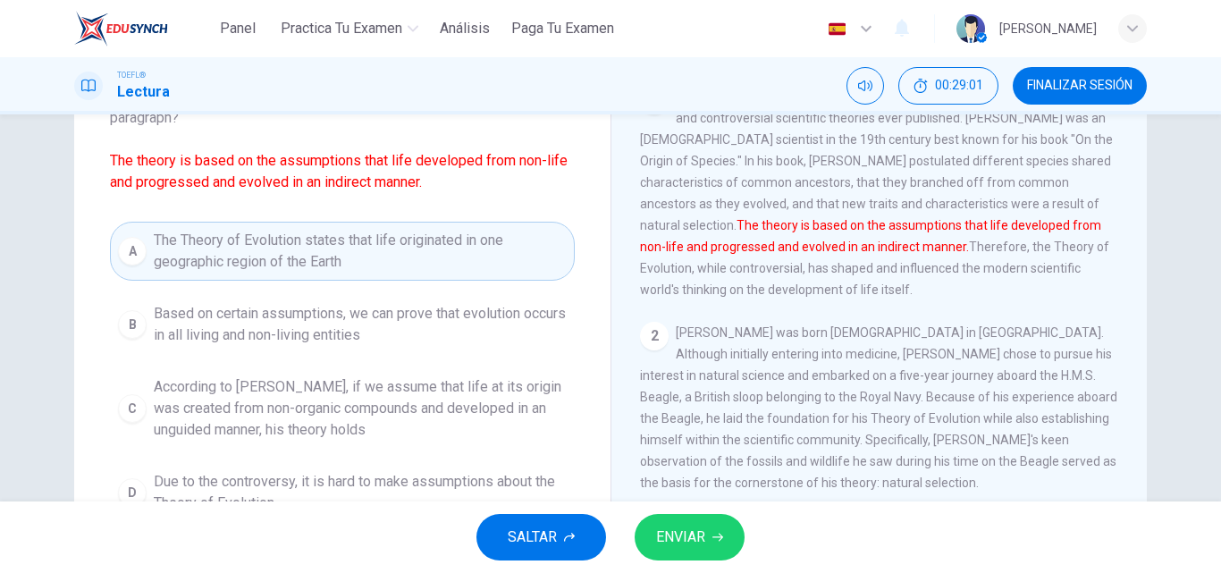
scroll to position [179, 0]
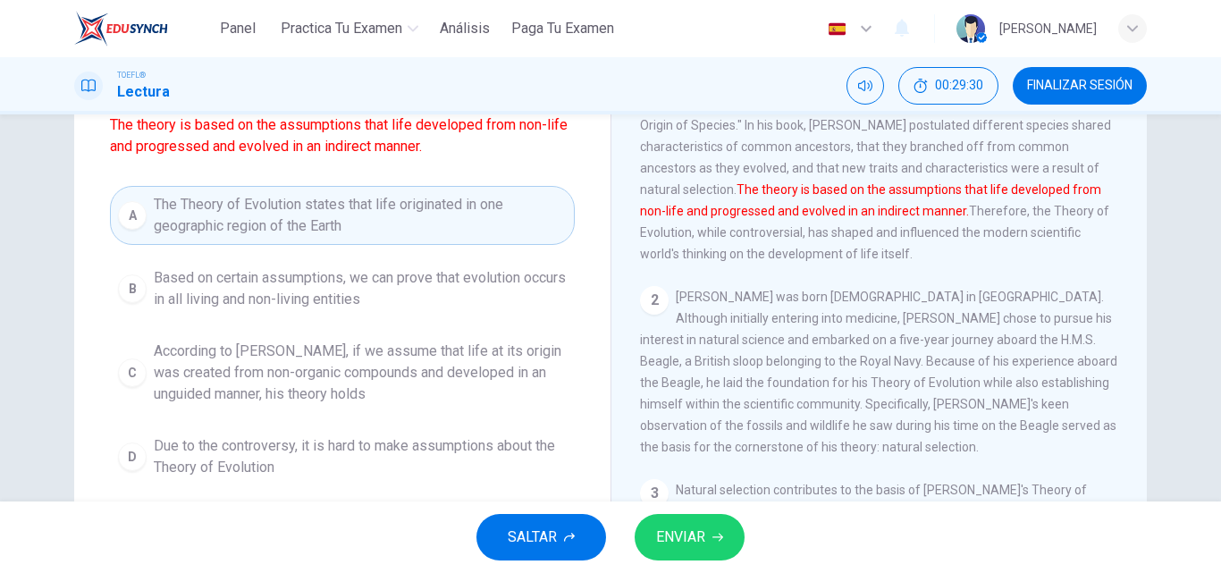
click at [497, 450] on span "Due to the controversy, it is hard to make assumptions about the Theory of Evol…" at bounding box center [360, 456] width 413 height 43
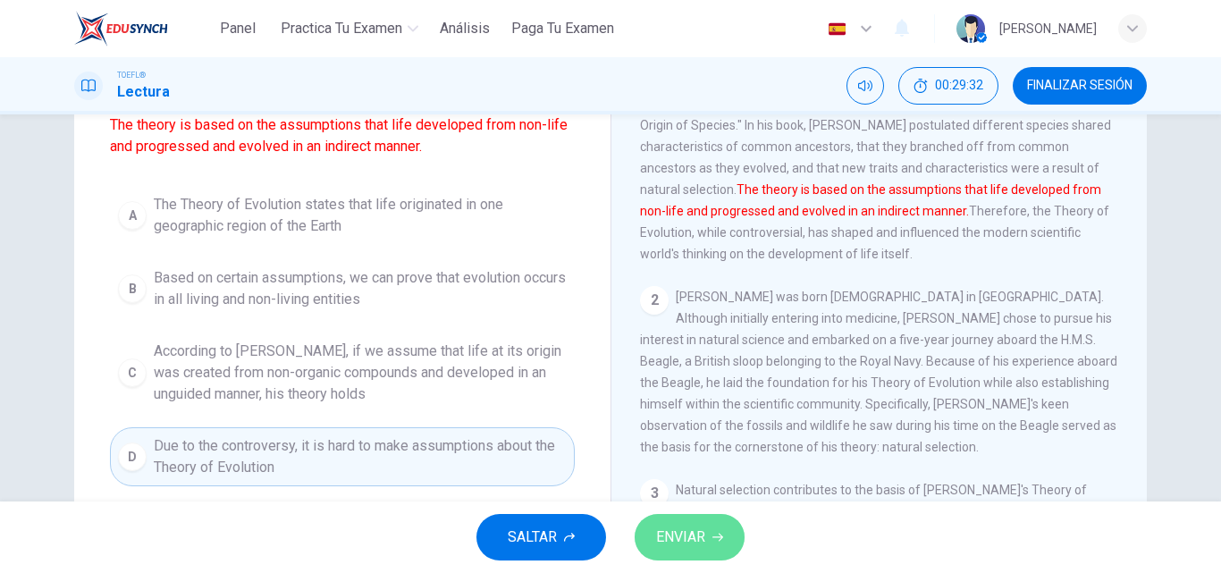
click at [683, 537] on span "ENVIAR" at bounding box center [680, 537] width 49 height 25
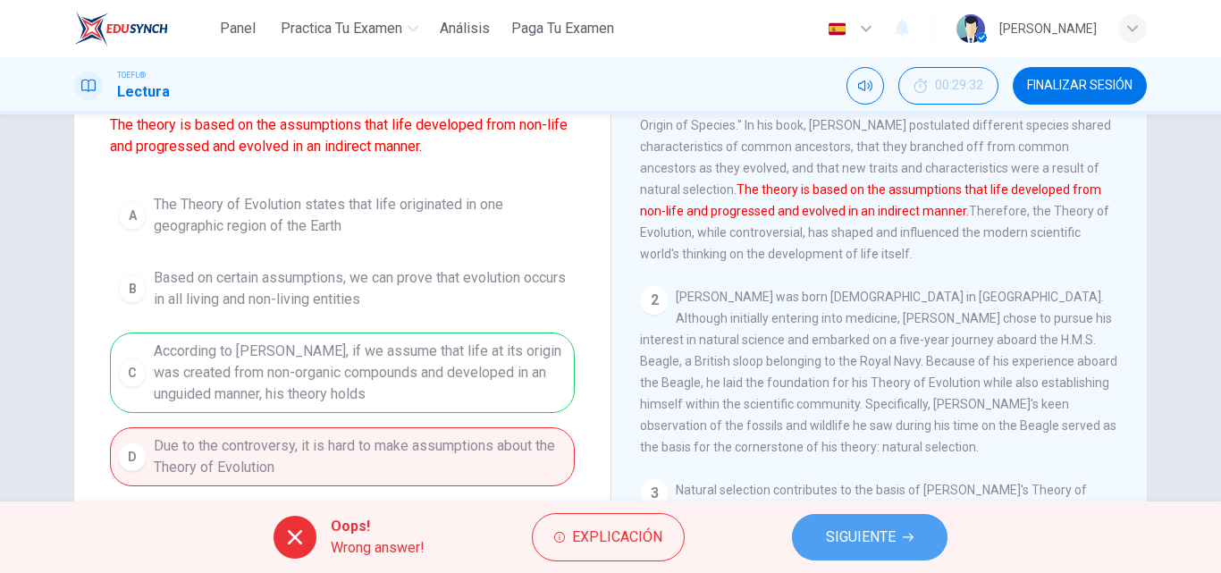
click at [863, 536] on span "SIGUIENTE" at bounding box center [861, 537] width 70 height 25
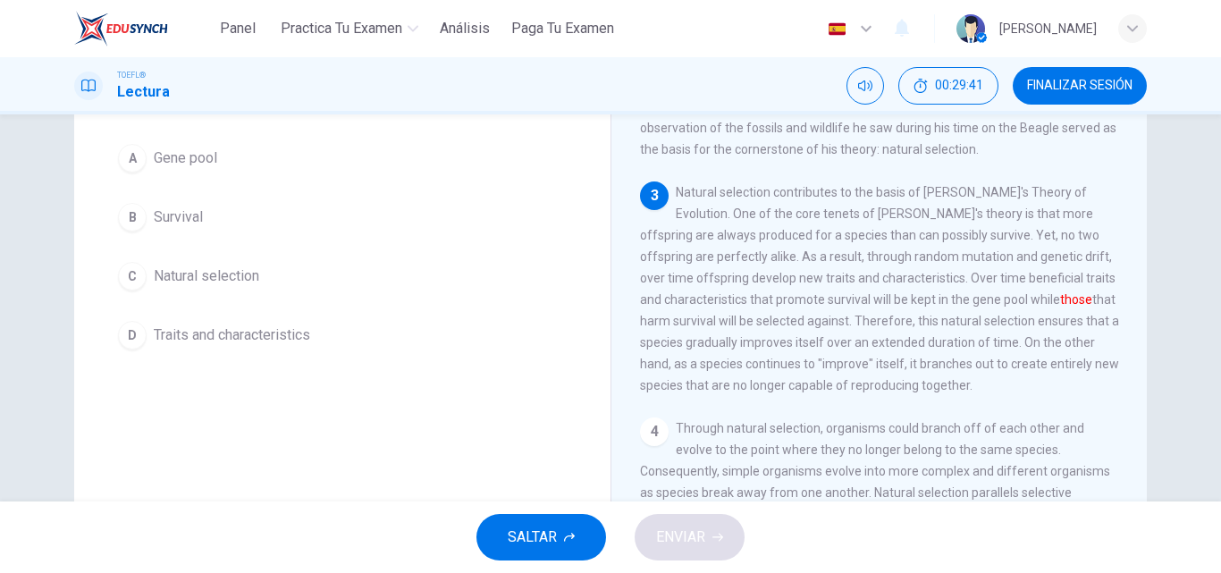
scroll to position [107, 0]
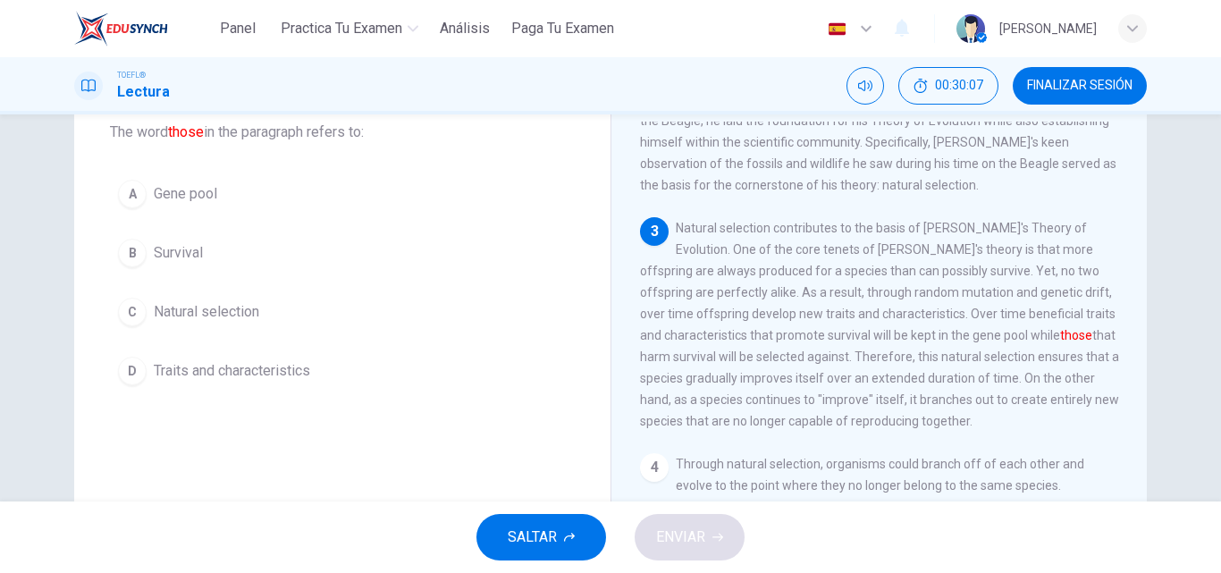
drag, startPoint x: 568, startPoint y: 521, endPoint x: 338, endPoint y: 366, distance: 277.4
click at [338, 366] on div "Panel Practica tu examen Análisis Paga Tu Examen Español es ​ emily penaloza TO…" at bounding box center [610, 286] width 1221 height 573
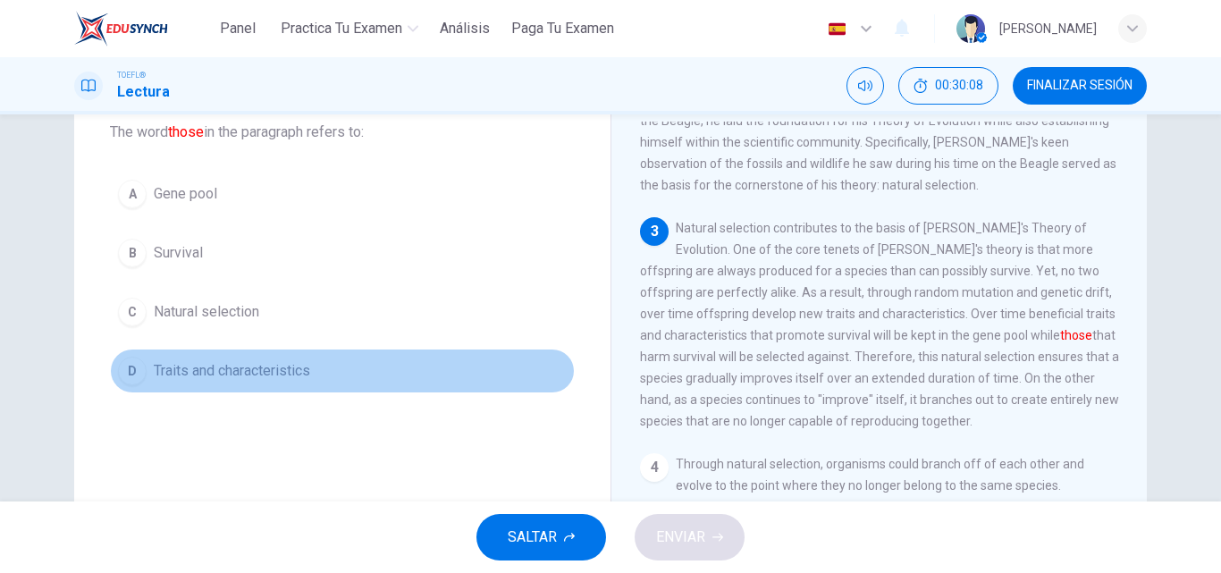
click at [338, 366] on button "D Traits and characteristics" at bounding box center [342, 371] width 465 height 45
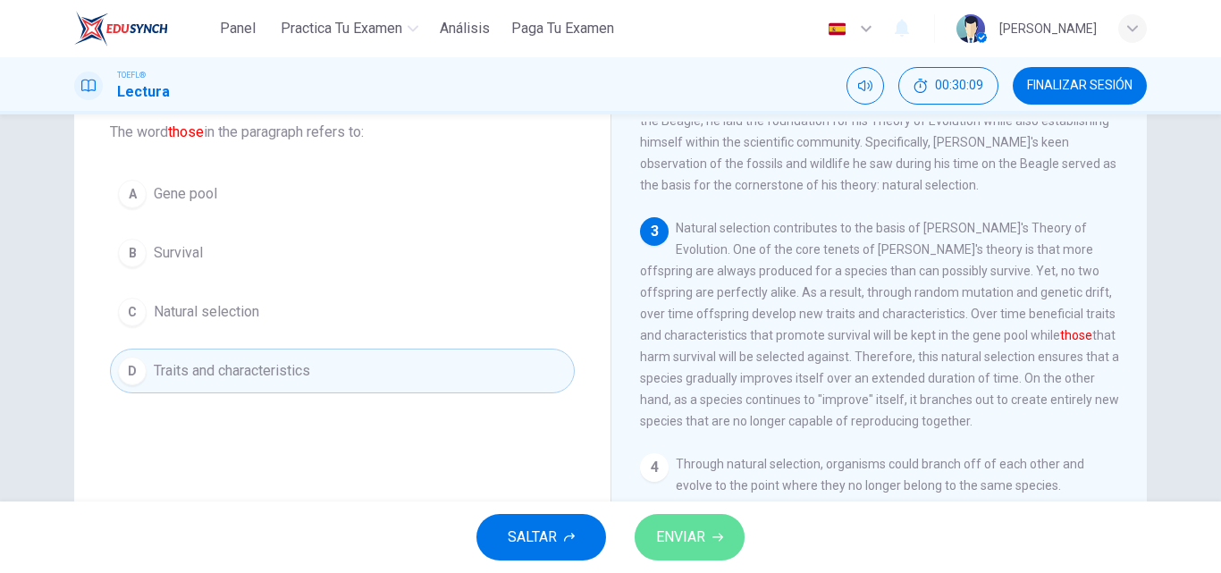
click at [692, 551] on button "ENVIAR" at bounding box center [690, 537] width 110 height 46
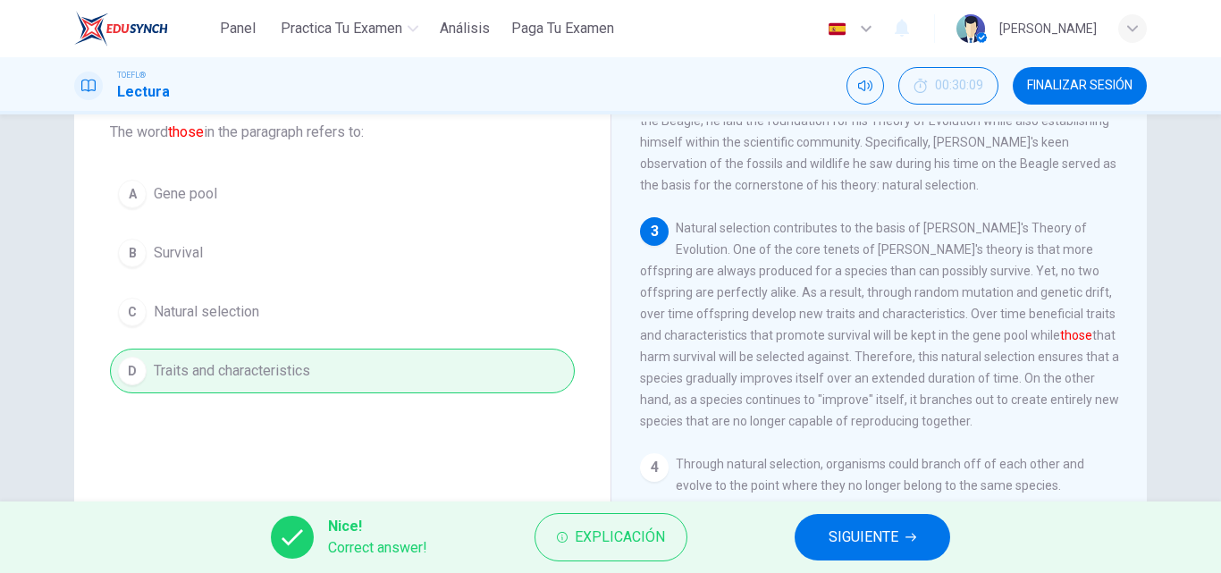
click at [847, 534] on span "SIGUIENTE" at bounding box center [864, 537] width 70 height 25
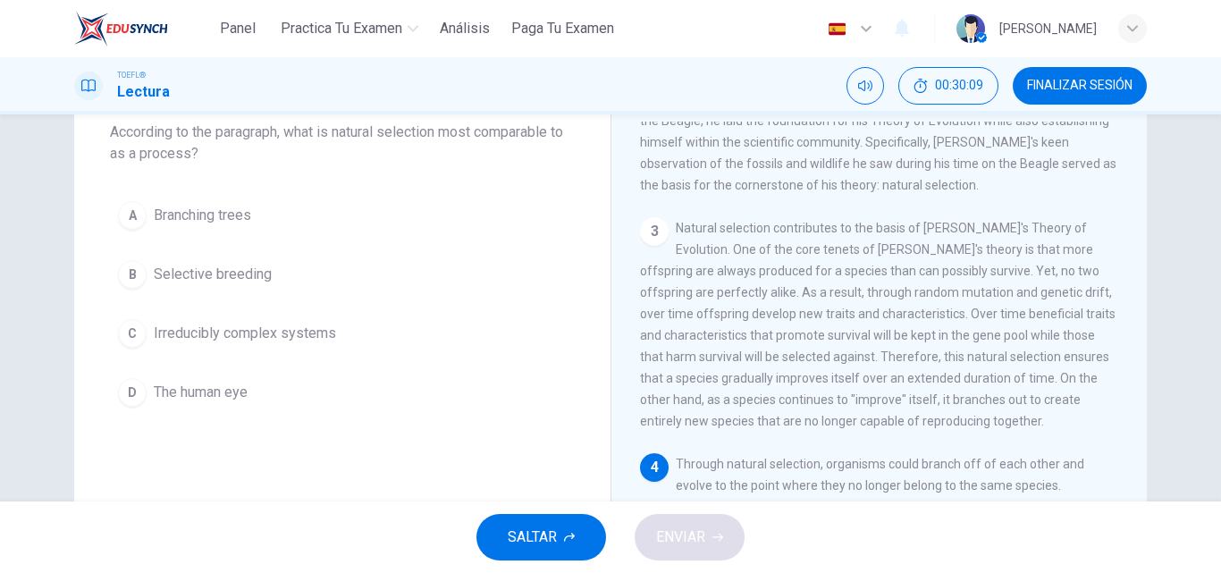
scroll to position [556, 0]
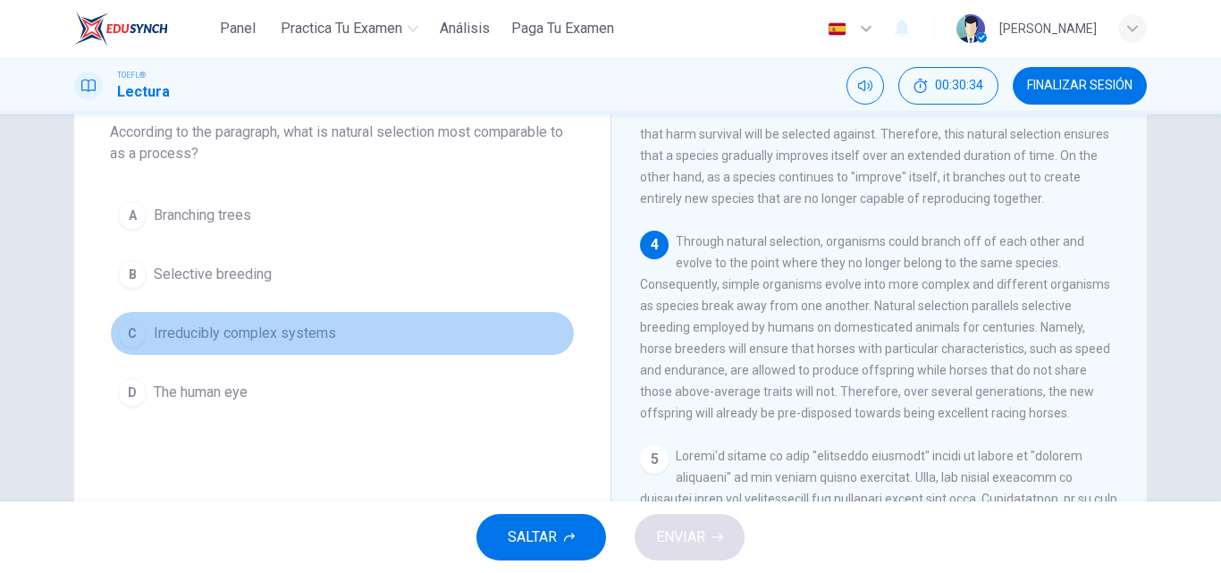
click at [309, 323] on span "Irreducibly complex systems" at bounding box center [245, 333] width 182 height 21
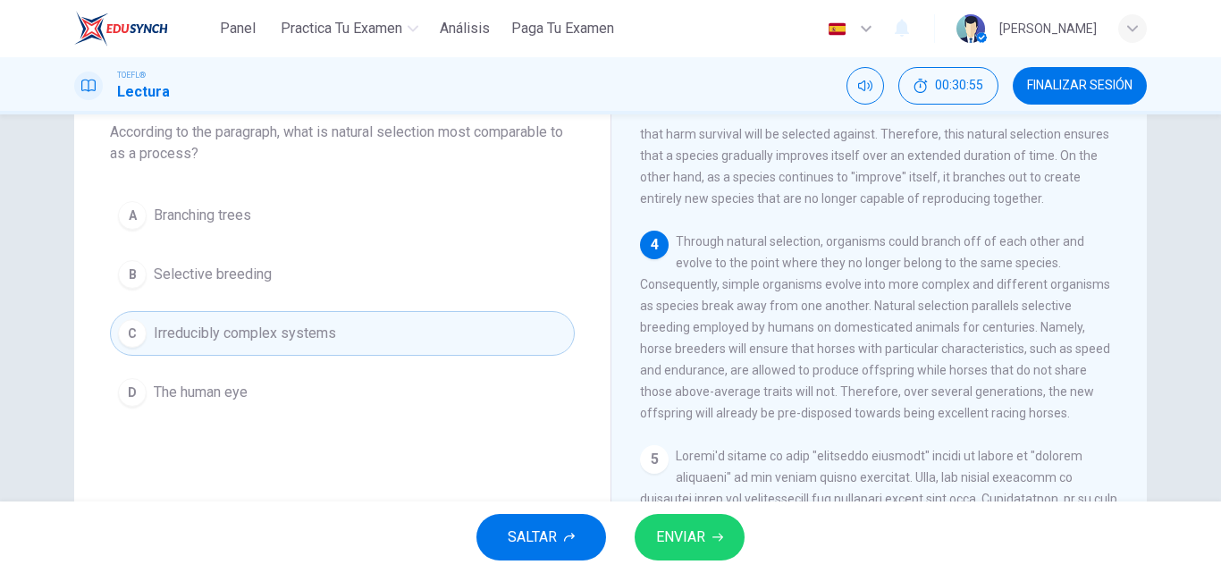
click at [416, 295] on button "B Selective breeding" at bounding box center [342, 274] width 465 height 45
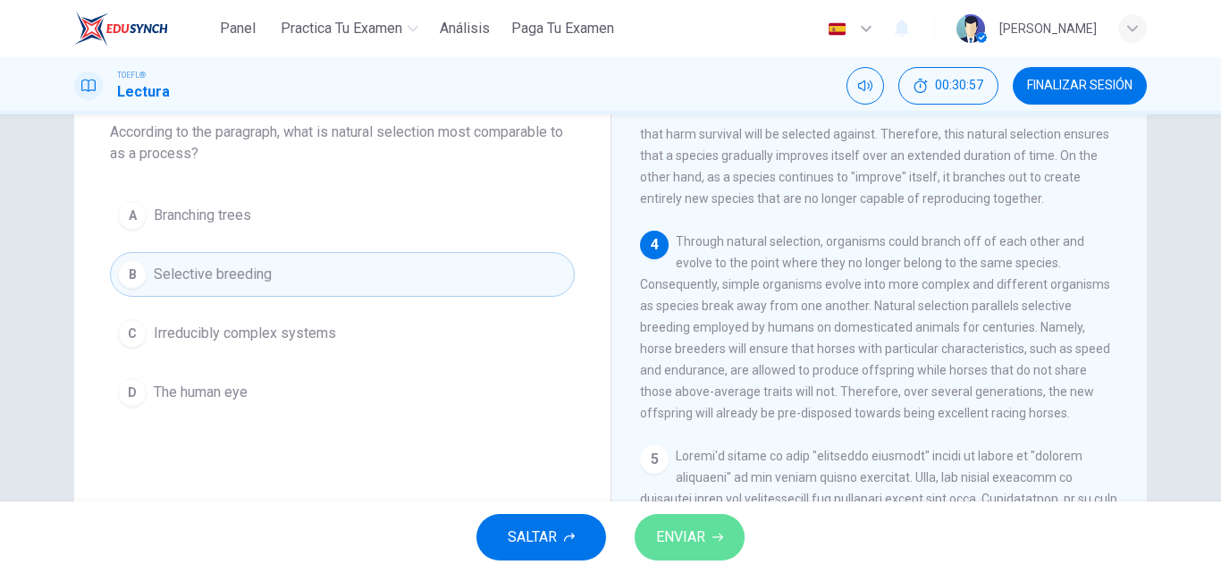
click at [678, 548] on span "ENVIAR" at bounding box center [680, 537] width 49 height 25
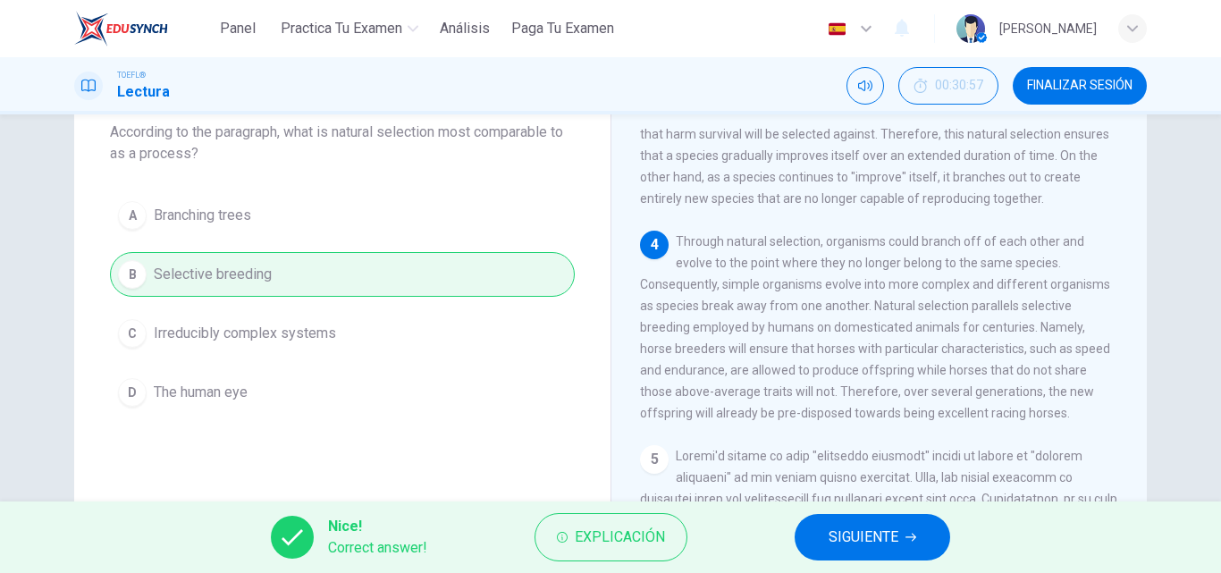
click at [837, 530] on span "SIGUIENTE" at bounding box center [864, 537] width 70 height 25
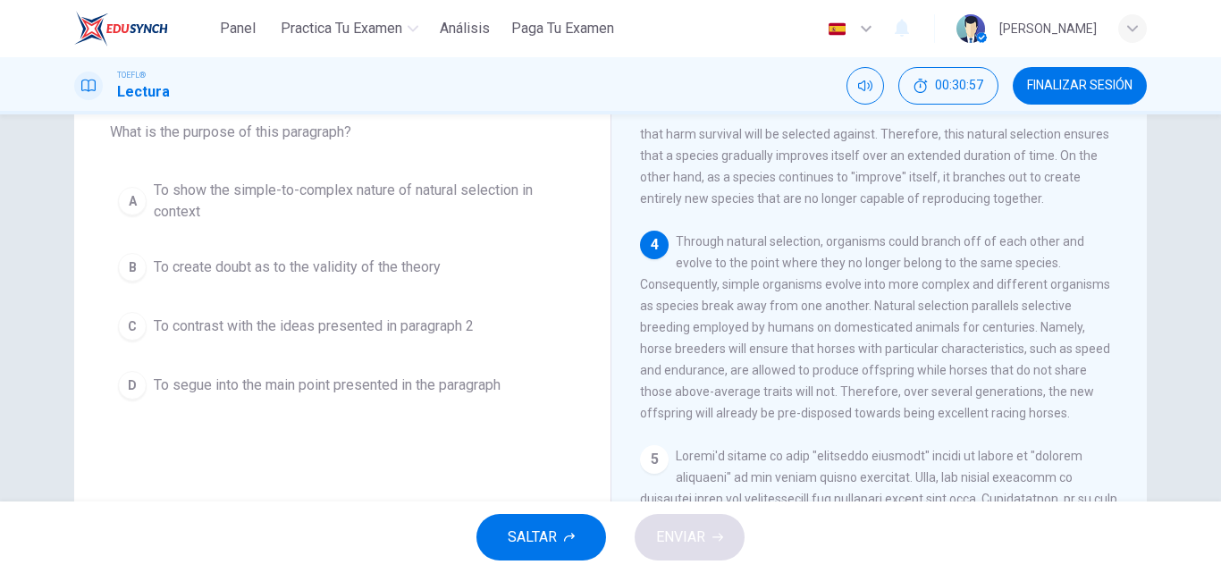
scroll to position [690, 0]
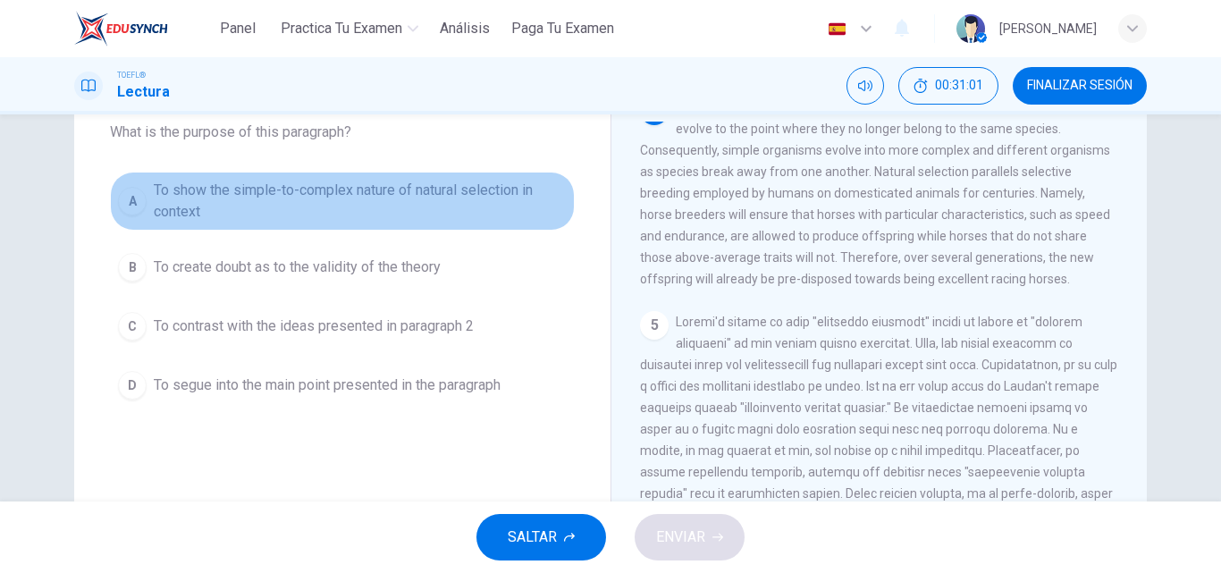
click at [465, 192] on span "To show the simple-to-complex nature of natural selection in context" at bounding box center [360, 201] width 413 height 43
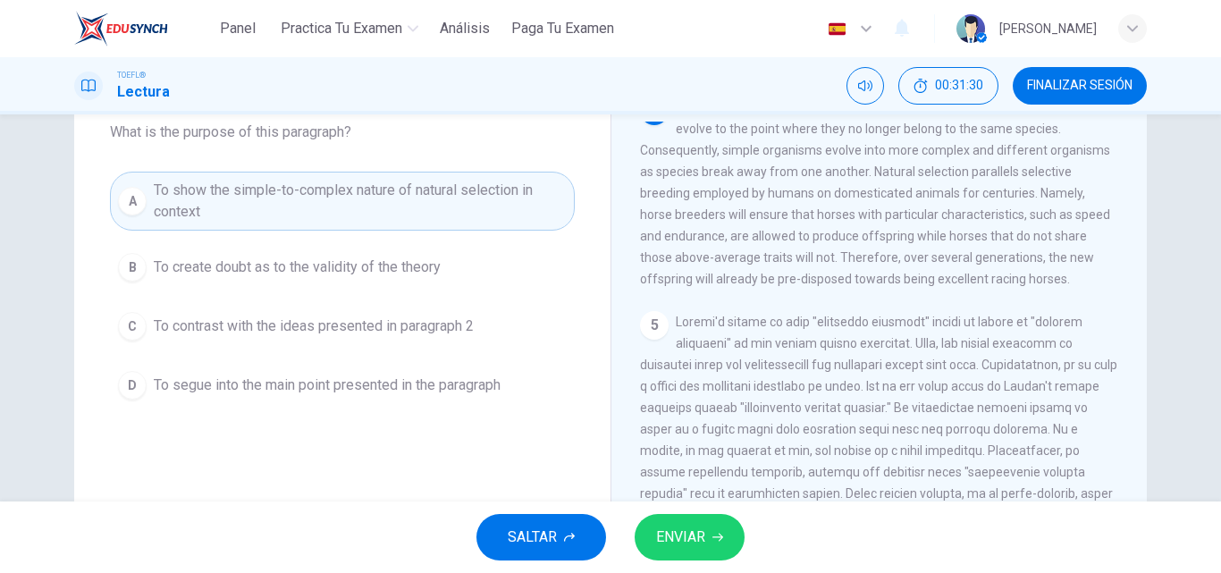
click at [711, 526] on button "ENVIAR" at bounding box center [690, 537] width 110 height 46
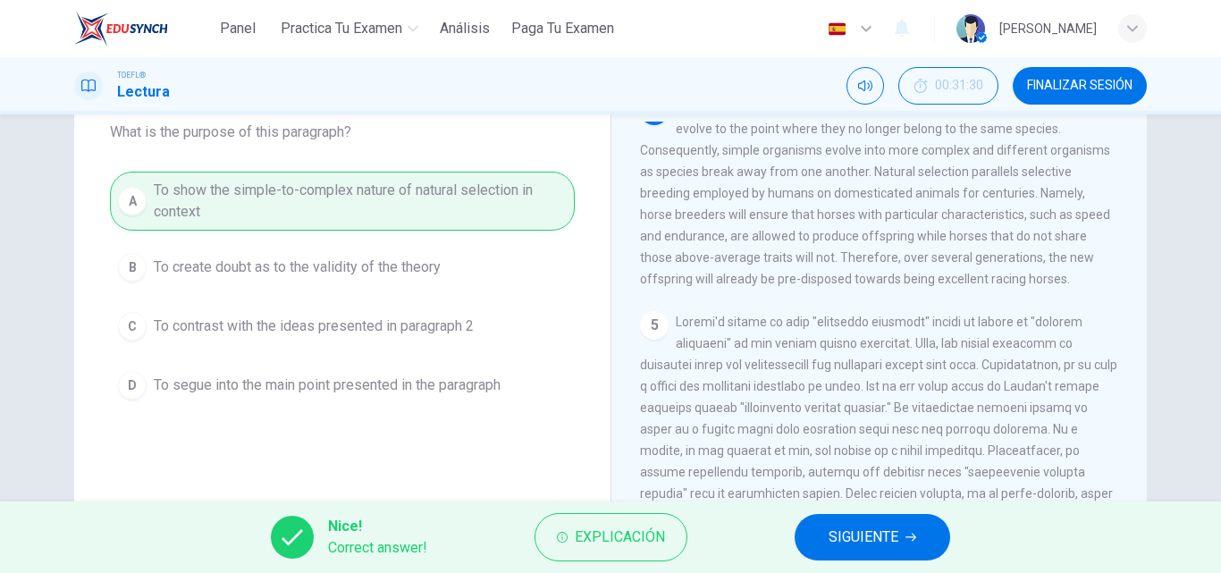
click at [826, 562] on div "Nice! Correct answer! Explicación SIGUIENTE" at bounding box center [610, 537] width 1221 height 72
click at [822, 561] on div "Nice! Correct answer! Explicación SIGUIENTE" at bounding box center [610, 537] width 1221 height 72
click at [822, 548] on button "SIGUIENTE" at bounding box center [873, 537] width 156 height 46
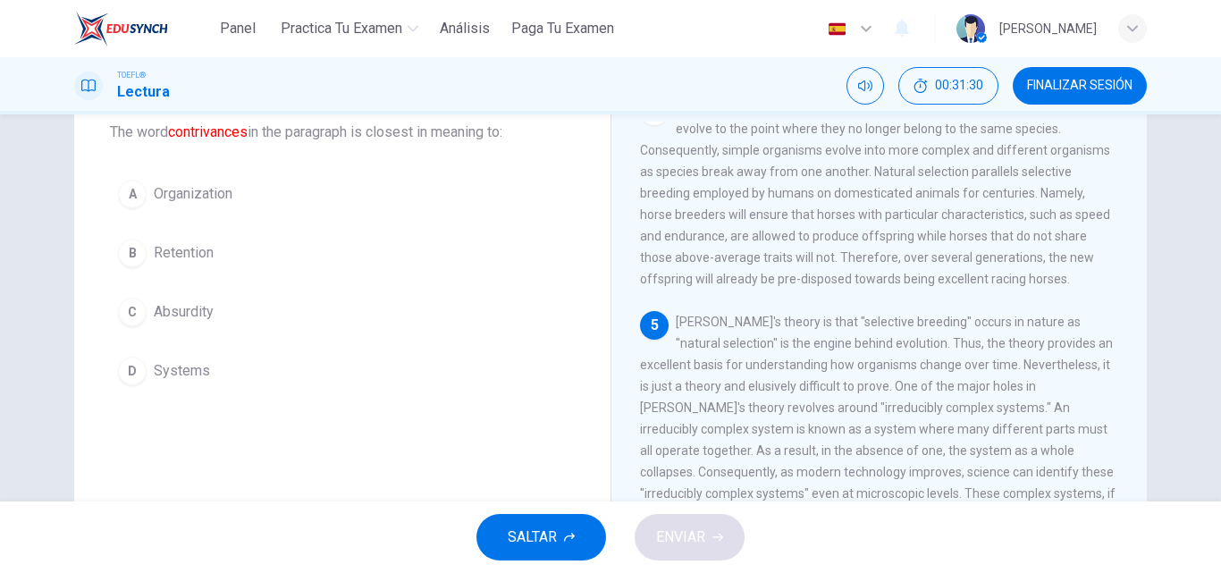
scroll to position [890, 0]
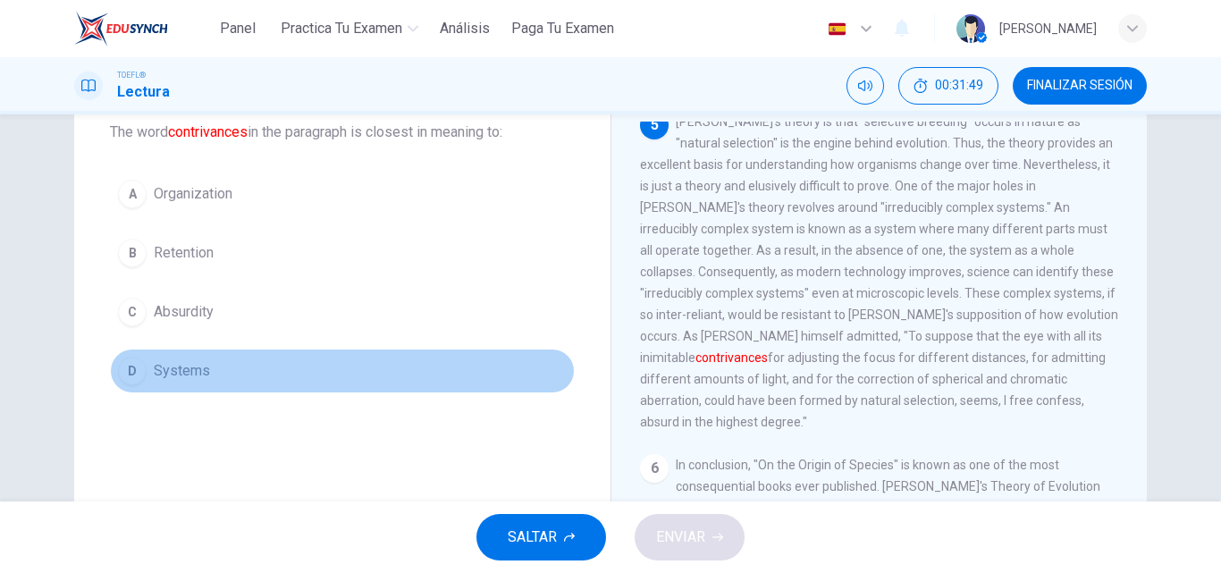
click at [131, 366] on div "D" at bounding box center [132, 371] width 29 height 29
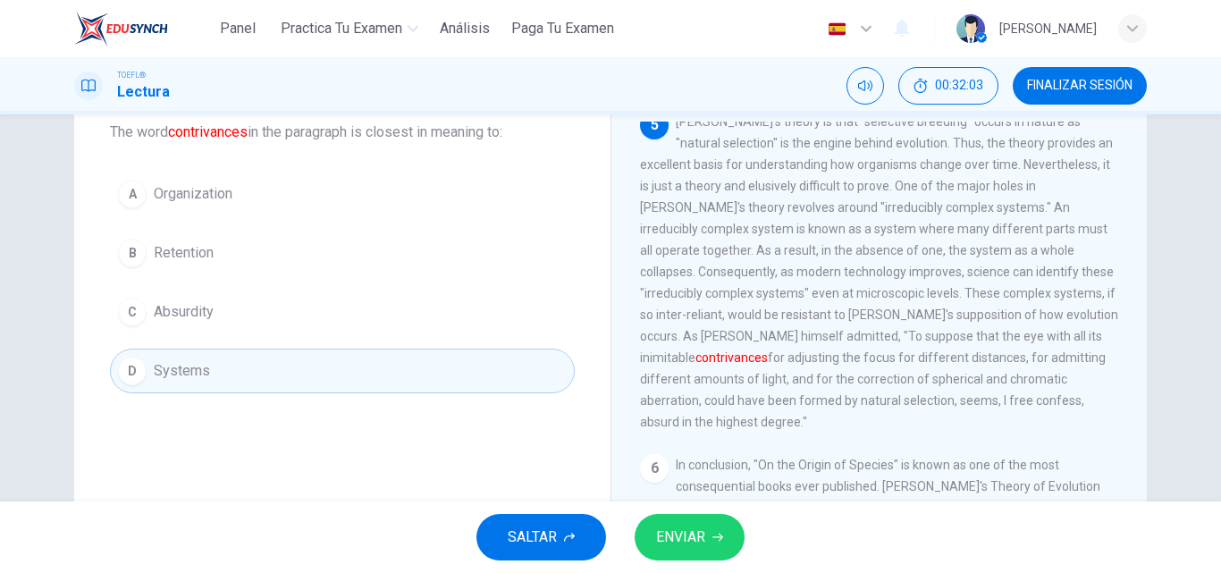
click at [688, 537] on span "ENVIAR" at bounding box center [680, 537] width 49 height 25
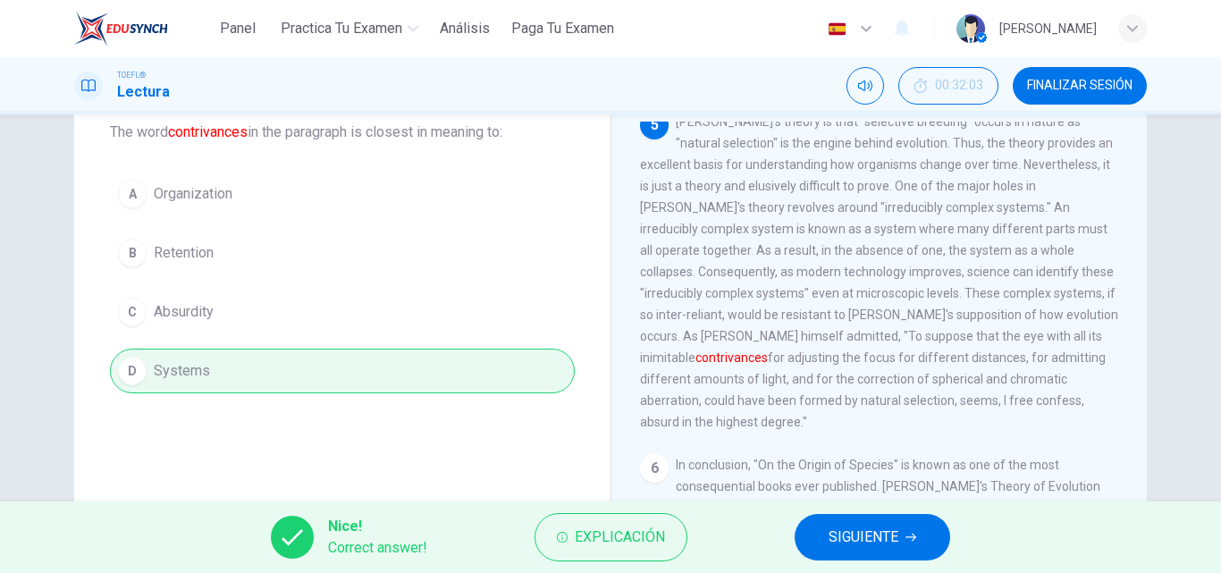
click at [873, 534] on span "SIGUIENTE" at bounding box center [864, 537] width 70 height 25
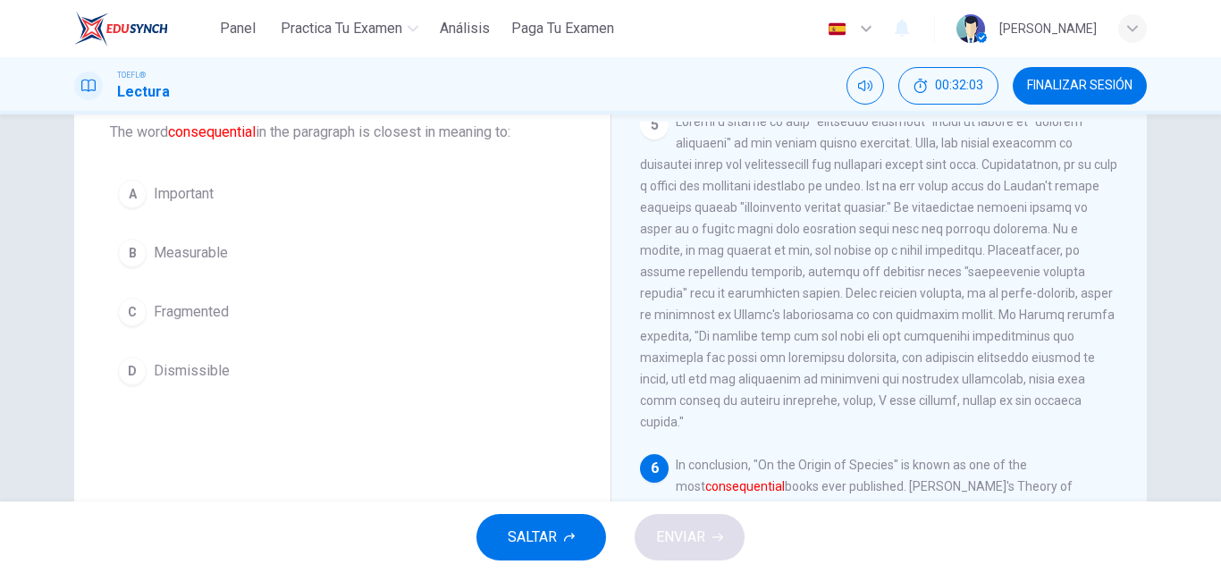
scroll to position [933, 0]
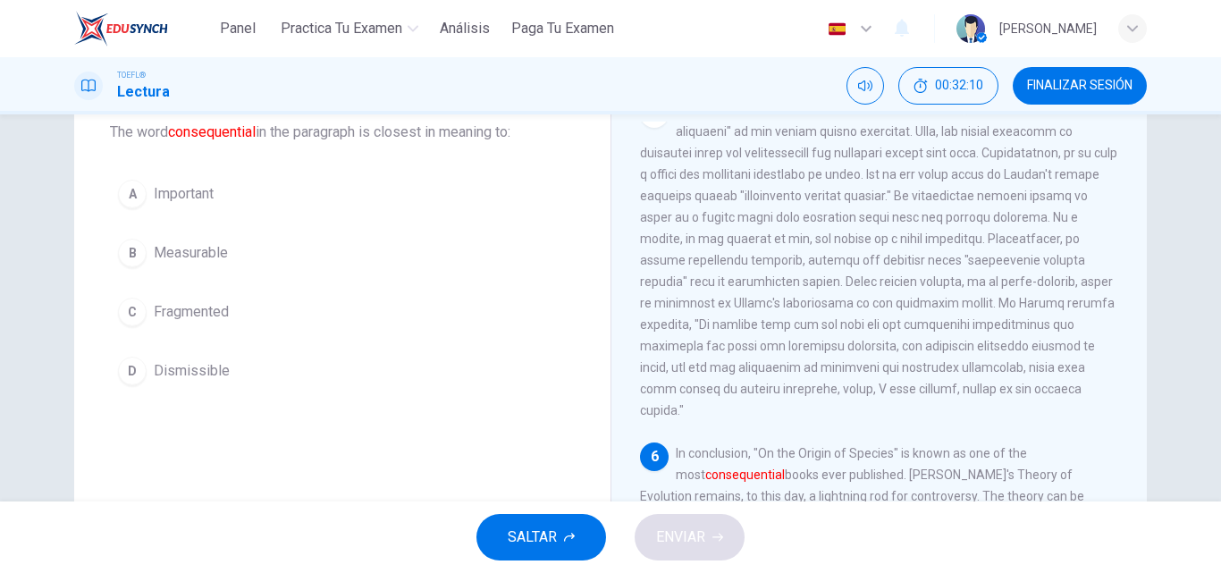
click at [195, 190] on span "Important" at bounding box center [184, 193] width 60 height 21
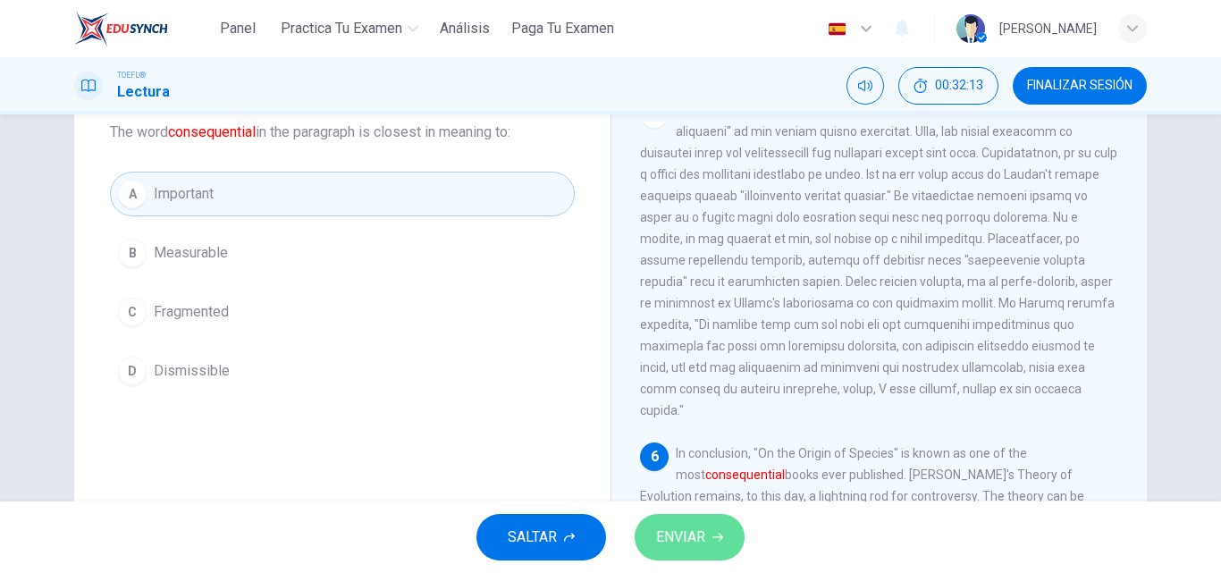
click at [709, 542] on button "ENVIAR" at bounding box center [690, 537] width 110 height 46
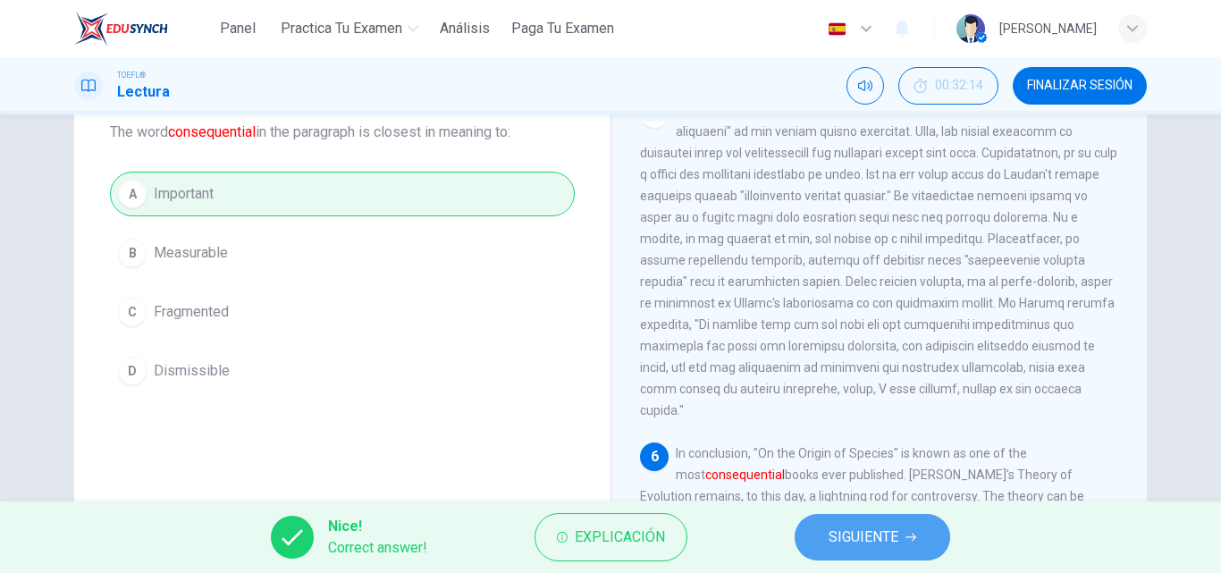
click at [837, 540] on span "SIGUIENTE" at bounding box center [864, 537] width 70 height 25
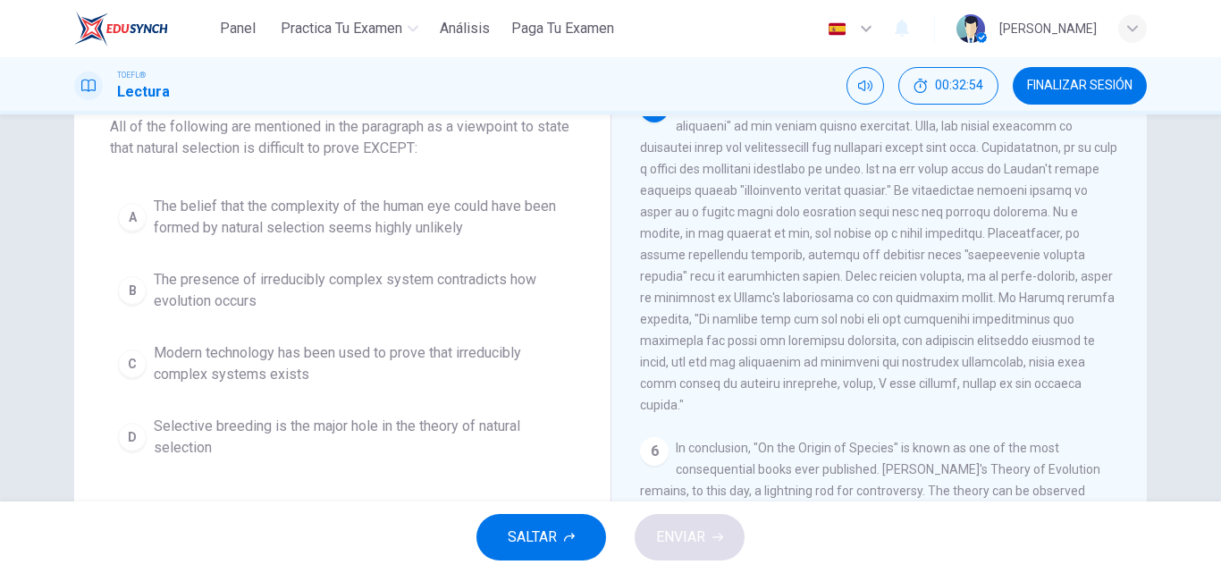
scroll to position [77, 0]
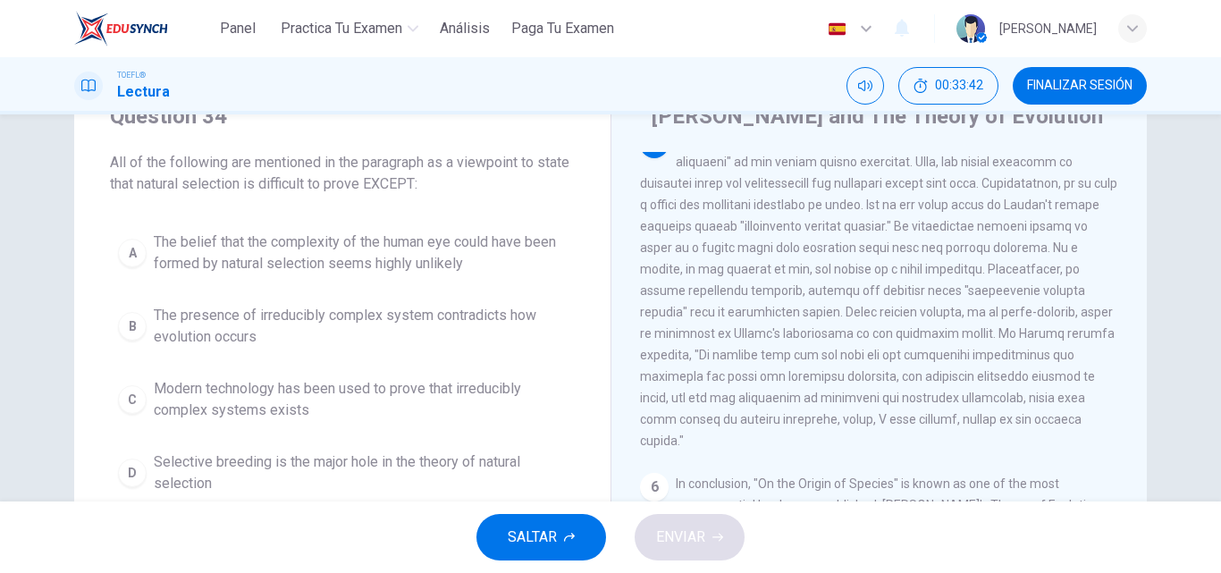
click at [295, 352] on button "B The presence of irreducibly complex system contradicts how evolution occurs" at bounding box center [342, 326] width 465 height 59
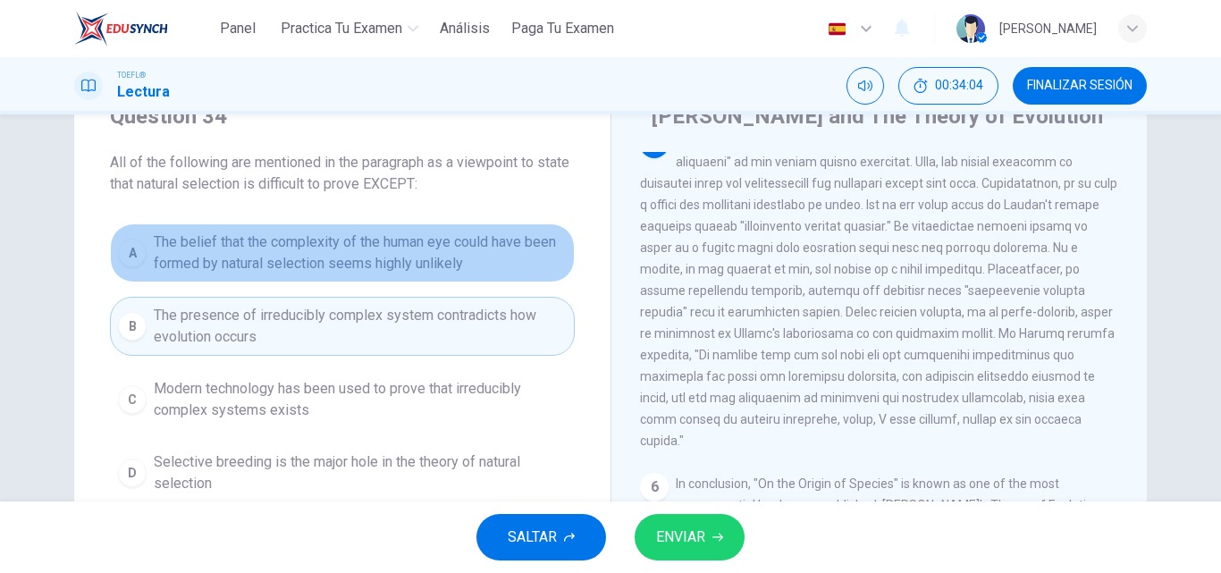
click at [422, 254] on span "The belief that the complexity of the human eye could have been formed by natur…" at bounding box center [360, 252] width 413 height 43
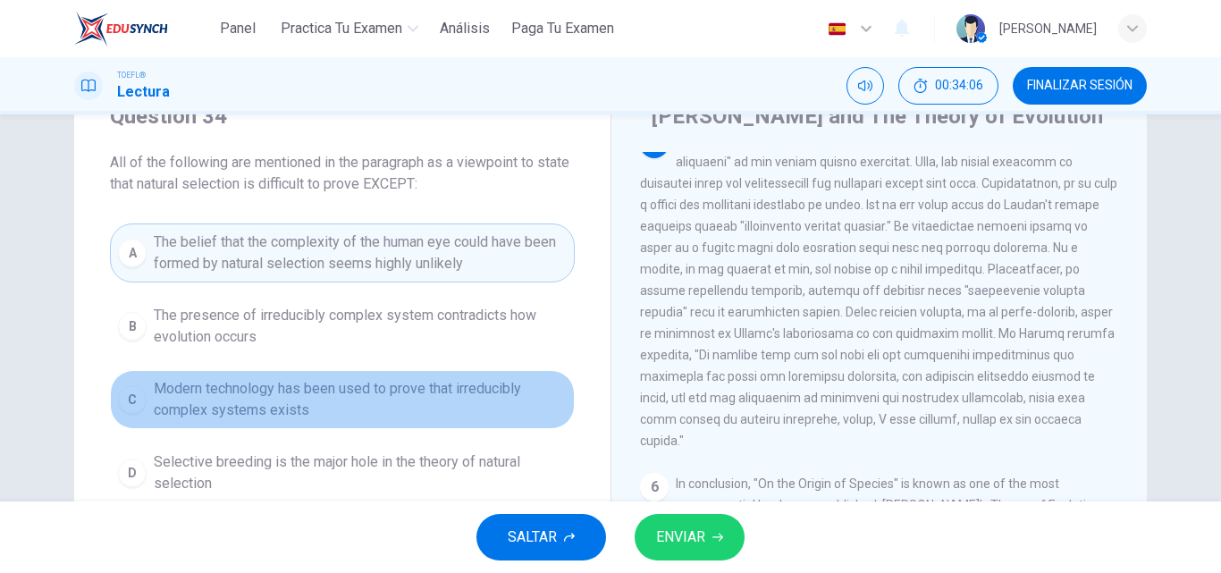
click at [467, 410] on span "Modern technology has been used to prove that irreducibly complex systems exists" at bounding box center [360, 399] width 413 height 43
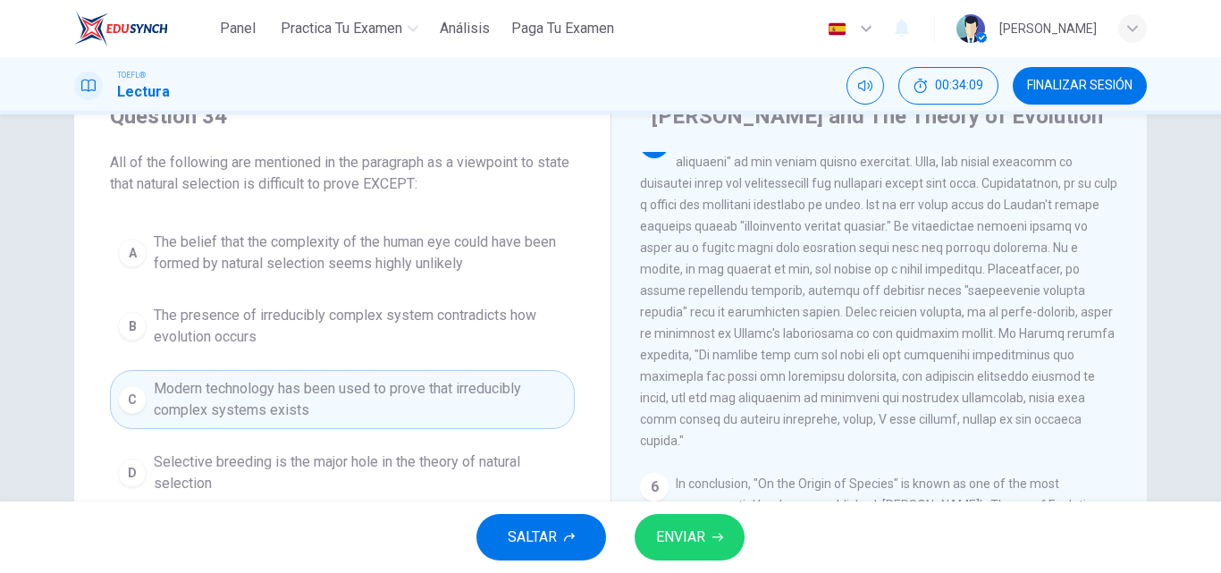
click at [698, 556] on button "ENVIAR" at bounding box center [690, 537] width 110 height 46
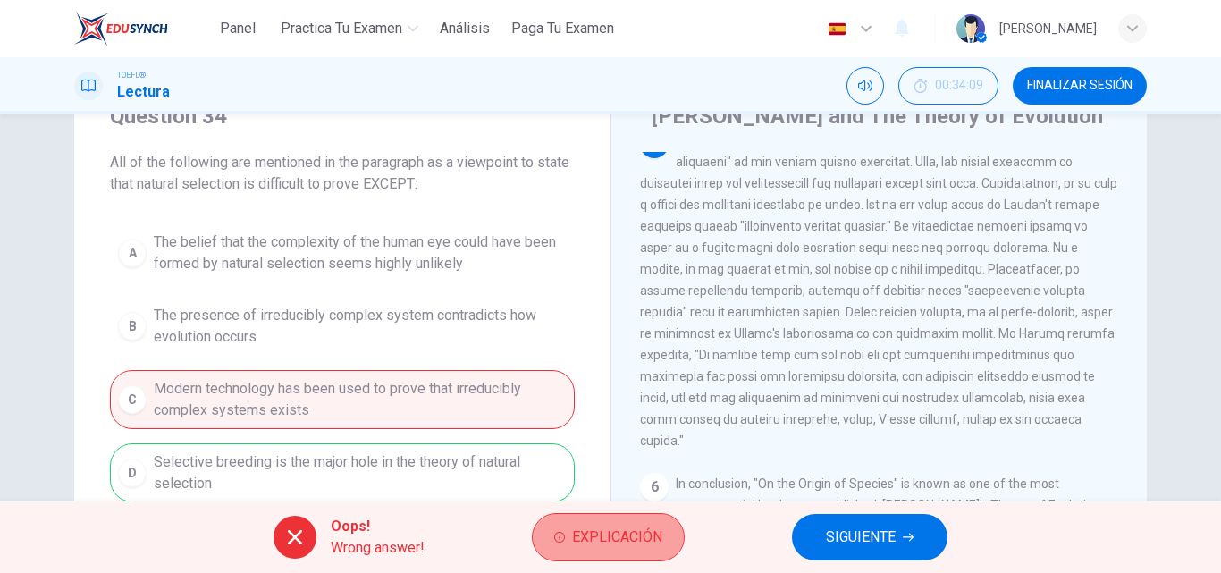
click at [628, 532] on span "Explicación" at bounding box center [617, 537] width 90 height 25
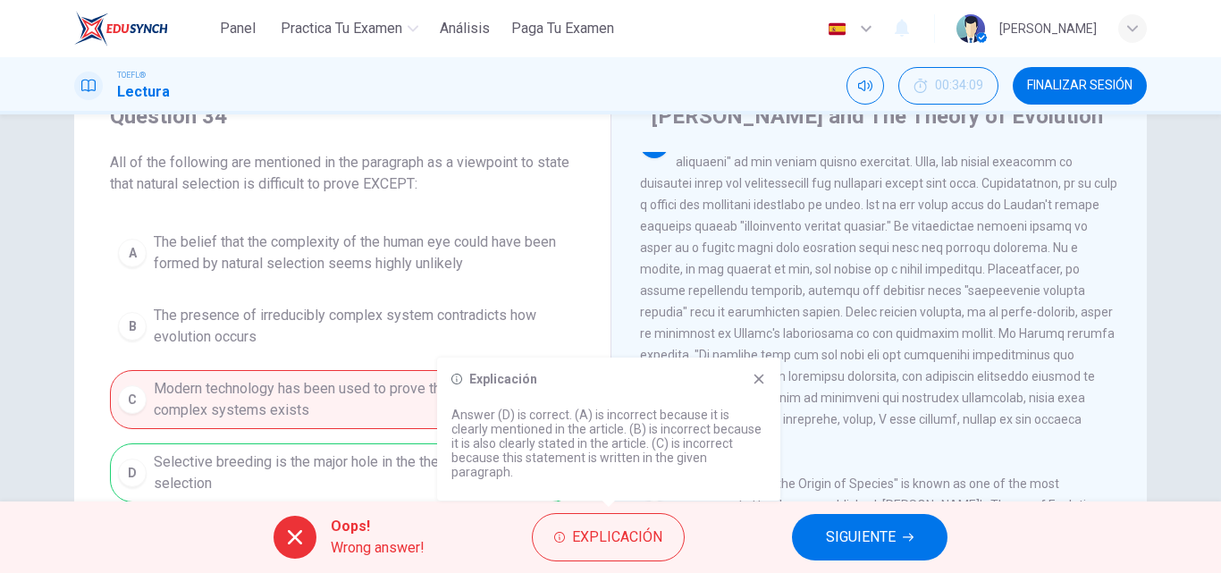
click at [770, 399] on div "Explicación Answer (D) is correct. (A) is incorrect because it is clearly menti…" at bounding box center [608, 429] width 343 height 143
click at [755, 384] on icon at bounding box center [759, 379] width 10 height 10
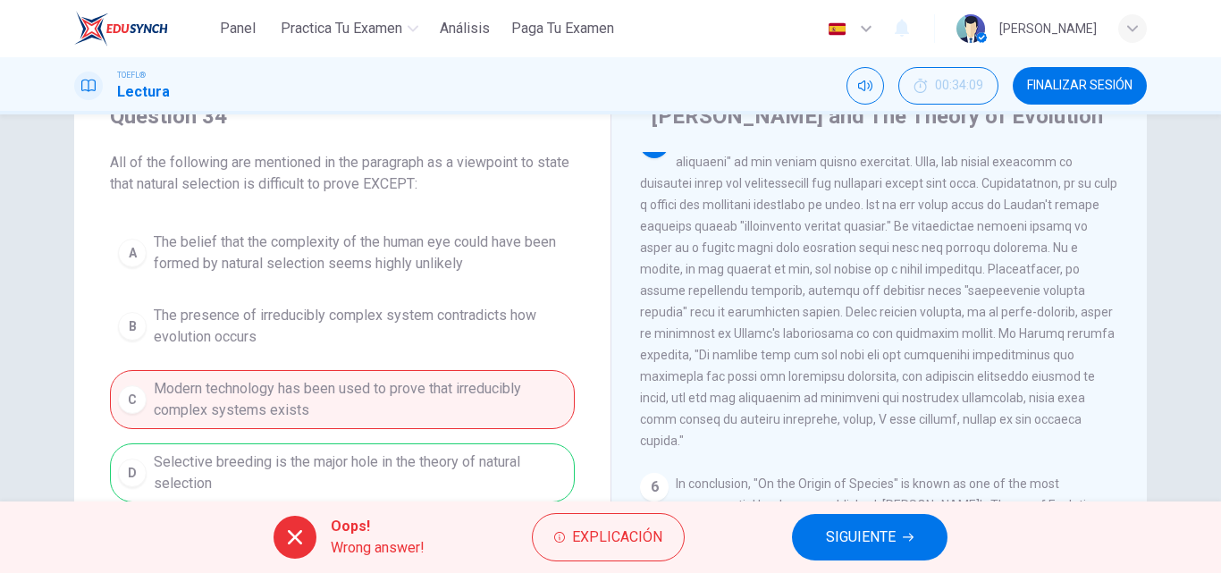
click at [870, 430] on span at bounding box center [878, 290] width 477 height 315
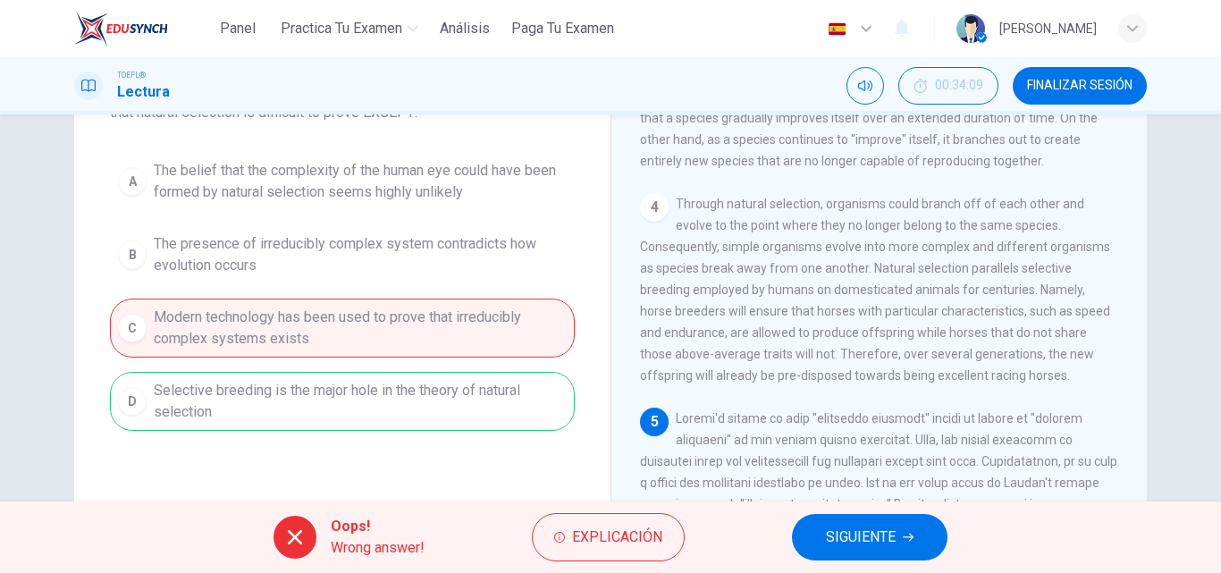
scroll to position [555, 0]
click at [860, 528] on span "SIGUIENTE" at bounding box center [861, 537] width 70 height 25
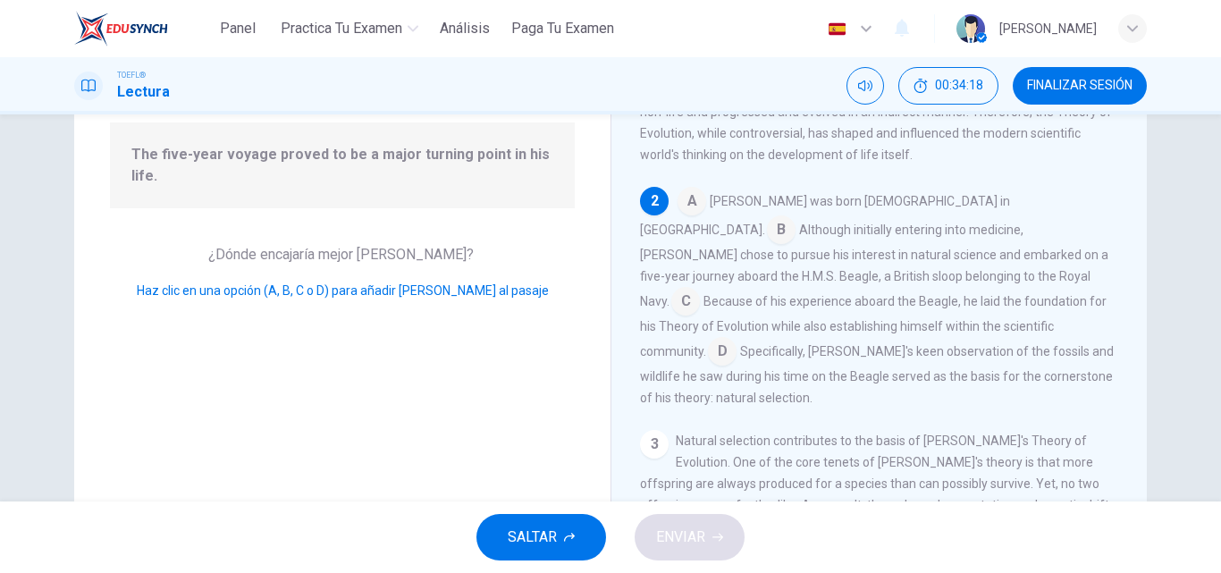
scroll to position [173, 0]
click at [736, 341] on input at bounding box center [722, 355] width 29 height 29
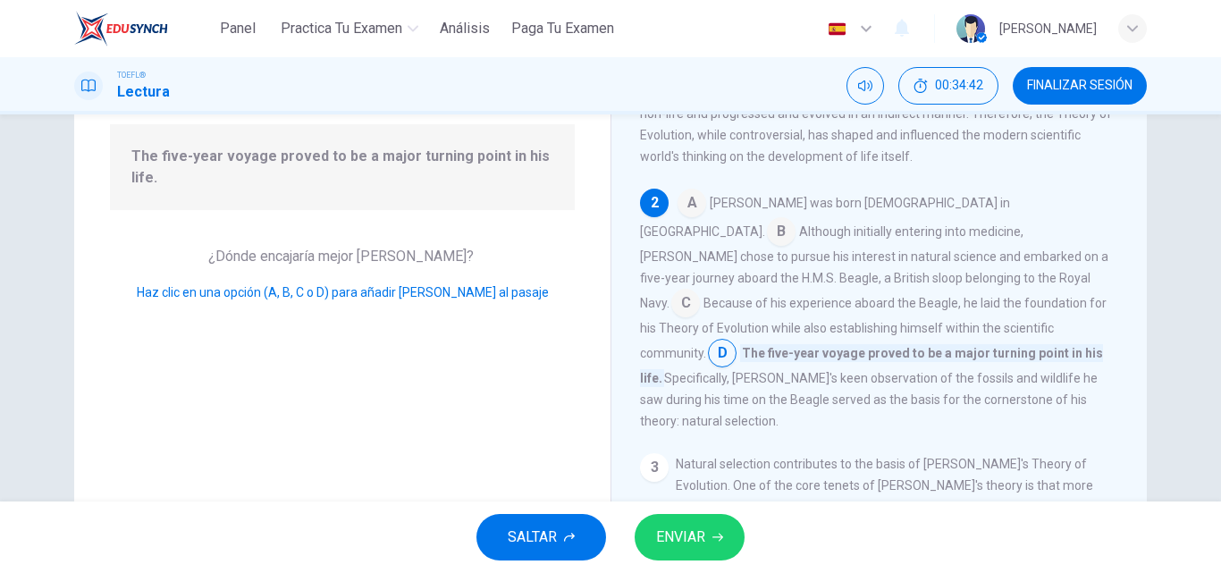
click at [717, 526] on button "ENVIAR" at bounding box center [690, 537] width 110 height 46
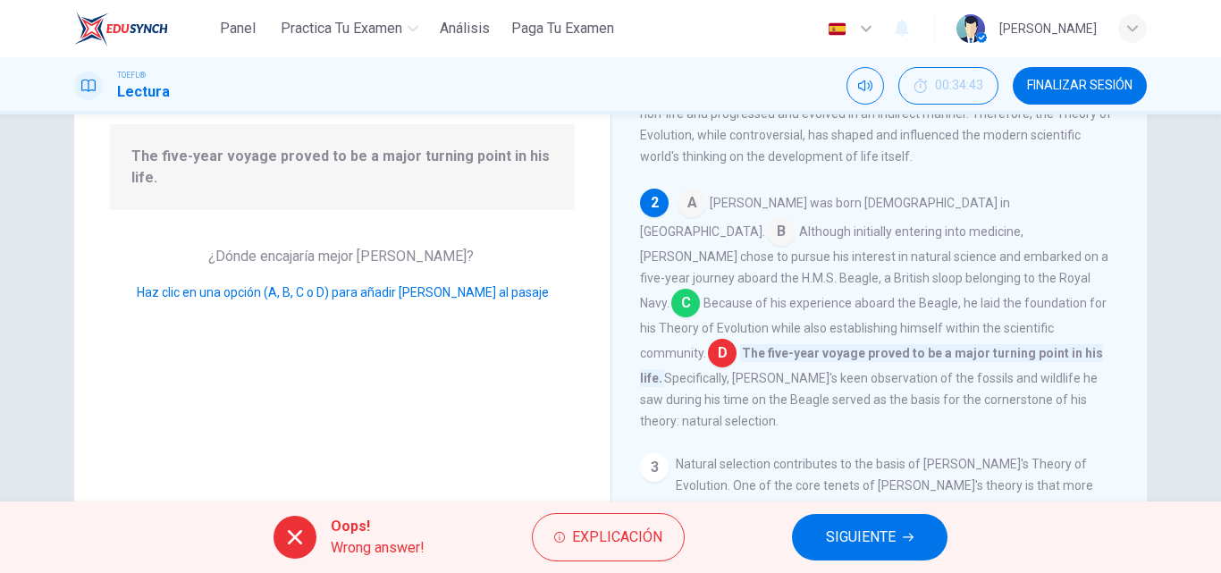
click at [853, 532] on span "SIGUIENTE" at bounding box center [861, 537] width 70 height 25
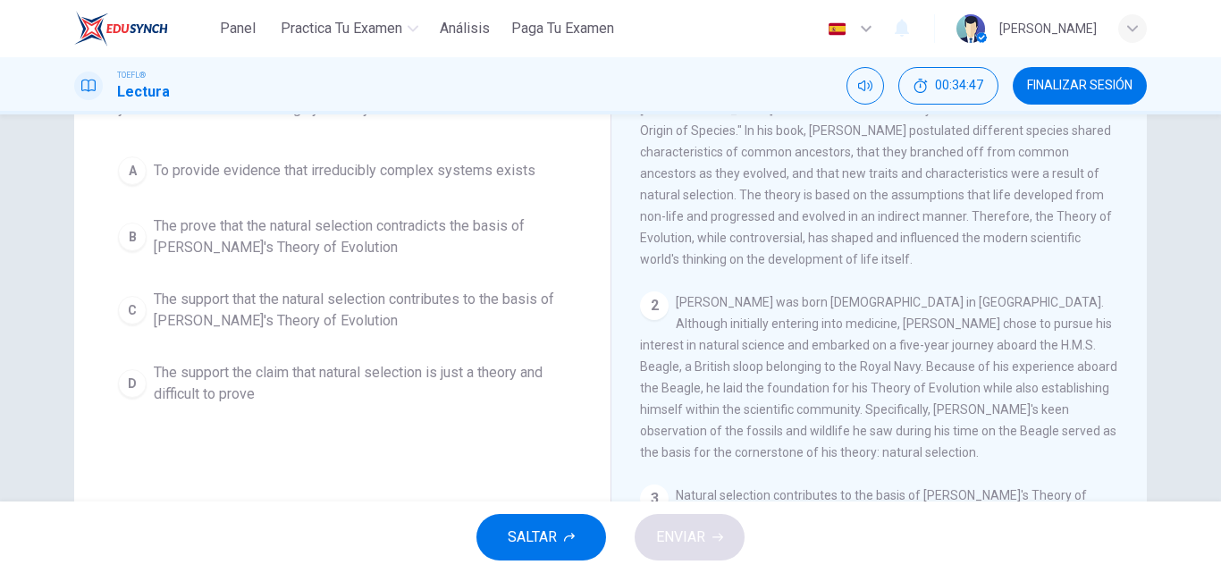
drag, startPoint x: 1200, startPoint y: 185, endPoint x: 1211, endPoint y: 96, distance: 90.0
click at [1211, 96] on div "Panel Practica tu examen Análisis Paga Tu Examen Español es ​ emily penaloza TO…" at bounding box center [610, 286] width 1221 height 573
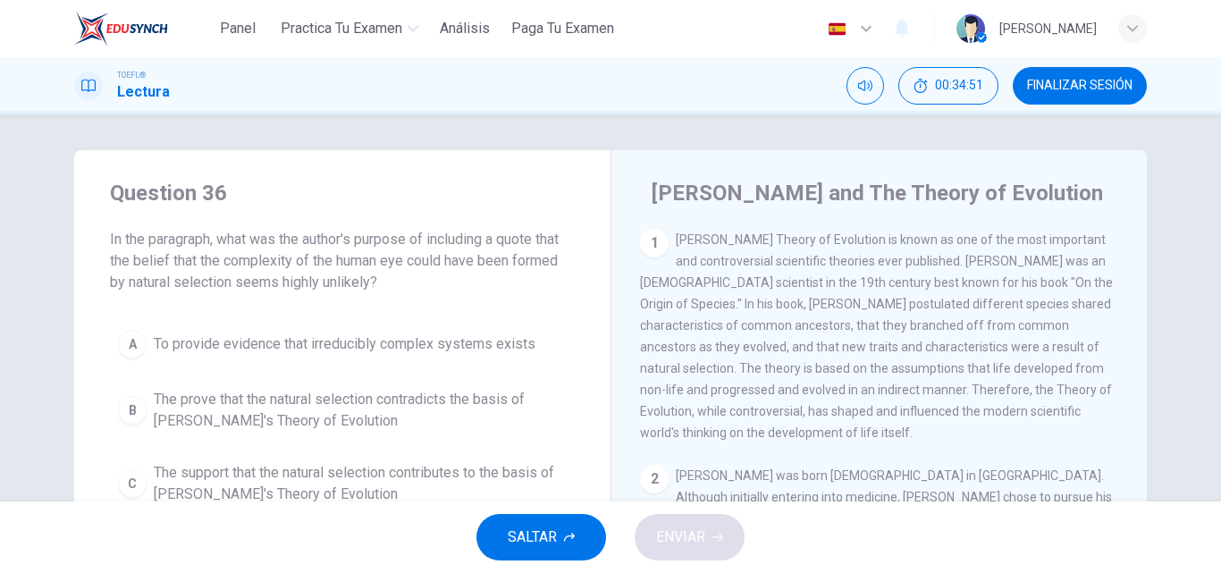
click at [563, 289] on span "In the paragraph, what was the author's purpose of including a quote that the b…" at bounding box center [342, 261] width 465 height 64
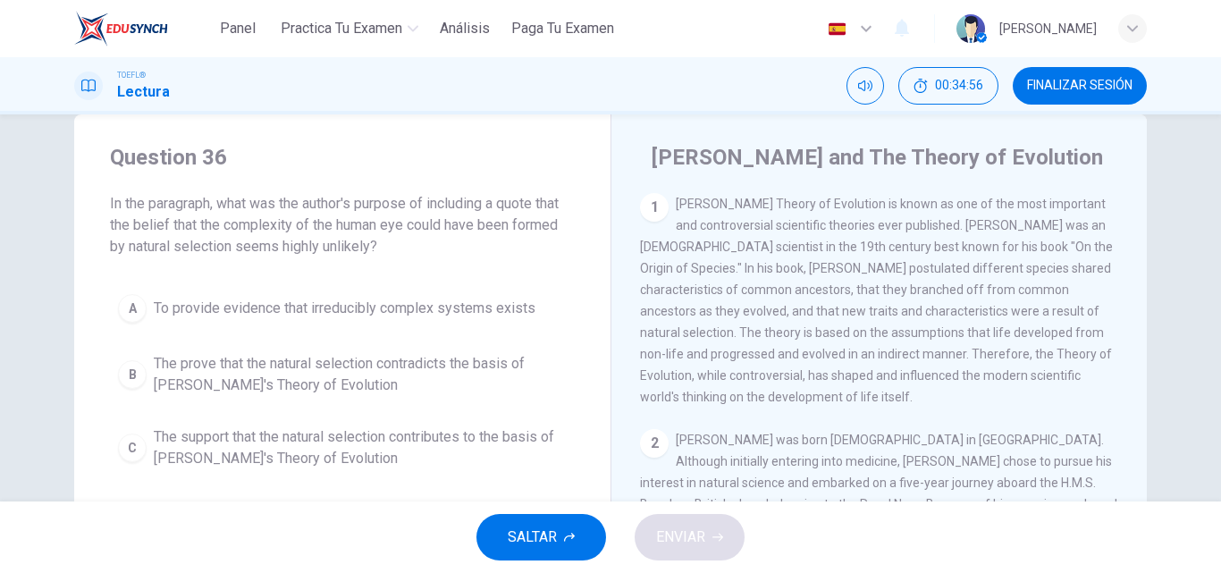
scroll to position [72, 0]
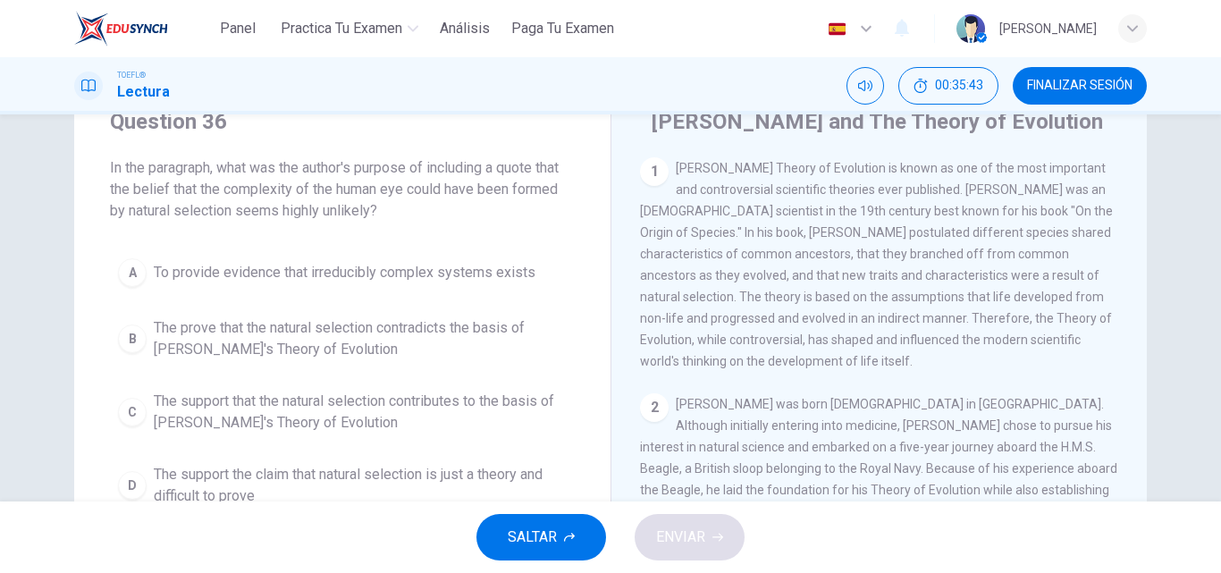
click at [470, 269] on span "To provide evidence that irreducibly complex systems exists" at bounding box center [345, 272] width 382 height 21
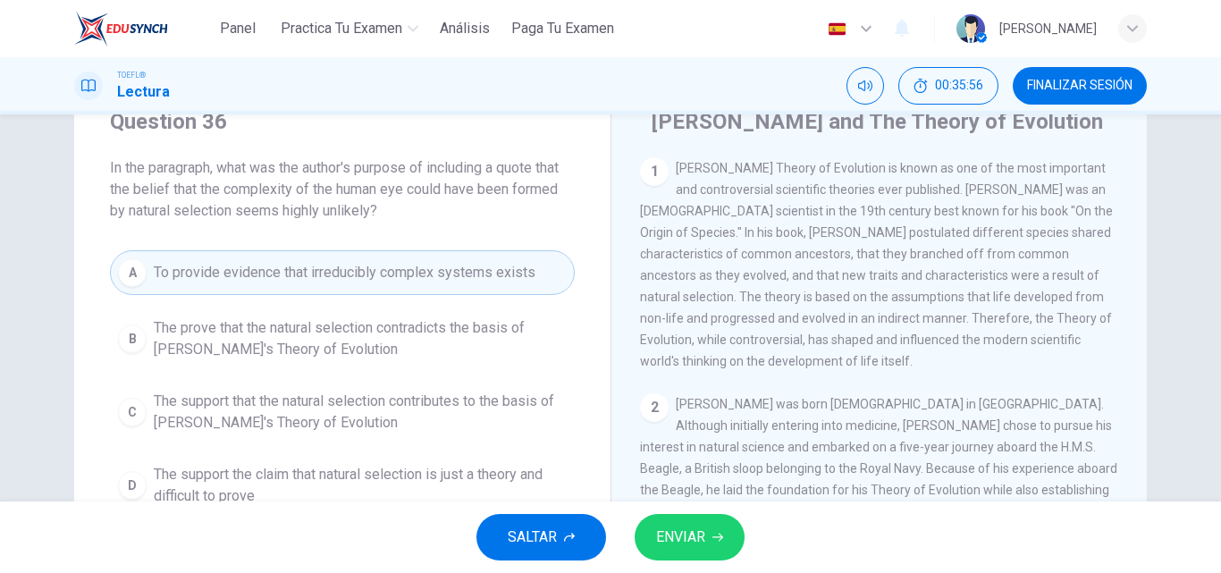
click at [703, 564] on div "SALTAR ENVIAR" at bounding box center [610, 537] width 1221 height 72
click at [700, 552] on button "ENVIAR" at bounding box center [690, 537] width 110 height 46
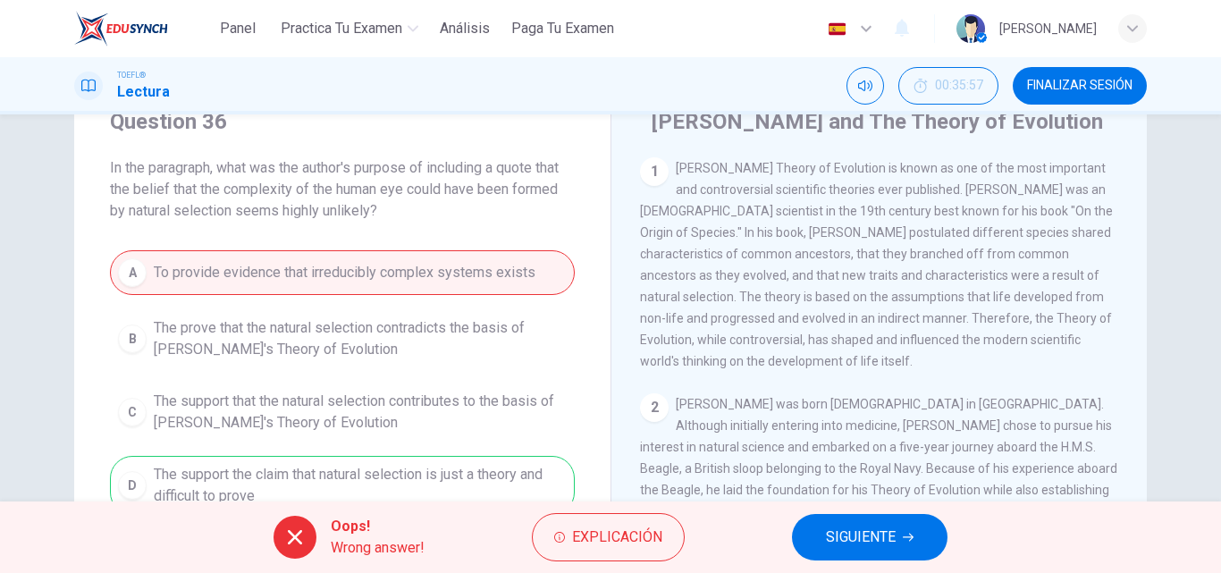
click at [854, 526] on span "SIGUIENTE" at bounding box center [861, 537] width 70 height 25
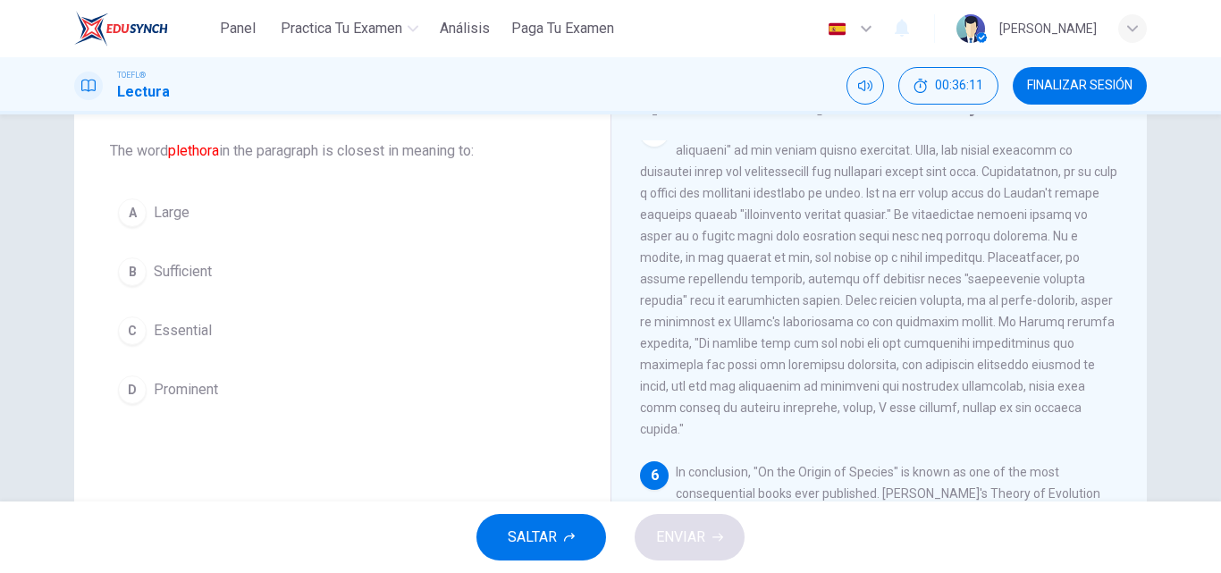
scroll to position [73, 0]
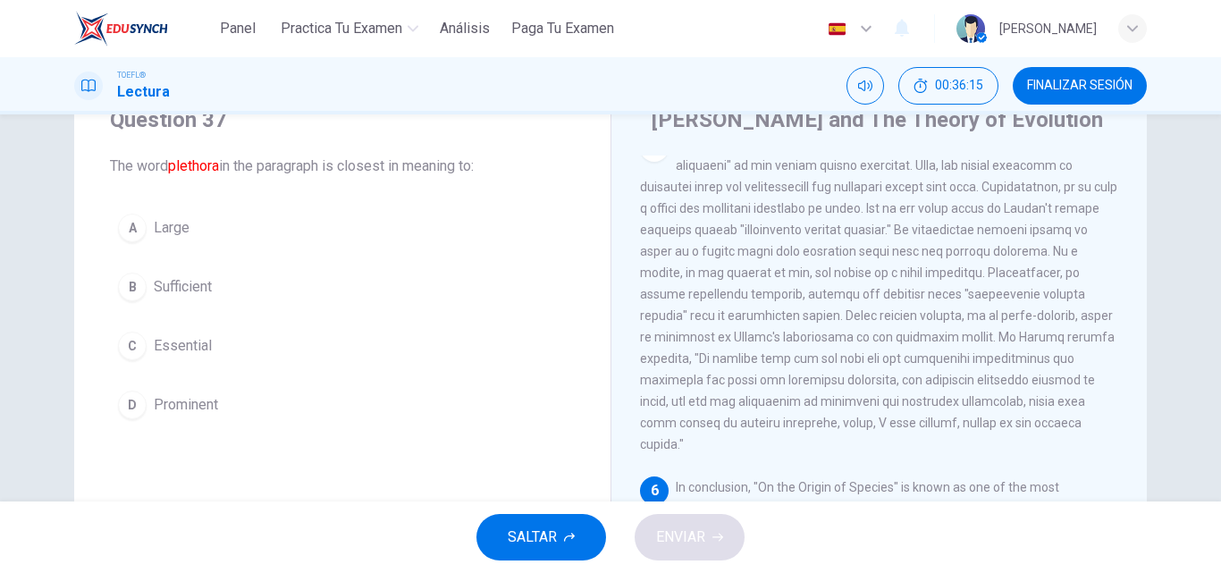
click at [175, 341] on span "Essential" at bounding box center [183, 345] width 58 height 21
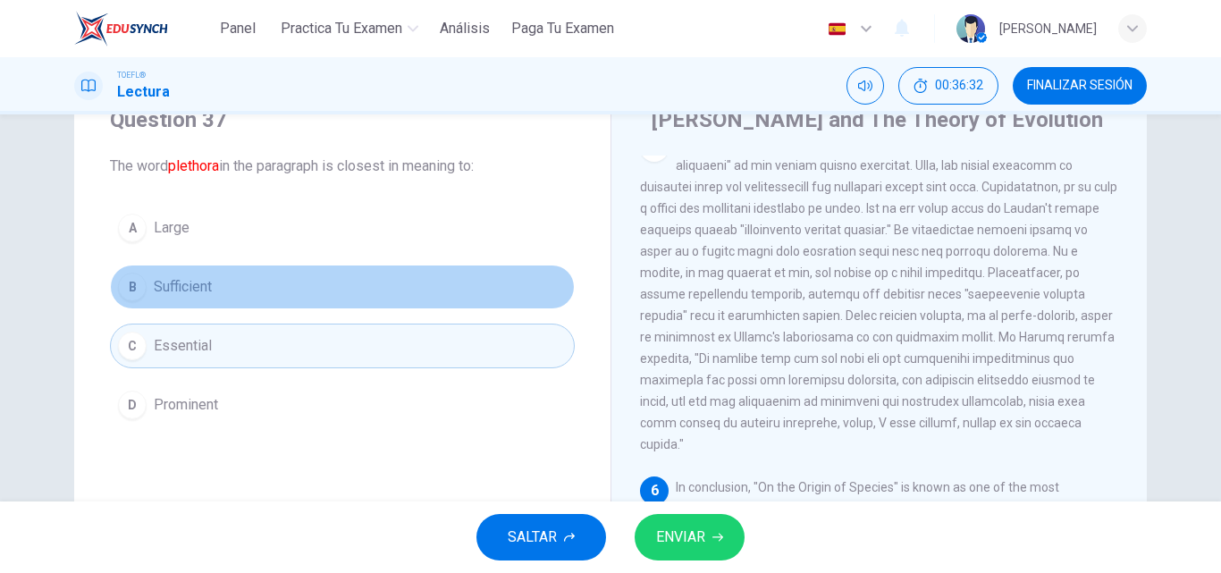
click at [334, 300] on button "B Sufficient" at bounding box center [342, 287] width 465 height 45
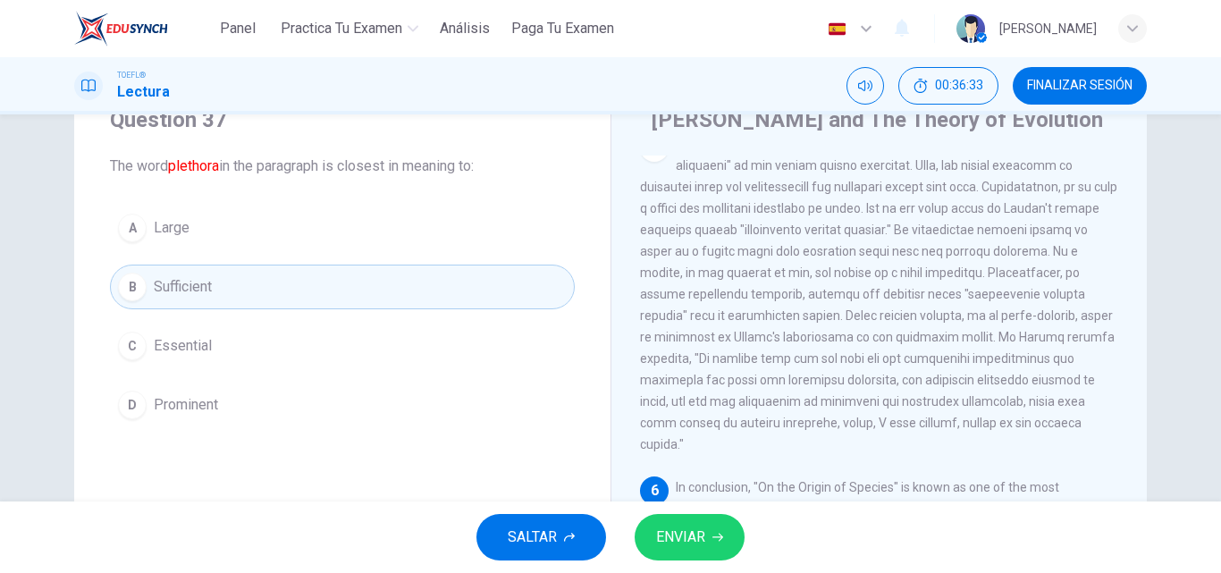
click at [686, 538] on span "ENVIAR" at bounding box center [680, 537] width 49 height 25
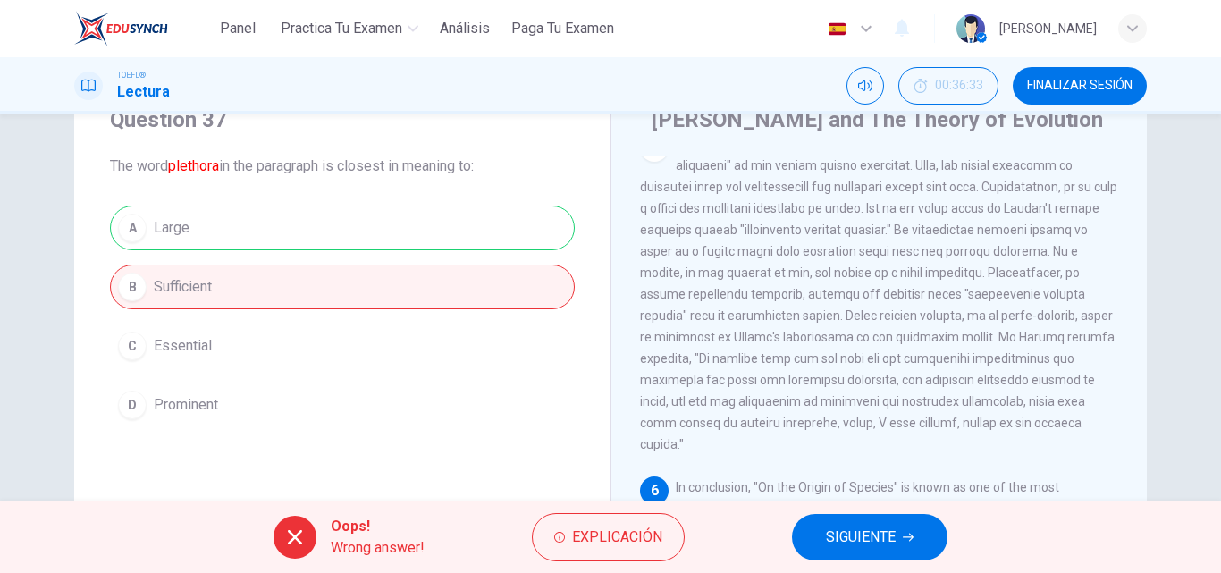
click at [873, 539] on span "SIGUIENTE" at bounding box center [861, 537] width 70 height 25
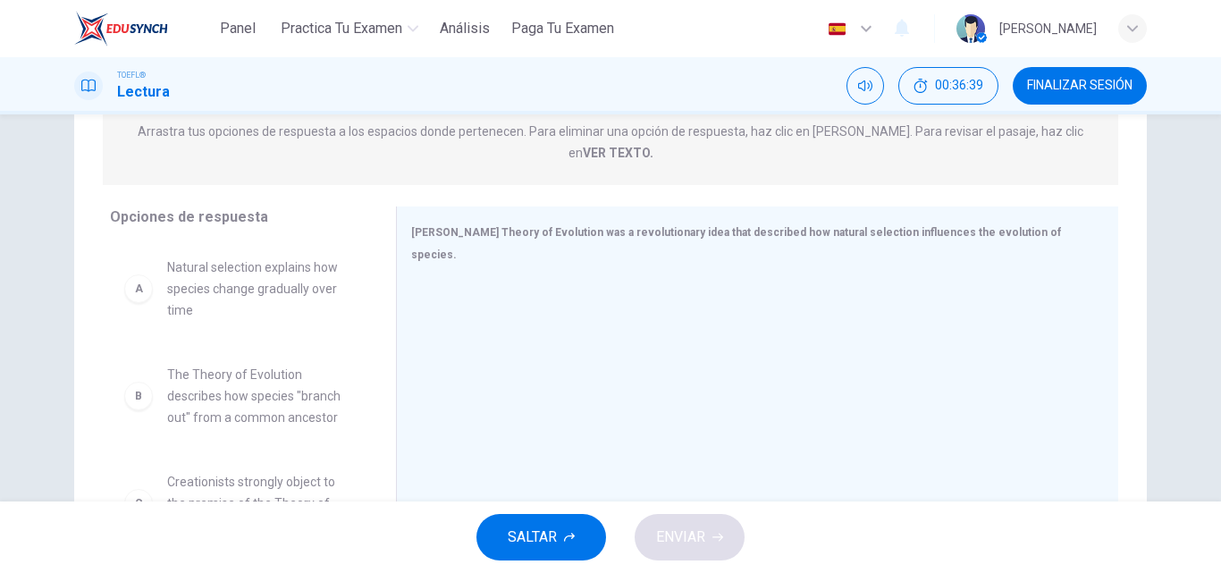
scroll to position [230, 0]
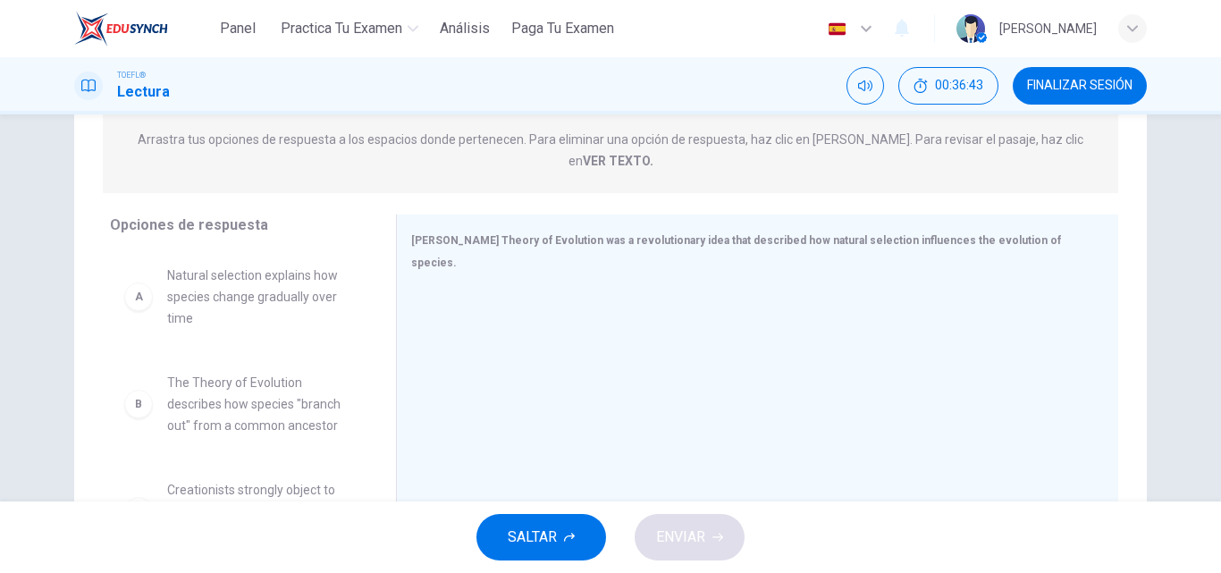
click at [284, 290] on span "Natural selection explains how species change gradually over time" at bounding box center [260, 297] width 186 height 64
drag, startPoint x: 367, startPoint y: 299, endPoint x: 386, endPoint y: 344, distance: 48.5
click at [386, 344] on div "Opciones de respuesta A Natural selection explains how species change gradually…" at bounding box center [610, 388] width 1073 height 347
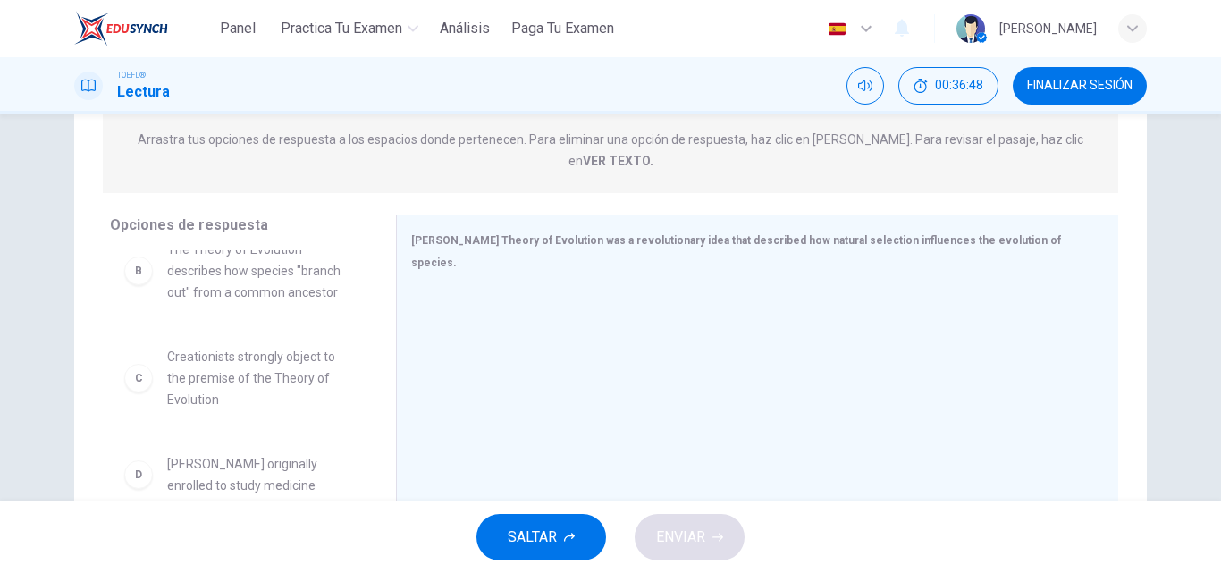
scroll to position [221, 0]
click at [210, 376] on span "Charles Darwin originally enrolled to study medicine" at bounding box center [260, 387] width 186 height 43
drag, startPoint x: 278, startPoint y: 464, endPoint x: 582, endPoint y: 377, distance: 316.0
click at [269, 451] on span "The Theory of Evolution was proven by Darwin's book "On the Origin of Species"" at bounding box center [260, 483] width 186 height 64
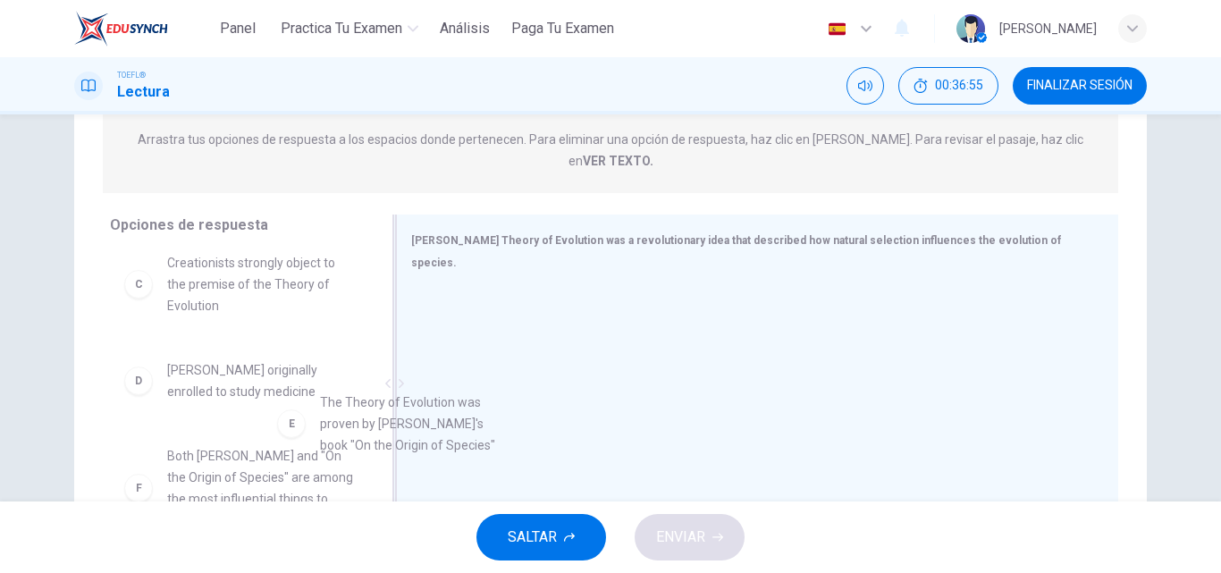
scroll to position [231, 0]
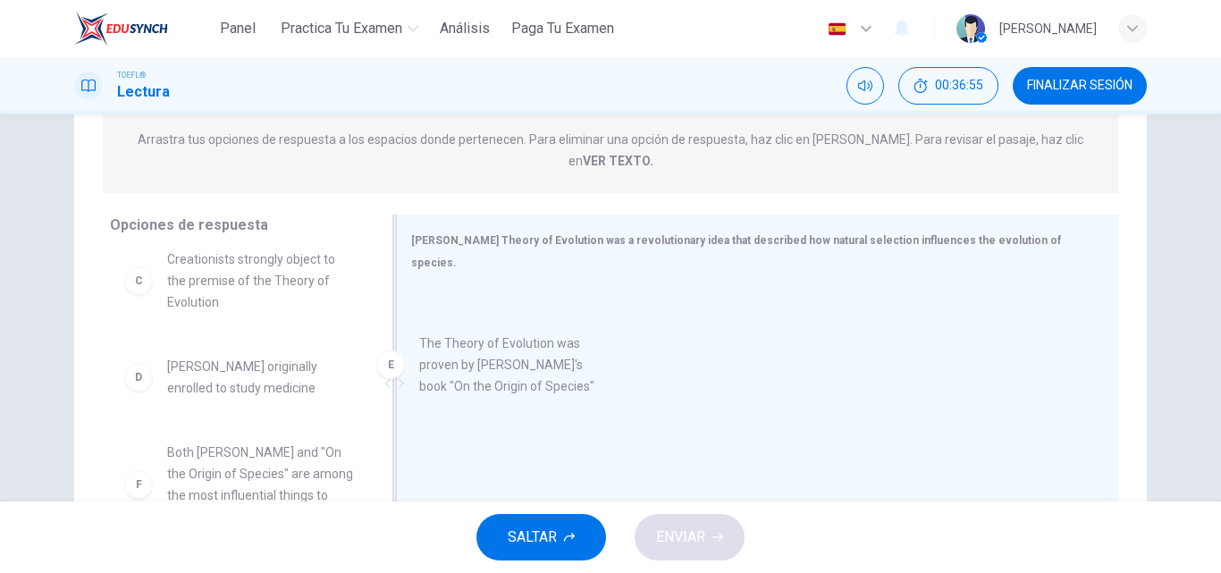
drag, startPoint x: 269, startPoint y: 446, endPoint x: 626, endPoint y: 315, distance: 380.0
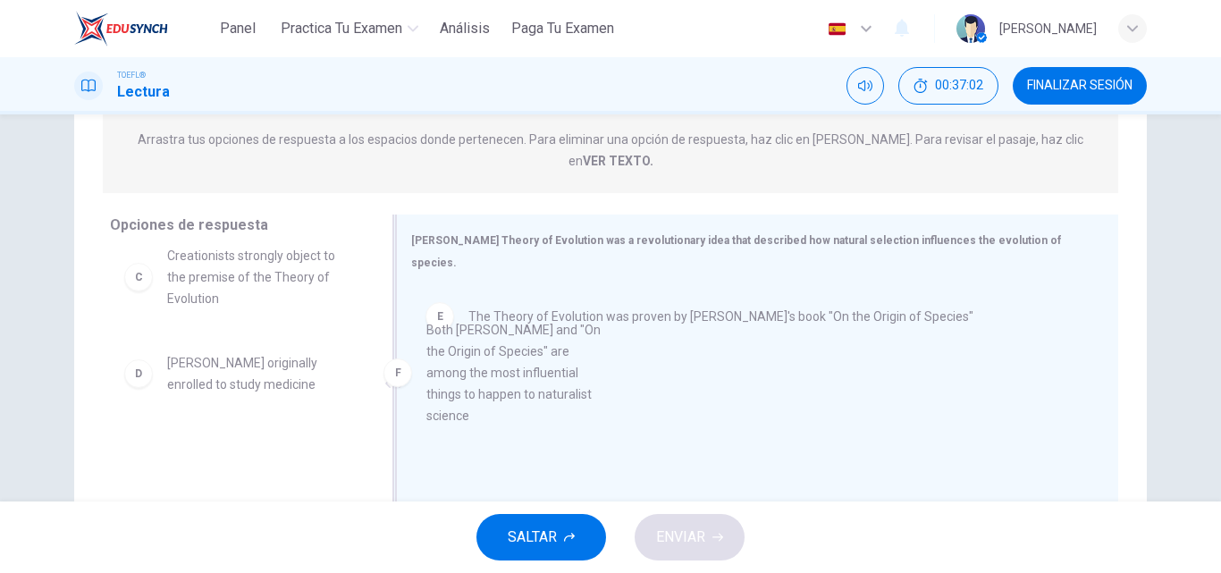
drag, startPoint x: 276, startPoint y: 480, endPoint x: 547, endPoint y: 377, distance: 289.7
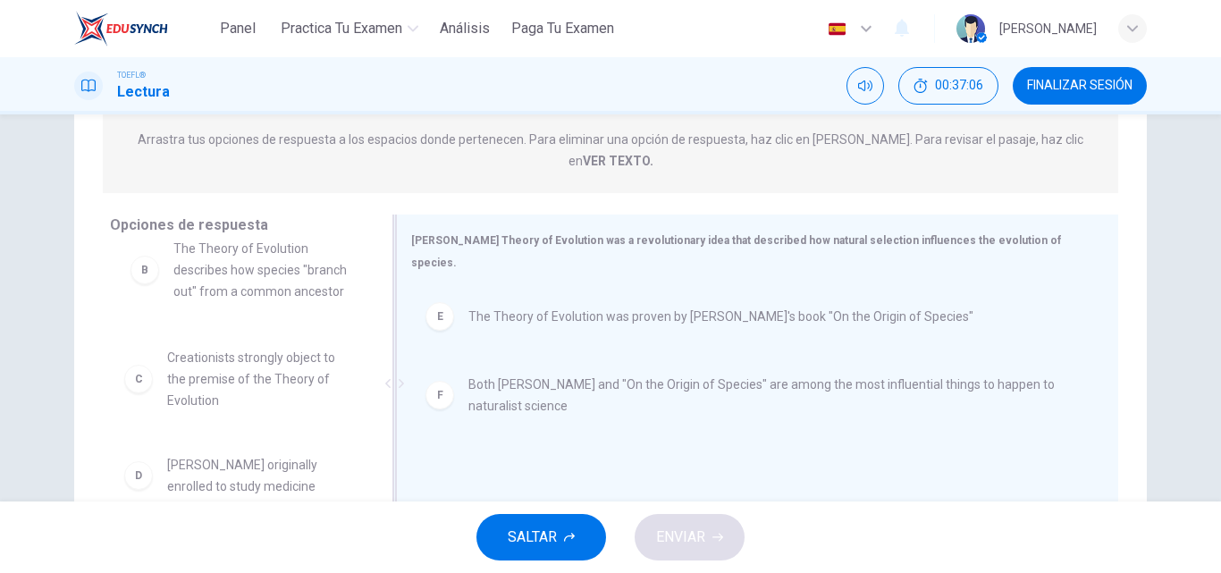
scroll to position [113, 0]
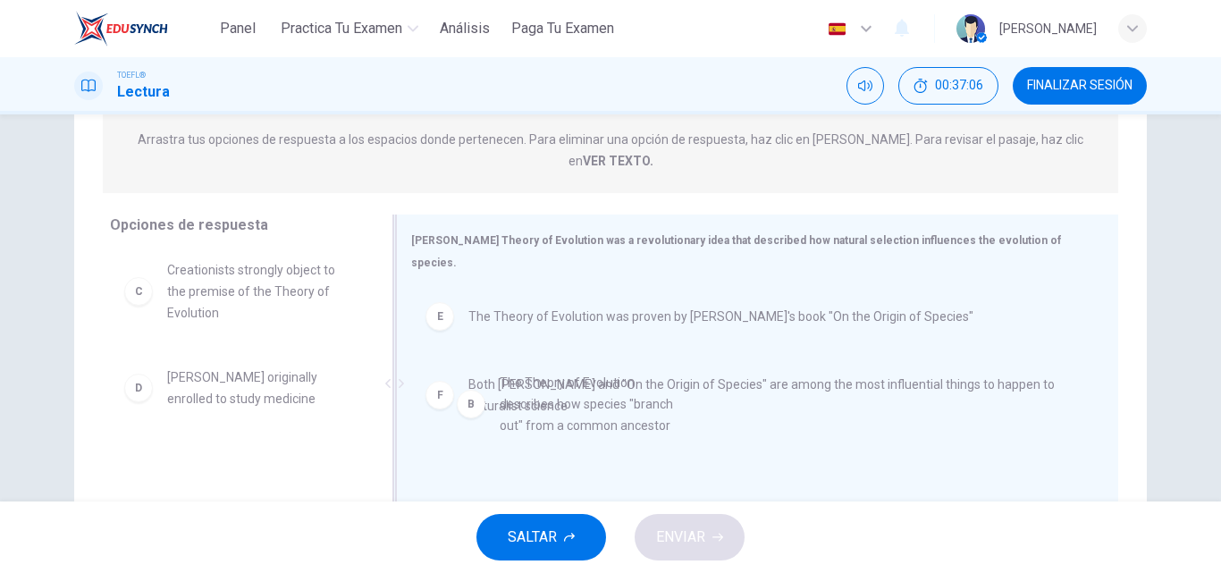
drag, startPoint x: 275, startPoint y: 280, endPoint x: 635, endPoint y: 425, distance: 387.7
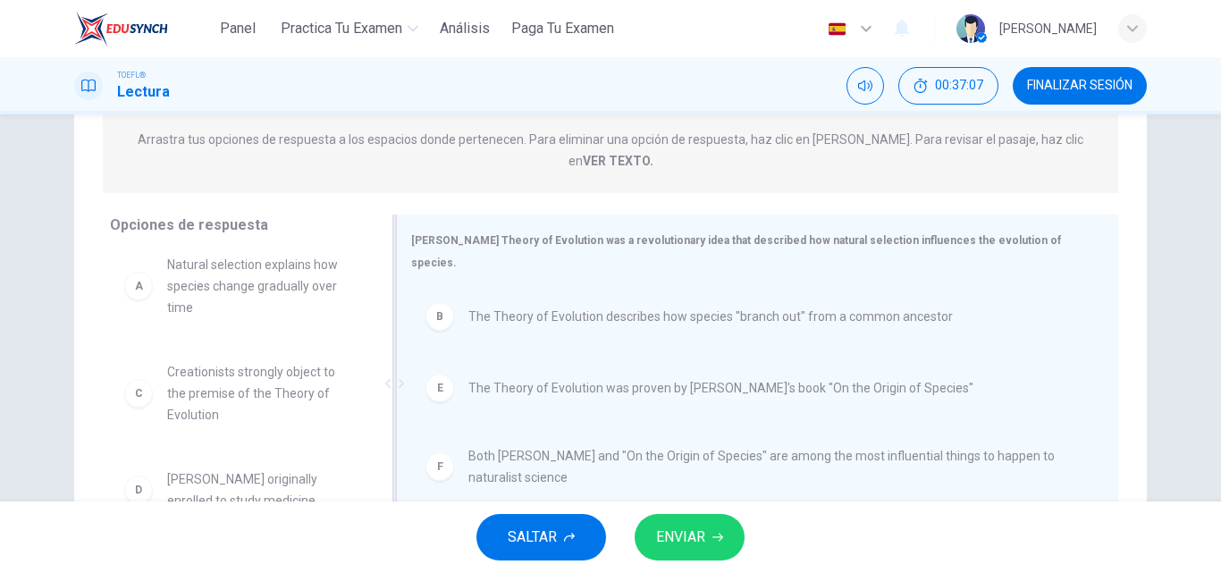
scroll to position [11, 0]
click at [704, 540] on span "ENVIAR" at bounding box center [680, 537] width 49 height 25
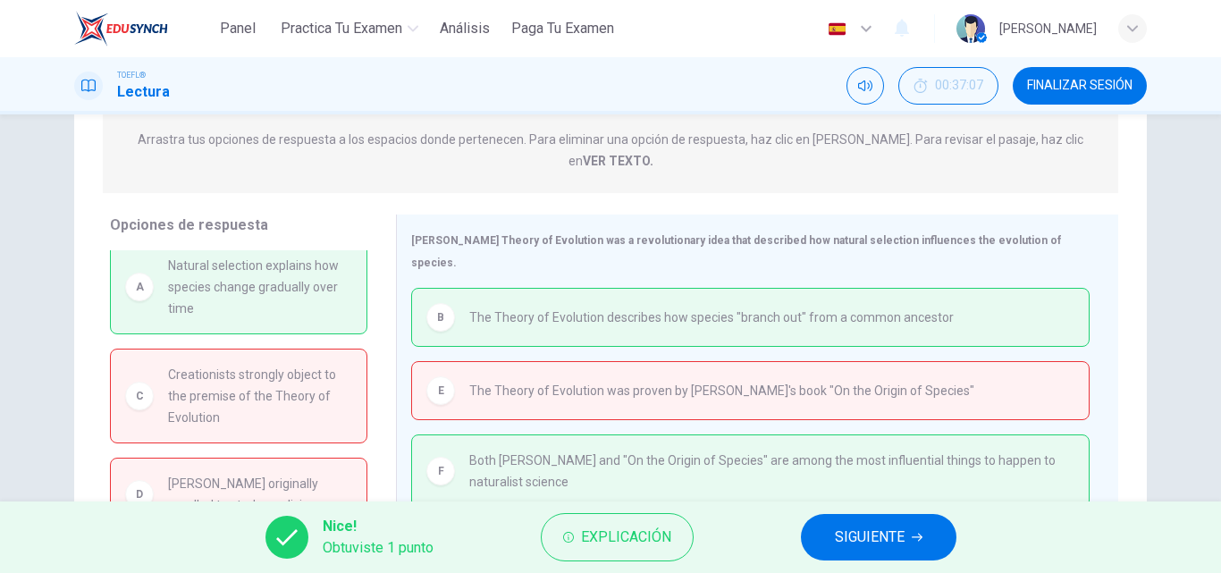
click at [887, 547] on span "SIGUIENTE" at bounding box center [870, 537] width 70 height 25
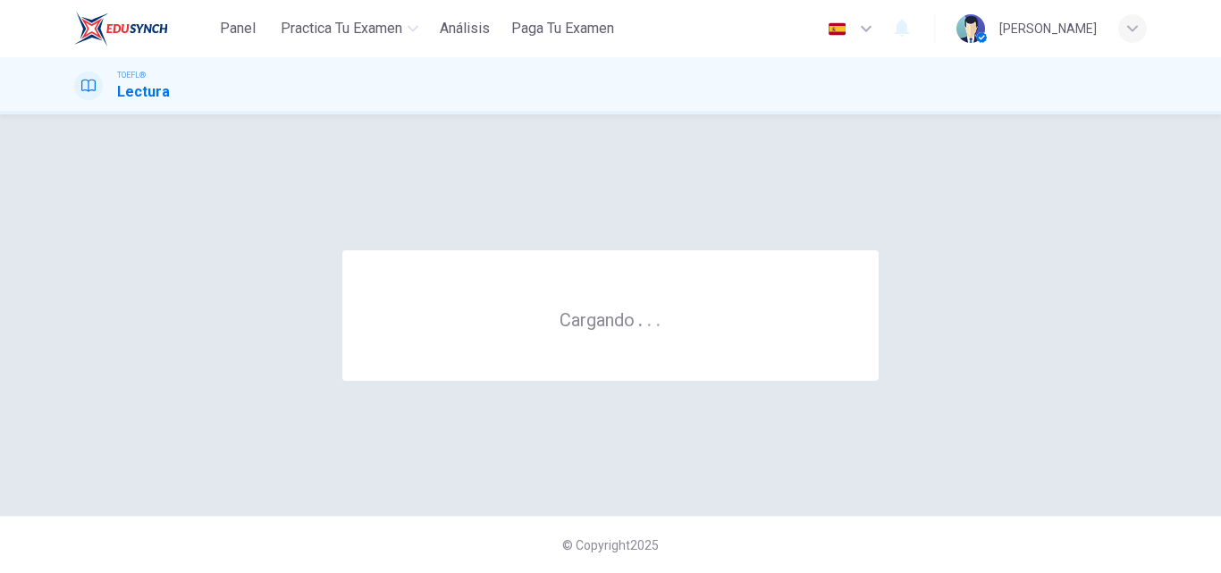
scroll to position [0, 0]
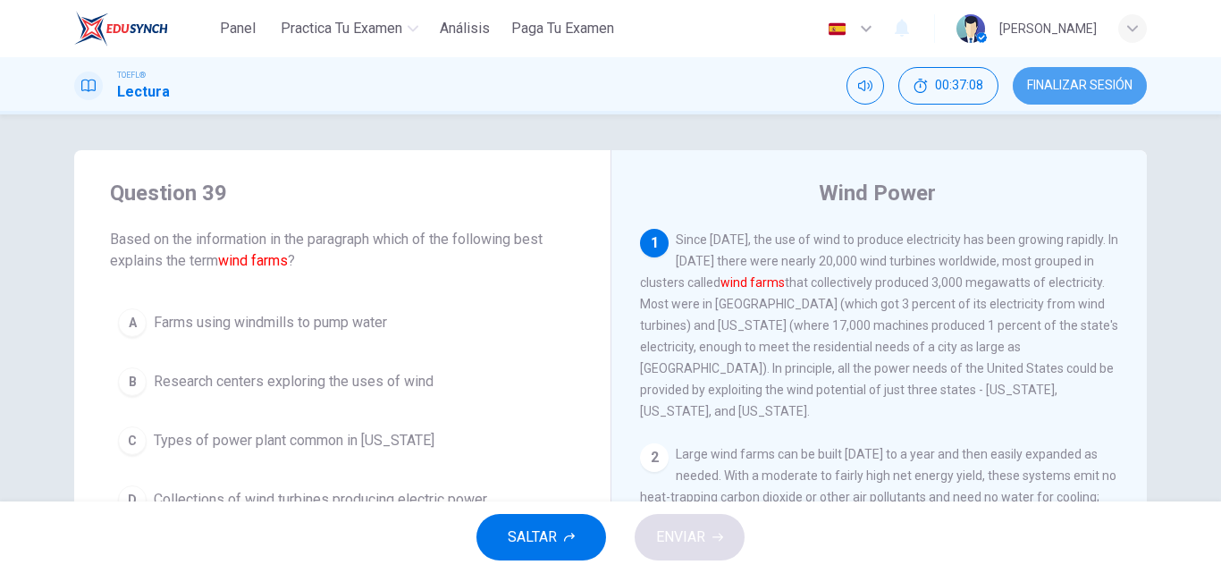
click at [1056, 84] on span "FINALIZAR SESIÓN" at bounding box center [1079, 86] width 105 height 14
